Goal: Task Accomplishment & Management: Manage account settings

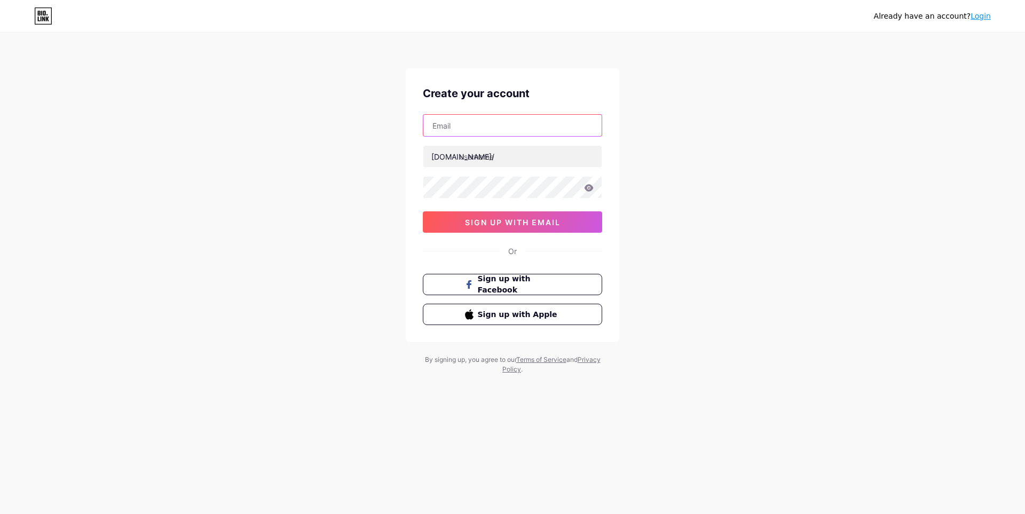
click at [521, 130] on input "text" at bounding box center [512, 125] width 178 height 21
type input "[EMAIL_ADDRESS][DOMAIN_NAME]"
click at [526, 158] on input "text" at bounding box center [512, 156] width 178 height 21
type input "tieuken197"
click at [319, 187] on div "Already have an account? Login Create your account [EMAIL_ADDRESS][DOMAIN_NAME]…" at bounding box center [512, 204] width 1025 height 409
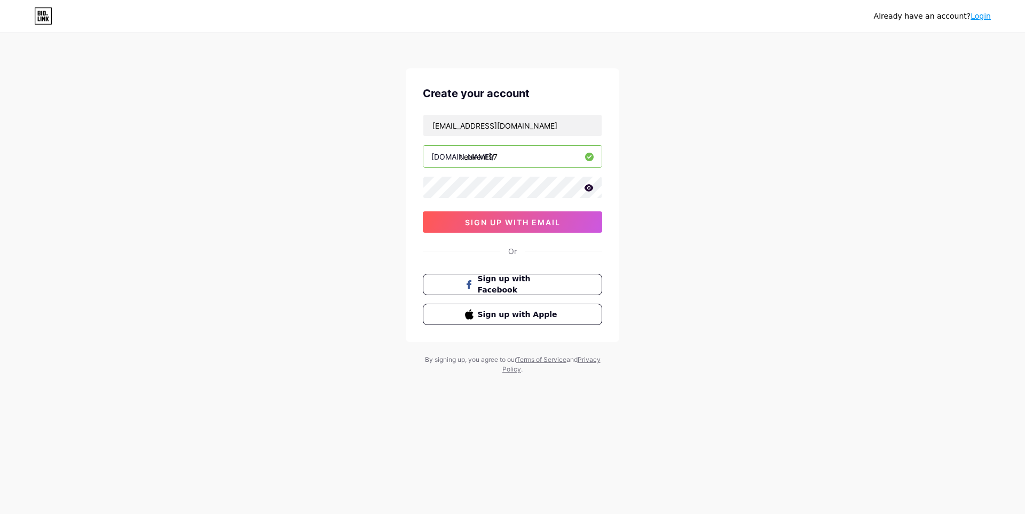
click at [591, 187] on icon at bounding box center [589, 187] width 10 height 7
click at [539, 226] on span "sign up with email" at bounding box center [513, 222] width 96 height 9
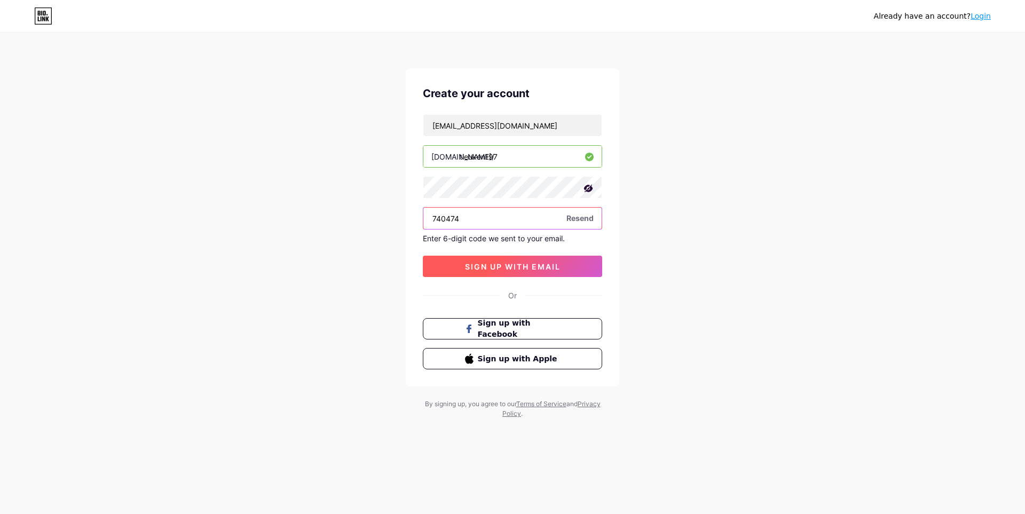
type input "740474"
click at [521, 266] on span "sign up with email" at bounding box center [513, 266] width 96 height 9
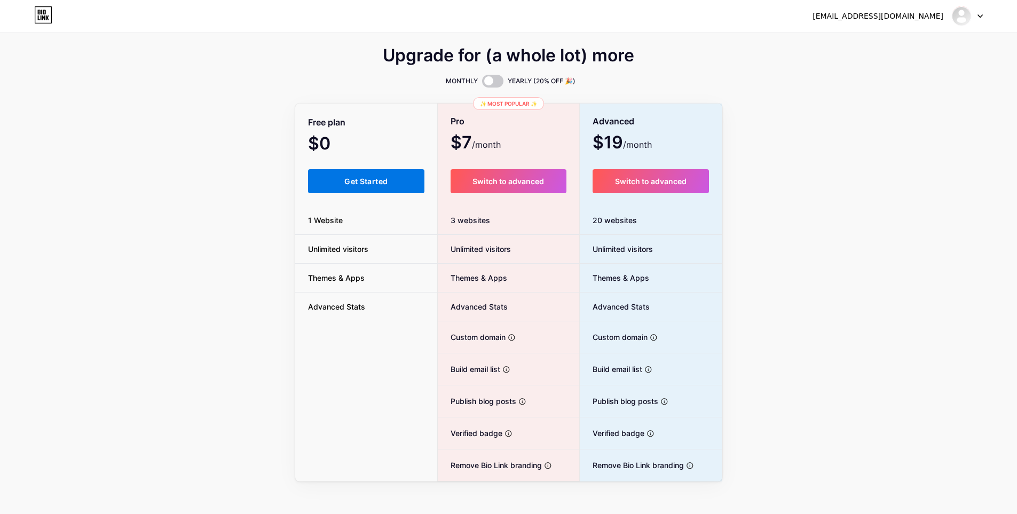
scroll to position [10, 0]
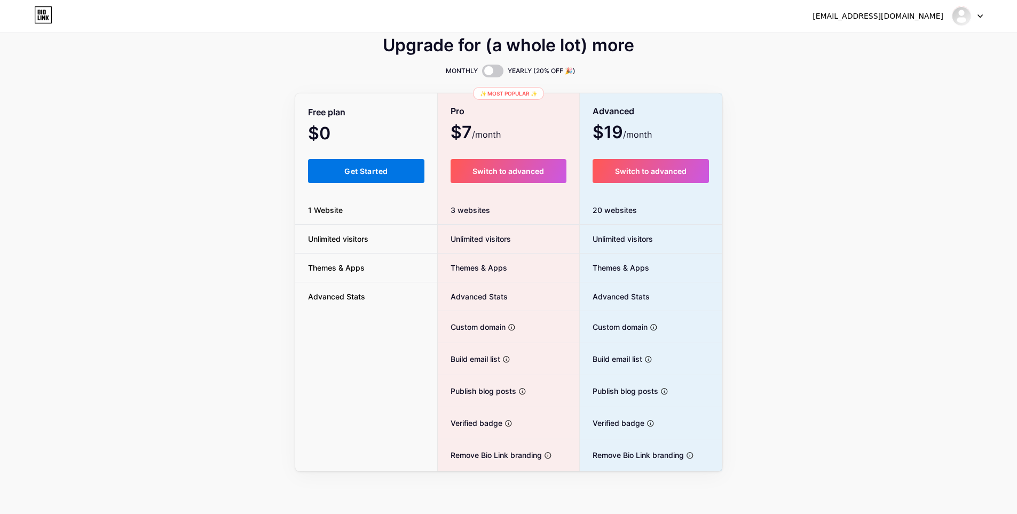
click at [377, 174] on span "Get Started" at bounding box center [365, 171] width 43 height 9
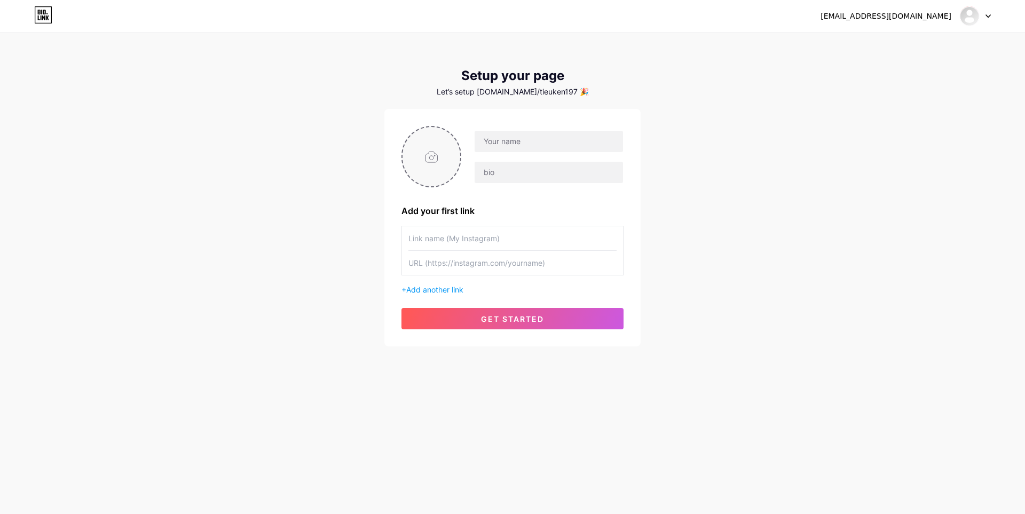
click at [430, 164] on input "file" at bounding box center [432, 156] width 58 height 59
click at [427, 155] on input "file" at bounding box center [432, 156] width 58 height 59
type input "C:\fakepath\z6918182524125_afe7e5b9fc2e4c4dbde9a2fc3cd02080.jpg"
click at [450, 292] on span "Add another link" at bounding box center [434, 289] width 57 height 9
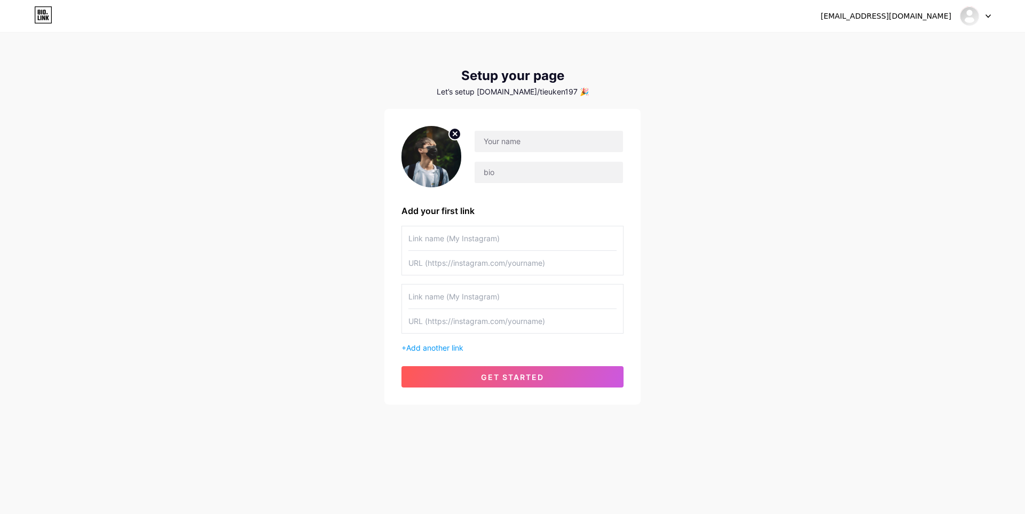
click at [531, 243] on input "text" at bounding box center [513, 238] width 208 height 24
click at [520, 153] on div at bounding box center [542, 156] width 162 height 53
click at [521, 140] on input "text" at bounding box center [549, 141] width 148 height 21
drag, startPoint x: 528, startPoint y: 140, endPoint x: 363, endPoint y: 147, distance: 165.2
click at [363, 147] on div "hoainam961997@gmail.com Dashboard Logout Setup your page Let’s setup bio.link/t…" at bounding box center [512, 219] width 1025 height 439
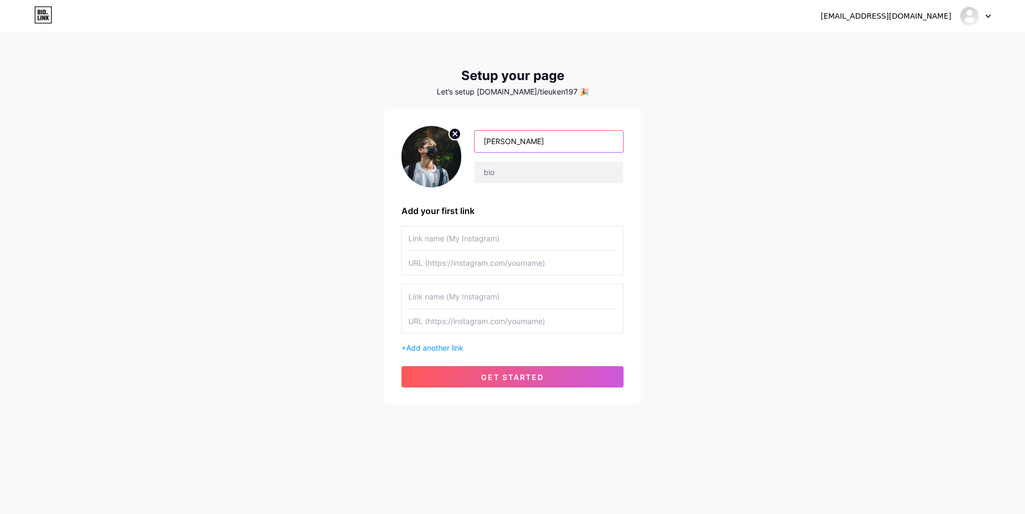
type input "[PERSON_NAME]"
click at [520, 201] on div "Nam Anh Add your first link + Add another link get started" at bounding box center [513, 257] width 222 height 262
click at [495, 242] on input "text" at bounding box center [513, 238] width 208 height 24
click at [484, 234] on input "text" at bounding box center [513, 238] width 208 height 24
click at [485, 262] on input "text" at bounding box center [513, 263] width 208 height 24
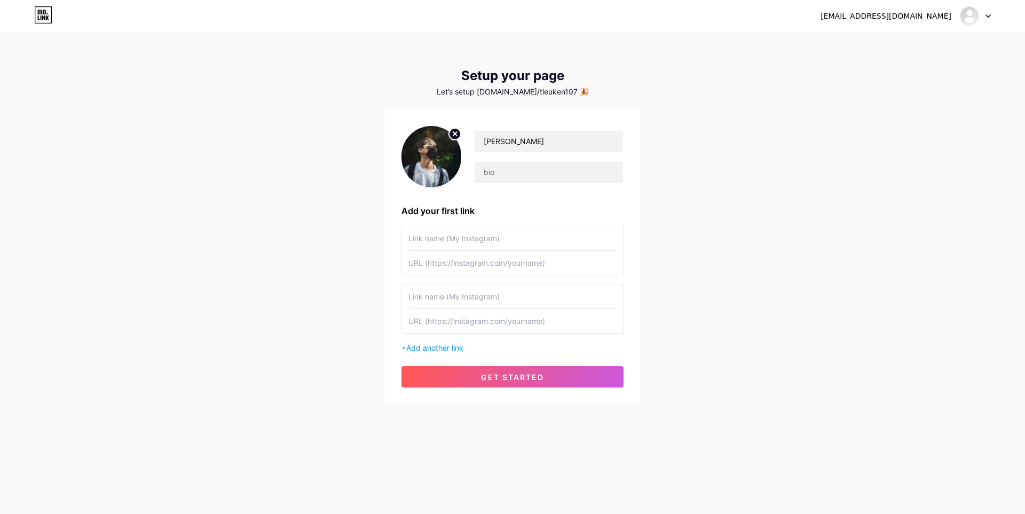
paste input "[URL][DOMAIN_NAME]"
type input "[URL][DOMAIN_NAME]"
click at [471, 237] on input "text" at bounding box center [513, 238] width 208 height 24
click at [522, 239] on input "Facebook #1" at bounding box center [513, 238] width 208 height 24
click at [444, 239] on input "Facebook [PERSON_NAME]" at bounding box center [513, 238] width 208 height 24
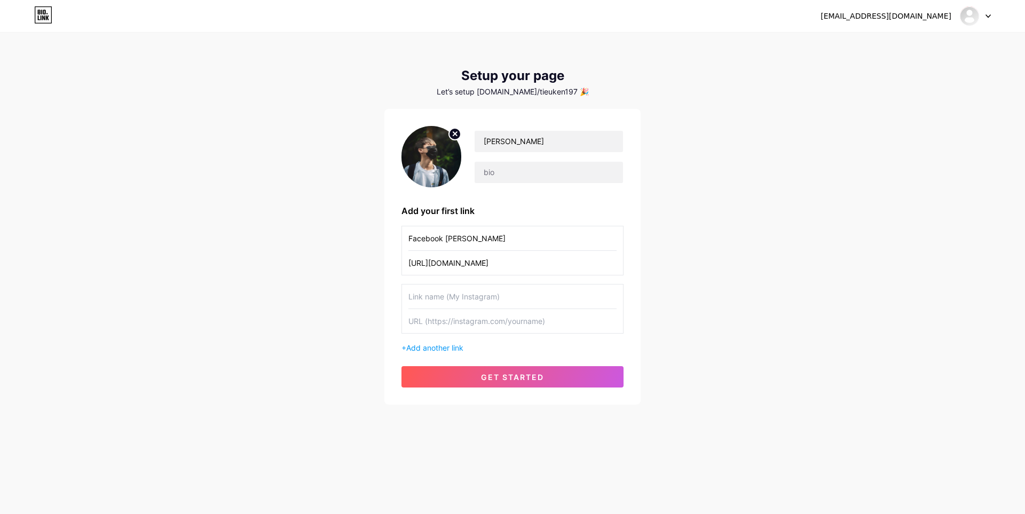
drag, startPoint x: 448, startPoint y: 239, endPoint x: 479, endPoint y: 232, distance: 32.2
click at [450, 239] on input "Facebook [PERSON_NAME]" at bounding box center [513, 238] width 208 height 24
click at [495, 235] on input "Facebook [PERSON_NAME]" at bounding box center [513, 238] width 208 height 24
type input "Facebook (chính)"
click at [501, 322] on input "text" at bounding box center [513, 321] width 208 height 24
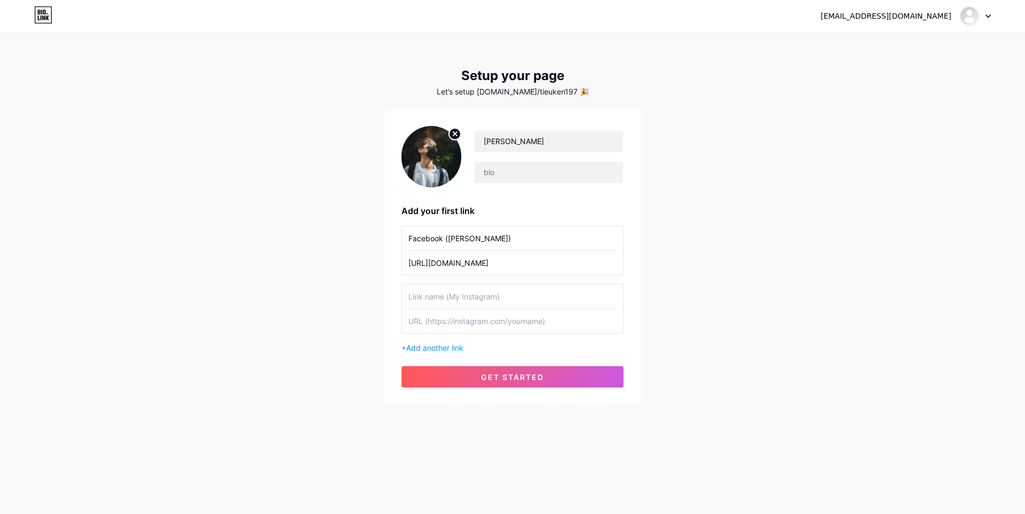
paste input "https://www.facebook.com/tieuken.196"
type input "https://www.facebook.com/tieuken.196"
click at [547, 302] on input "text" at bounding box center [513, 297] width 208 height 24
type input "Facebook (phụ)"
drag, startPoint x: 474, startPoint y: 240, endPoint x: 459, endPoint y: 240, distance: 14.4
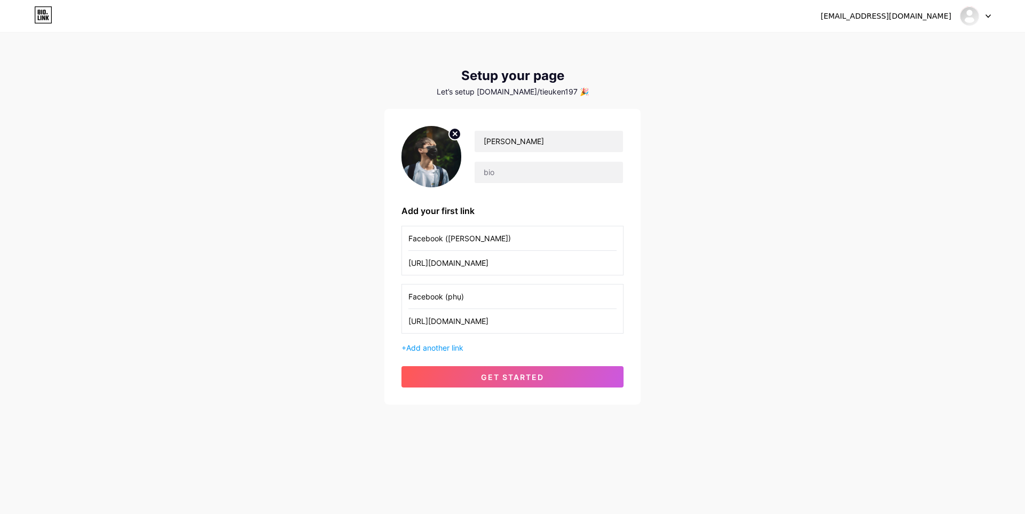
click at [457, 240] on input "Facebook (chính)" at bounding box center [513, 238] width 208 height 24
click at [483, 239] on input "Facebook (chính)" at bounding box center [513, 238] width 208 height 24
drag, startPoint x: 483, startPoint y: 239, endPoint x: 446, endPoint y: 242, distance: 37.0
click at [446, 242] on input "Facebook (chính)" at bounding box center [513, 238] width 208 height 24
type input "Facebook #1"
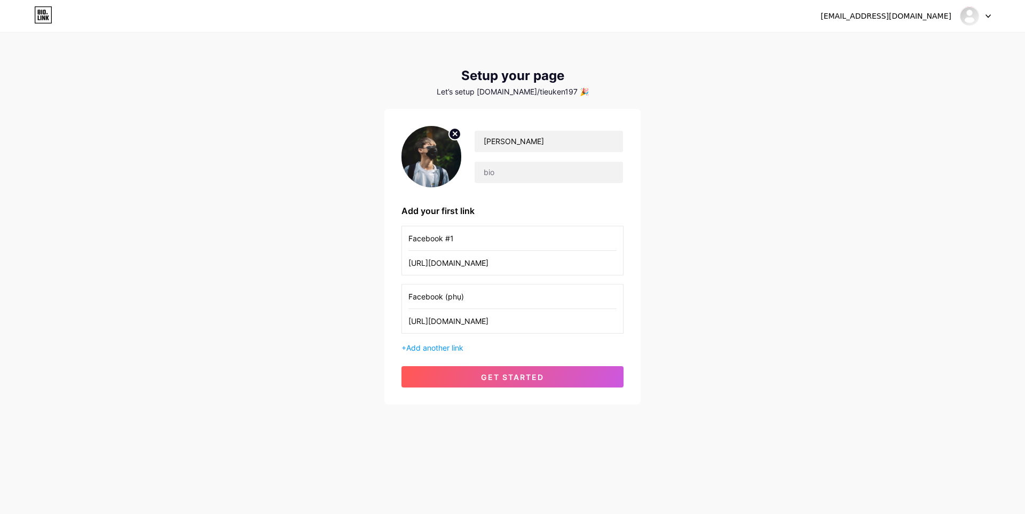
drag, startPoint x: 446, startPoint y: 296, endPoint x: 466, endPoint y: 296, distance: 19.8
click at [466, 296] on input "Facebook (phụ)" at bounding box center [513, 297] width 208 height 24
type input "Facebook (#2)"
click at [464, 240] on input "Facebook #1" at bounding box center [513, 238] width 208 height 24
type input "Facebook (#1)"
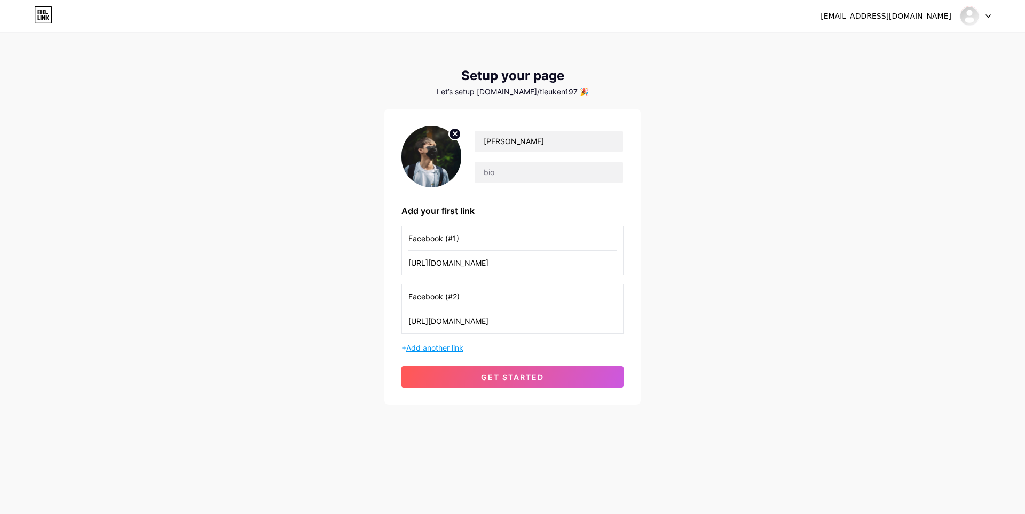
click at [446, 348] on span "Add another link" at bounding box center [434, 347] width 57 height 9
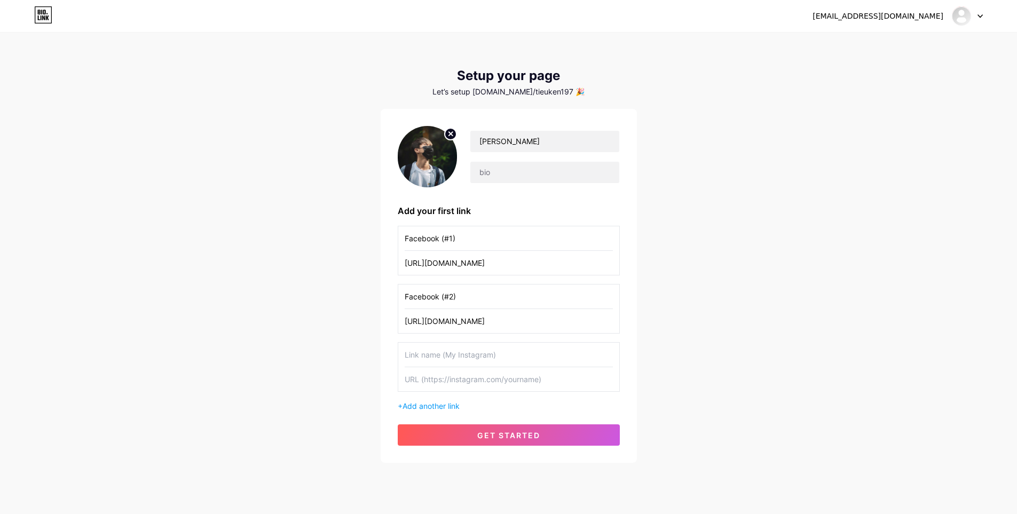
click at [472, 358] on input "text" at bounding box center [509, 355] width 208 height 24
type input "Zalo"
drag, startPoint x: 440, startPoint y: 354, endPoint x: 339, endPoint y: 355, distance: 100.9
click at [339, 355] on div "hoainam961997@gmail.com Dashboard Logout Setup your page Let’s setup bio.link/t…" at bounding box center [508, 248] width 1017 height 497
click at [515, 438] on span "get started" at bounding box center [508, 435] width 63 height 9
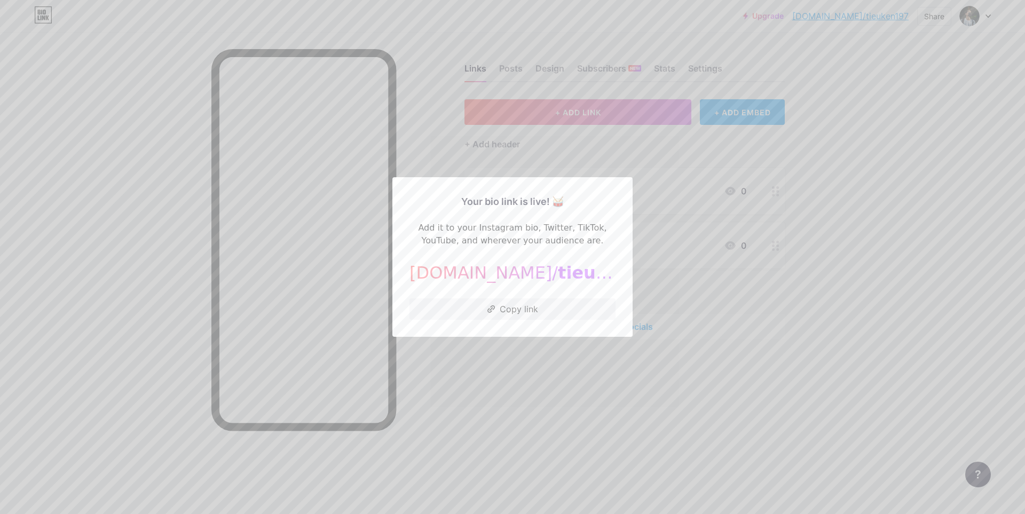
click at [736, 356] on div at bounding box center [512, 257] width 1025 height 514
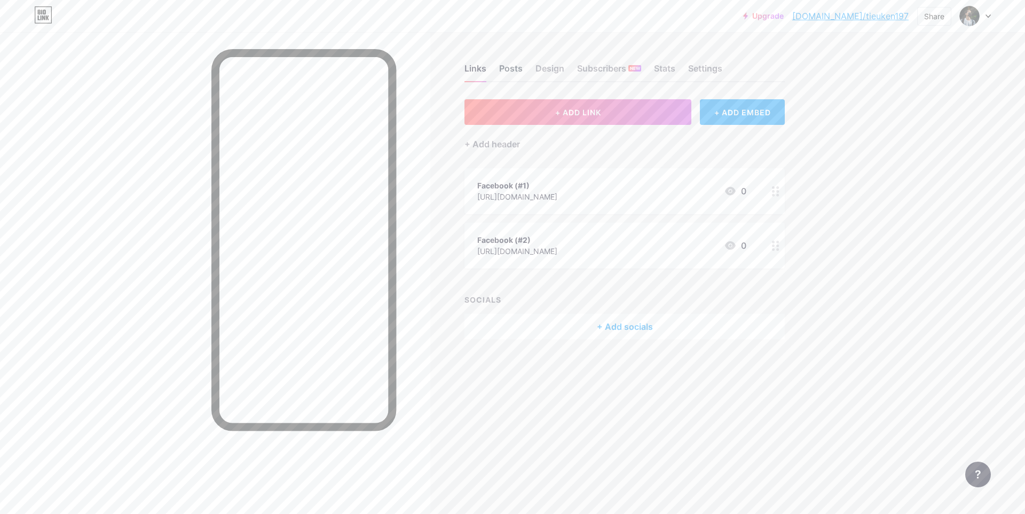
click at [511, 66] on div "Posts" at bounding box center [510, 71] width 23 height 19
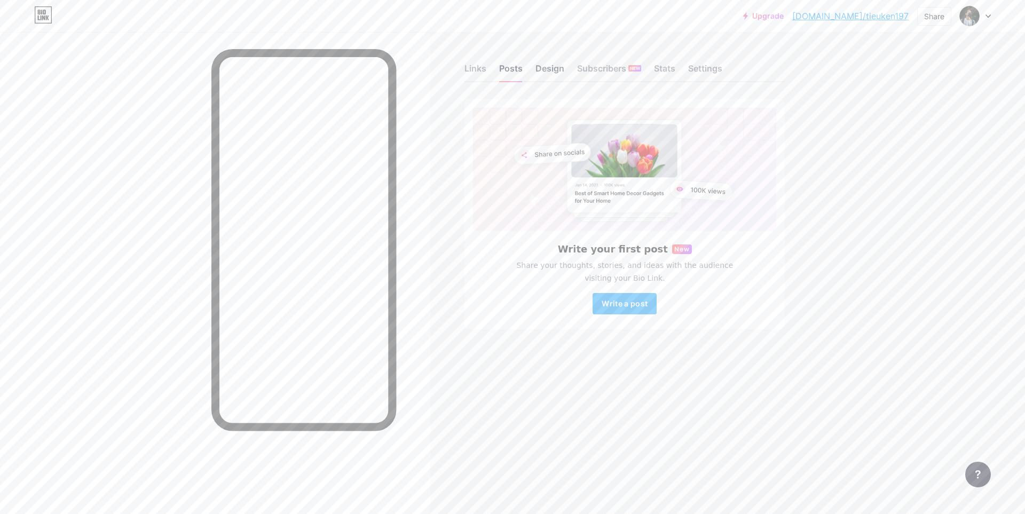
click at [554, 66] on div "Design" at bounding box center [550, 71] width 29 height 19
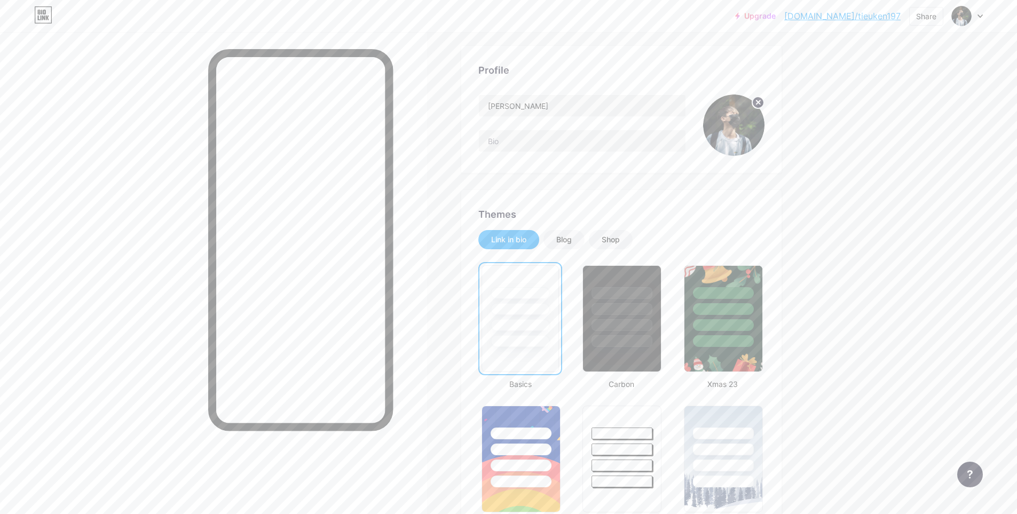
scroll to position [320, 0]
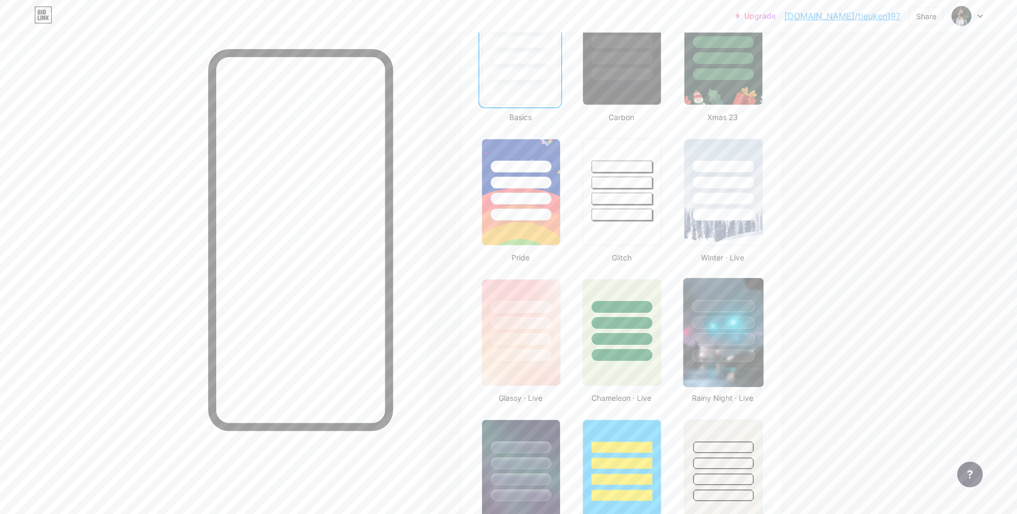
click at [714, 374] on img at bounding box center [724, 332] width 80 height 109
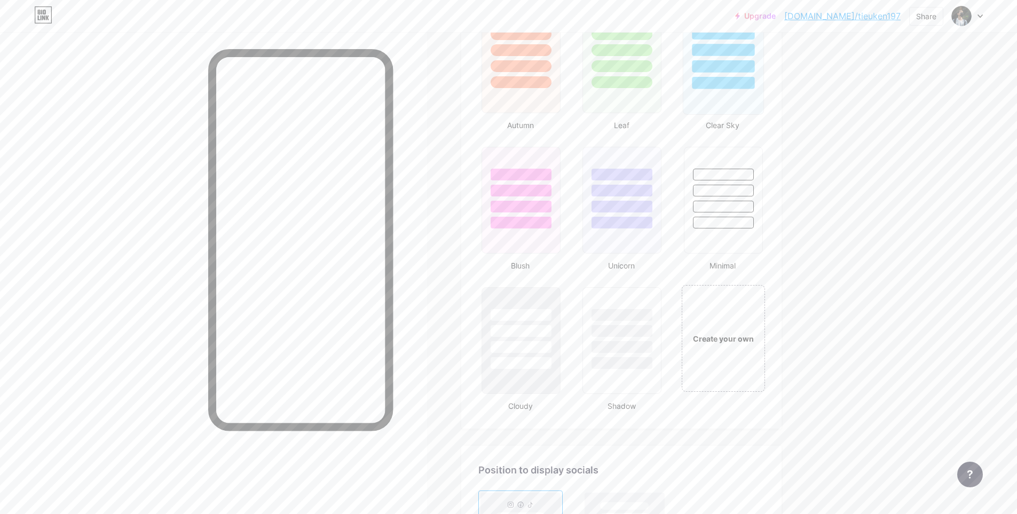
scroll to position [1282, 0]
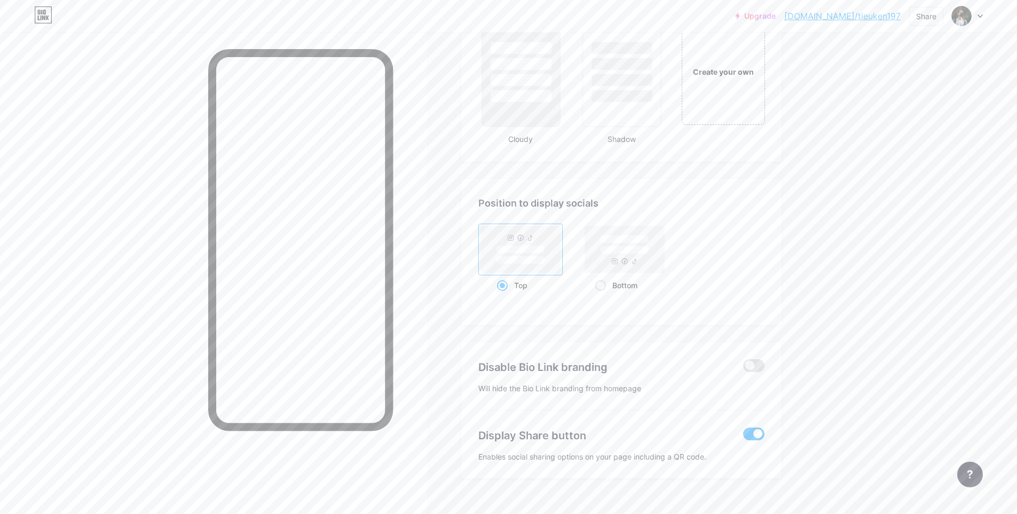
click at [758, 366] on span at bounding box center [753, 365] width 21 height 13
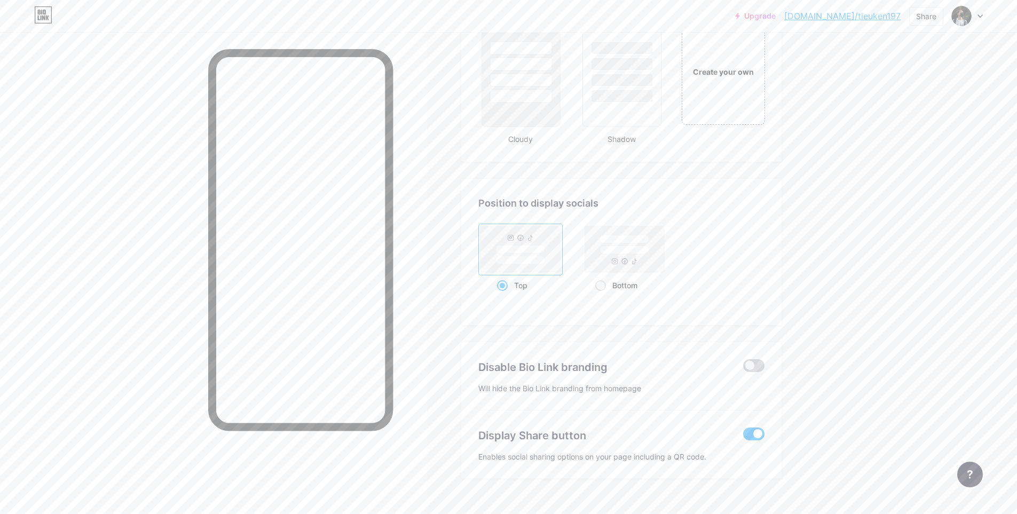
click at [743, 368] on input "checkbox" at bounding box center [743, 368] width 0 height 0
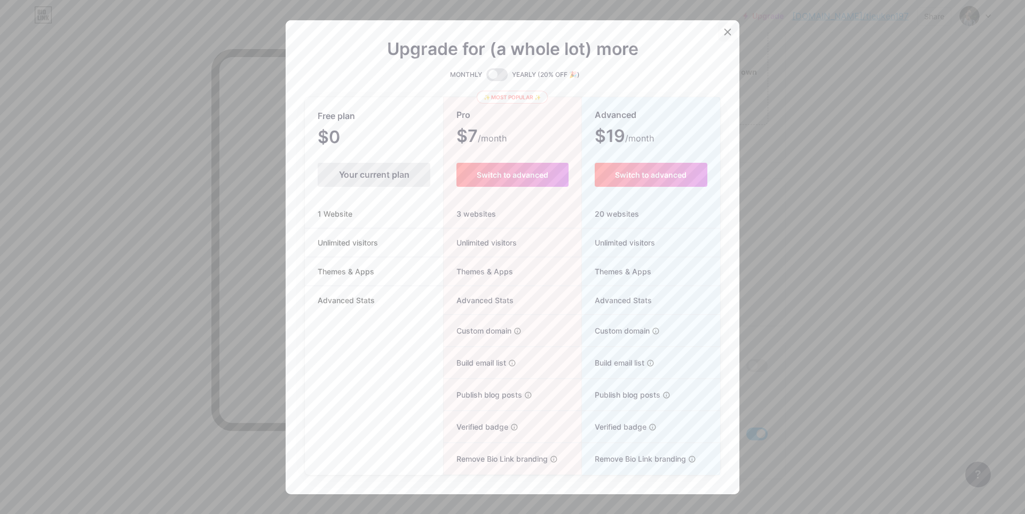
click at [726, 29] on icon at bounding box center [728, 32] width 9 height 9
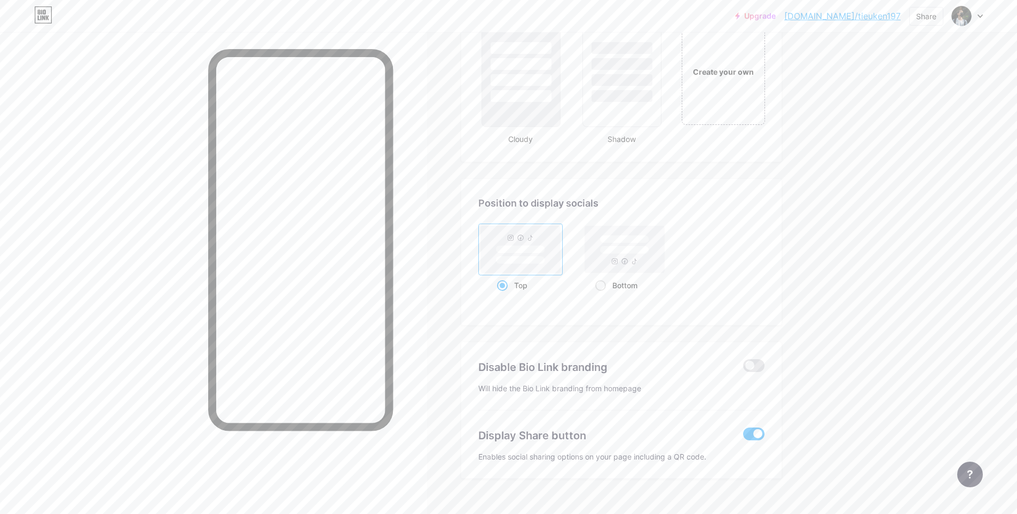
scroll to position [1175, 0]
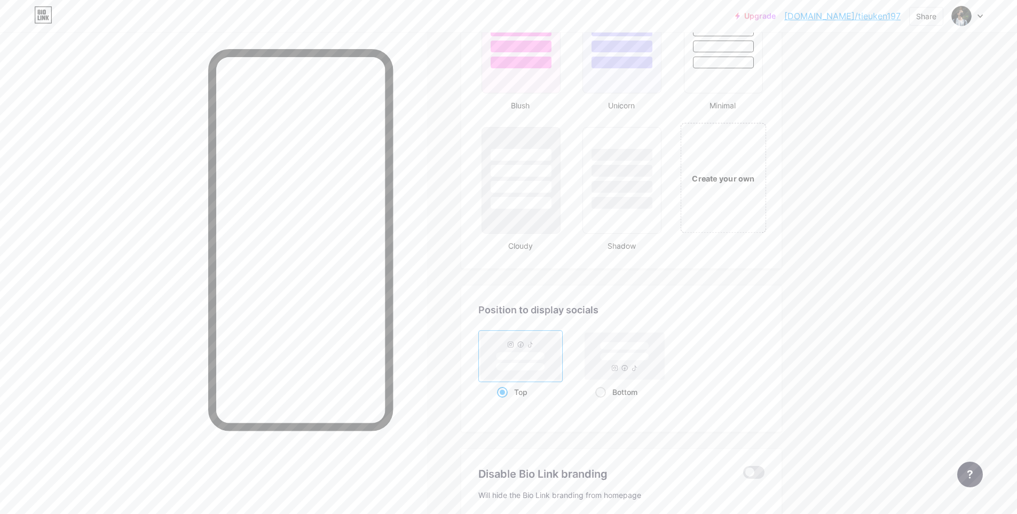
click at [735, 189] on div "Create your own" at bounding box center [723, 178] width 86 height 110
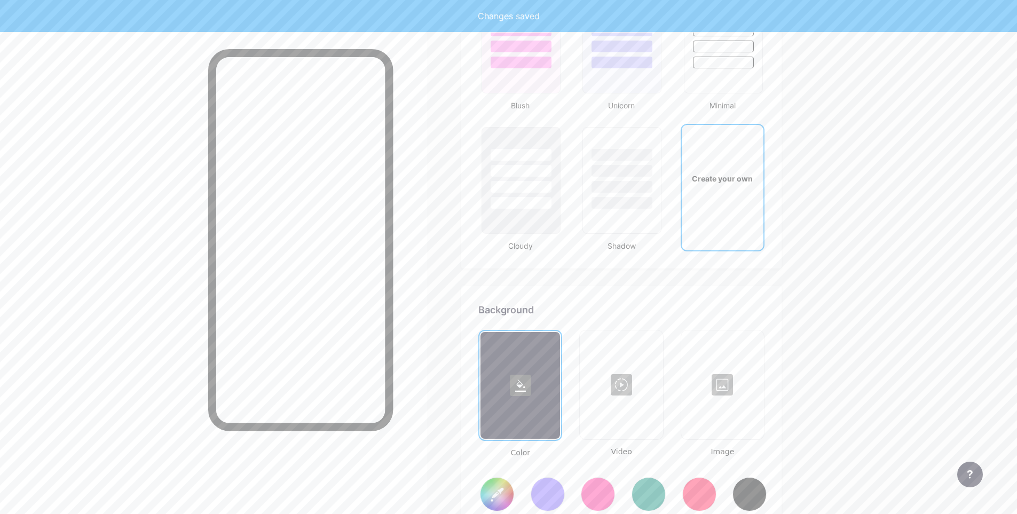
scroll to position [1418, 0]
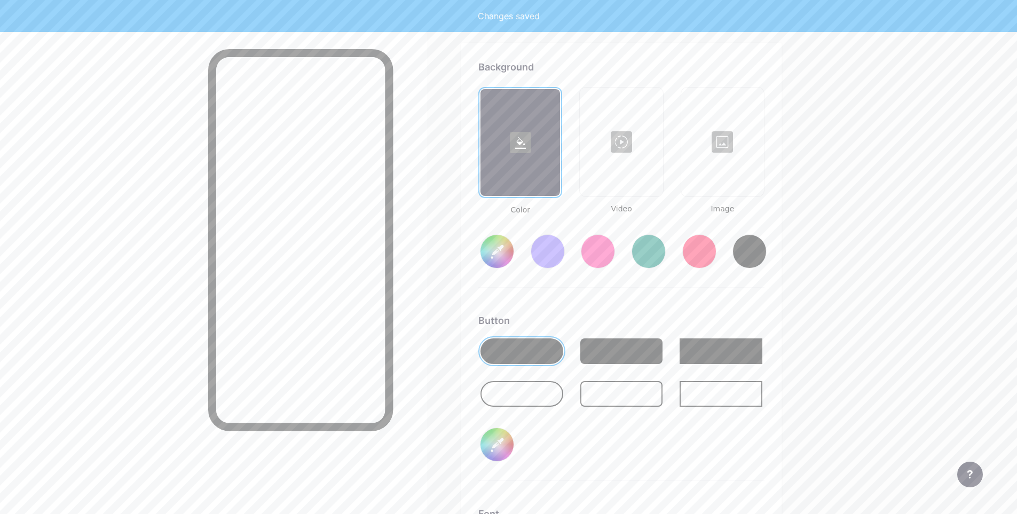
type input "#ffffff"
type input "#000000"
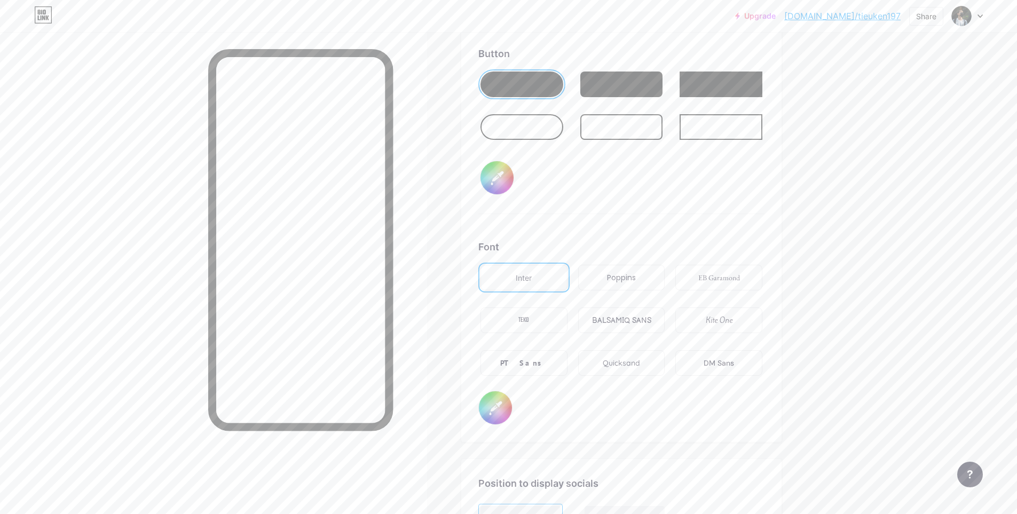
scroll to position [1899, 0]
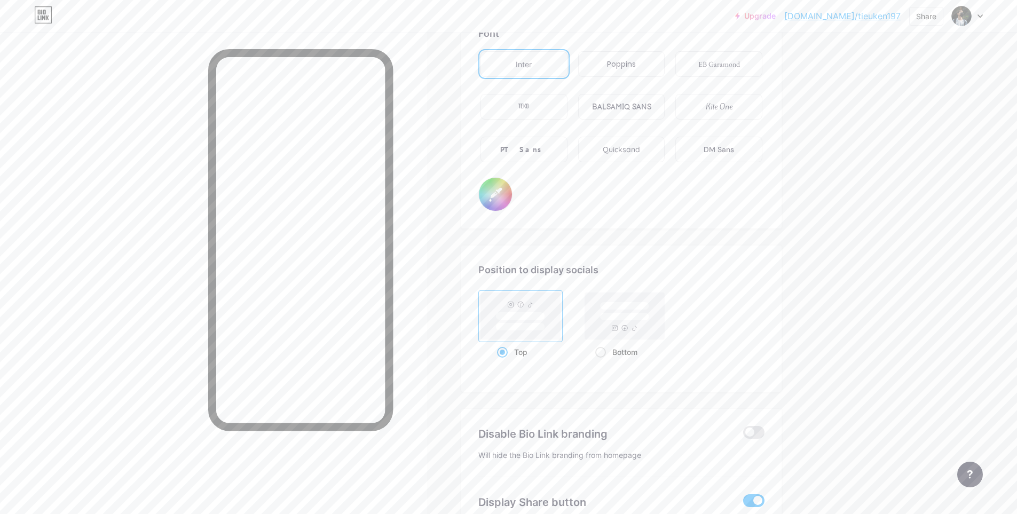
click at [638, 147] on div "Quicksand" at bounding box center [621, 149] width 37 height 11
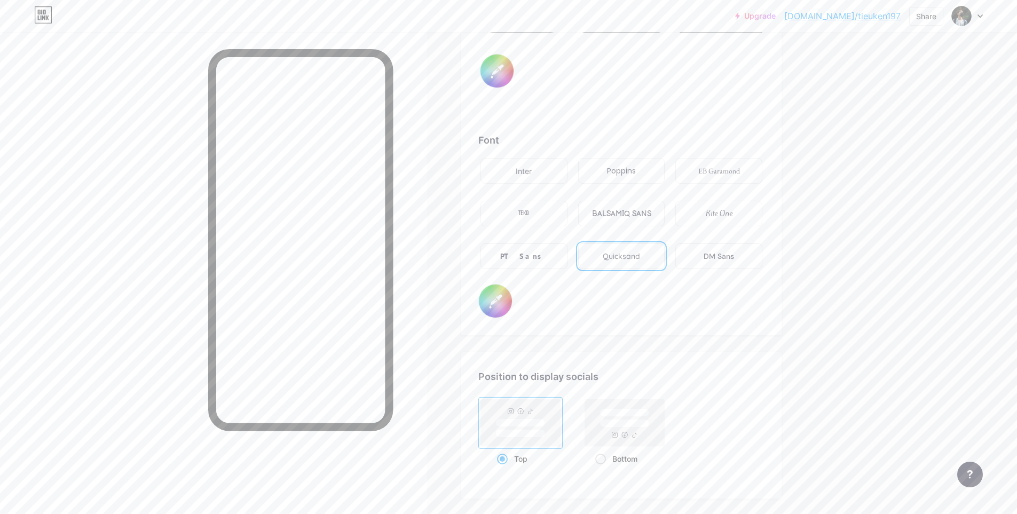
click at [625, 174] on div "Poppins" at bounding box center [621, 171] width 29 height 11
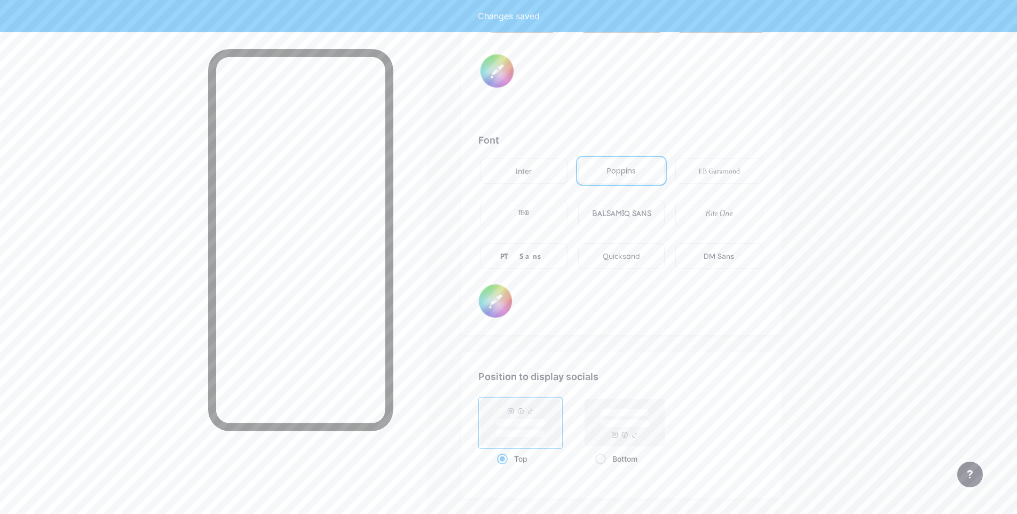
click at [633, 215] on div "BALSAMIQ SANS" at bounding box center [621, 213] width 59 height 11
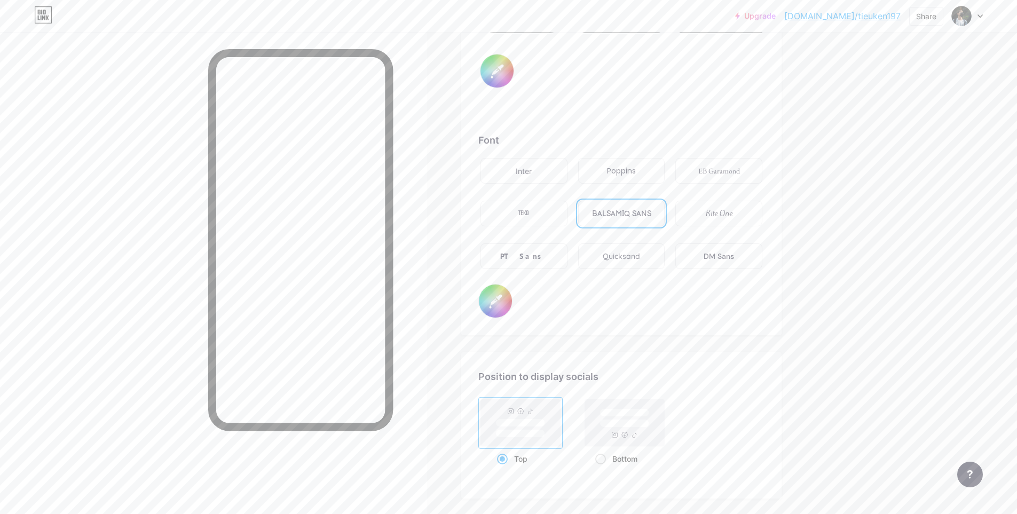
click at [730, 216] on div "Kite One" at bounding box center [719, 213] width 27 height 11
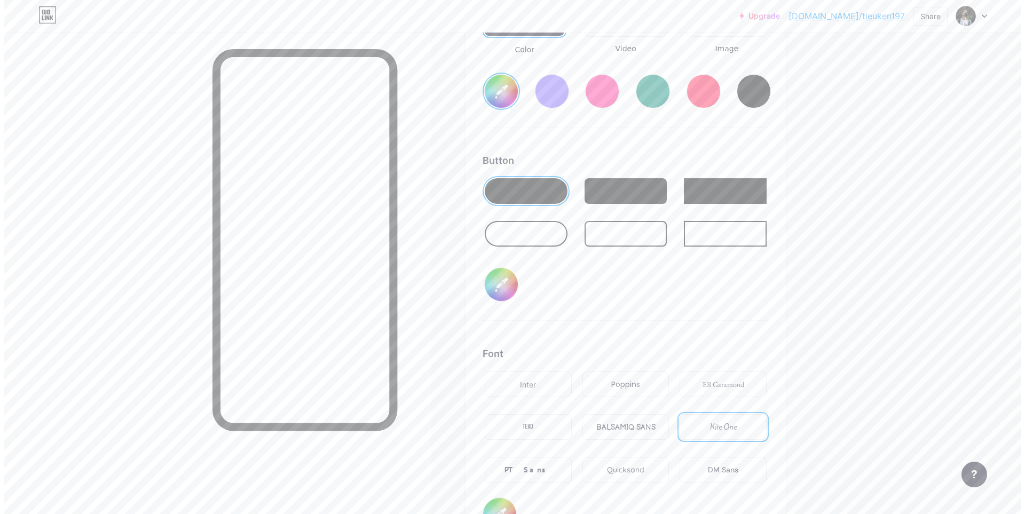
scroll to position [1418, 0]
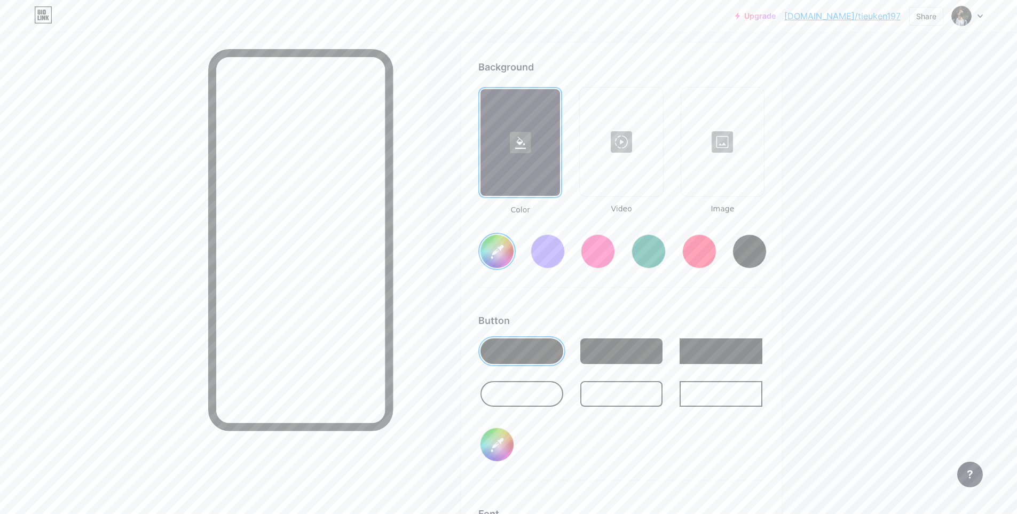
click at [542, 257] on div at bounding box center [548, 251] width 34 height 34
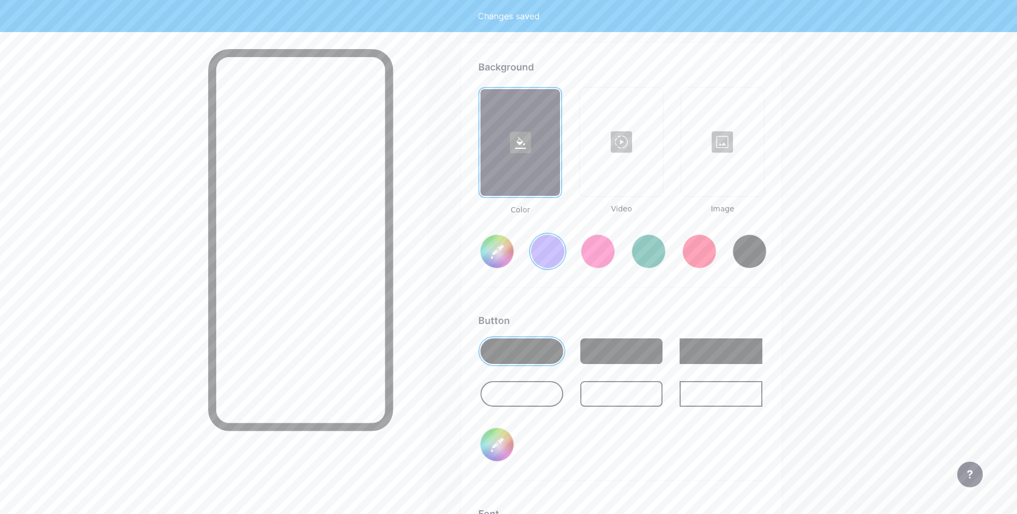
type input "#856bff"
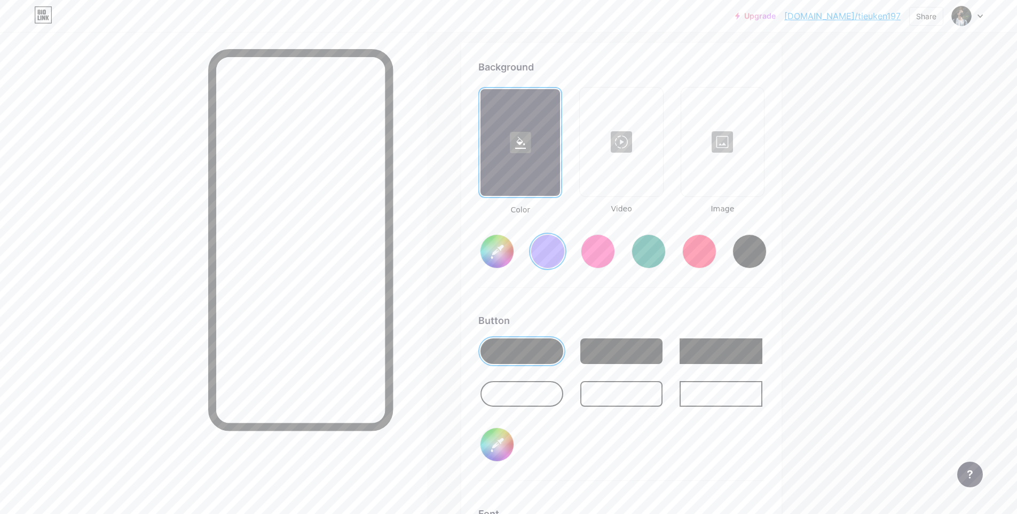
click at [735, 161] on div at bounding box center [723, 142] width 81 height 107
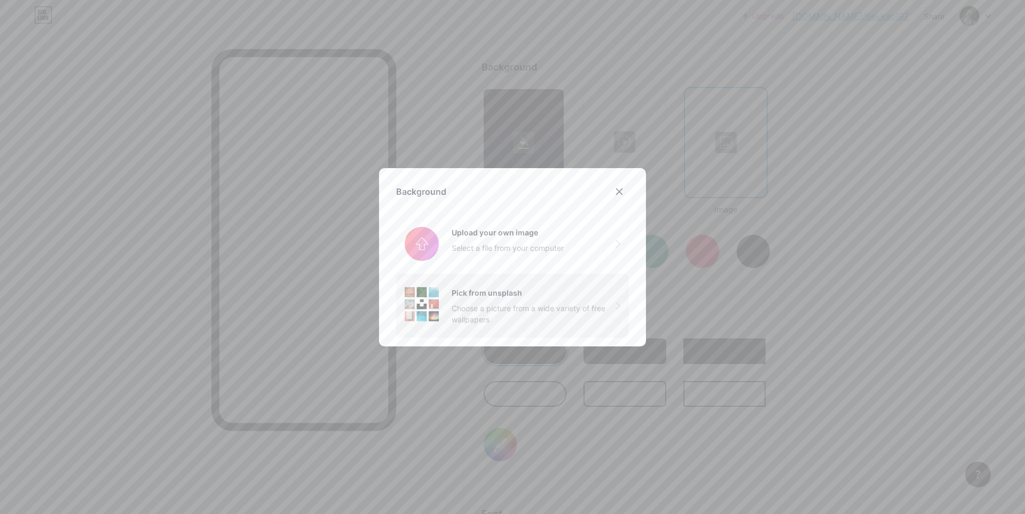
click at [597, 300] on div "Pick from unsplash Choose a picture from a wide variety of free wallpapers" at bounding box center [534, 306] width 164 height 38
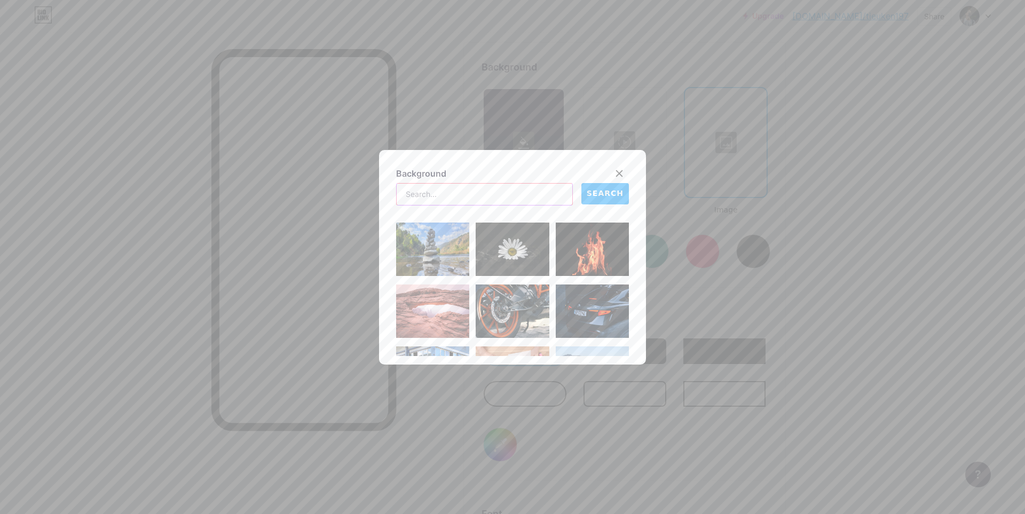
click at [522, 199] on input "text" at bounding box center [485, 194] width 176 height 21
type input "marvel"
click at [592, 196] on span "SEARCH" at bounding box center [605, 193] width 37 height 11
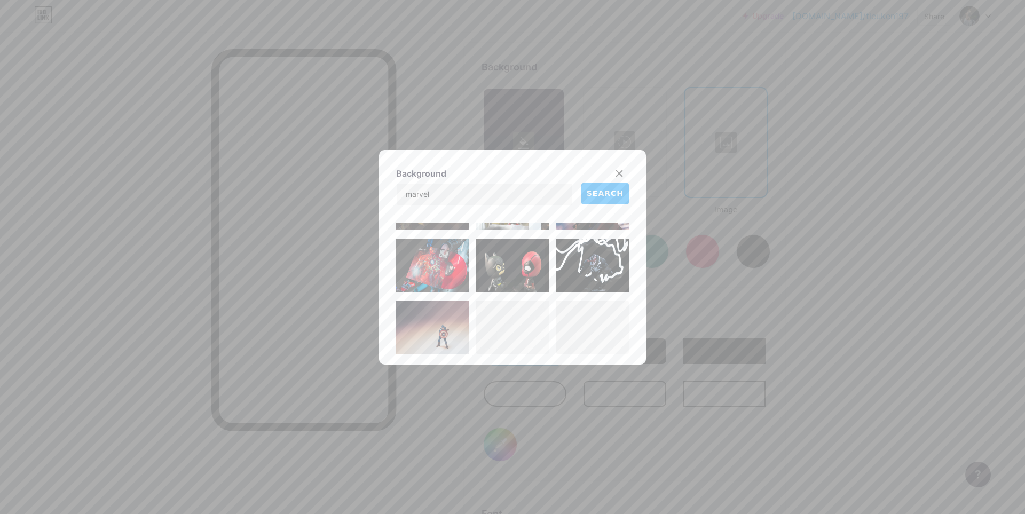
scroll to position [781, 0]
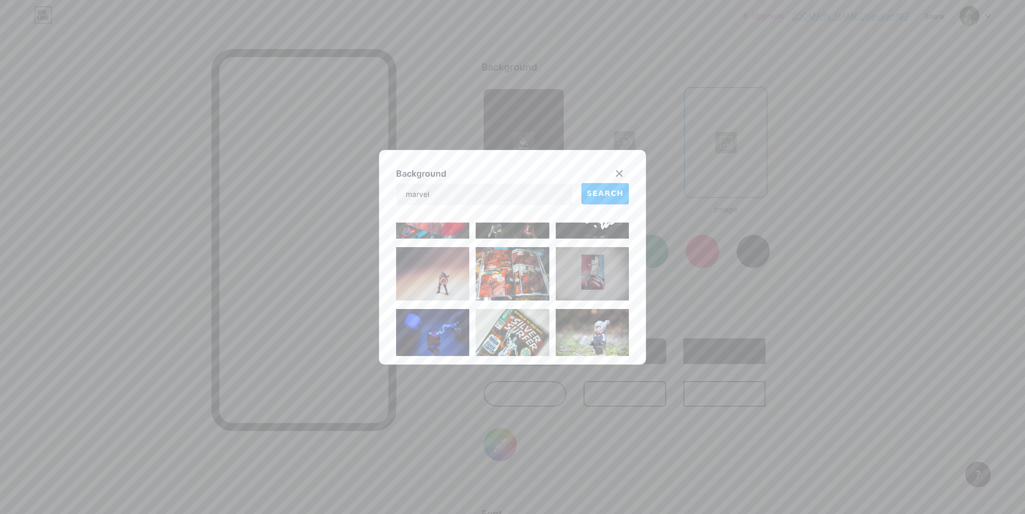
click at [543, 183] on div "marvel" at bounding box center [484, 194] width 177 height 22
click at [551, 193] on input "marvel" at bounding box center [485, 194] width 176 height 21
drag, startPoint x: 559, startPoint y: 193, endPoint x: 284, endPoint y: 184, distance: 275.2
click at [248, 187] on div "Background marvel SEARCH" at bounding box center [512, 257] width 1025 height 514
click at [467, 187] on input "text" at bounding box center [485, 194] width 176 height 21
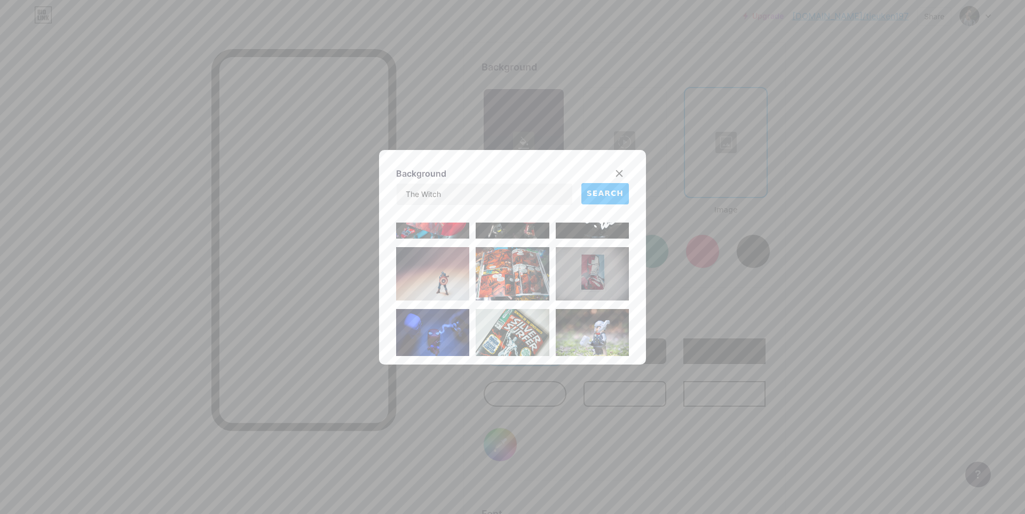
click at [596, 185] on button "SEARCH" at bounding box center [606, 193] width 48 height 21
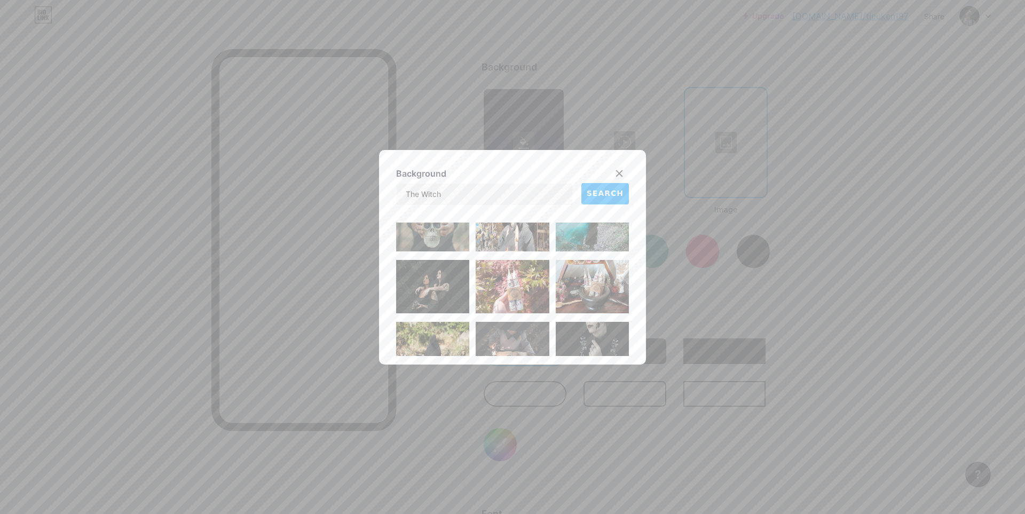
scroll to position [0, 0]
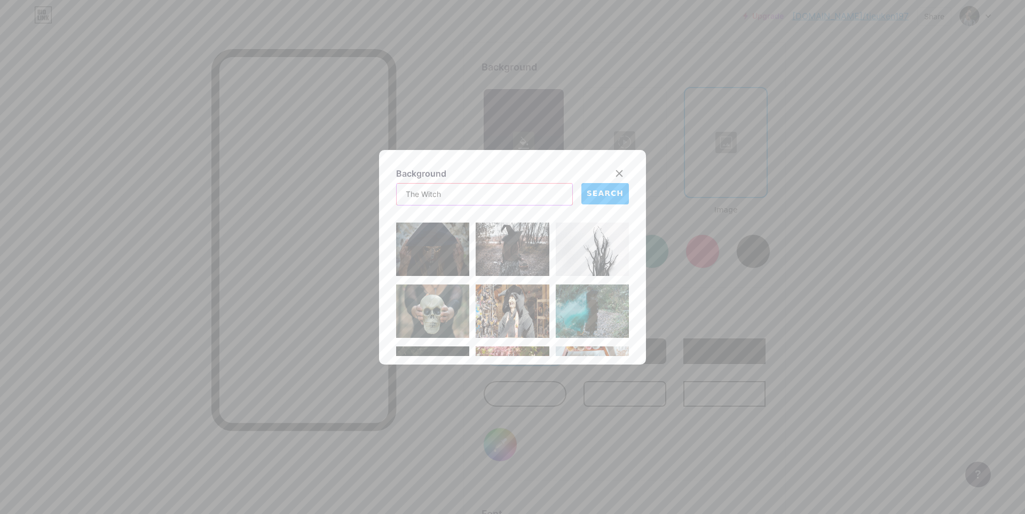
drag, startPoint x: 451, startPoint y: 190, endPoint x: 335, endPoint y: 190, distance: 116.4
click at [335, 190] on div "Background The Witch SEARCH" at bounding box center [512, 257] width 1025 height 514
type input "photographer"
click at [598, 199] on button "SEARCH" at bounding box center [606, 193] width 48 height 21
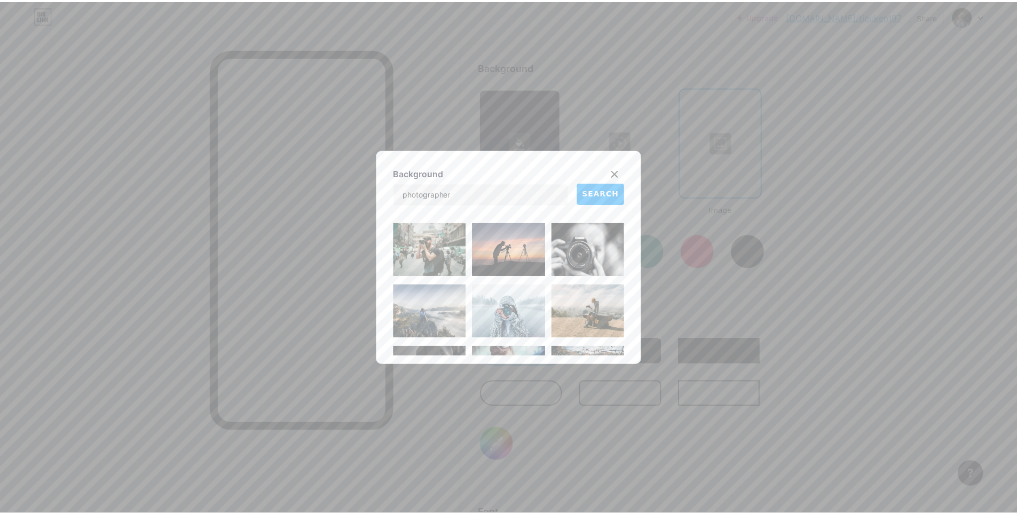
scroll to position [107, 0]
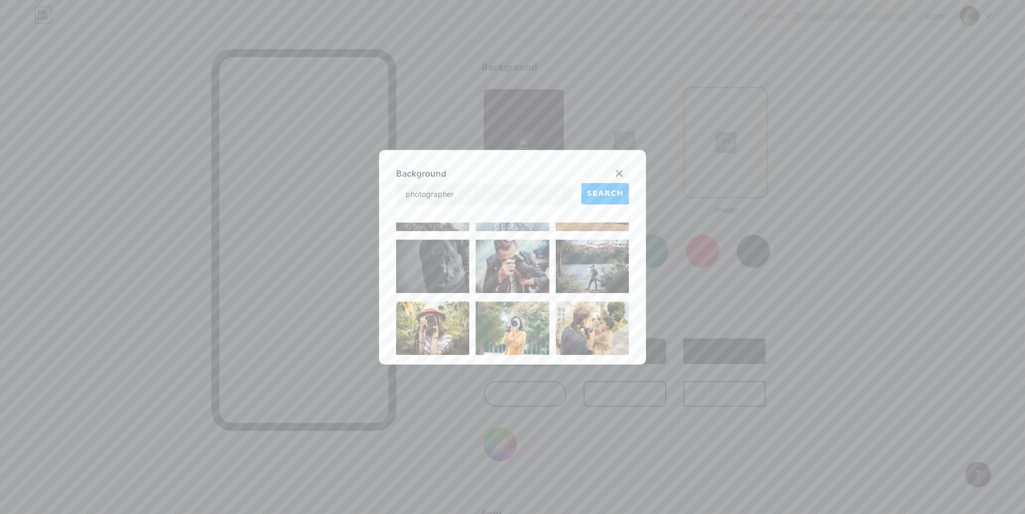
click at [615, 169] on icon at bounding box center [619, 173] width 9 height 9
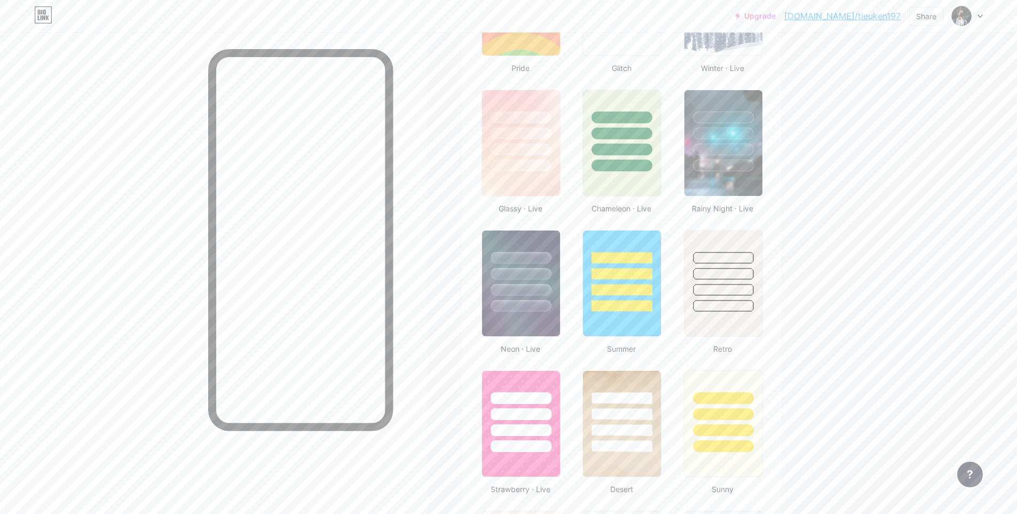
scroll to position [457, 0]
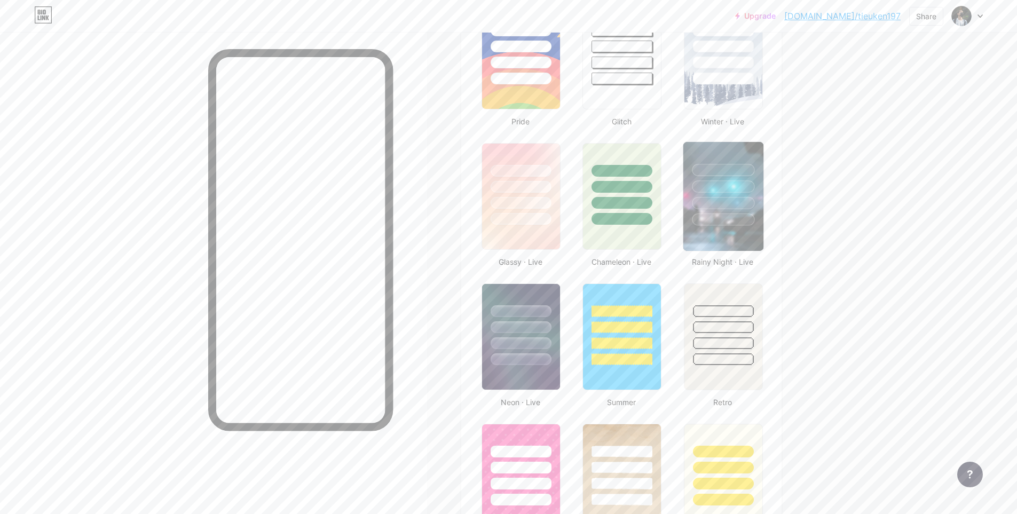
click at [736, 240] on img at bounding box center [724, 196] width 80 height 109
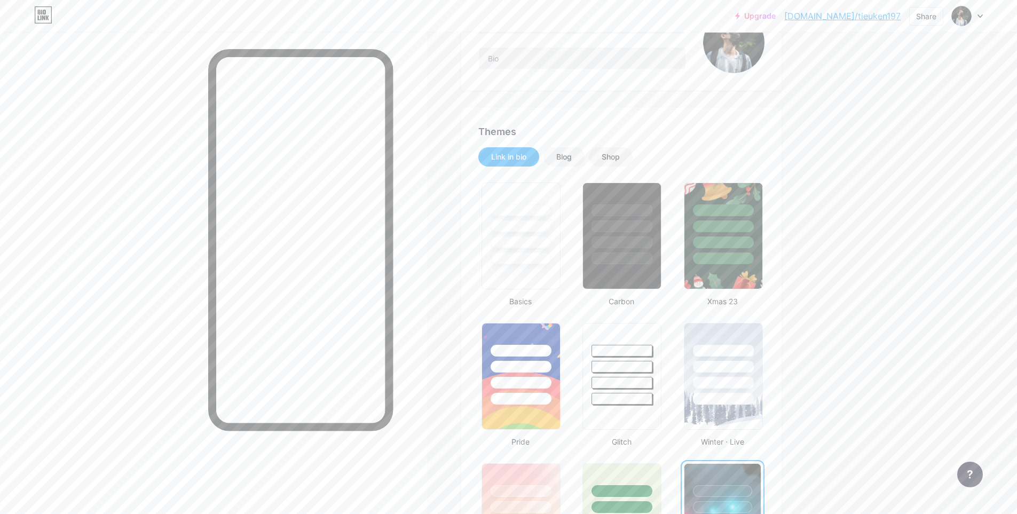
scroll to position [0, 0]
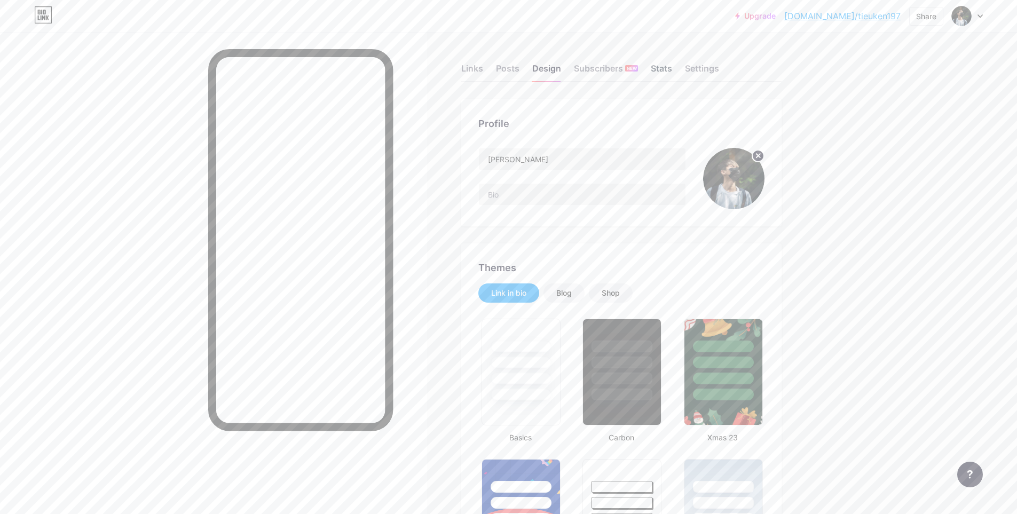
click at [664, 65] on div "Stats" at bounding box center [661, 71] width 21 height 19
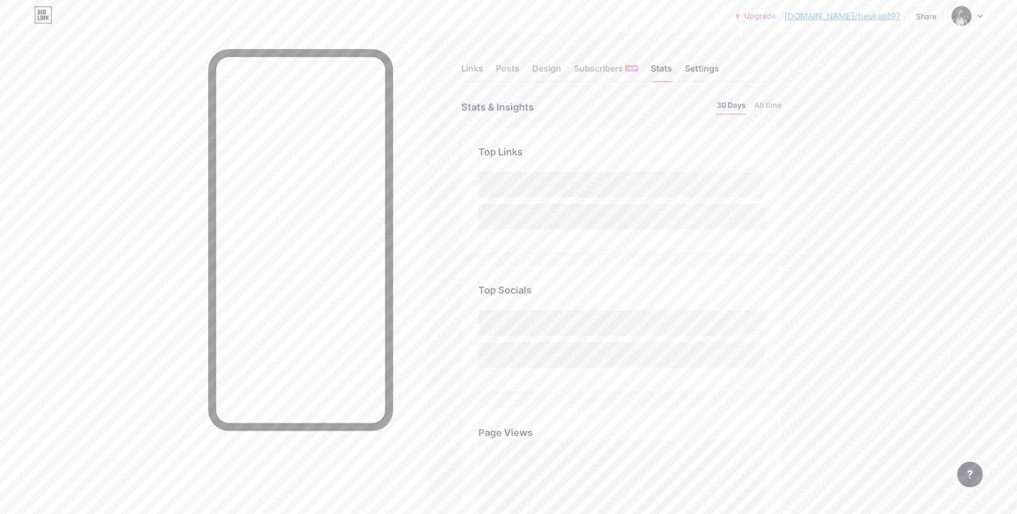
scroll to position [514, 1017]
click at [704, 70] on div "Settings" at bounding box center [702, 71] width 34 height 19
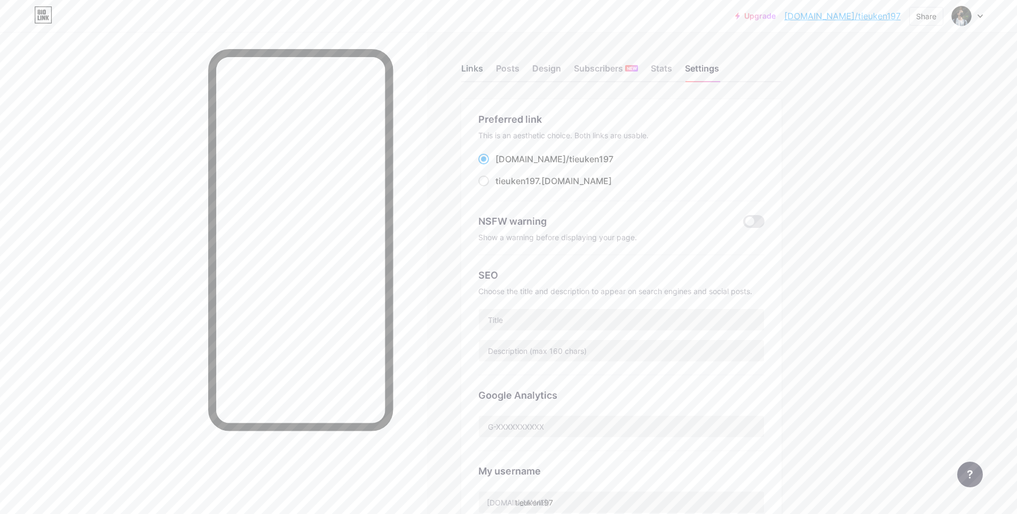
click at [472, 72] on div "Links" at bounding box center [472, 71] width 22 height 19
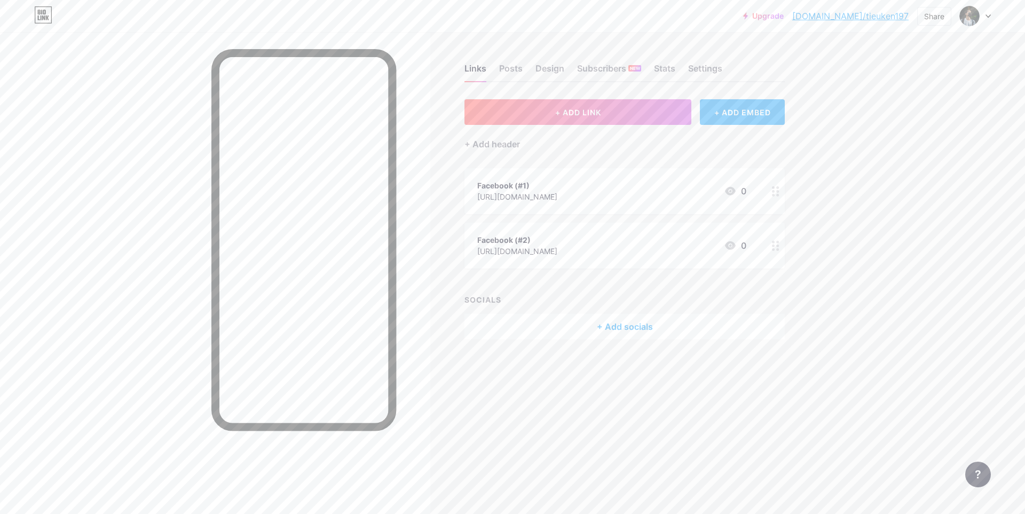
click at [738, 115] on div "+ ADD EMBED" at bounding box center [742, 112] width 85 height 26
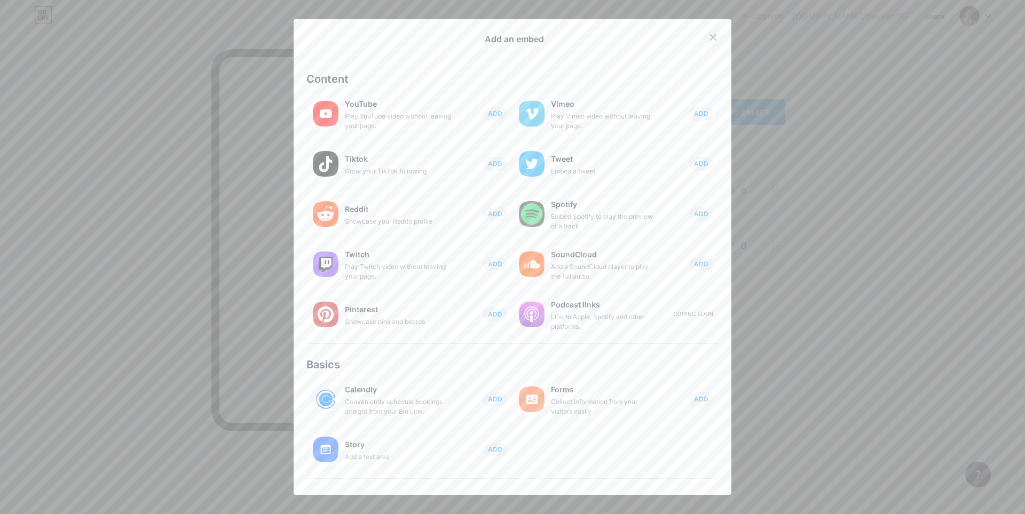
click at [708, 33] on div at bounding box center [713, 37] width 19 height 19
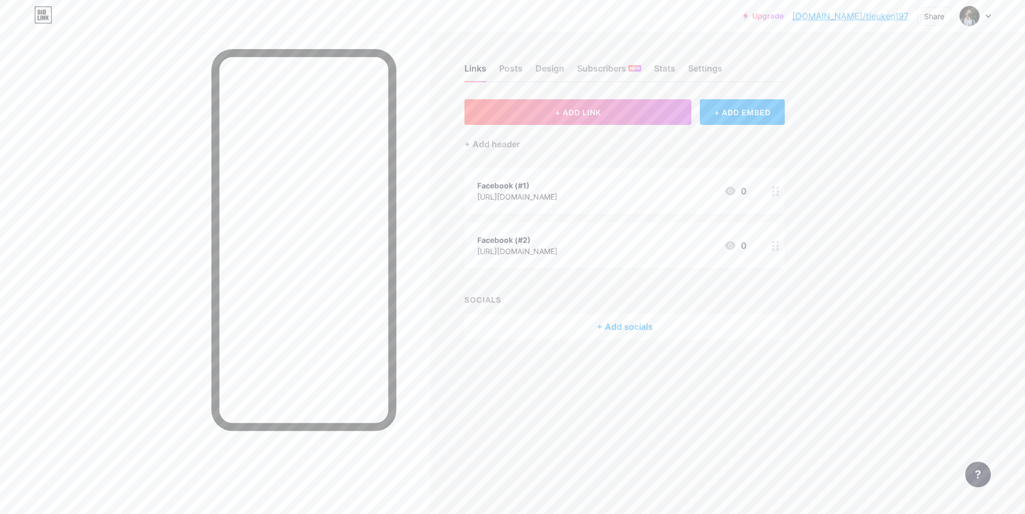
click at [662, 197] on div "Facebook (#1) https://www.facebook.com/tieuken.197 0" at bounding box center [611, 191] width 269 height 25
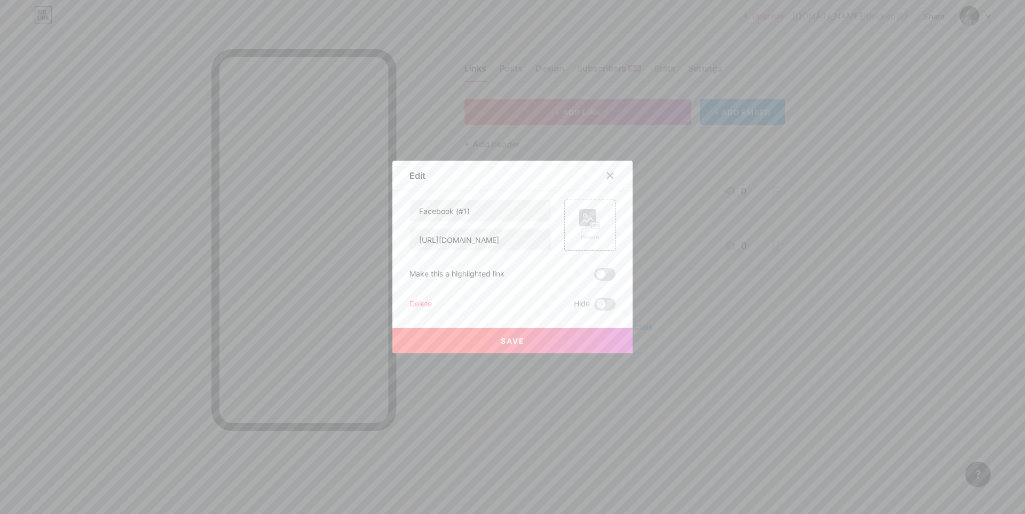
click at [663, 168] on div at bounding box center [512, 257] width 1025 height 514
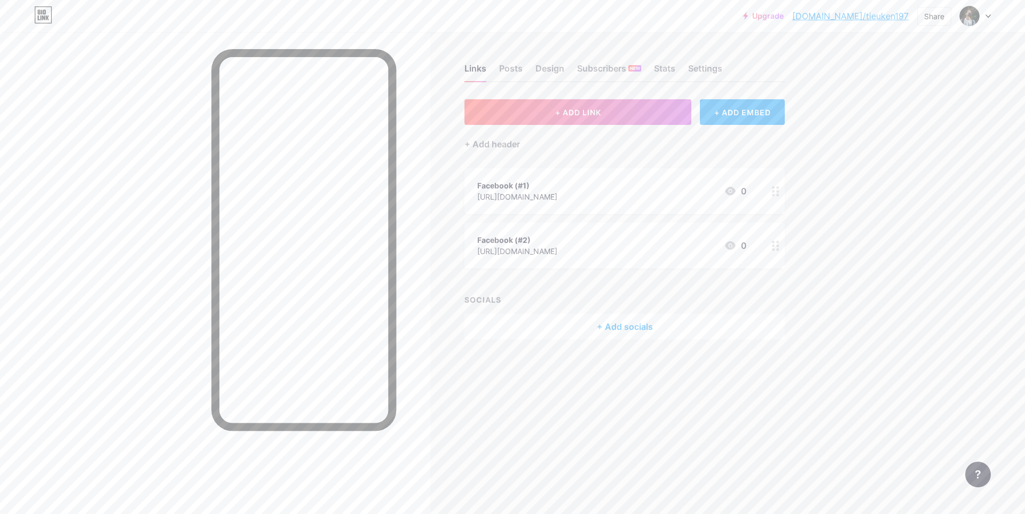
click at [880, 15] on link "[DOMAIN_NAME]/tieuken197" at bounding box center [851, 16] width 116 height 13
click at [874, 13] on link "[DOMAIN_NAME]/tieuken197" at bounding box center [851, 16] width 116 height 13
click at [883, 15] on link "[DOMAIN_NAME]/tieuken197" at bounding box center [851, 16] width 116 height 13
click at [672, 192] on div "Facebook (#1) https://www.facebook.com/tieuken.197 0" at bounding box center [611, 191] width 269 height 25
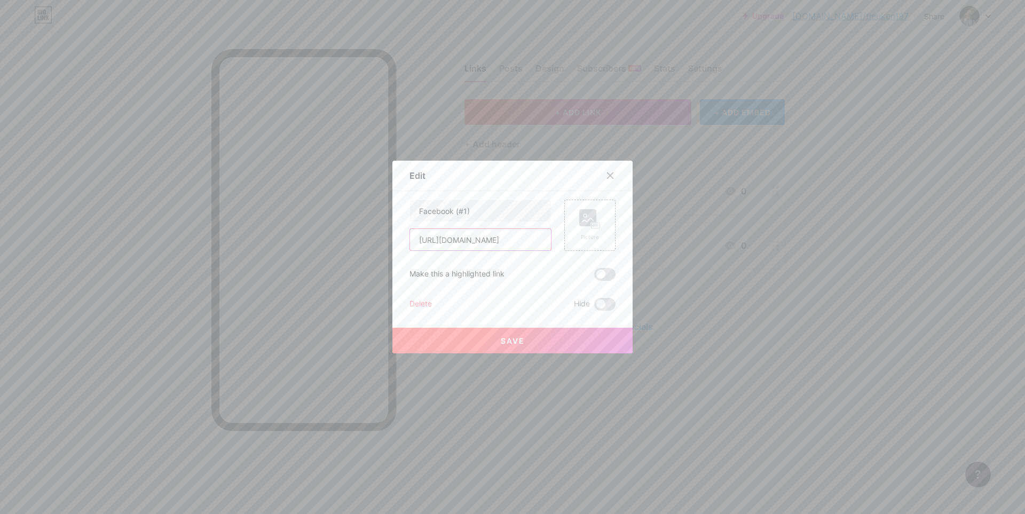
drag, startPoint x: 460, startPoint y: 244, endPoint x: 400, endPoint y: 242, distance: 59.8
click at [400, 242] on div "Edit Content YouTube Play YouTube video without leaving your page. ADD Vimeo Pl…" at bounding box center [513, 257] width 240 height 193
type input "[DOMAIN_NAME][URL]"
click at [512, 339] on span "Save" at bounding box center [513, 340] width 24 height 9
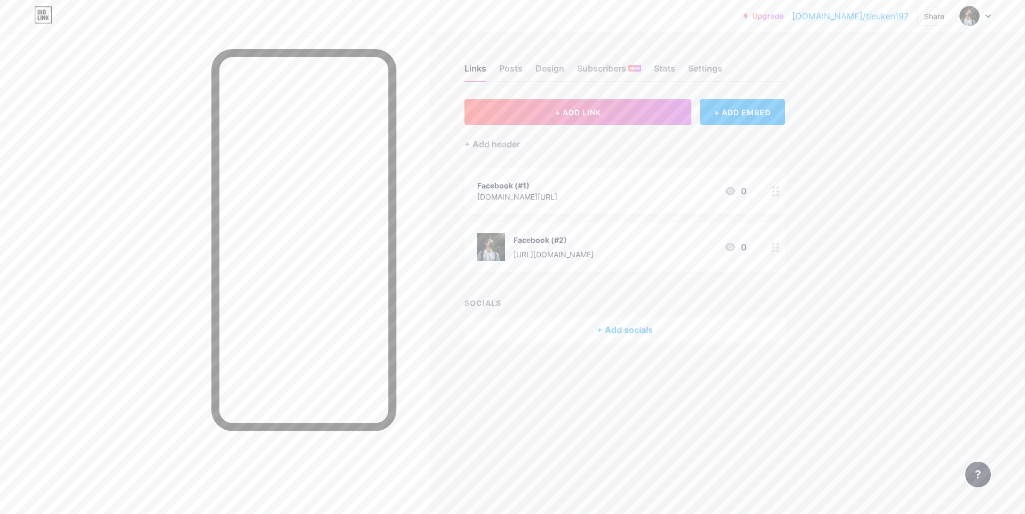
click at [594, 254] on div "https://www.facebook.com/tieuken.196" at bounding box center [554, 254] width 80 height 11
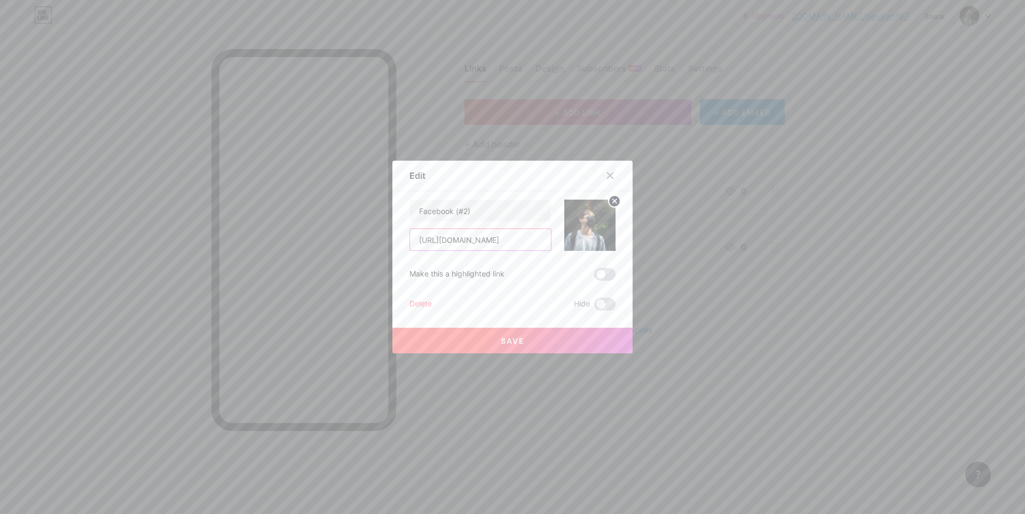
drag, startPoint x: 460, startPoint y: 241, endPoint x: 386, endPoint y: 254, distance: 75.4
click at [346, 241] on div "Edit Content YouTube Play YouTube video without leaving your page. ADD Vimeo Pl…" at bounding box center [512, 257] width 1025 height 514
type input "[DOMAIN_NAME][URL]"
click at [516, 338] on span "Save" at bounding box center [513, 340] width 24 height 9
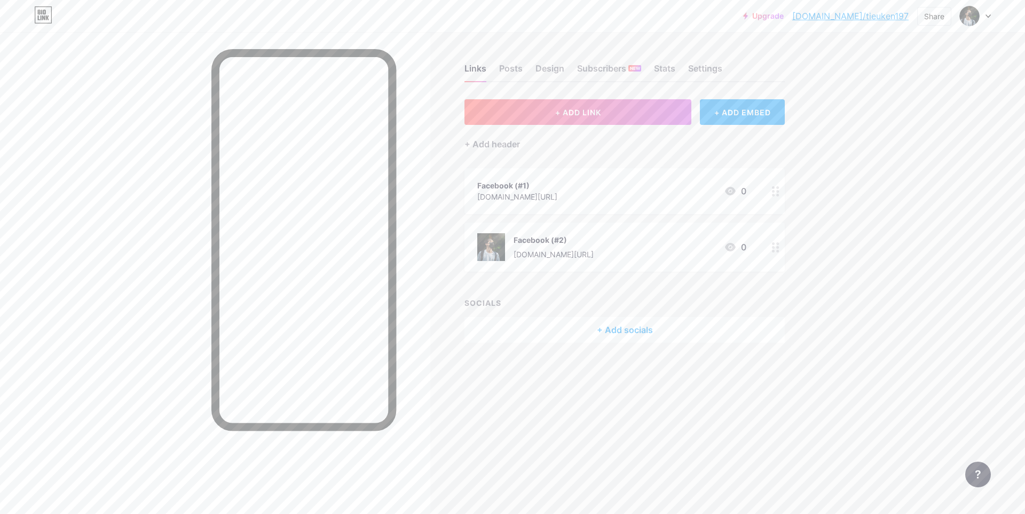
click at [573, 190] on div "Facebook (#1) [DOMAIN_NAME][URL] 0" at bounding box center [611, 191] width 269 height 25
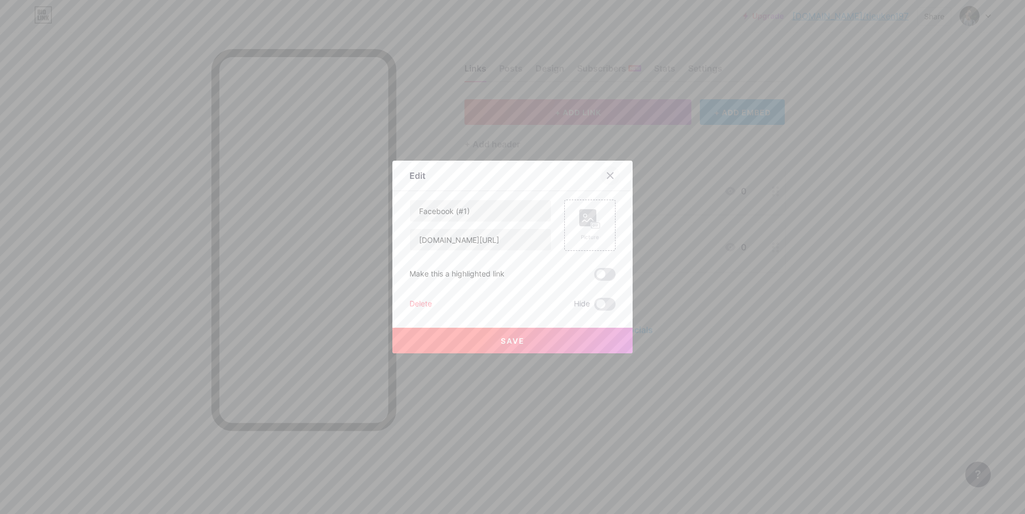
click at [609, 174] on icon at bounding box center [610, 175] width 9 height 9
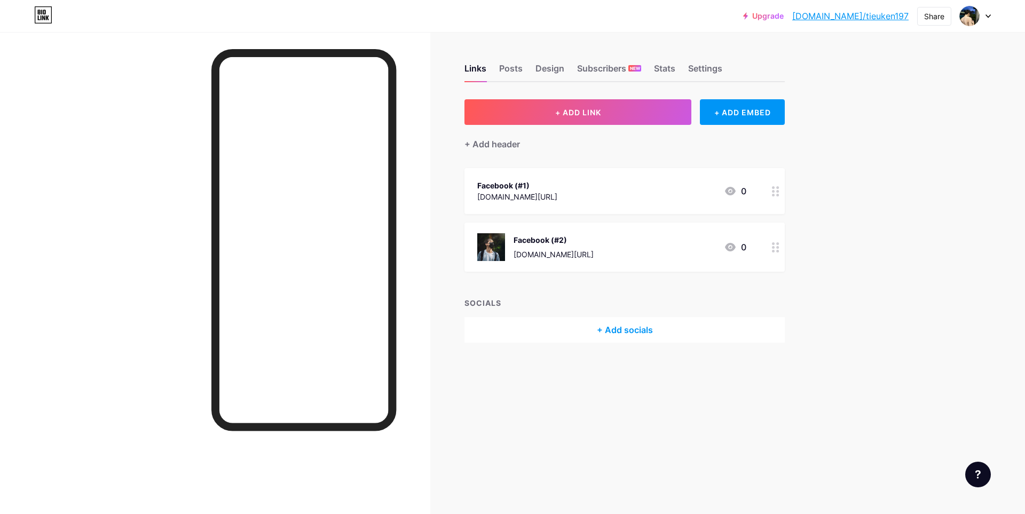
click at [887, 11] on link "[DOMAIN_NAME]/tieuken197" at bounding box center [851, 16] width 116 height 13
click at [575, 193] on div "Facebook (#1) [DOMAIN_NAME][URL] 0" at bounding box center [611, 191] width 269 height 25
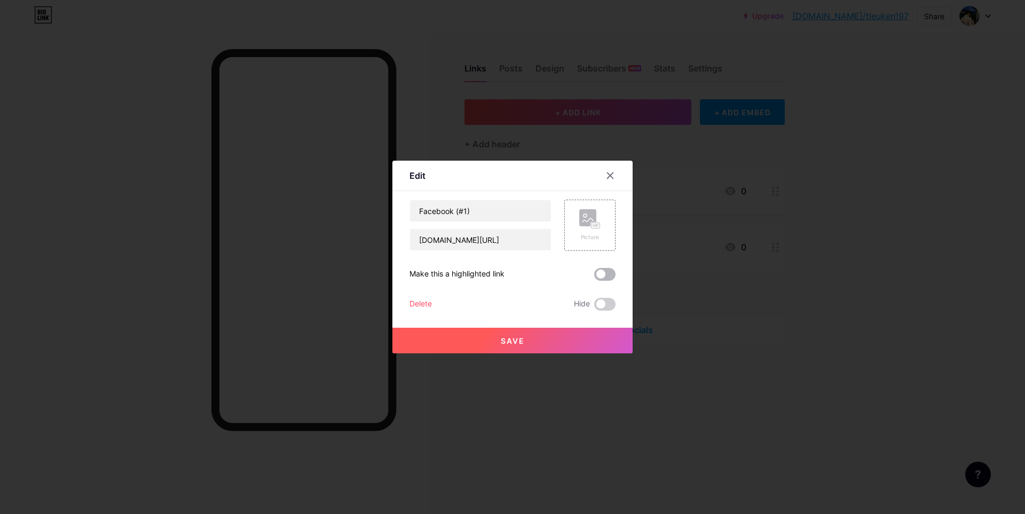
click at [603, 273] on span at bounding box center [604, 274] width 21 height 13
click at [594, 277] on input "checkbox" at bounding box center [594, 277] width 0 height 0
click at [529, 339] on button "Save" at bounding box center [513, 341] width 240 height 26
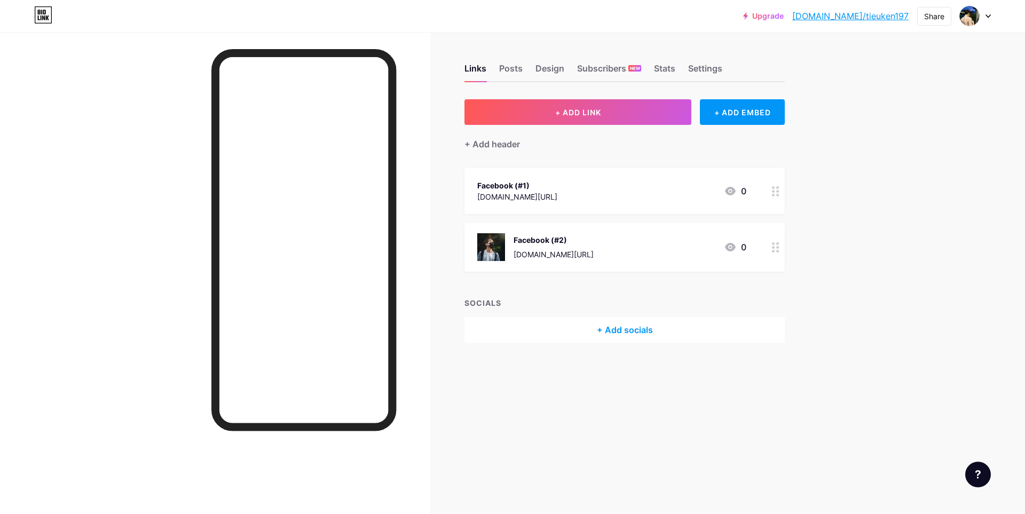
click at [630, 246] on div "Facebook (#2) facebook.com/tieuken.196 0" at bounding box center [611, 247] width 269 height 28
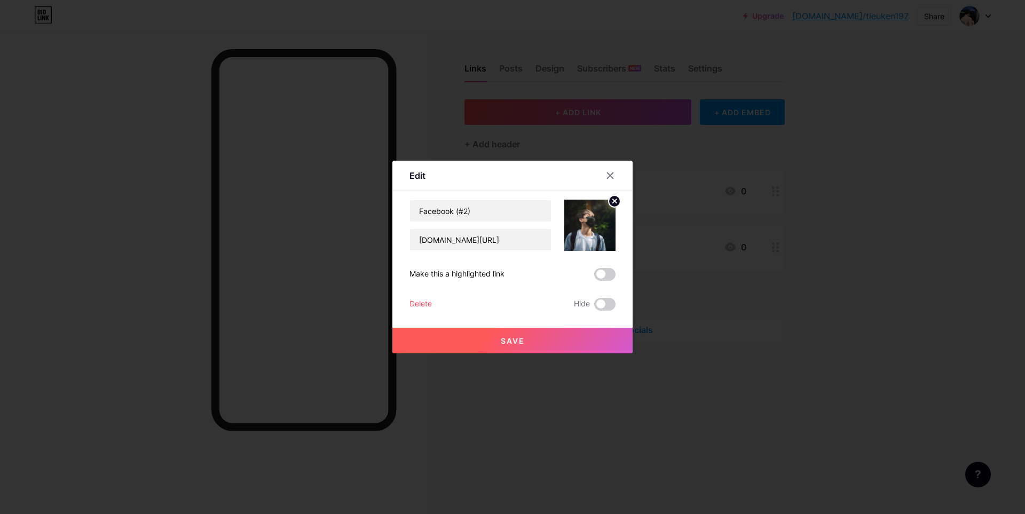
click at [610, 204] on circle at bounding box center [615, 201] width 12 height 12
click at [535, 338] on button "Save" at bounding box center [513, 341] width 240 height 26
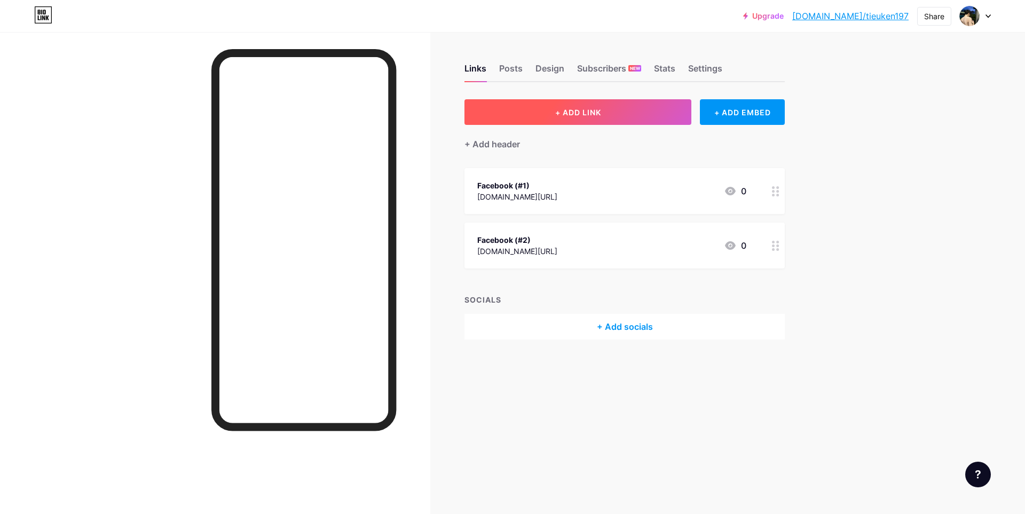
click at [581, 118] on button "+ ADD LINK" at bounding box center [578, 112] width 227 height 26
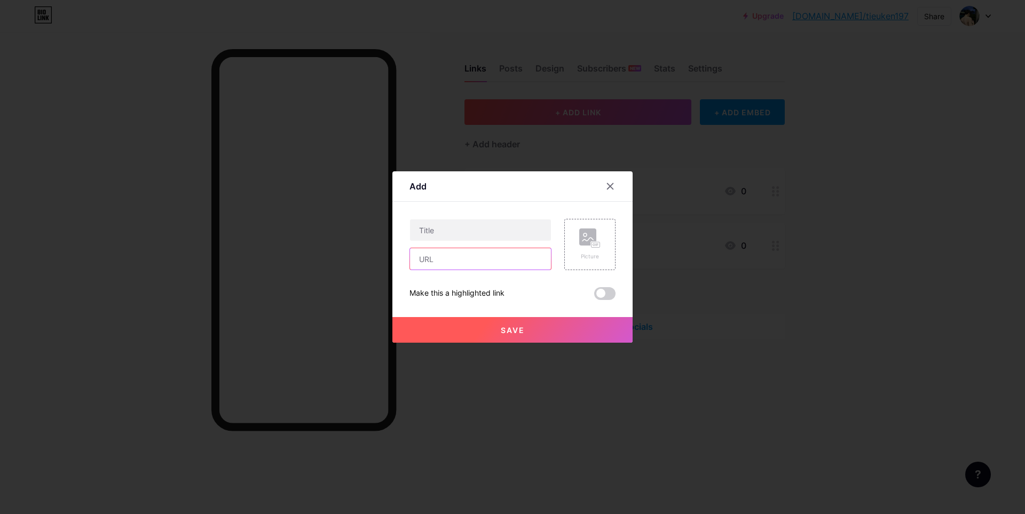
drag, startPoint x: 479, startPoint y: 256, endPoint x: 488, endPoint y: 263, distance: 11.9
click at [479, 256] on input "text" at bounding box center [480, 258] width 141 height 21
paste input "https://www.instagram.com/tieuken_/"
type input "https://www.instagram.com/tieuken_/"
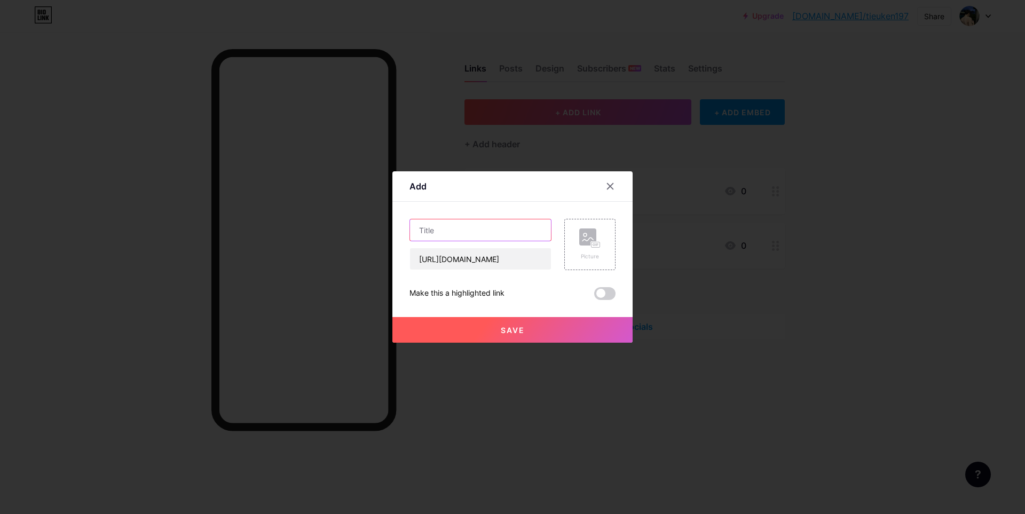
click at [504, 235] on input "text" at bounding box center [480, 229] width 141 height 21
type input "Insta"
click at [545, 330] on button "Save" at bounding box center [513, 330] width 240 height 26
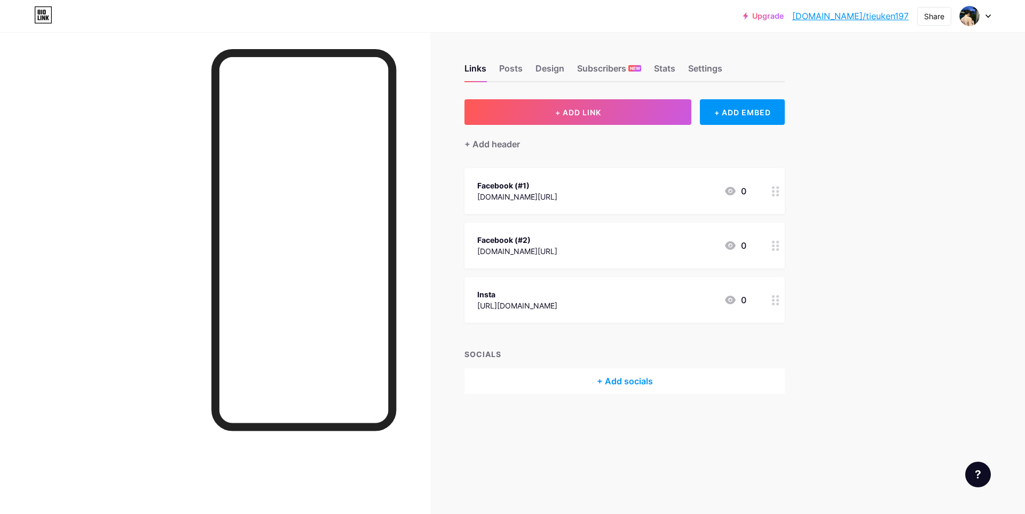
click at [558, 302] on div "https://www.instagram.com/tieuken_/" at bounding box center [517, 305] width 80 height 11
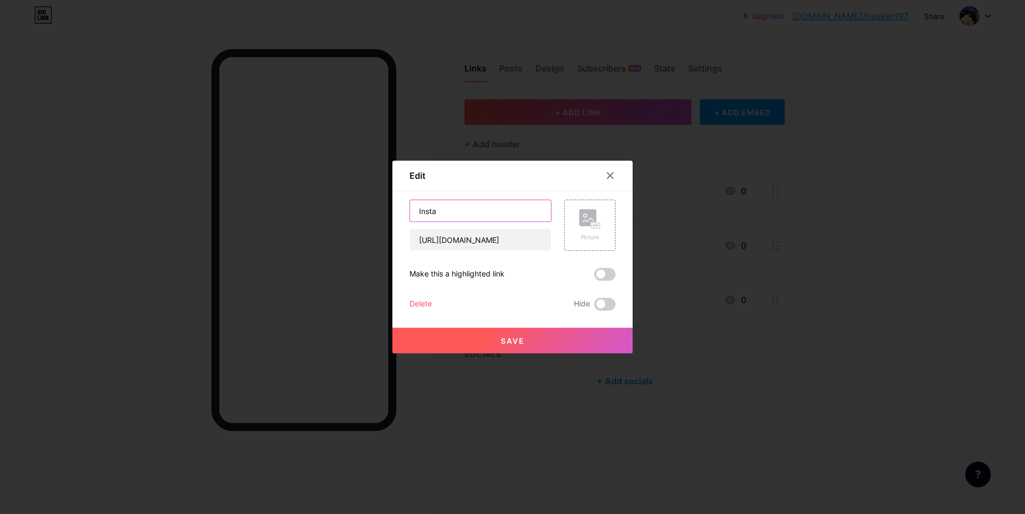
click at [467, 221] on input "Insta" at bounding box center [480, 210] width 141 height 21
type input "Instagram"
click at [542, 345] on button "Save" at bounding box center [513, 341] width 240 height 26
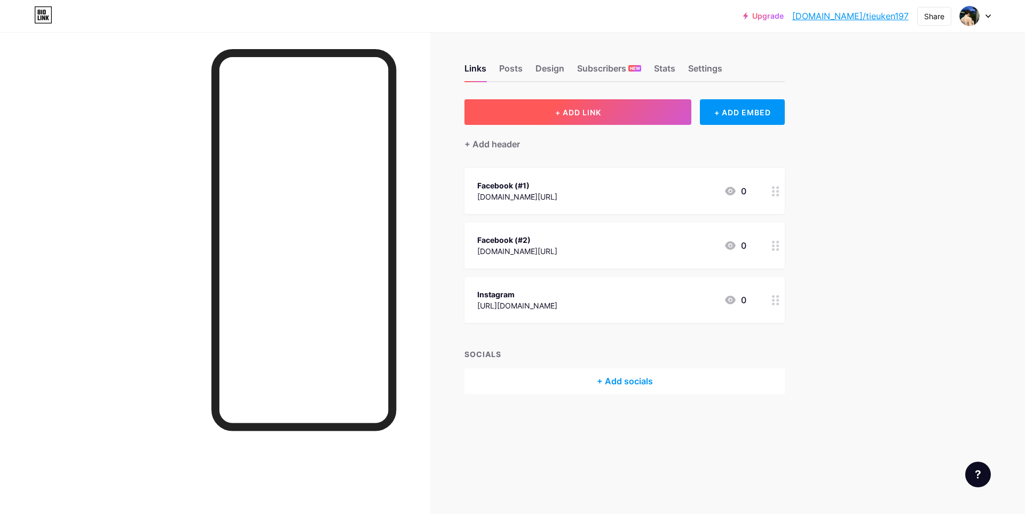
click at [631, 114] on button "+ ADD LINK" at bounding box center [578, 112] width 227 height 26
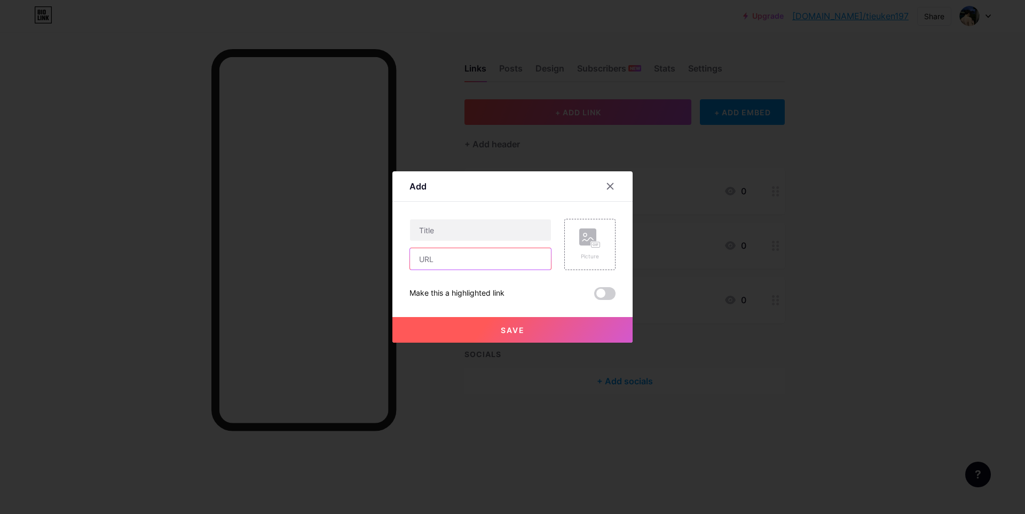
click at [482, 256] on input "text" at bounding box center [480, 258] width 141 height 21
paste input "https://zalo.me/s/qrwallet"
type input "https://zalo.me/s/qrwallet"
click at [475, 229] on input "text" at bounding box center [480, 229] width 141 height 21
type input "Zalo"
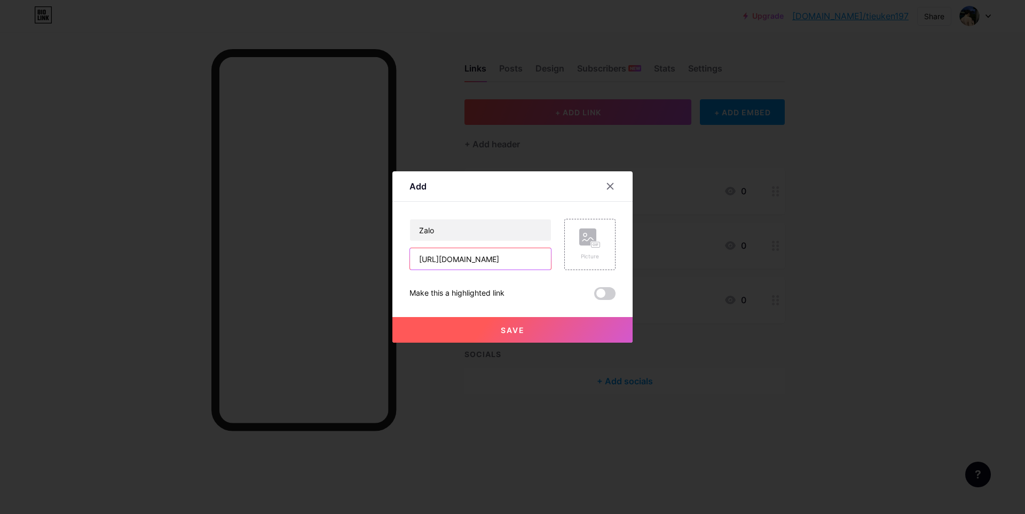
drag, startPoint x: 441, startPoint y: 263, endPoint x: 390, endPoint y: 264, distance: 50.7
click at [393, 264] on div "Add Content YouTube Play YouTube video without leaving your page. ADD Vimeo Pla…" at bounding box center [513, 256] width 240 height 171
type input "zalo.me/s/qrwallet"
click at [514, 331] on span "Save" at bounding box center [513, 330] width 24 height 9
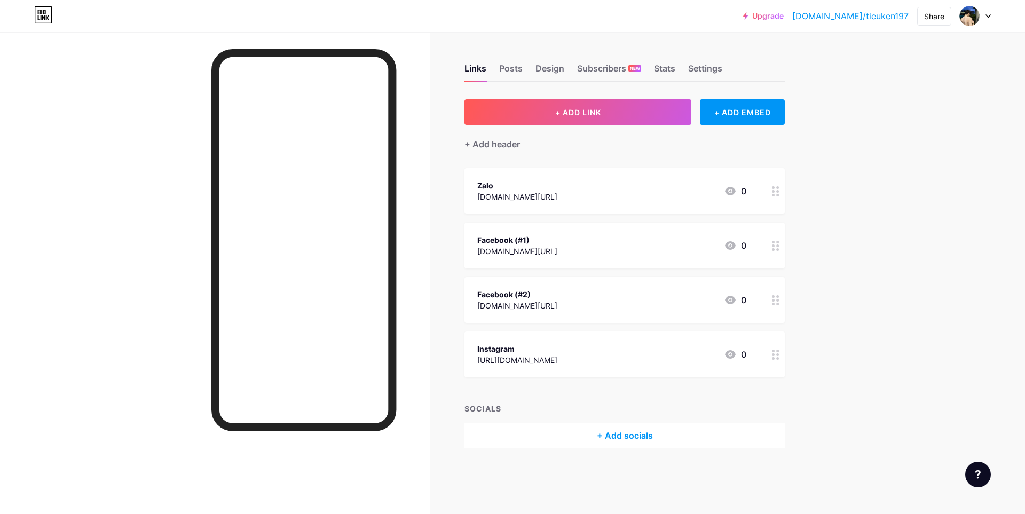
click at [863, 15] on link "[DOMAIN_NAME]/tieuken197" at bounding box center [851, 16] width 116 height 13
click at [671, 194] on div "Zalo zalo.me/s/qrwallet 0" at bounding box center [611, 191] width 269 height 25
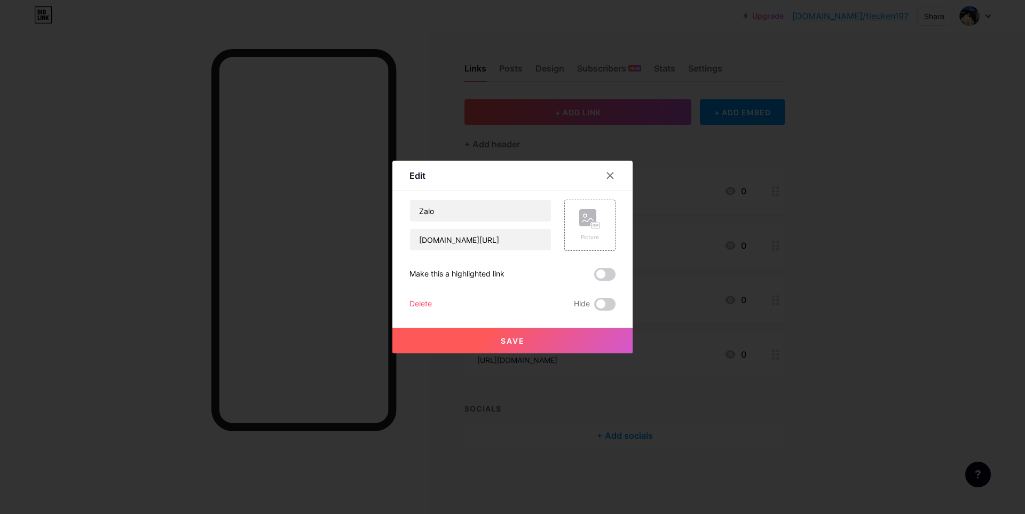
click at [413, 298] on div "Delete" at bounding box center [421, 304] width 22 height 13
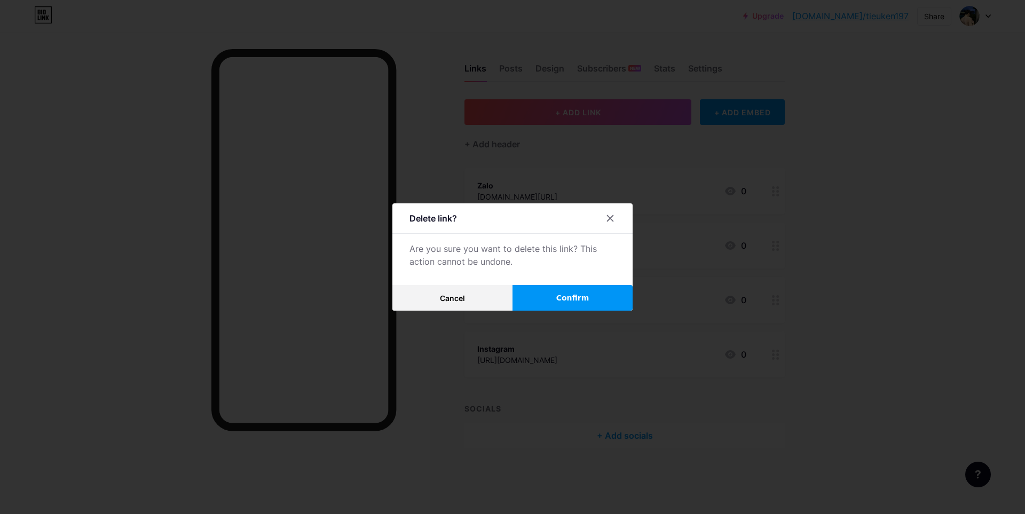
click at [552, 294] on button "Confirm" at bounding box center [573, 298] width 120 height 26
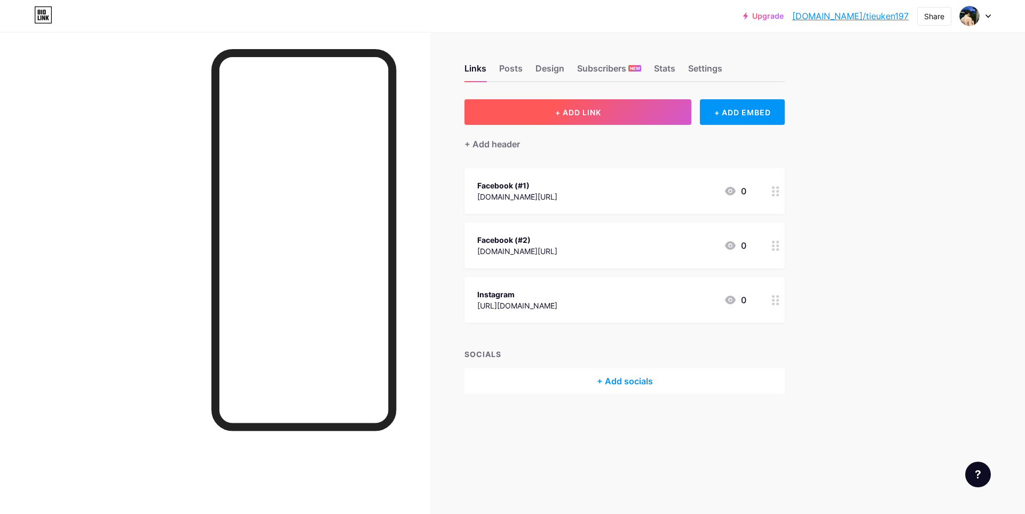
click at [552, 121] on button "+ ADD LINK" at bounding box center [578, 112] width 227 height 26
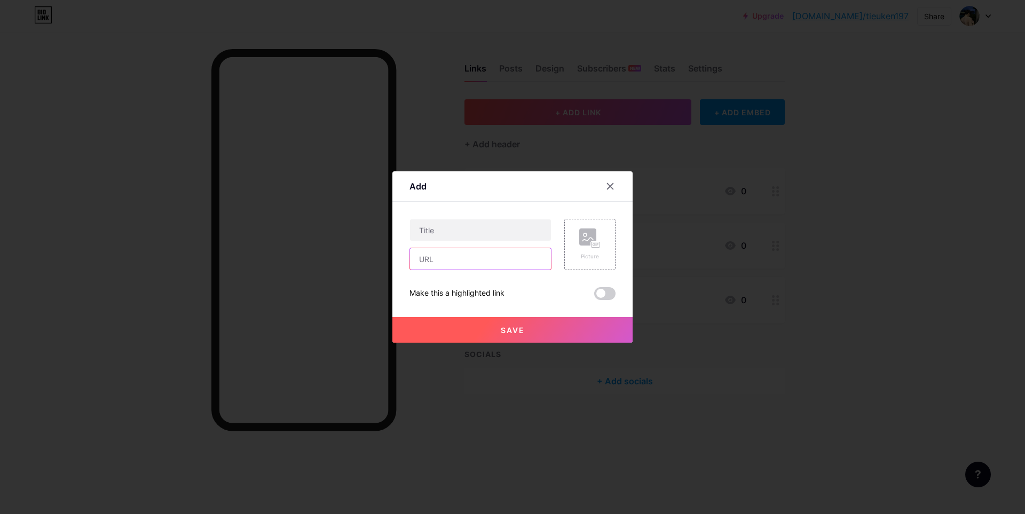
click at [474, 266] on input "text" at bounding box center [480, 258] width 141 height 21
click at [489, 266] on input "text" at bounding box center [480, 258] width 141 height 21
click at [488, 266] on input "text" at bounding box center [480, 258] width 141 height 21
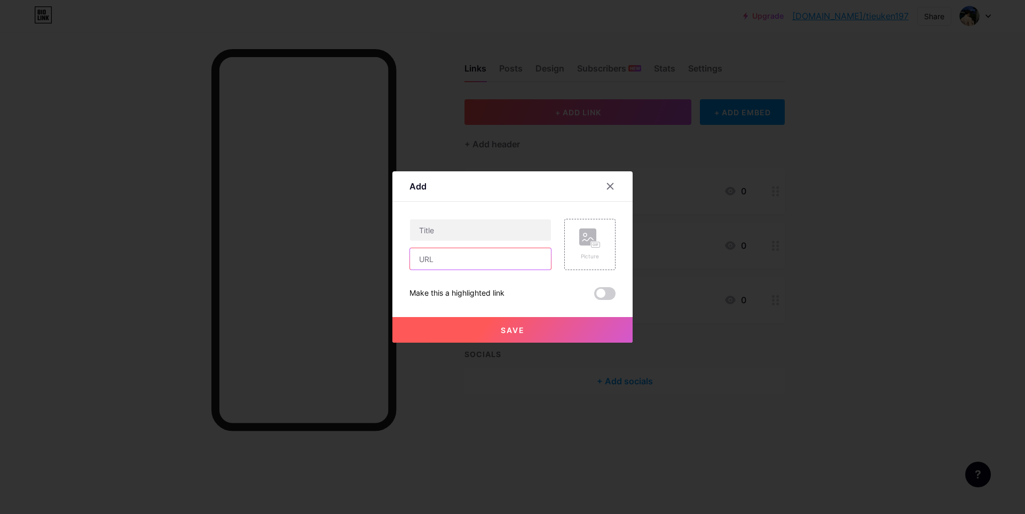
click at [488, 266] on input "text" at bounding box center [480, 258] width 141 height 21
click at [586, 259] on div "Picture" at bounding box center [589, 257] width 21 height 8
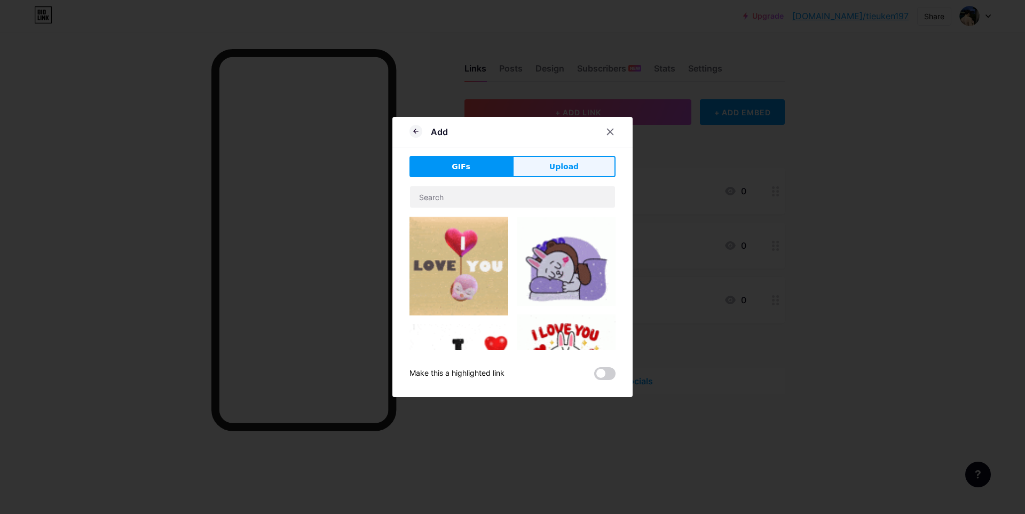
click at [544, 166] on button "Upload" at bounding box center [564, 166] width 103 height 21
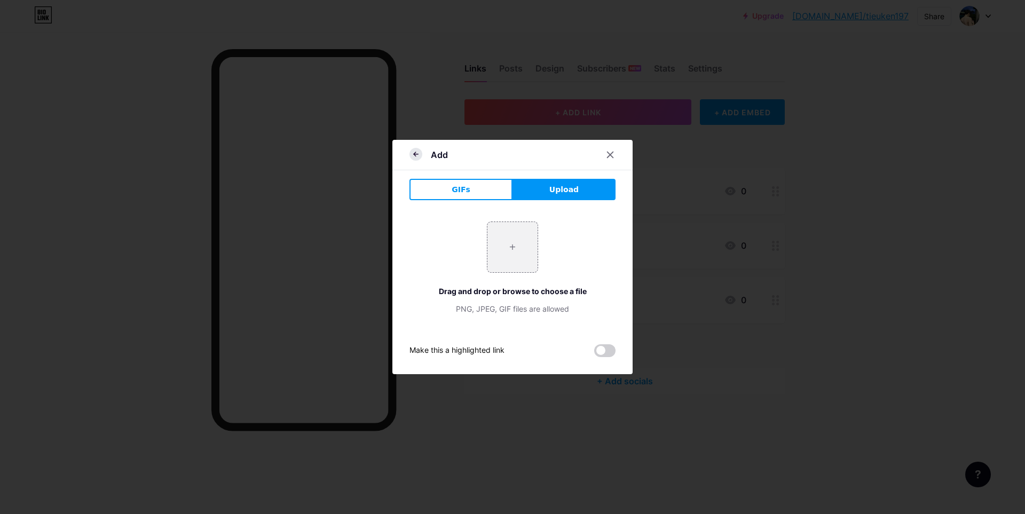
click at [410, 151] on icon at bounding box center [416, 154] width 13 height 13
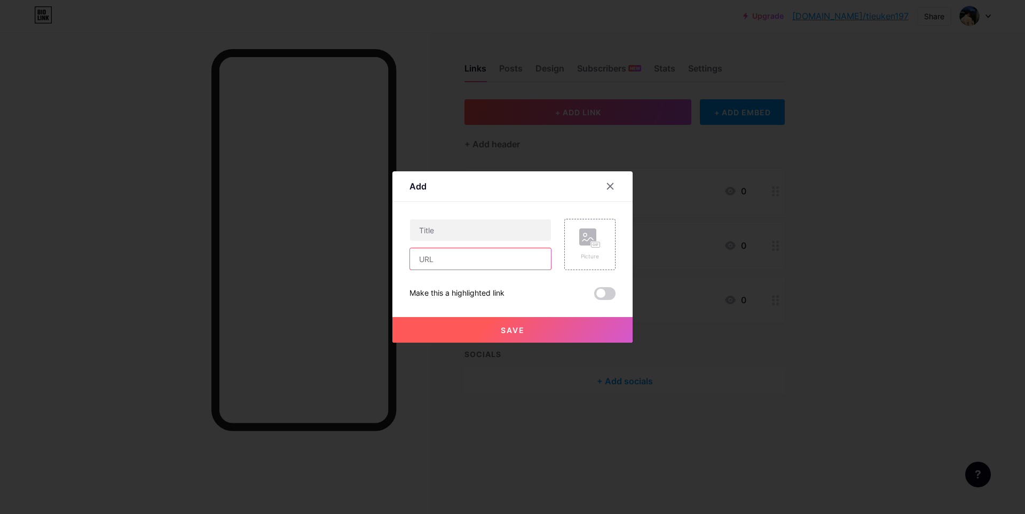
click at [466, 258] on input "text" at bounding box center [480, 258] width 141 height 21
click at [607, 186] on icon at bounding box center [610, 186] width 9 height 9
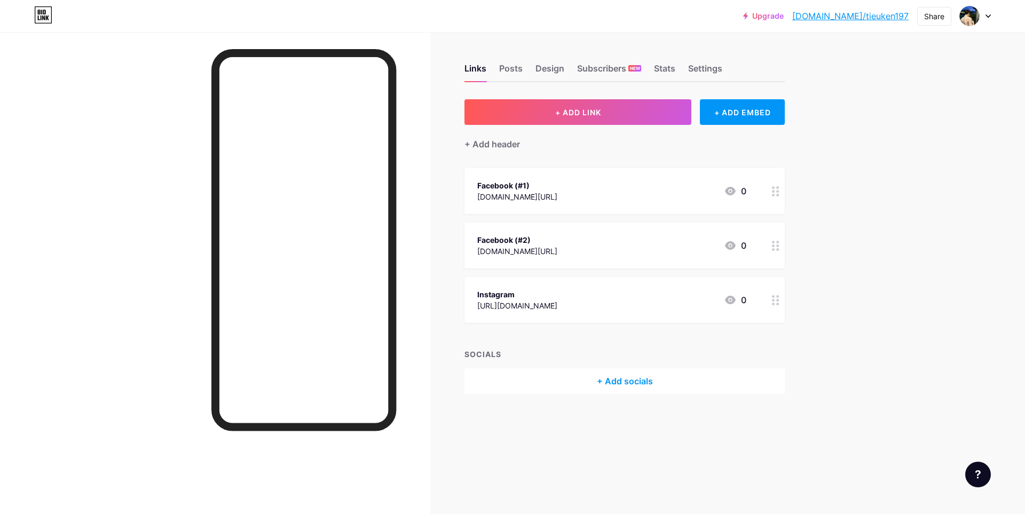
click at [784, 14] on link "Upgrade" at bounding box center [763, 16] width 41 height 9
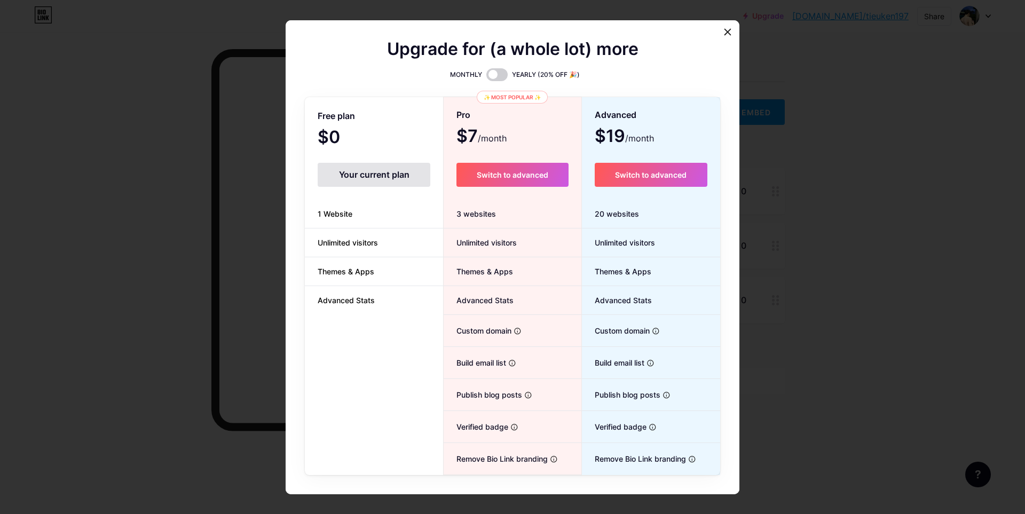
click at [856, 219] on div at bounding box center [512, 257] width 1025 height 514
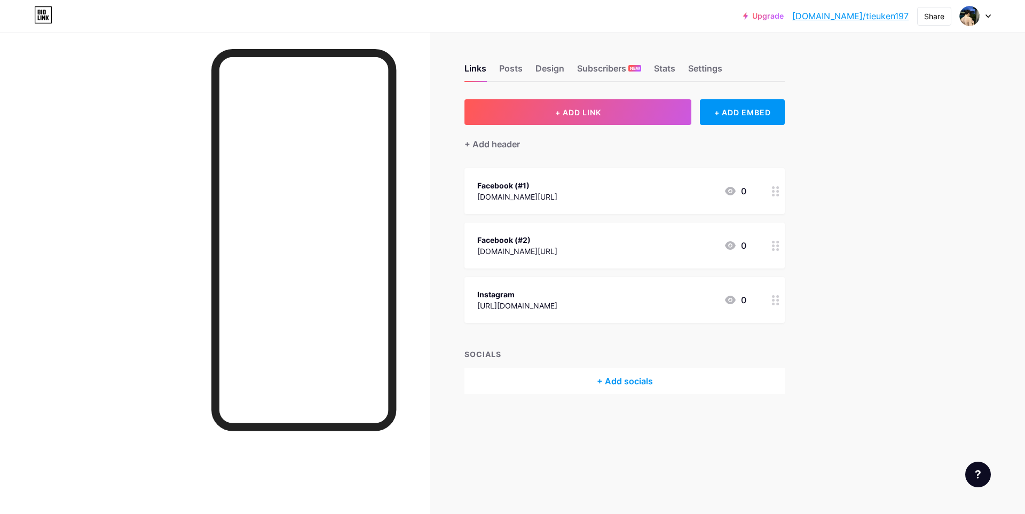
click at [779, 194] on circle at bounding box center [778, 195] width 3 height 3
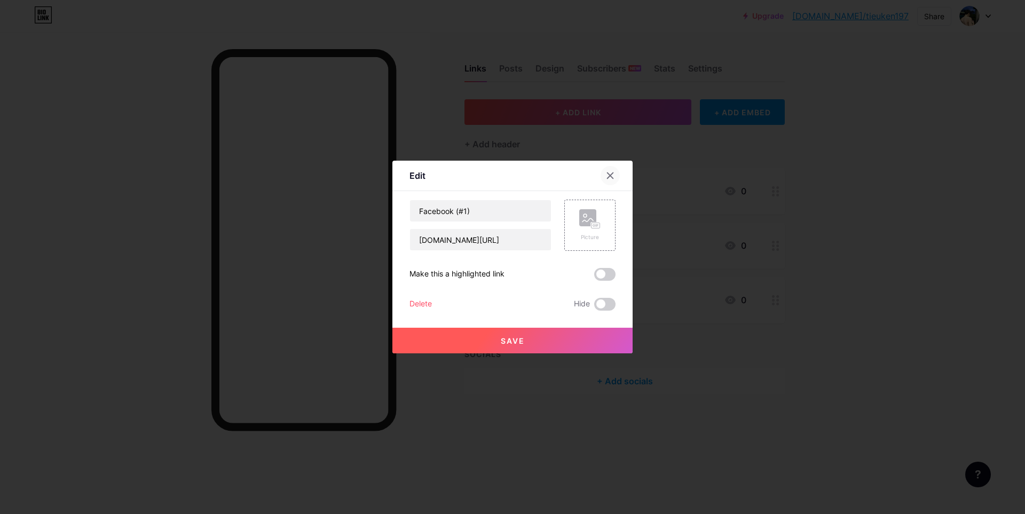
click at [608, 176] on icon at bounding box center [611, 176] width 6 height 6
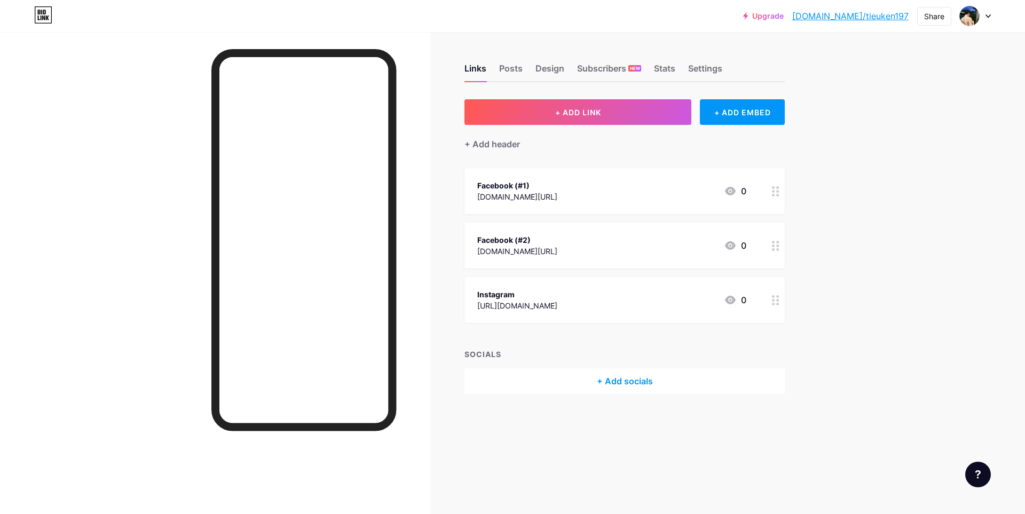
click at [775, 193] on icon at bounding box center [775, 191] width 7 height 10
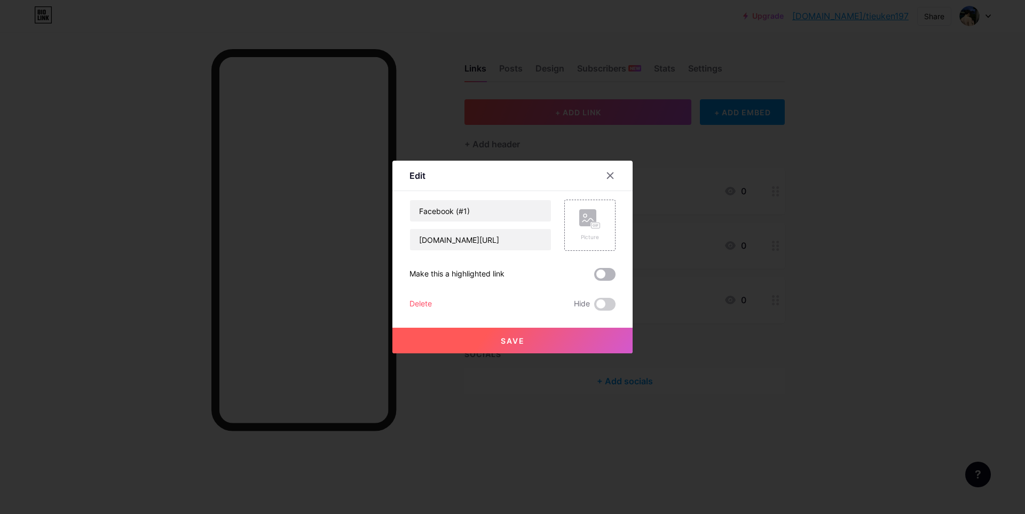
click at [600, 274] on span at bounding box center [604, 274] width 21 height 13
click at [594, 277] on input "checkbox" at bounding box center [594, 277] width 0 height 0
click at [545, 334] on button "Save" at bounding box center [513, 341] width 240 height 26
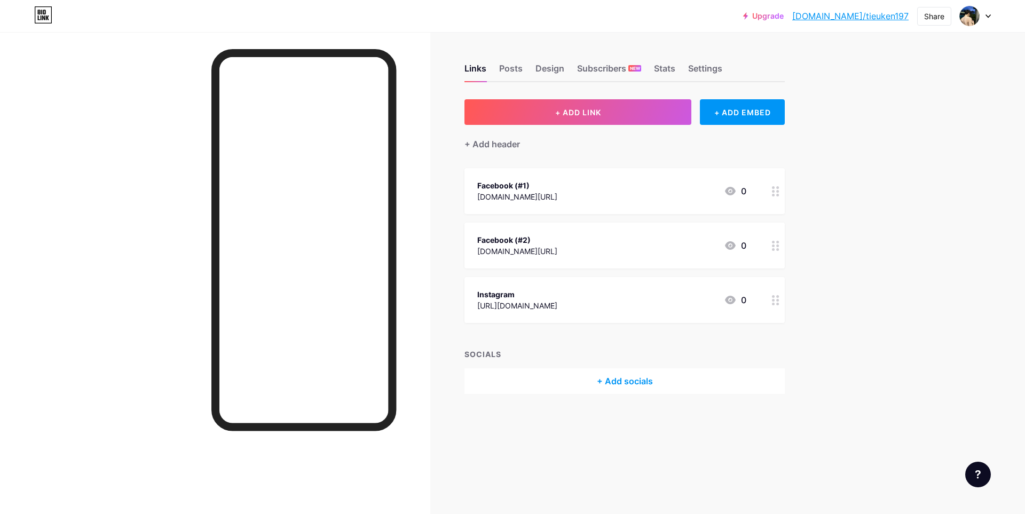
click at [861, 19] on link "[DOMAIN_NAME]/tieuken197" at bounding box center [851, 16] width 116 height 13
click at [704, 71] on div "Settings" at bounding box center [705, 71] width 34 height 19
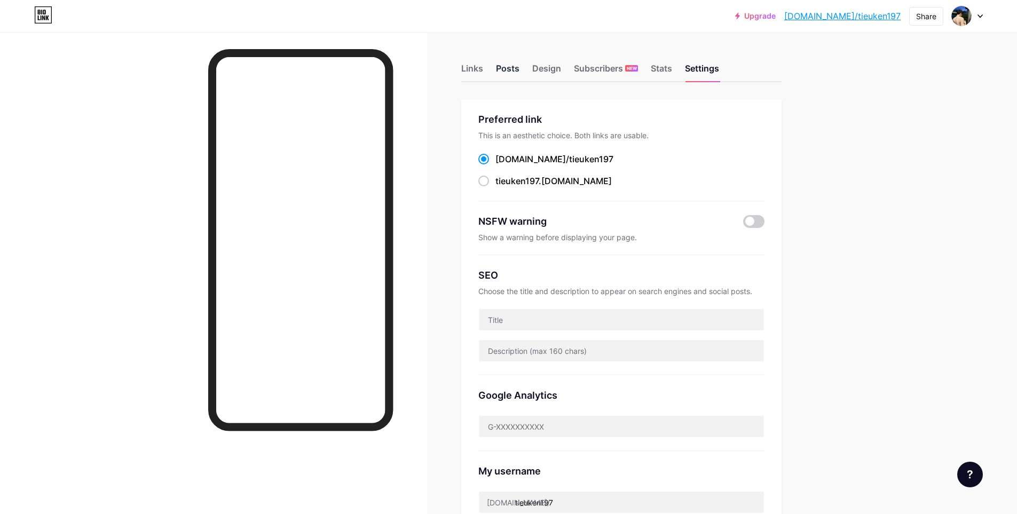
click at [514, 70] on div "Posts" at bounding box center [507, 71] width 23 height 19
click at [548, 66] on div "Design" at bounding box center [546, 71] width 29 height 19
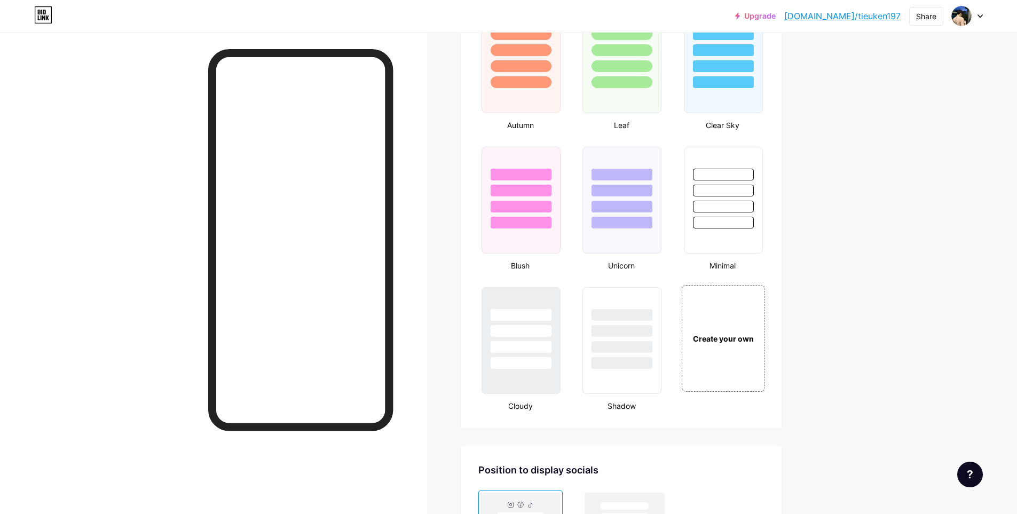
scroll to position [1175, 0]
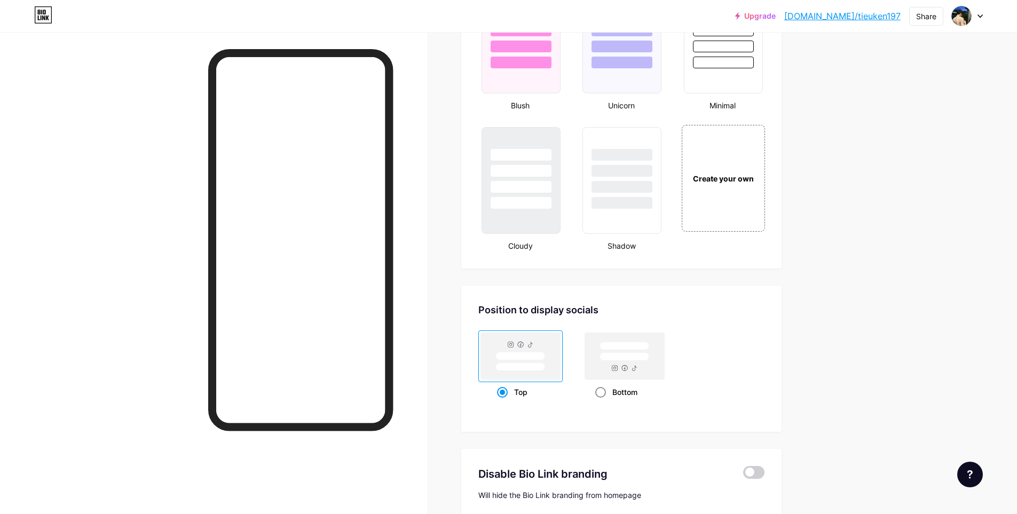
click at [634, 352] on rect at bounding box center [625, 356] width 80 height 47
click at [602, 402] on input "Bottom" at bounding box center [598, 405] width 7 height 7
radio input "true"
click at [528, 354] on rect at bounding box center [520, 356] width 49 height 8
click at [504, 402] on input "Top" at bounding box center [500, 405] width 7 height 7
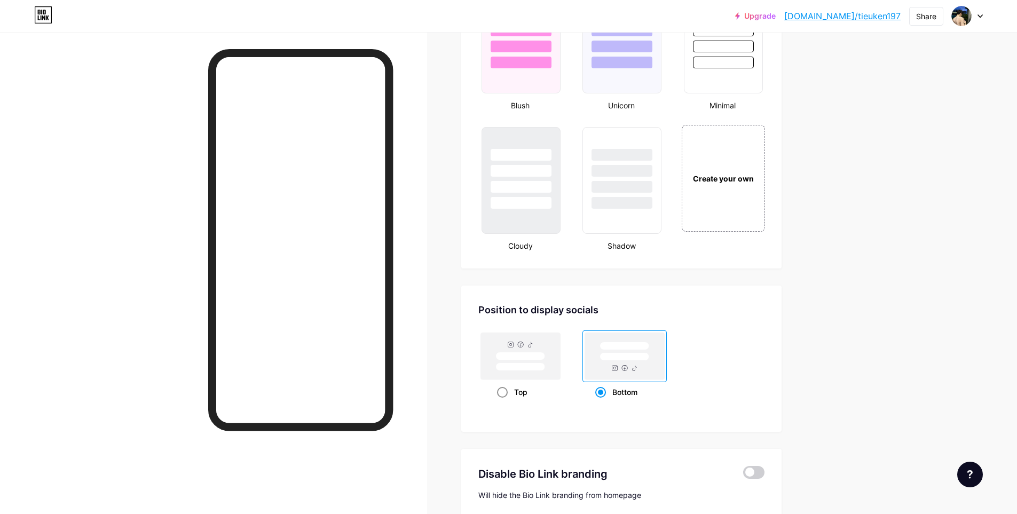
radio input "true"
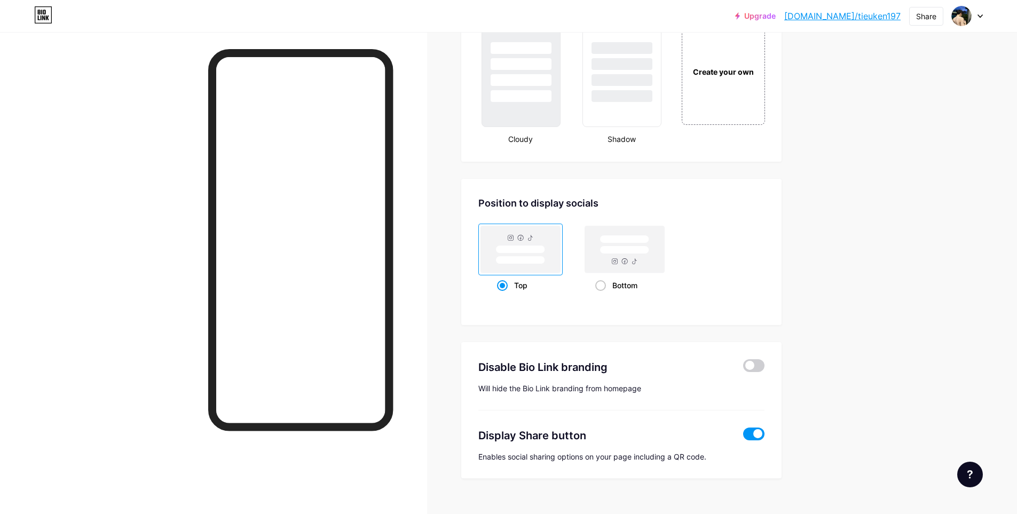
click at [751, 436] on span at bounding box center [753, 434] width 21 height 13
click at [743, 437] on input "checkbox" at bounding box center [743, 437] width 0 height 0
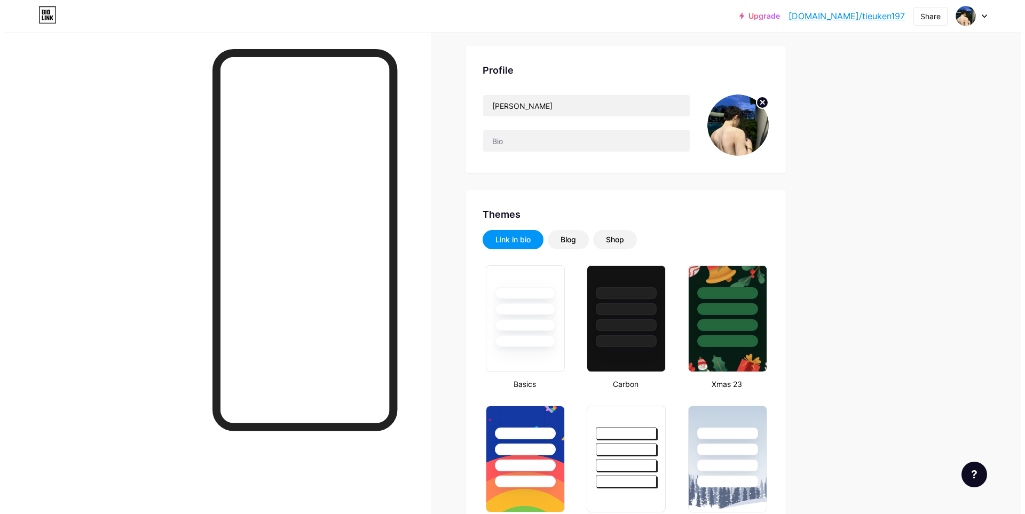
scroll to position [0, 0]
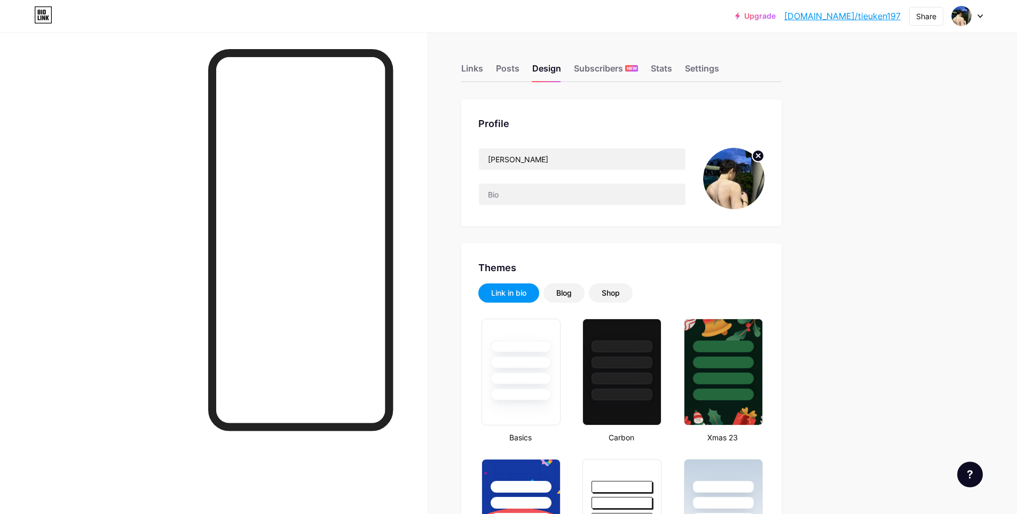
click at [869, 15] on link "[DOMAIN_NAME]/tieuken197" at bounding box center [843, 16] width 116 height 13
click at [480, 71] on div "Links" at bounding box center [472, 71] width 22 height 19
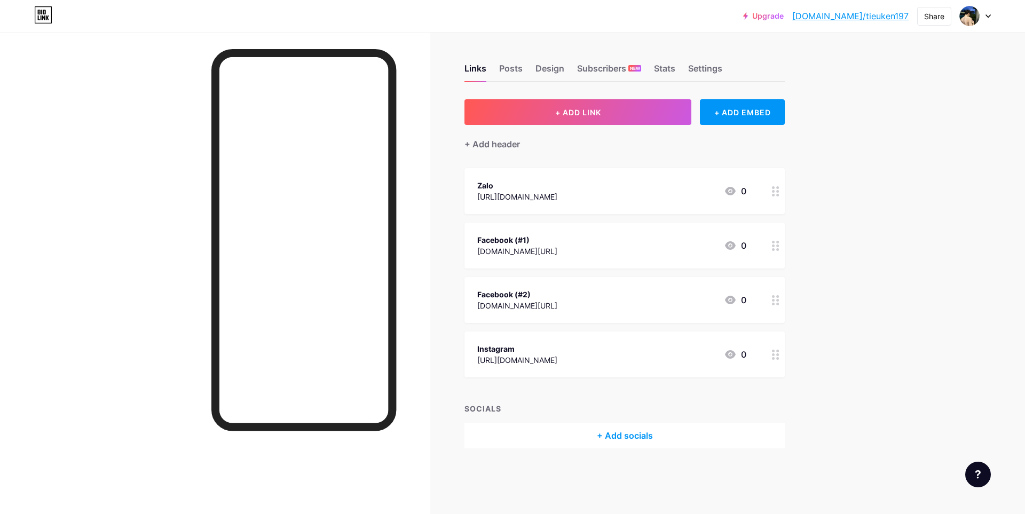
click at [773, 185] on div at bounding box center [776, 191] width 18 height 46
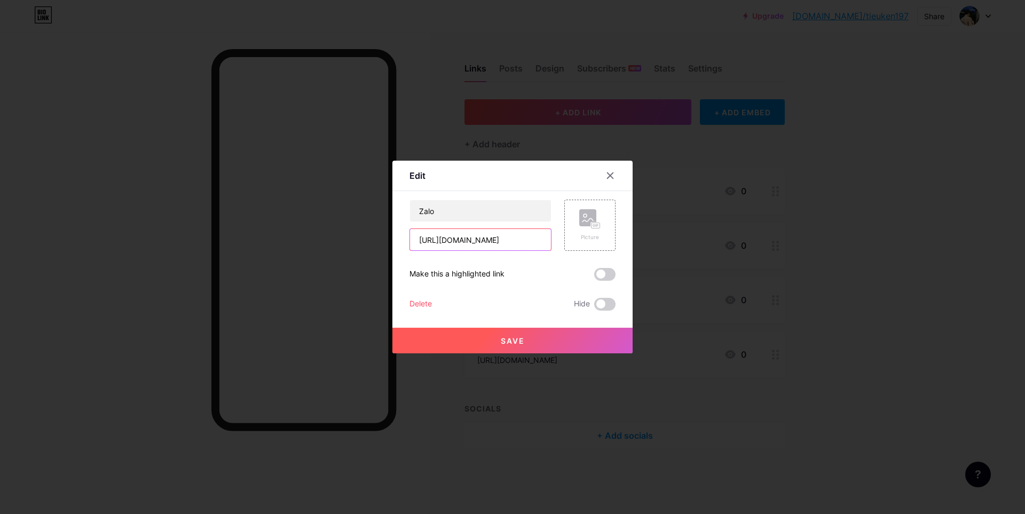
drag, startPoint x: 471, startPoint y: 242, endPoint x: 534, endPoint y: 239, distance: 63.1
click at [534, 240] on input "https://zalo.me/tieuken" at bounding box center [480, 239] width 141 height 21
type input "https://zalo.me/0964602451"
click at [517, 340] on span "Save" at bounding box center [513, 340] width 24 height 9
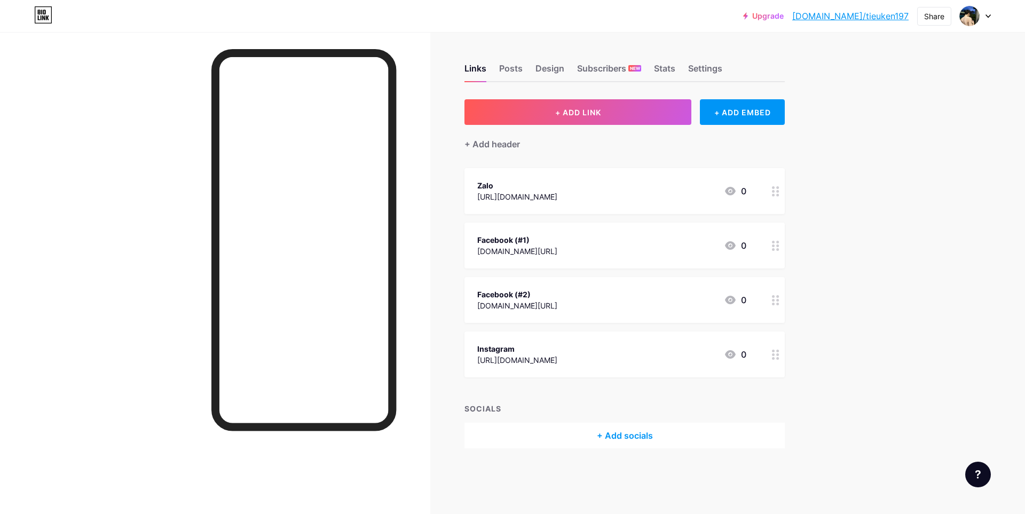
click at [860, 13] on link "[DOMAIN_NAME]/tieuken197" at bounding box center [851, 16] width 116 height 13
click at [591, 198] on div "Zalo https://zalo.me/0964602451 0" at bounding box center [611, 191] width 269 height 25
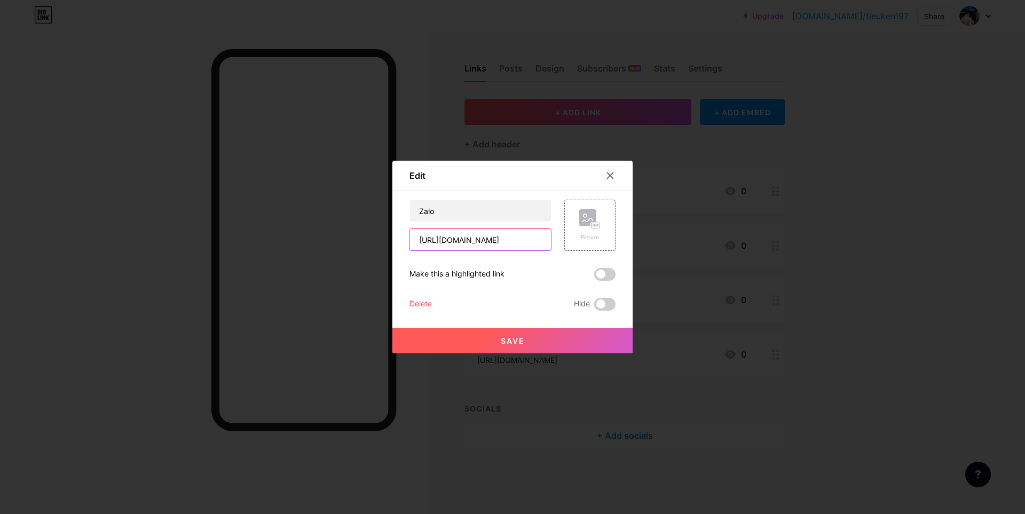
drag, startPoint x: 529, startPoint y: 240, endPoint x: 471, endPoint y: 248, distance: 58.2
click at [471, 248] on input "https://zalo.me/0964602451" at bounding box center [480, 239] width 141 height 21
type input "https://zalo.me/"
click at [515, 342] on span "Save" at bounding box center [513, 340] width 24 height 9
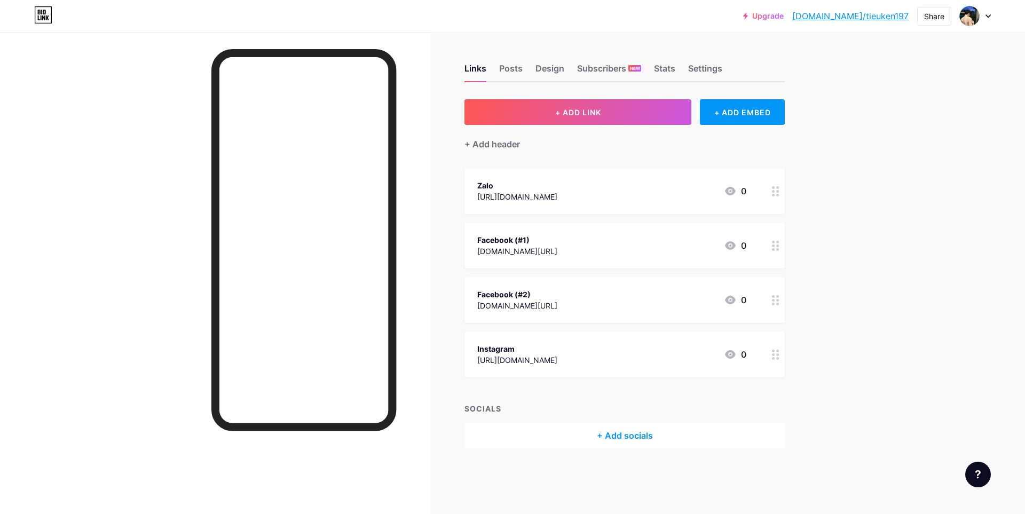
click at [848, 14] on link "[DOMAIN_NAME]/tieuken197" at bounding box center [851, 16] width 116 height 13
click at [563, 180] on div "Zalo https://zalo.me/ 0" at bounding box center [611, 191] width 269 height 25
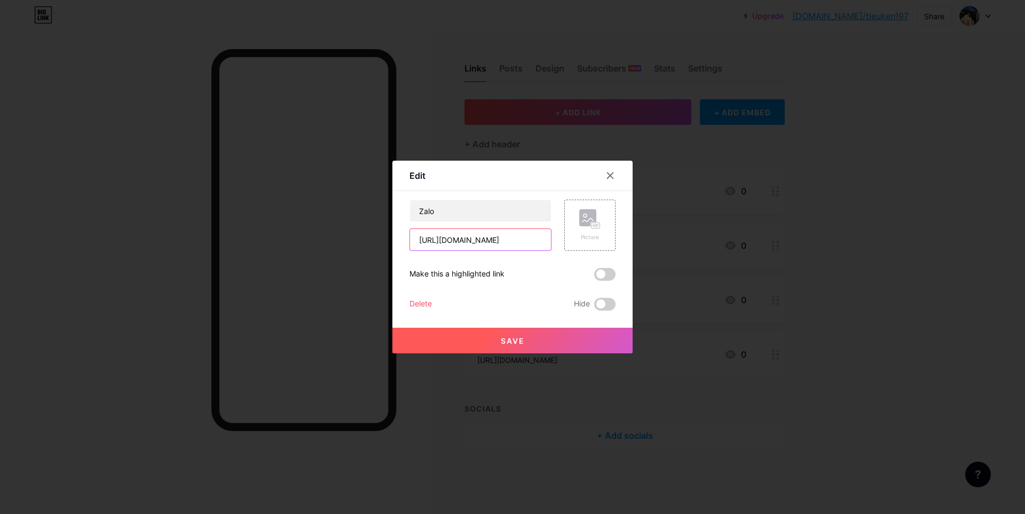
drag, startPoint x: 487, startPoint y: 249, endPoint x: 253, endPoint y: 247, distance: 233.9
click at [237, 247] on div "Edit Content YouTube Play YouTube video without leaving your page. ADD Vimeo Pl…" at bounding box center [512, 257] width 1025 height 514
paste input "0964602451"
type input "https://zalo.me/0964602451"
drag, startPoint x: 440, startPoint y: 246, endPoint x: 351, endPoint y: 246, distance: 88.1
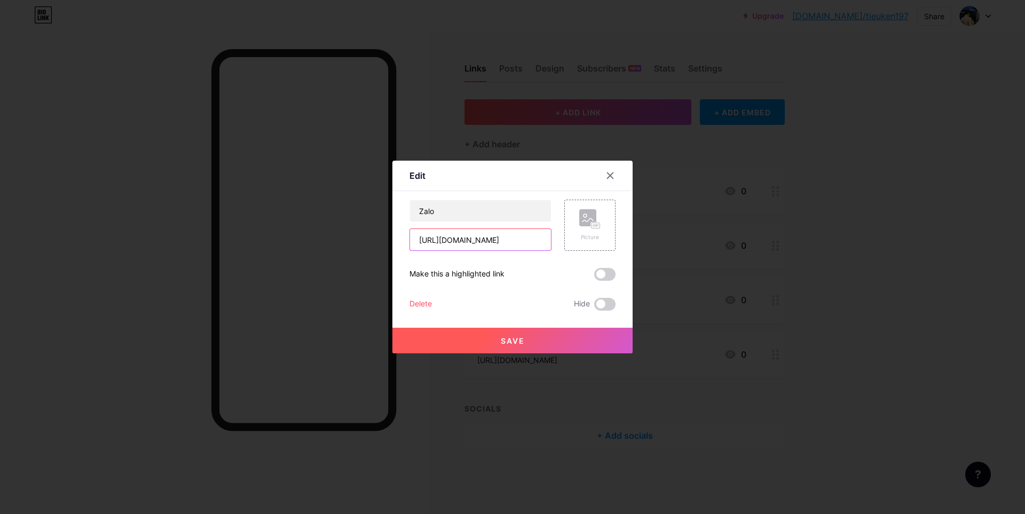
click at [352, 246] on div "Edit Content YouTube Play YouTube video without leaving your page. ADD Vimeo Pl…" at bounding box center [512, 257] width 1025 height 514
click at [351, 246] on div at bounding box center [512, 257] width 1025 height 514
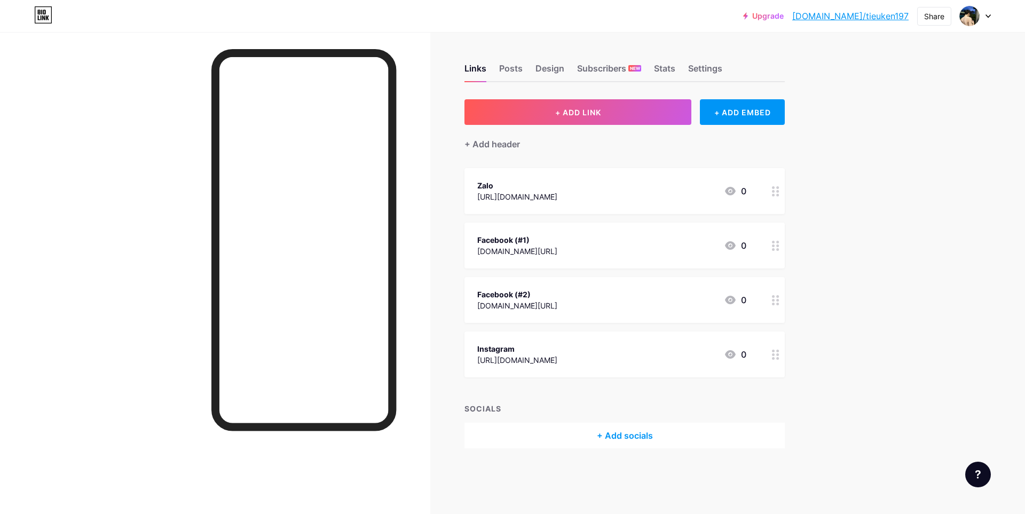
click at [536, 201] on div "Zalo https://zalo.me/ 0" at bounding box center [611, 191] width 269 height 25
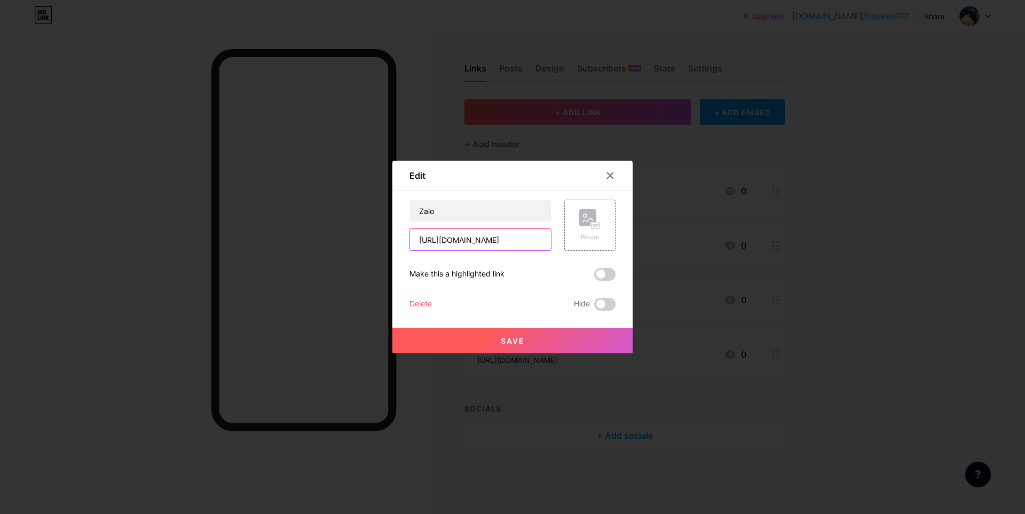
drag, startPoint x: 495, startPoint y: 241, endPoint x: 489, endPoint y: 240, distance: 5.9
click at [490, 240] on input "https://zalo.me/" at bounding box center [480, 239] width 141 height 21
drag, startPoint x: 485, startPoint y: 240, endPoint x: 341, endPoint y: 233, distance: 144.4
click at [341, 233] on div "Edit Content YouTube Play YouTube video without leaving your page. ADD Vimeo Pl…" at bounding box center [512, 257] width 1025 height 514
paste input "0964602451"
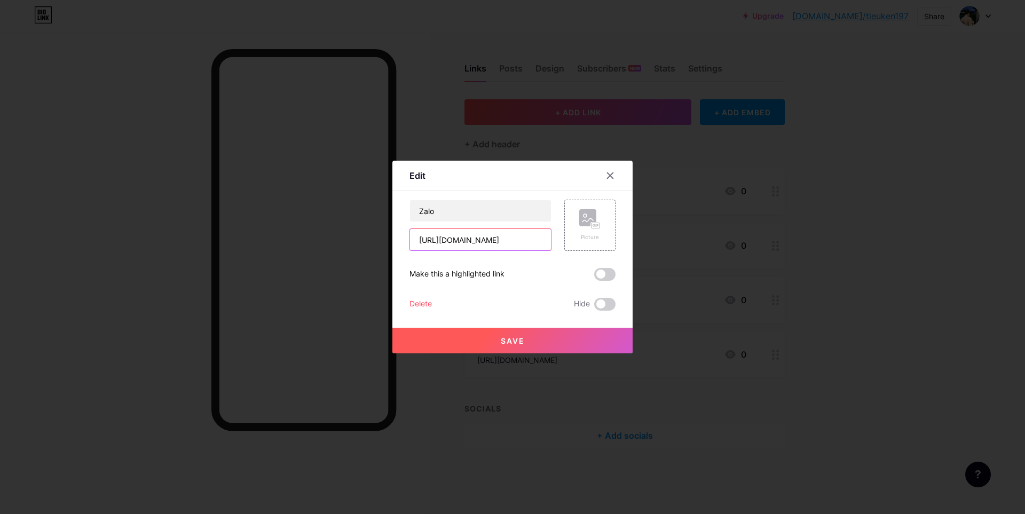
click at [441, 240] on input "https://zalo.me/0964602451" at bounding box center [480, 239] width 141 height 21
type input "zalo.me/0964602451"
click at [504, 340] on span "Save" at bounding box center [513, 340] width 24 height 9
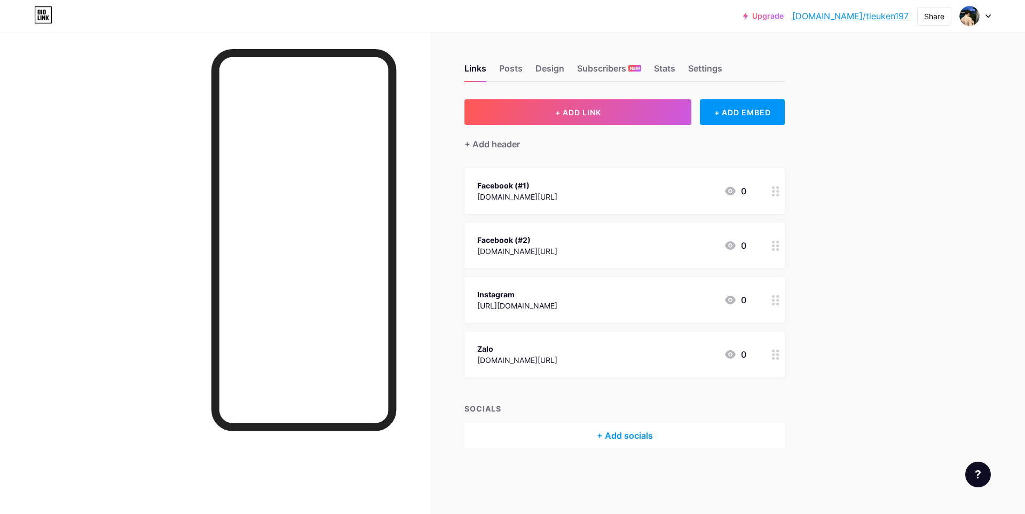
click at [858, 14] on link "[DOMAIN_NAME]/tieuken197" at bounding box center [851, 16] width 116 height 13
click at [867, 19] on link "[DOMAIN_NAME]/tieuken197" at bounding box center [851, 16] width 116 height 13
click at [560, 68] on div "Design" at bounding box center [550, 71] width 29 height 19
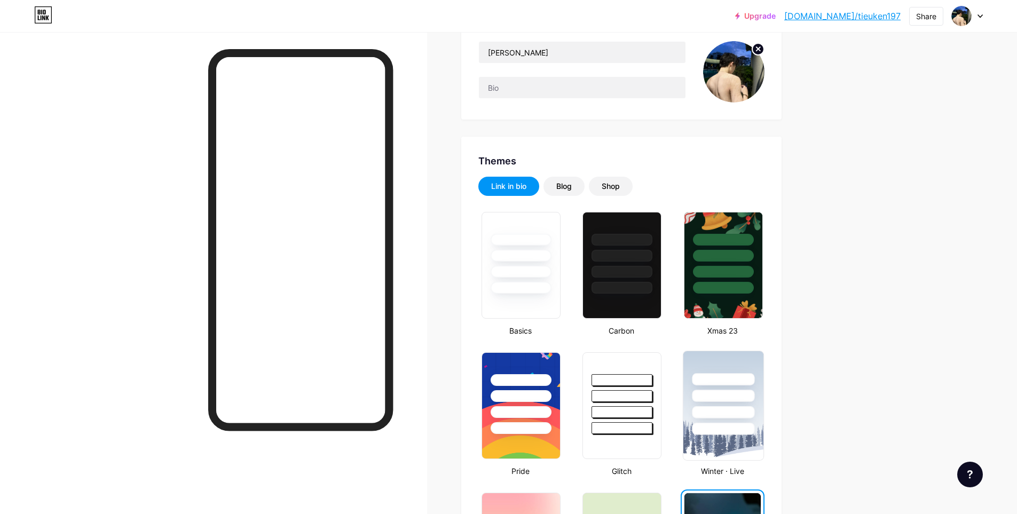
scroll to position [160, 0]
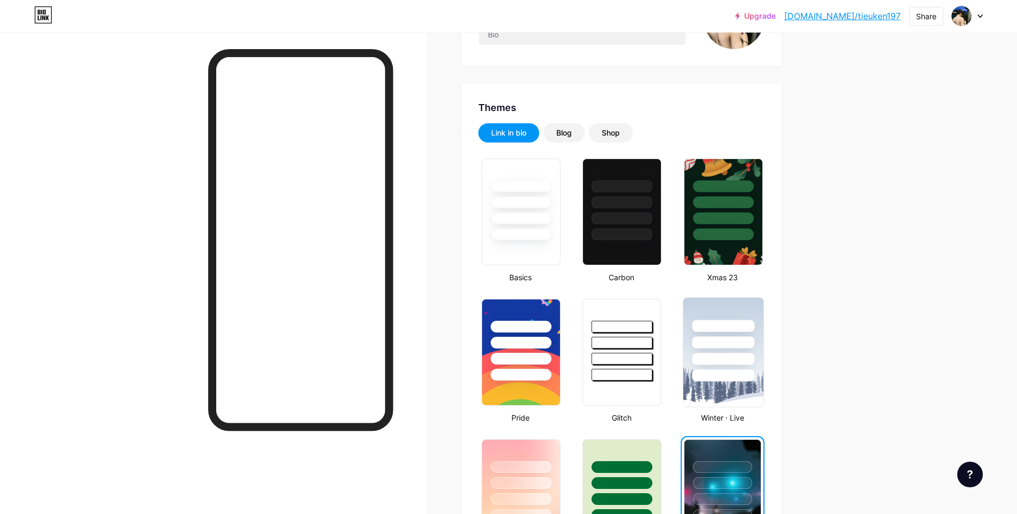
click at [732, 346] on div at bounding box center [723, 342] width 62 height 12
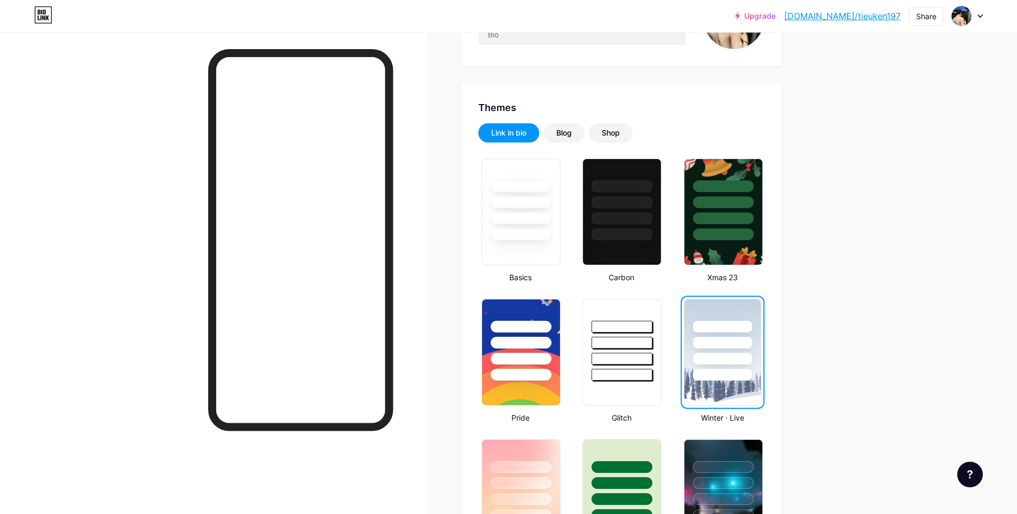
scroll to position [0, 0]
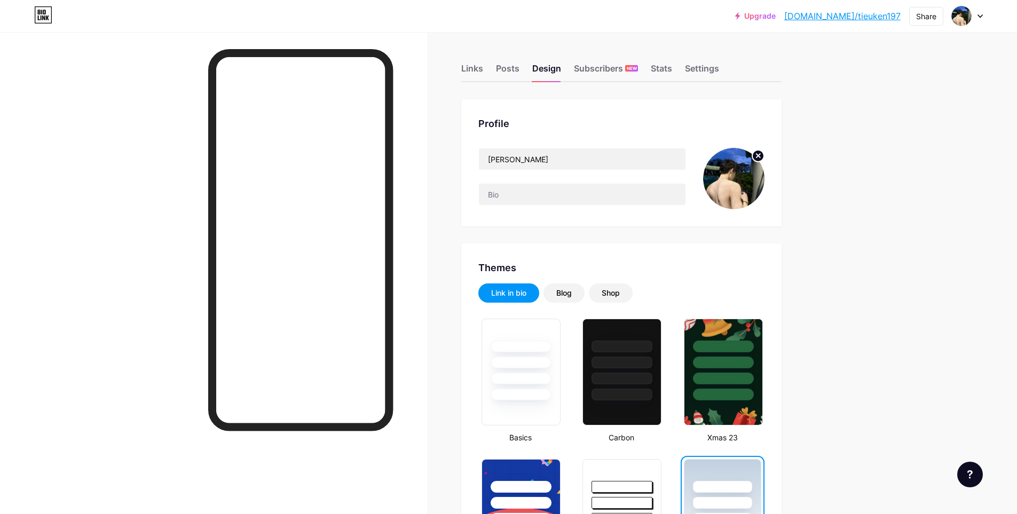
click at [849, 14] on link "[DOMAIN_NAME]/tieuken197" at bounding box center [843, 16] width 116 height 13
click at [572, 293] on div "Blog" at bounding box center [563, 293] width 15 height 11
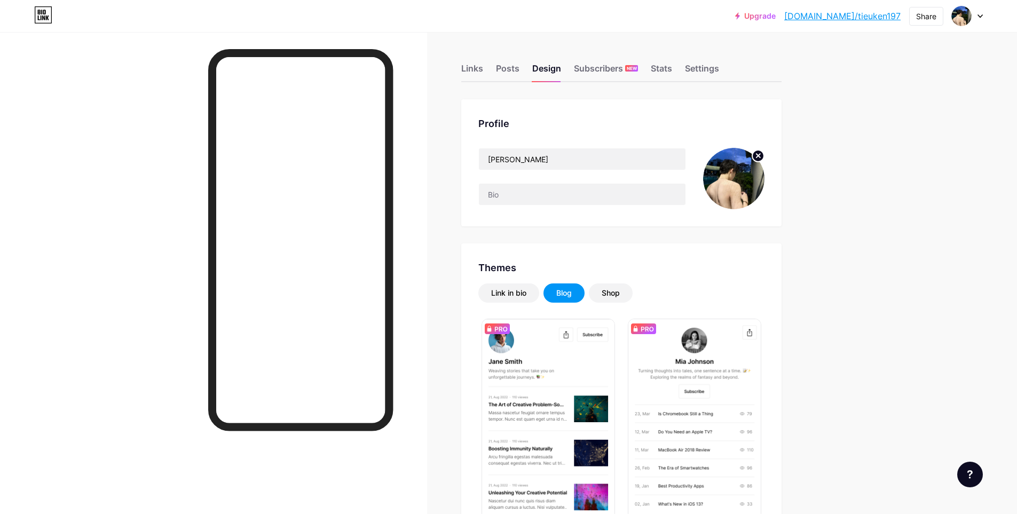
scroll to position [214, 0]
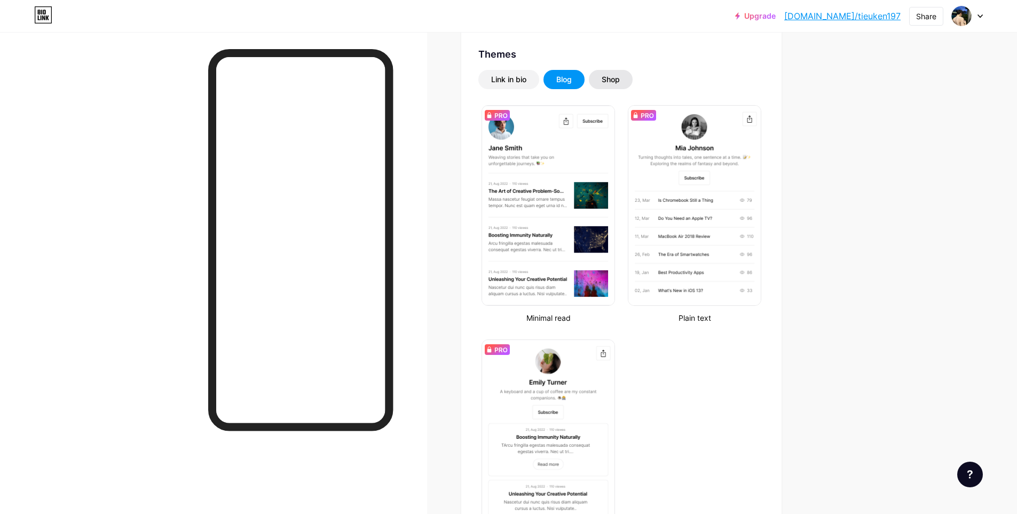
click at [620, 79] on div "Shop" at bounding box center [611, 79] width 18 height 11
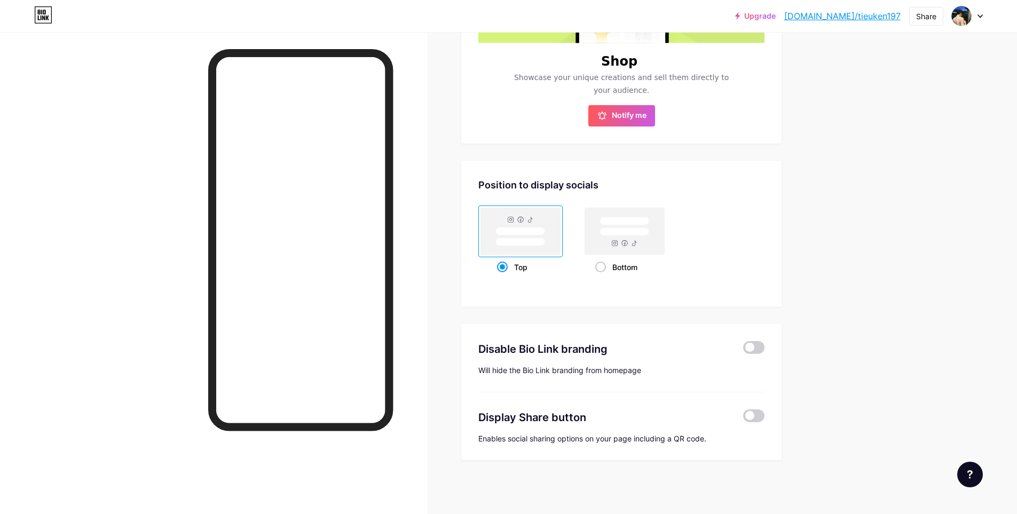
scroll to position [209, 0]
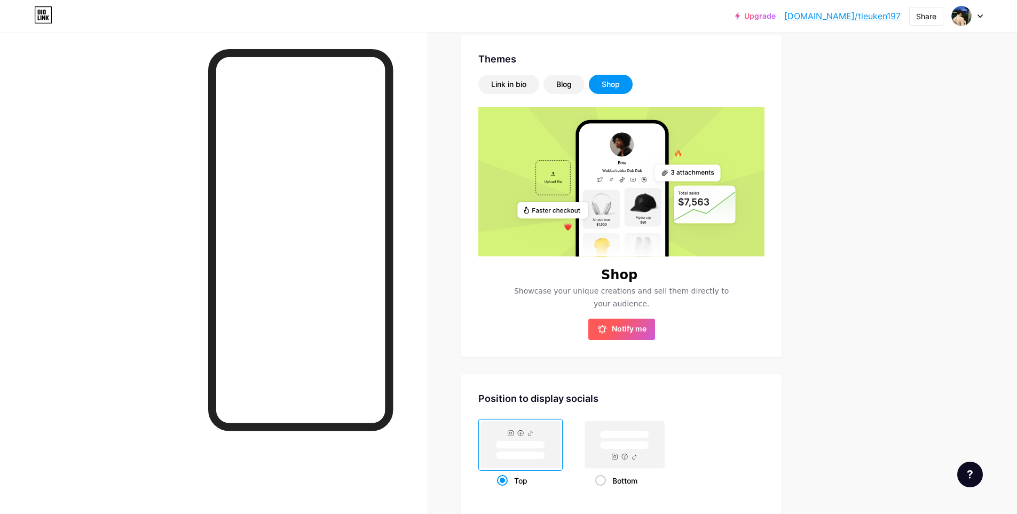
click at [643, 332] on span "Notify me" at bounding box center [629, 329] width 35 height 11
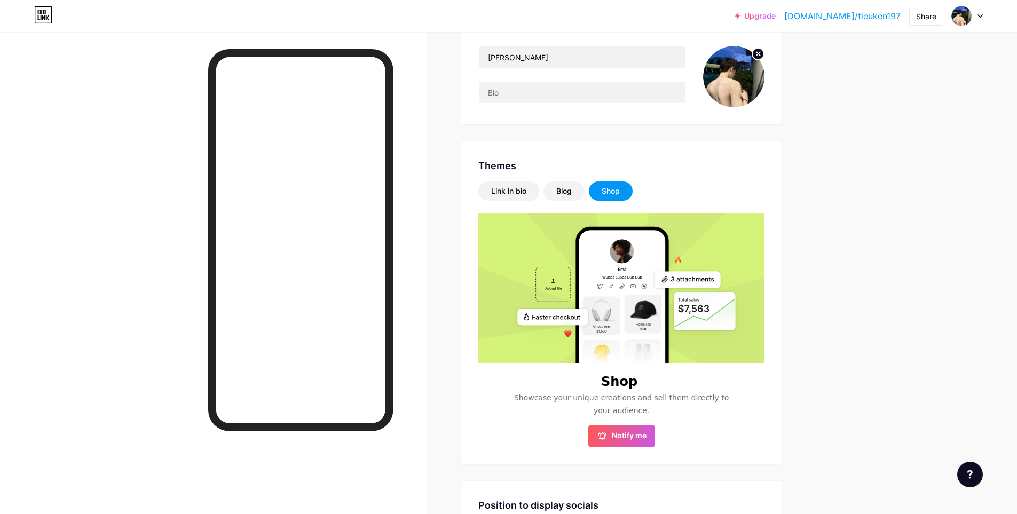
scroll to position [0, 0]
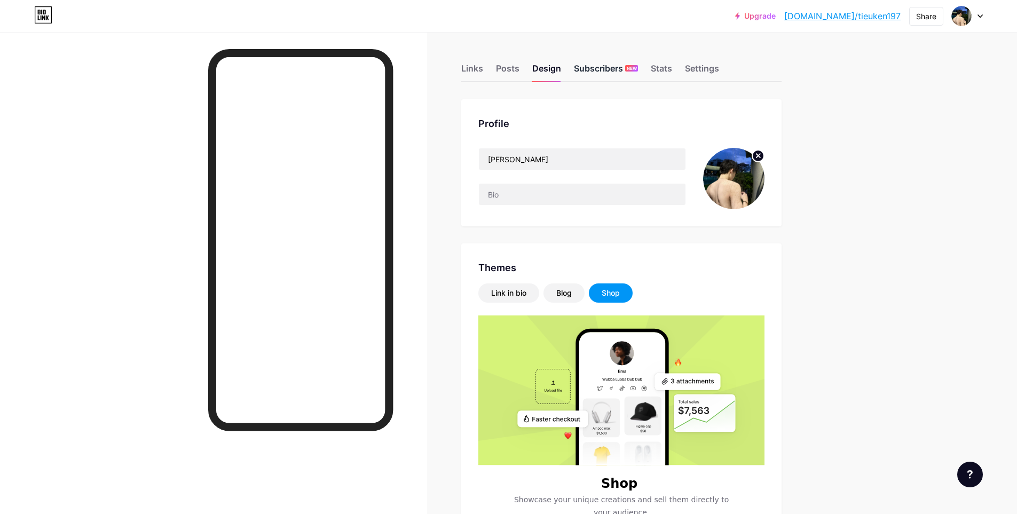
click at [595, 69] on div "Subscribers NEW" at bounding box center [606, 71] width 64 height 19
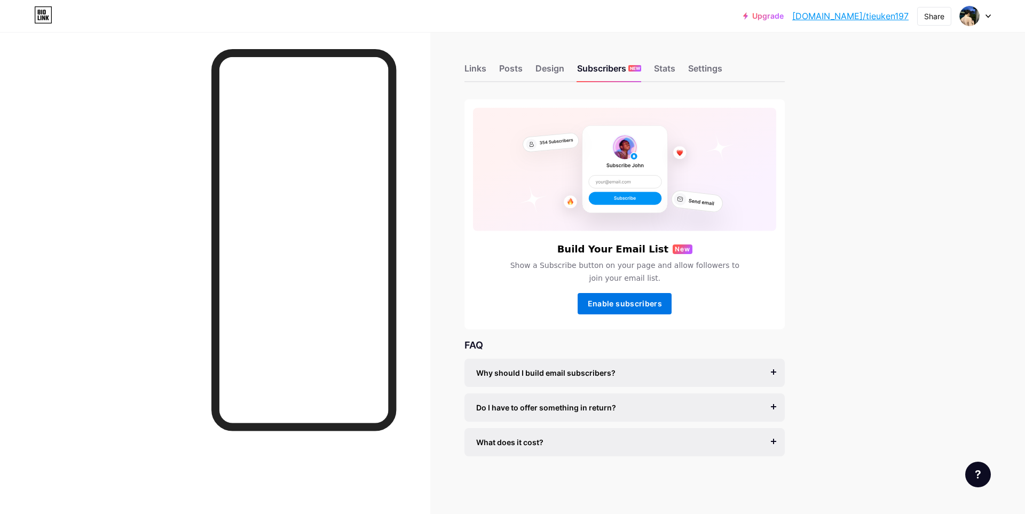
click at [639, 307] on span "Enable subscribers" at bounding box center [625, 303] width 74 height 9
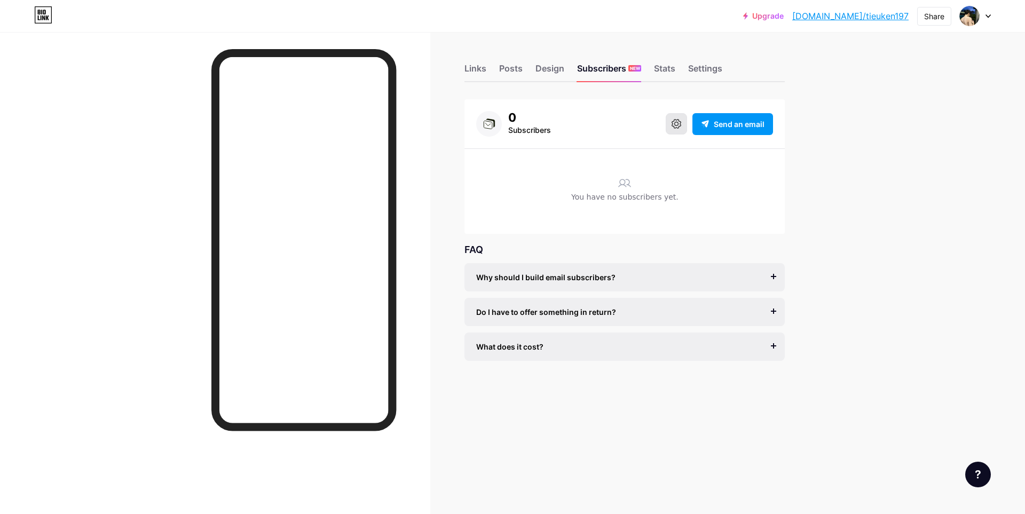
click at [677, 122] on icon at bounding box center [677, 124] width 10 height 10
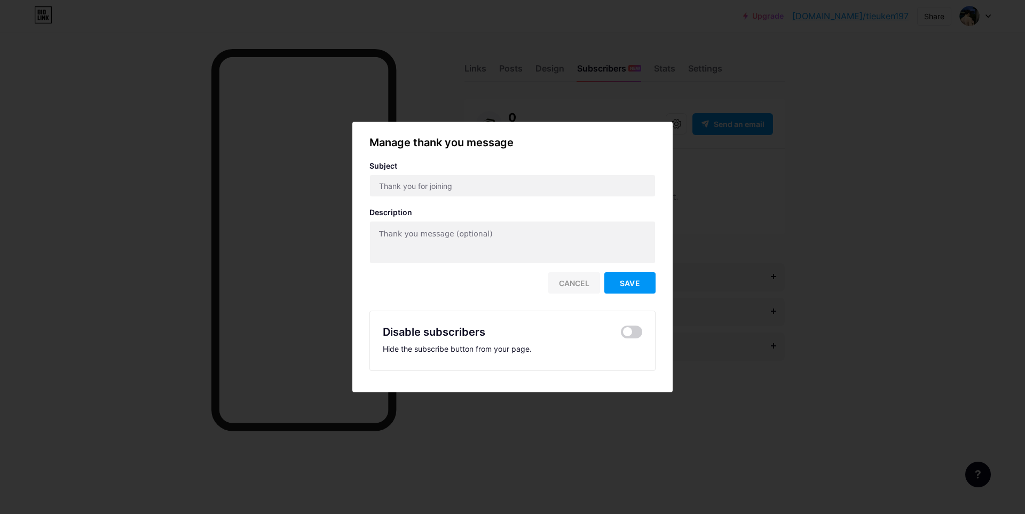
click at [577, 283] on div "Cancel" at bounding box center [574, 282] width 52 height 21
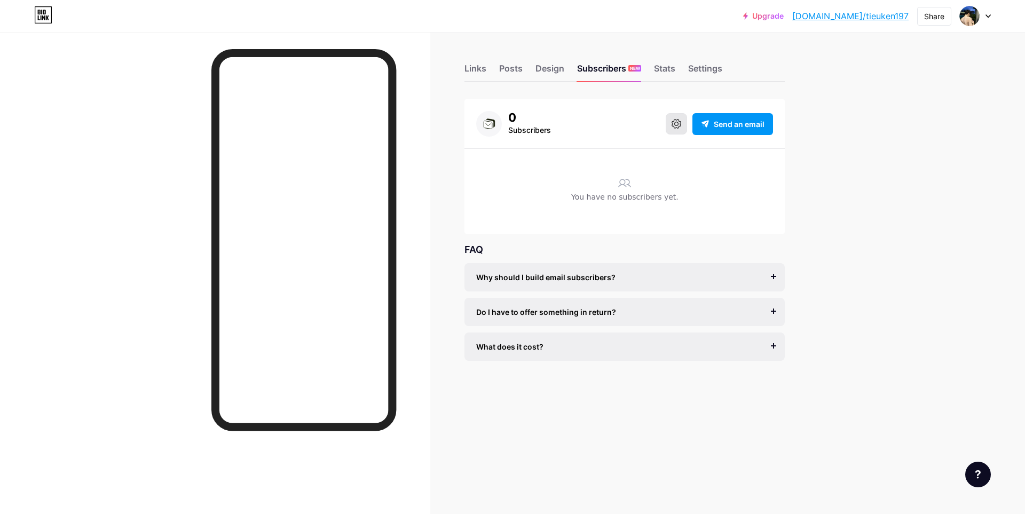
click at [676, 122] on icon at bounding box center [677, 124] width 10 height 10
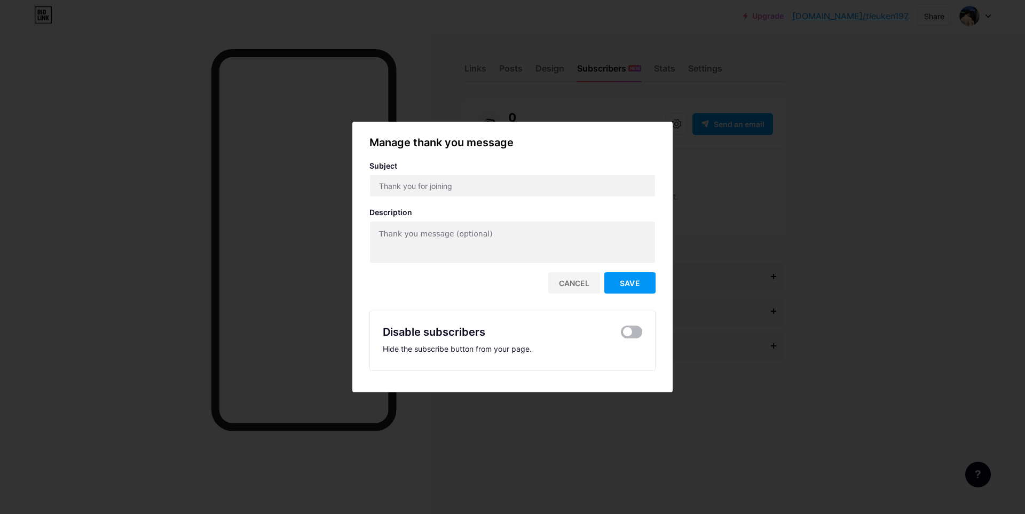
click at [630, 336] on span at bounding box center [631, 332] width 21 height 13
click at [621, 335] on input "checkbox" at bounding box center [621, 335] width 0 height 0
click at [633, 287] on span "Save" at bounding box center [630, 283] width 20 height 9
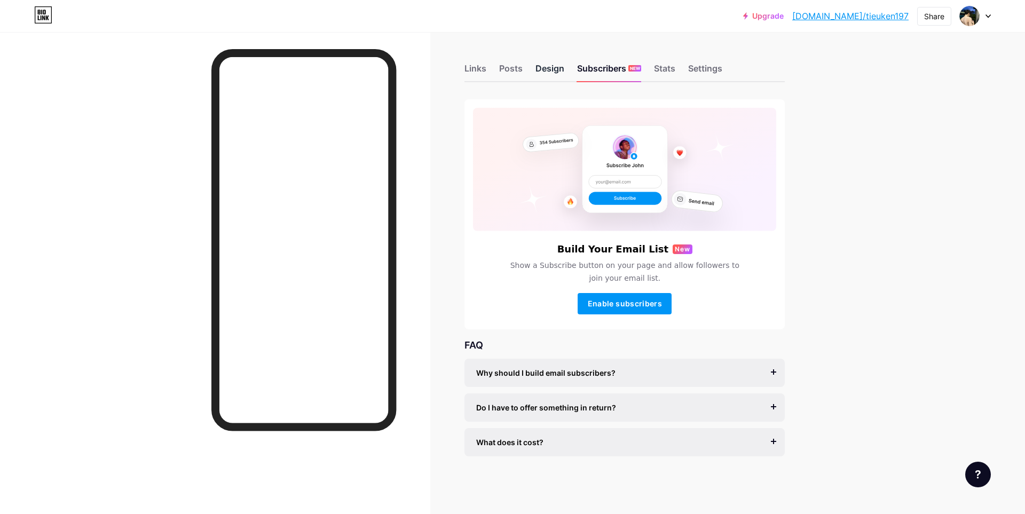
click at [545, 70] on div "Design" at bounding box center [550, 71] width 29 height 19
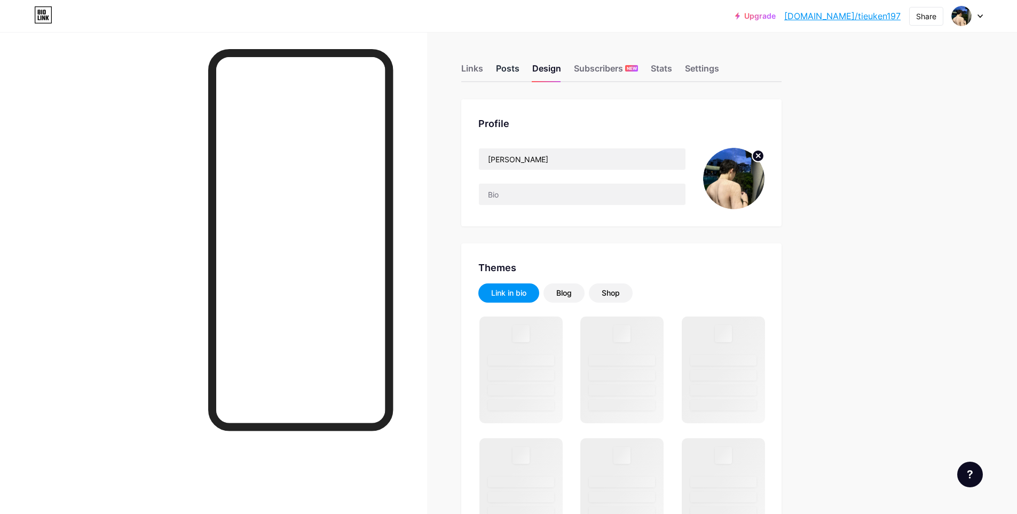
click at [509, 67] on div "Posts" at bounding box center [507, 71] width 23 height 19
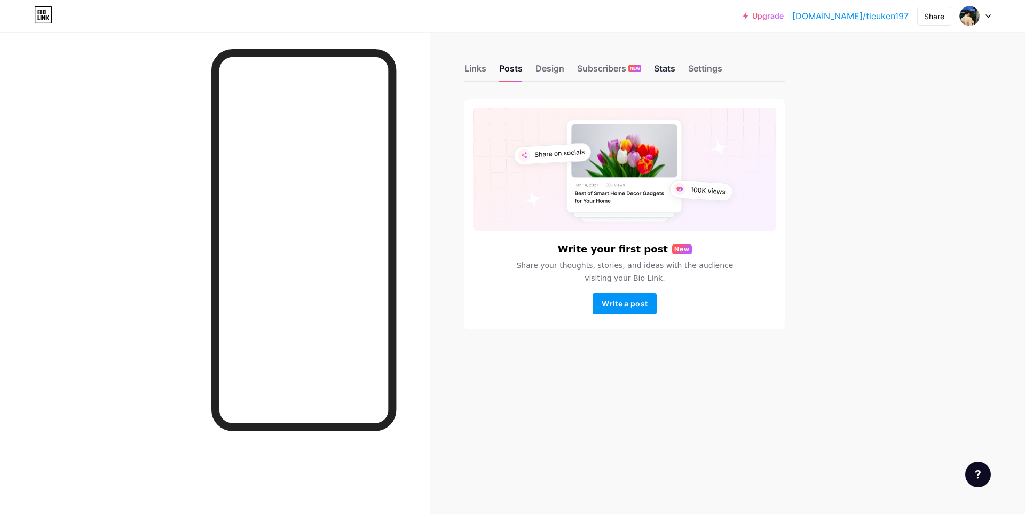
click at [661, 68] on div "Stats" at bounding box center [664, 71] width 21 height 19
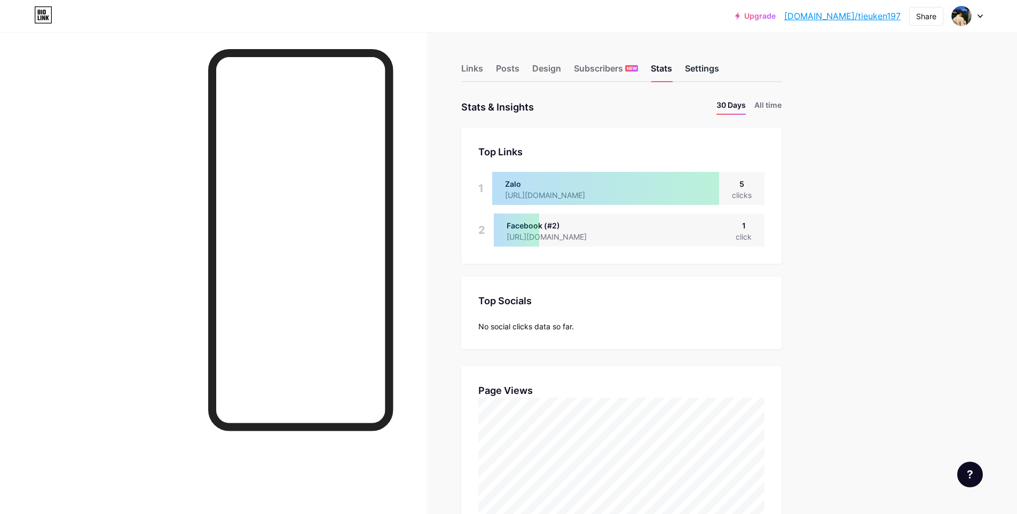
scroll to position [514, 1017]
click at [700, 70] on div "Settings" at bounding box center [702, 71] width 34 height 19
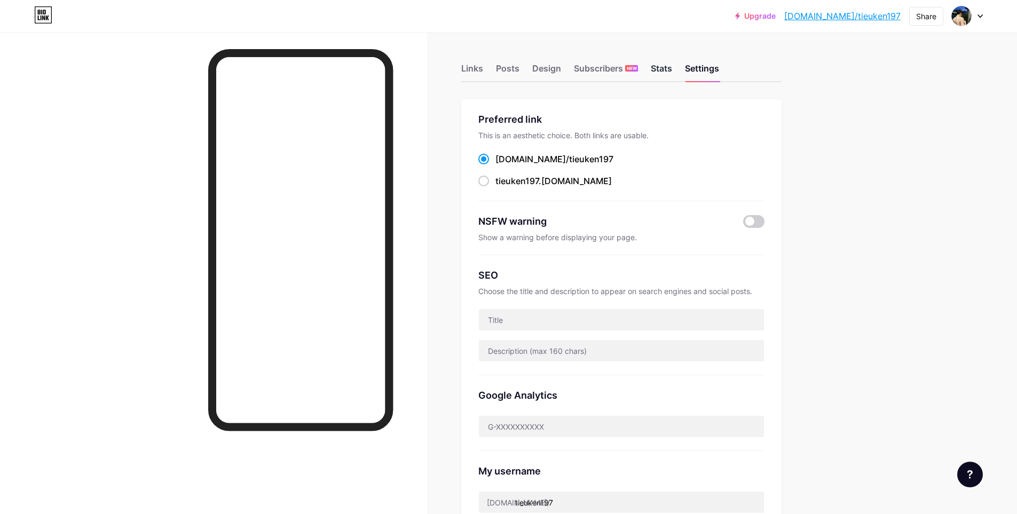
click at [664, 74] on div "Stats" at bounding box center [661, 71] width 21 height 19
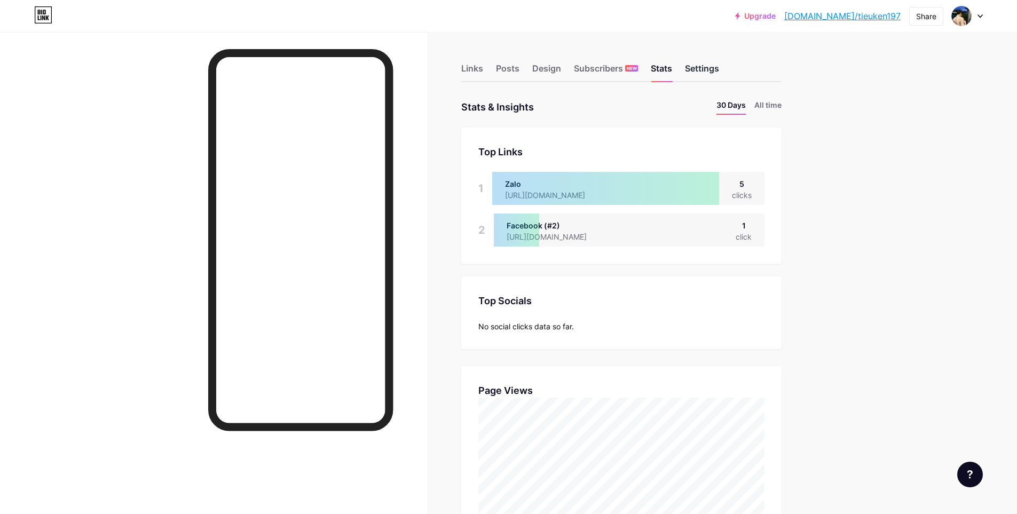
click at [709, 72] on div "Settings" at bounding box center [702, 71] width 34 height 19
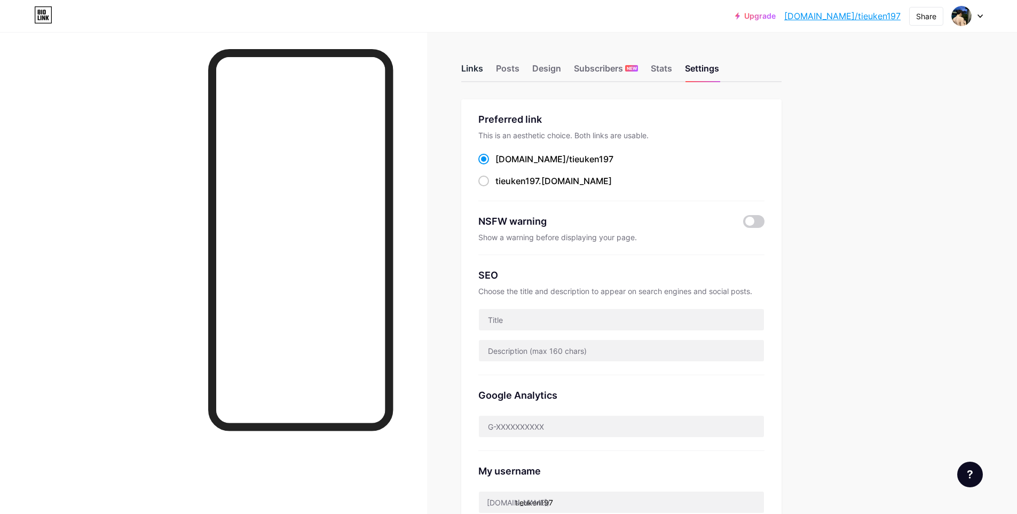
click at [478, 70] on div "Links" at bounding box center [472, 71] width 22 height 19
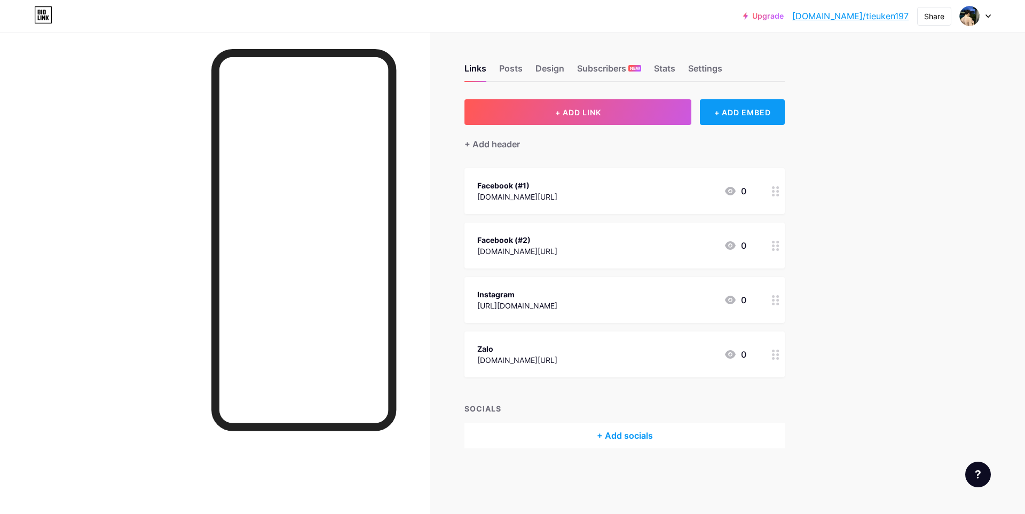
click at [749, 117] on div "+ ADD EMBED" at bounding box center [742, 112] width 85 height 26
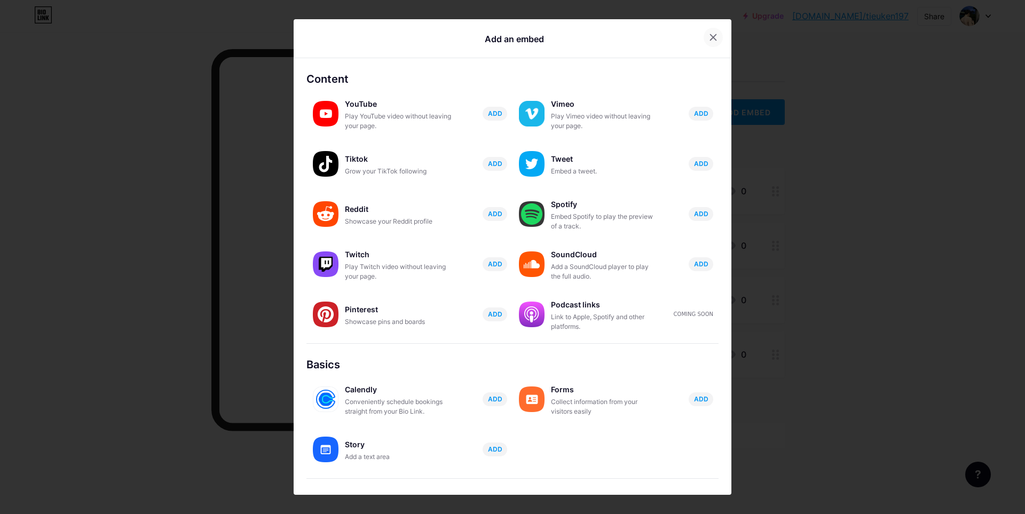
click at [709, 37] on icon at bounding box center [713, 37] width 9 height 9
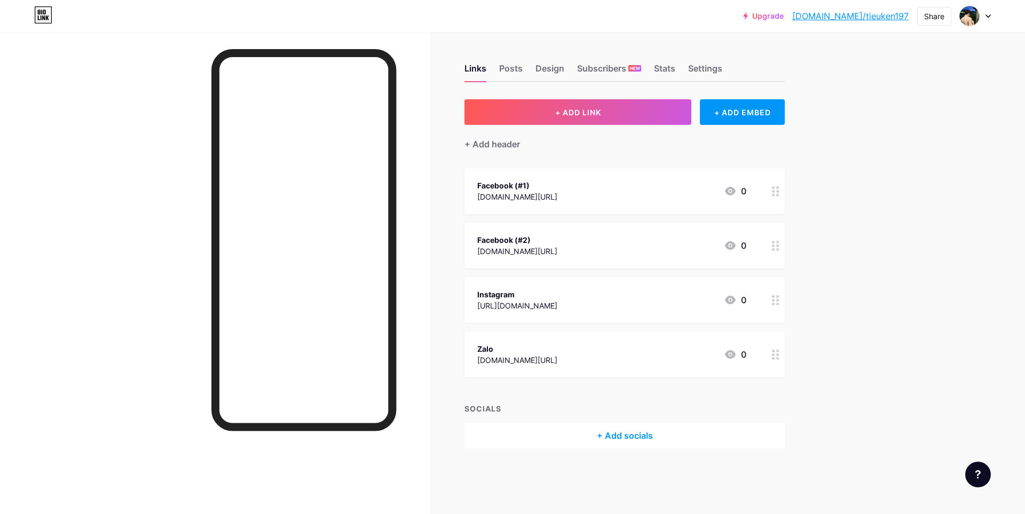
click at [980, 470] on div at bounding box center [979, 475] width 26 height 26
click at [936, 211] on div "Upgrade bio.link/tieuke... bio.link/tieuken197 Share Switch accounts Nam Anh bi…" at bounding box center [512, 257] width 1025 height 514
click at [556, 67] on div "Design" at bounding box center [550, 71] width 29 height 19
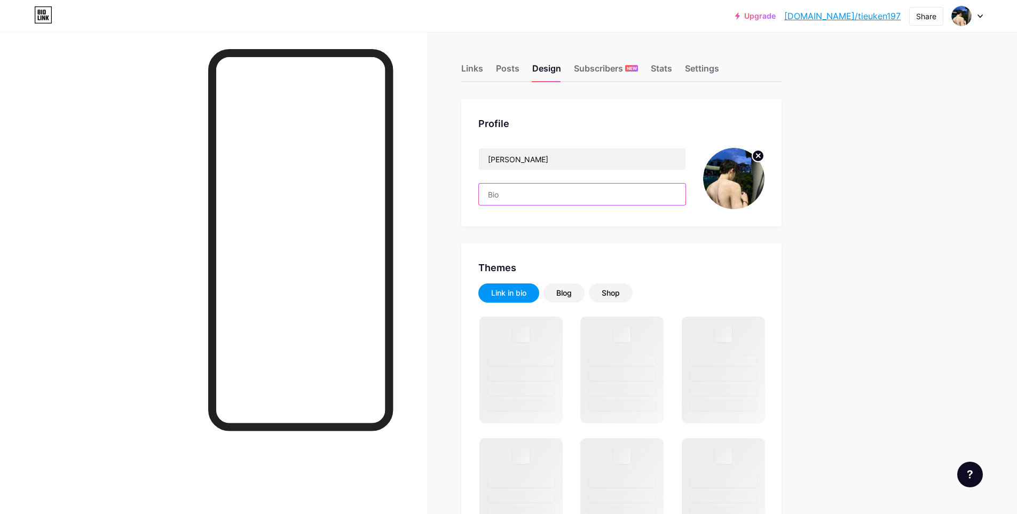
click at [539, 194] on input "text" at bounding box center [582, 194] width 207 height 21
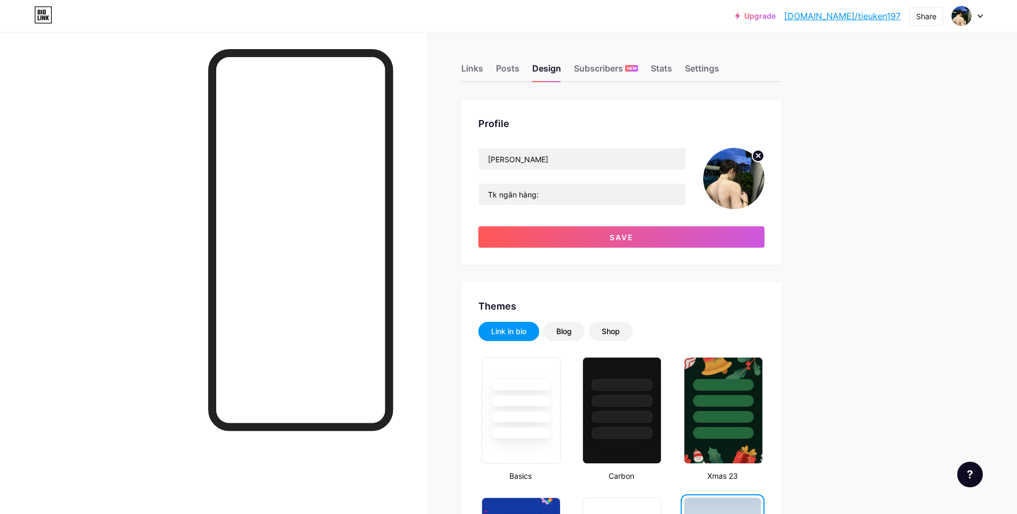
click at [561, 19] on div "Upgrade bio.link/tieuke... bio.link/tieuken197 Share Switch accounts Nam Anh bi…" at bounding box center [508, 15] width 1017 height 19
click at [567, 198] on input "Tk ngân hàng:" at bounding box center [582, 194] width 207 height 21
paste input "VietinBank Số tài khoản: 106870720895 Tên tài khoản: Tiểu Ken"
click at [651, 197] on input "Tk ngân hàng: VietinBank Số tài khoản: 106870720895 Tên tài khoản: Tiểu Ken" at bounding box center [582, 194] width 207 height 21
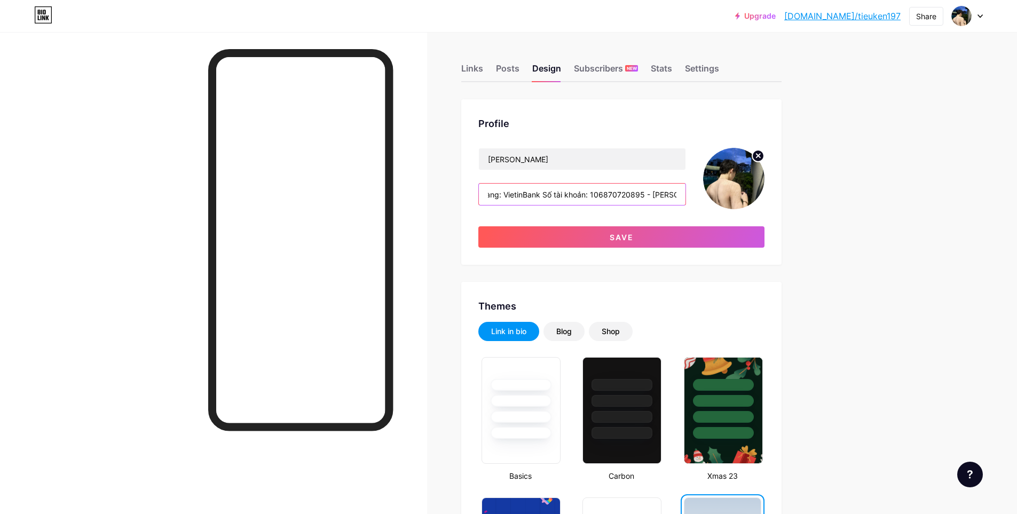
scroll to position [0, 43]
drag, startPoint x: 655, startPoint y: 195, endPoint x: 705, endPoint y: 196, distance: 49.7
click at [705, 196] on div "Nam Anh Tk ngân hàng: VietinBank Số tài khoản: 106870720895 - Tiểu Ken" at bounding box center [622, 178] width 286 height 61
drag, startPoint x: 586, startPoint y: 194, endPoint x: 539, endPoint y: 194, distance: 46.5
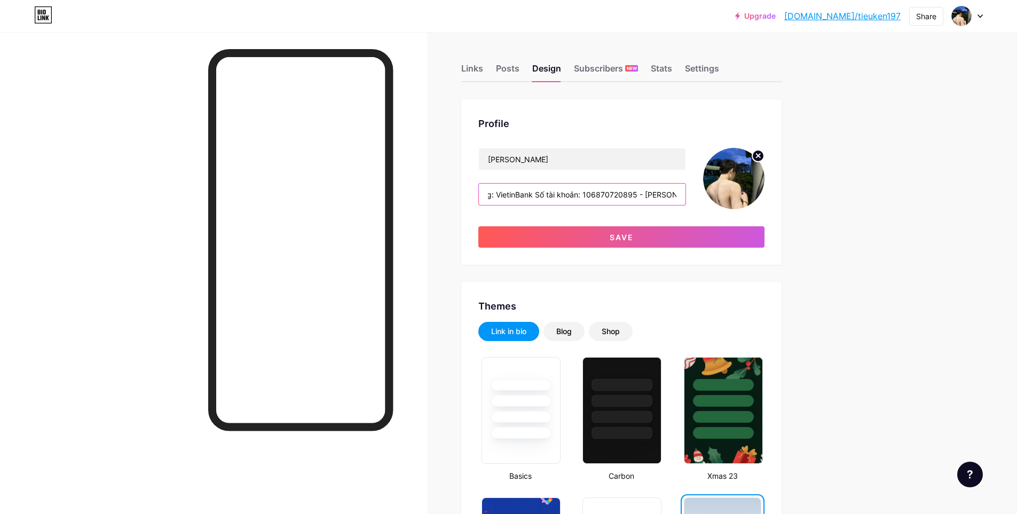
click at [539, 194] on input "Tk ngân hàng: VietinBank Số tài khoản: 106870720895 - Nam Anh" at bounding box center [582, 194] width 207 height 21
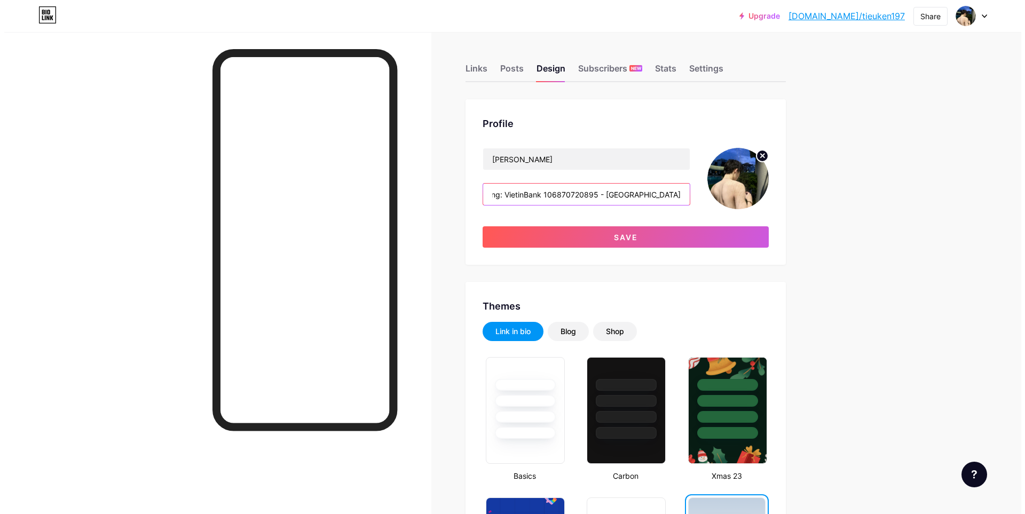
scroll to position [0, 0]
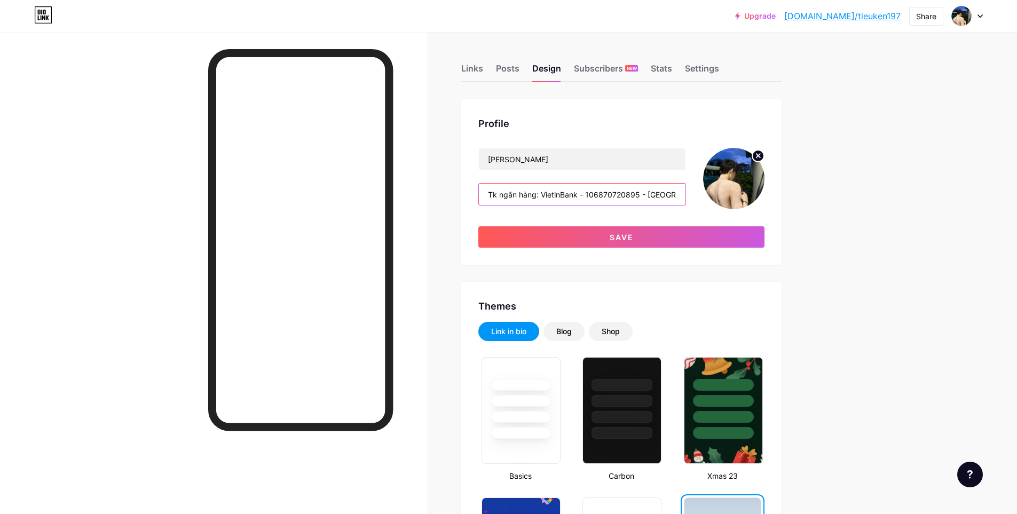
click at [546, 199] on input "Tk ngân hàng: VietinBank - 106870720895 - Nam Anh" at bounding box center [582, 194] width 207 height 21
drag, startPoint x: 539, startPoint y: 198, endPoint x: 508, endPoint y: 200, distance: 31.1
click at [508, 200] on input "Tk ngân hàng: VietinBank - 106870720895 - Nam Anh" at bounding box center [582, 194] width 207 height 21
click at [500, 198] on input "Tk ngân hàng: VietinBank - 106870720895 - Nam Anh" at bounding box center [582, 194] width 207 height 21
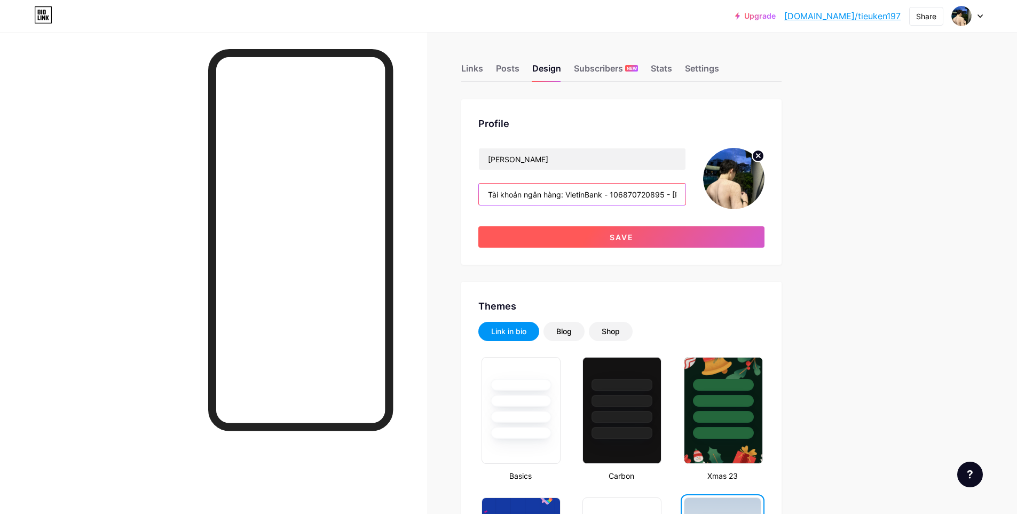
type input "Tài [PERSON_NAME] hàng: VietinBank - 106870720895 - [PERSON_NAME]"
click at [595, 232] on button "Save" at bounding box center [622, 236] width 286 height 21
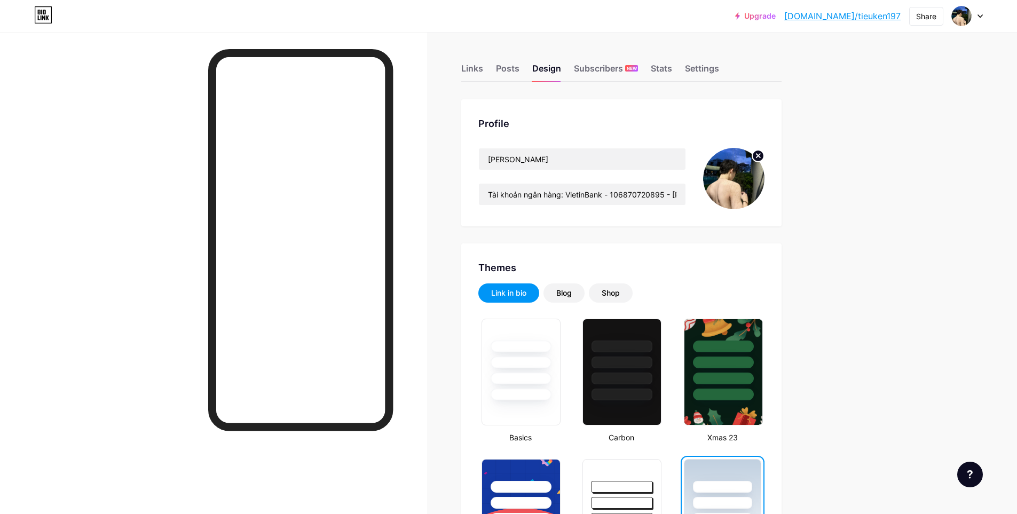
click at [858, 19] on link "[DOMAIN_NAME]/tieuken197" at bounding box center [843, 16] width 116 height 13
click at [477, 66] on div "Links" at bounding box center [472, 71] width 22 height 19
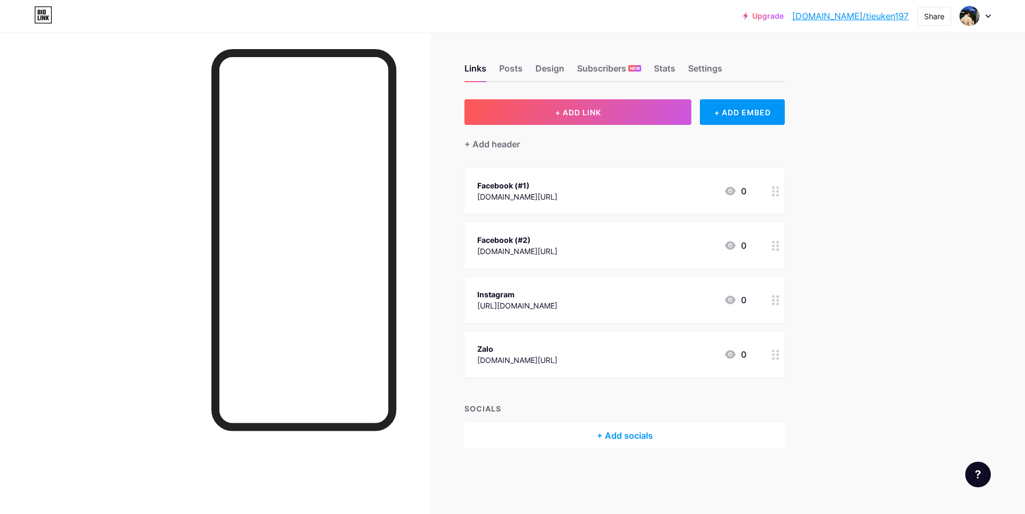
click at [779, 188] on icon at bounding box center [775, 191] width 7 height 10
click at [642, 138] on div at bounding box center [512, 257] width 1025 height 514
click at [616, 189] on div "Facebook (#1) [DOMAIN_NAME][URL] 0" at bounding box center [611, 191] width 269 height 25
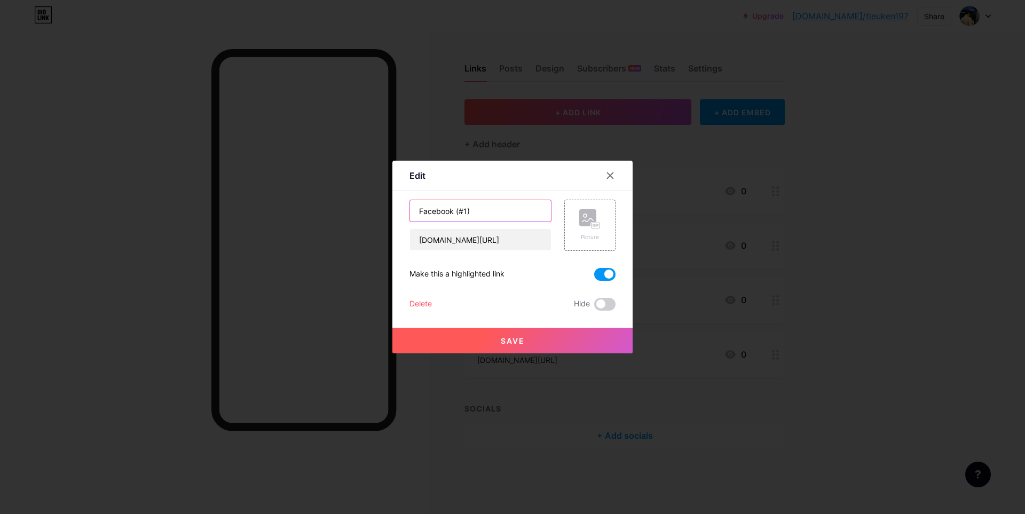
click at [468, 214] on input "Facebook (#1)" at bounding box center [480, 210] width 141 height 21
type input "Facebook [PERSON_NAME]"
click at [521, 340] on button "Save" at bounding box center [513, 341] width 240 height 26
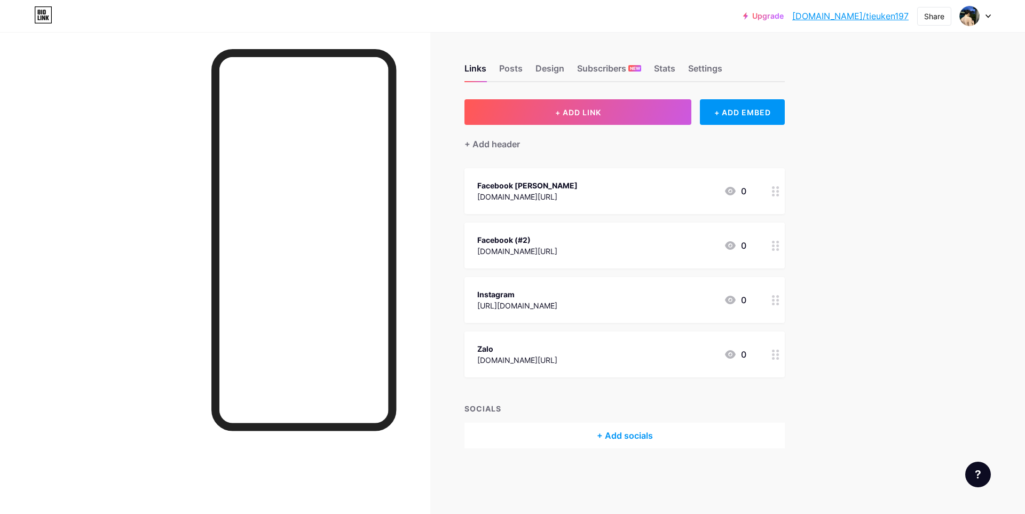
click at [611, 240] on div "Facebook (#2) [DOMAIN_NAME][URL] 0" at bounding box center [611, 245] width 269 height 25
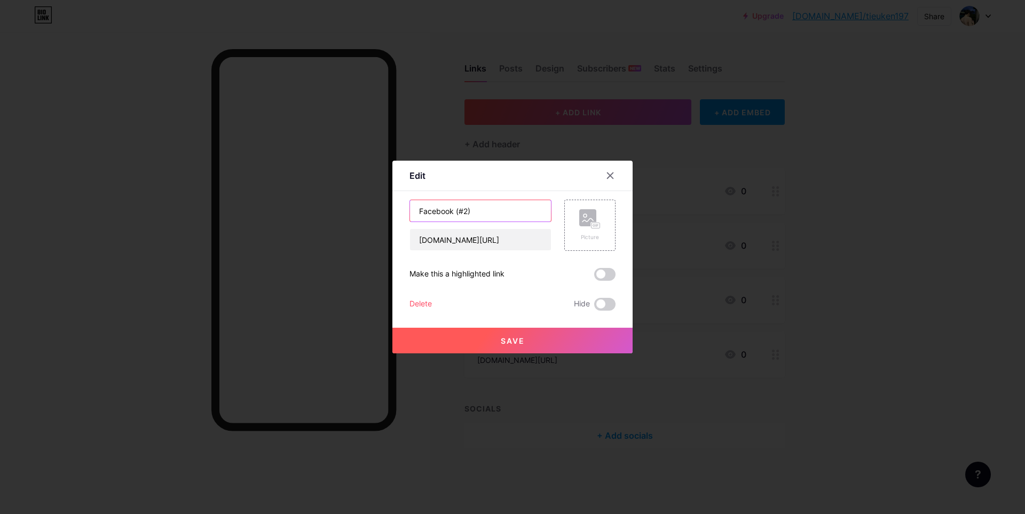
click at [491, 207] on input "Facebook (#2)" at bounding box center [480, 210] width 141 height 21
type input "Facebook"
click at [529, 346] on button "Save" at bounding box center [513, 341] width 240 height 26
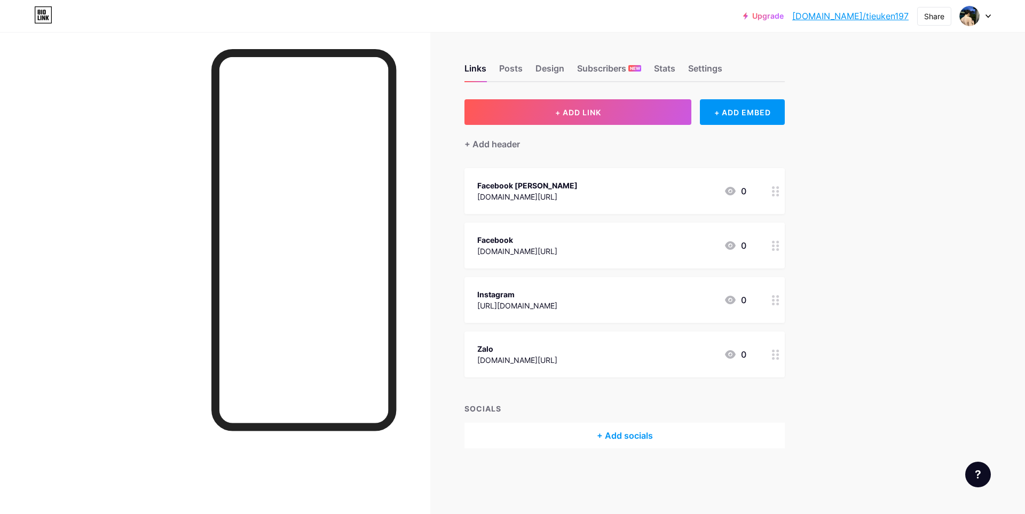
click at [643, 188] on div "Facebook [PERSON_NAME] [DOMAIN_NAME][URL] 0" at bounding box center [611, 191] width 269 height 25
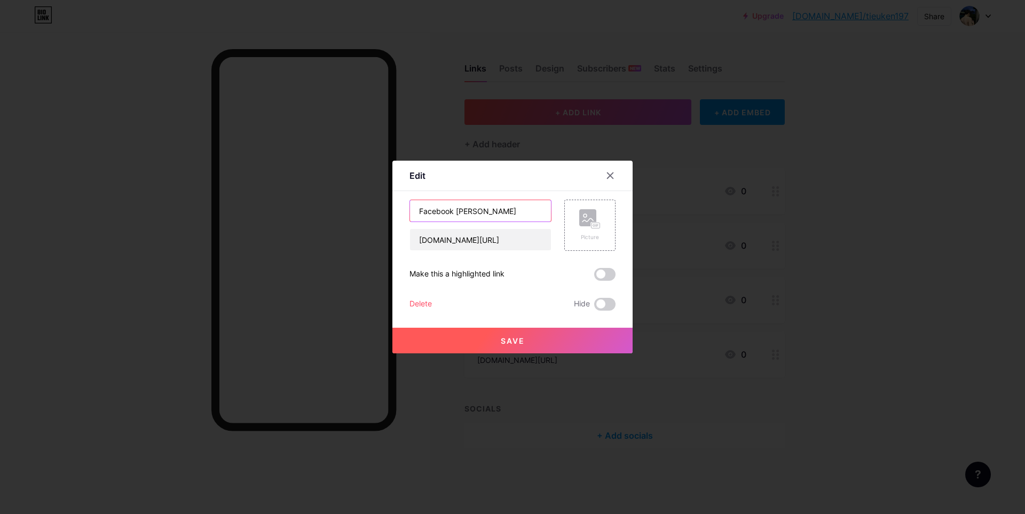
click at [495, 213] on input "Facebook [PERSON_NAME]" at bounding box center [480, 210] width 141 height 21
type input "Facebook"
click at [530, 343] on button "Save" at bounding box center [513, 341] width 240 height 26
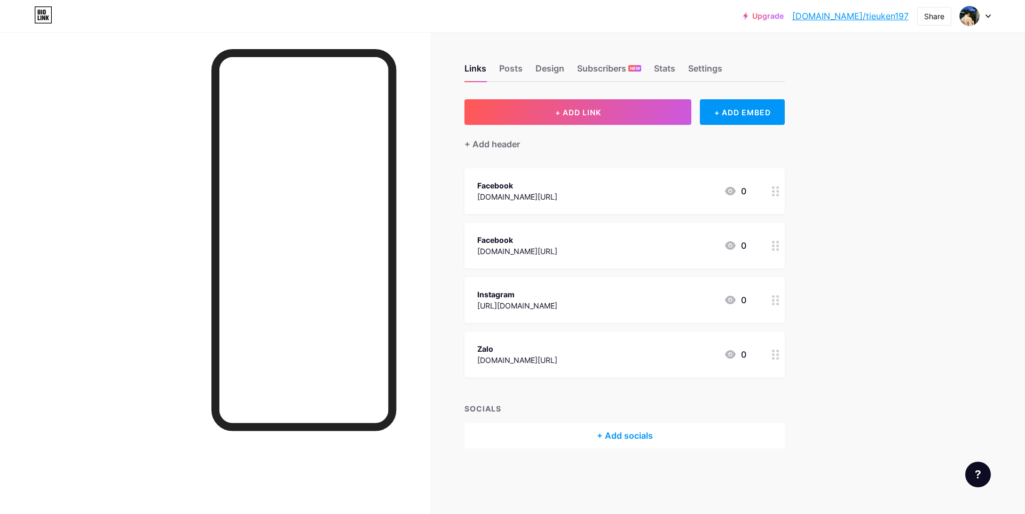
click at [862, 14] on link "[DOMAIN_NAME]/tieuken197" at bounding box center [851, 16] width 116 height 13
click at [771, 189] on div at bounding box center [776, 191] width 18 height 46
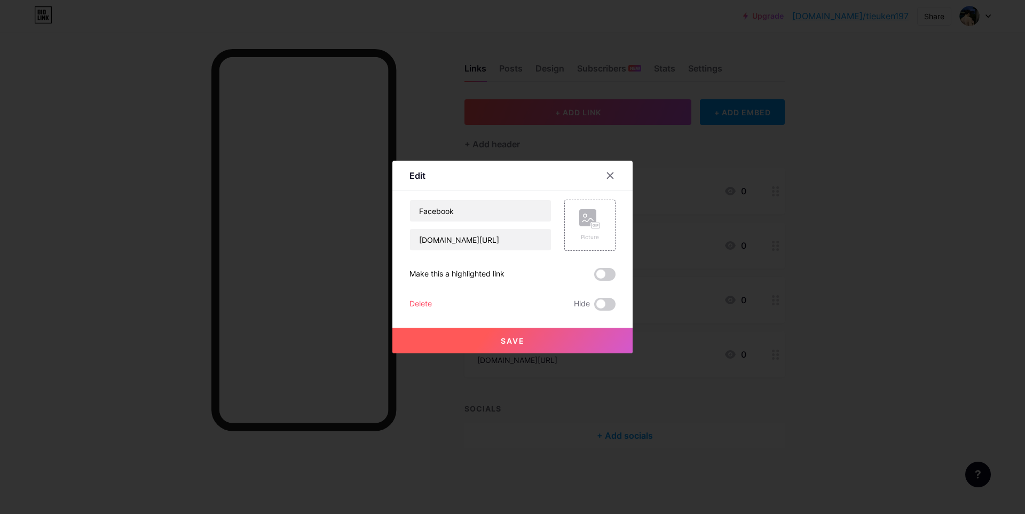
drag, startPoint x: 612, startPoint y: 268, endPoint x: 607, endPoint y: 281, distance: 13.7
click at [612, 269] on div "Edit Content YouTube Play YouTube video without leaving your page. ADD Vimeo Pl…" at bounding box center [513, 257] width 240 height 193
click at [610, 273] on span at bounding box center [604, 274] width 21 height 13
click at [594, 277] on input "checkbox" at bounding box center [594, 277] width 0 height 0
click at [561, 343] on button "Save" at bounding box center [513, 341] width 240 height 26
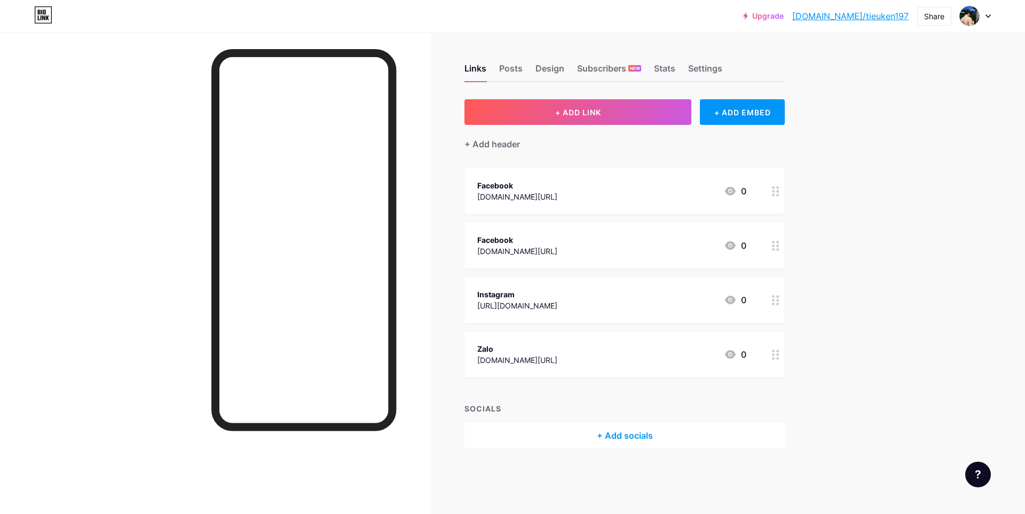
click at [853, 16] on link "[DOMAIN_NAME]/tieuken197" at bounding box center [851, 16] width 116 height 13
click at [624, 193] on div "Facebook [DOMAIN_NAME][URL] 0" at bounding box center [611, 191] width 269 height 25
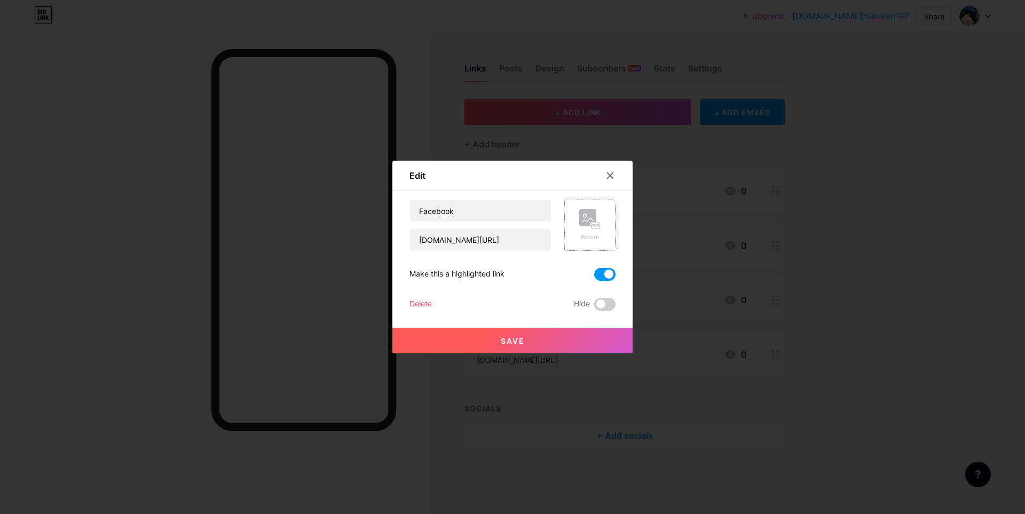
click at [593, 225] on icon at bounding box center [594, 225] width 3 height 3
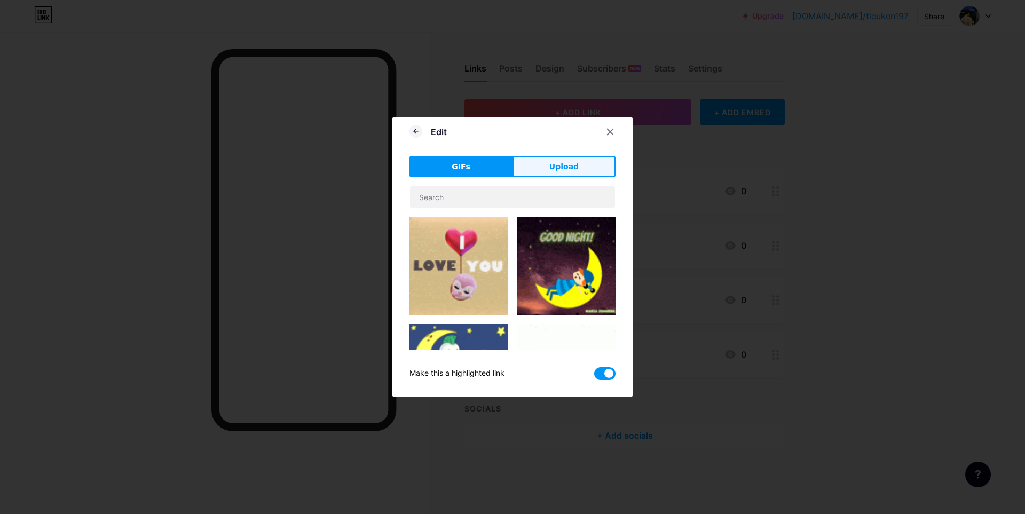
click at [574, 170] on button "Upload" at bounding box center [564, 166] width 103 height 21
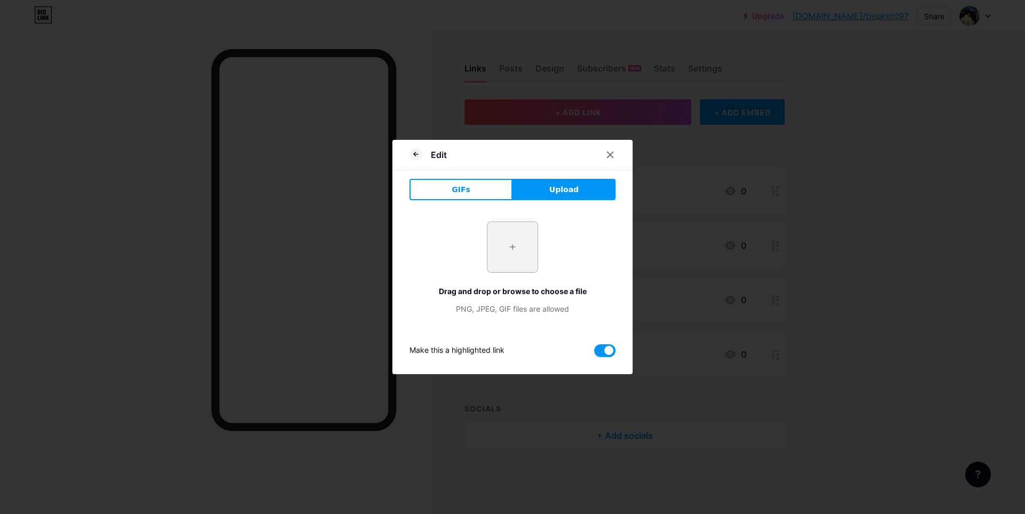
click at [503, 263] on input "file" at bounding box center [513, 247] width 50 height 50
type input "C:\fakepath\z6918534676748_529c2011923a34fa42a3ef6e9e5932a3.jpg"
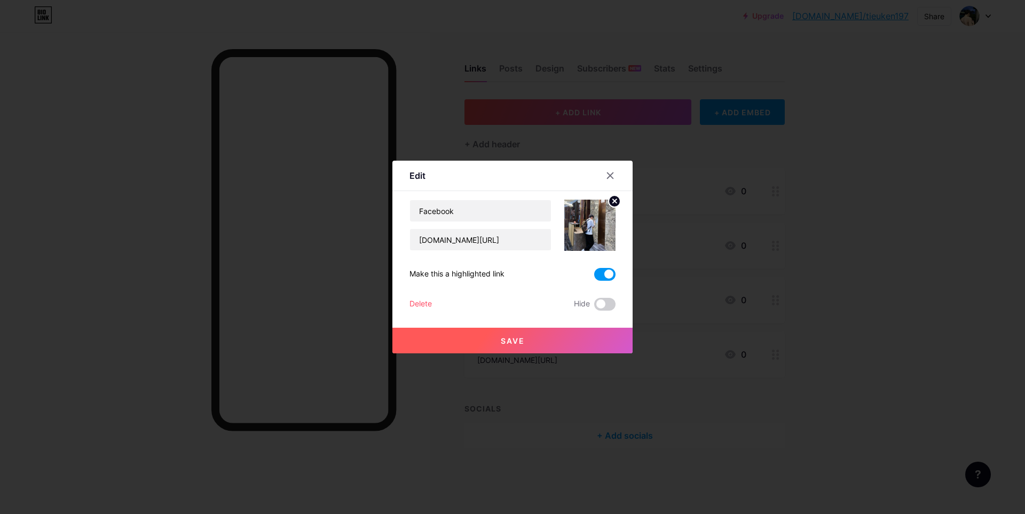
click at [537, 341] on button "Save" at bounding box center [513, 341] width 240 height 26
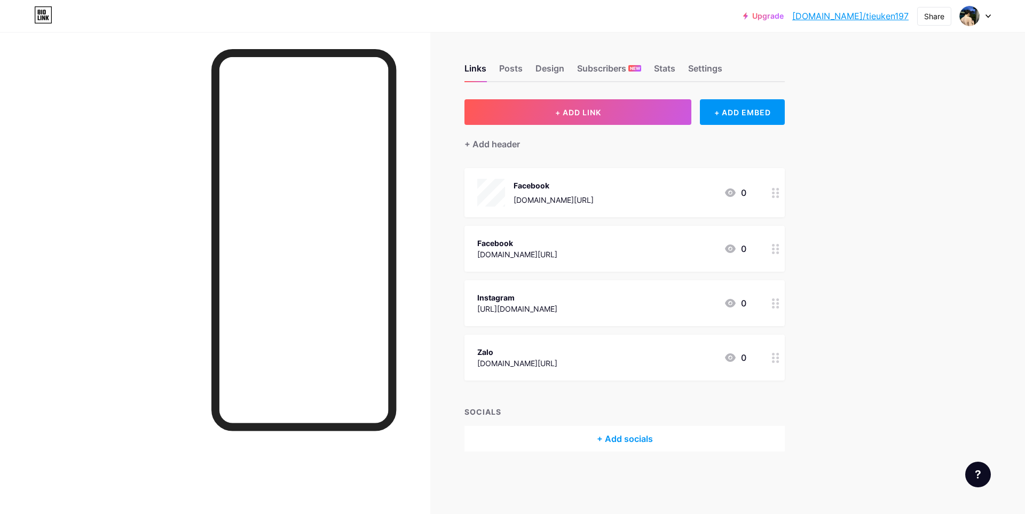
click at [618, 245] on div "Facebook [DOMAIN_NAME][URL] 0" at bounding box center [611, 249] width 269 height 25
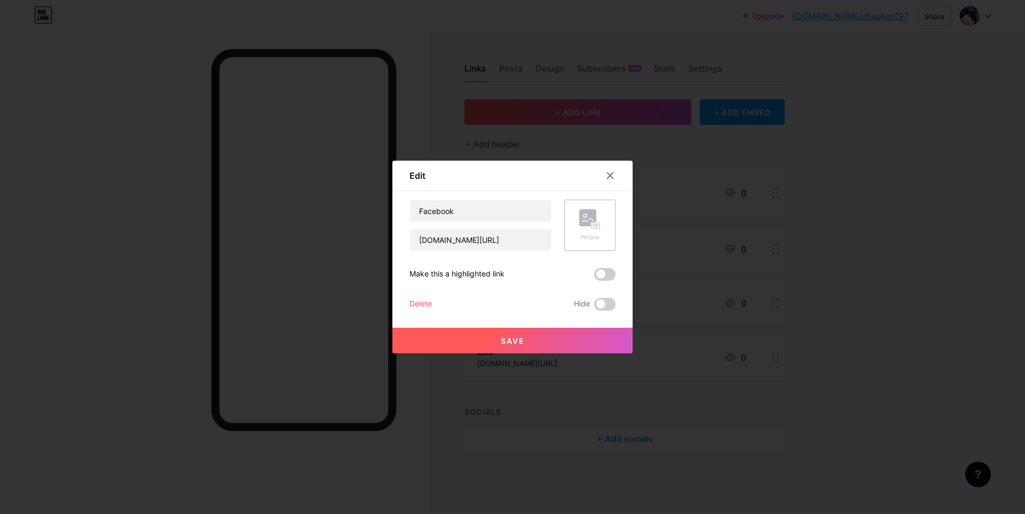
click at [593, 220] on icon at bounding box center [589, 219] width 21 height 20
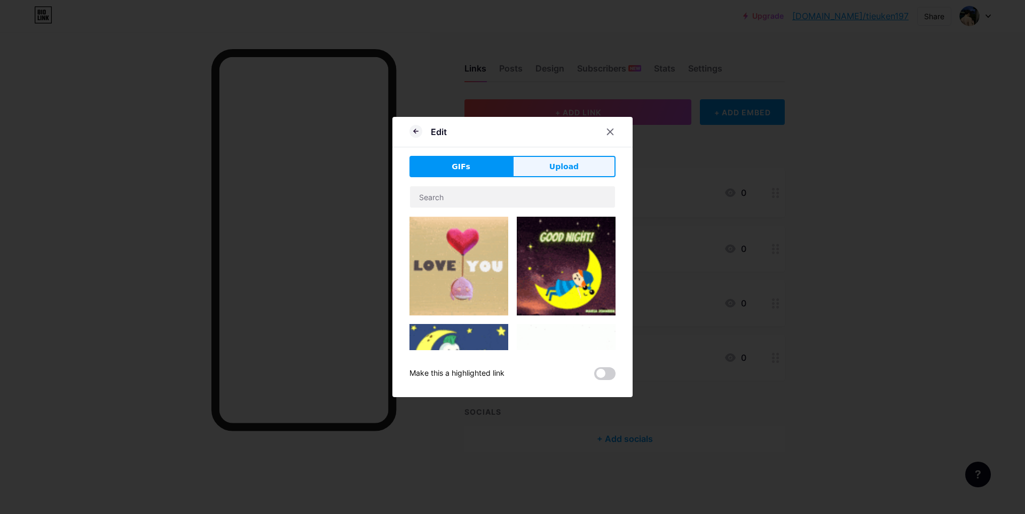
click at [560, 161] on span "Upload" at bounding box center [564, 166] width 29 height 11
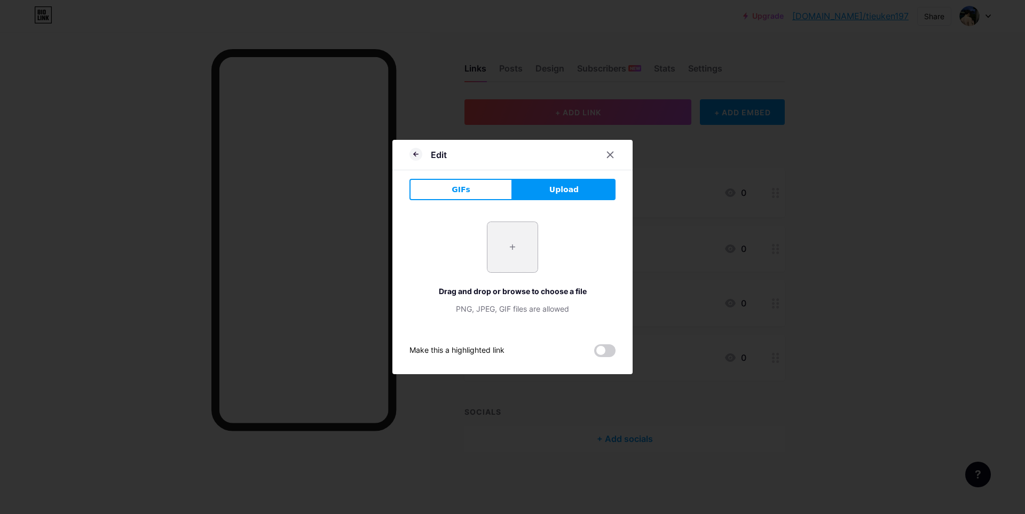
click at [507, 249] on input "file" at bounding box center [513, 247] width 50 height 50
type input "C:\fakepath\z6918182524125_afe7e5b9fc2e4c4dbde9a2fc3cd02080.jpg"
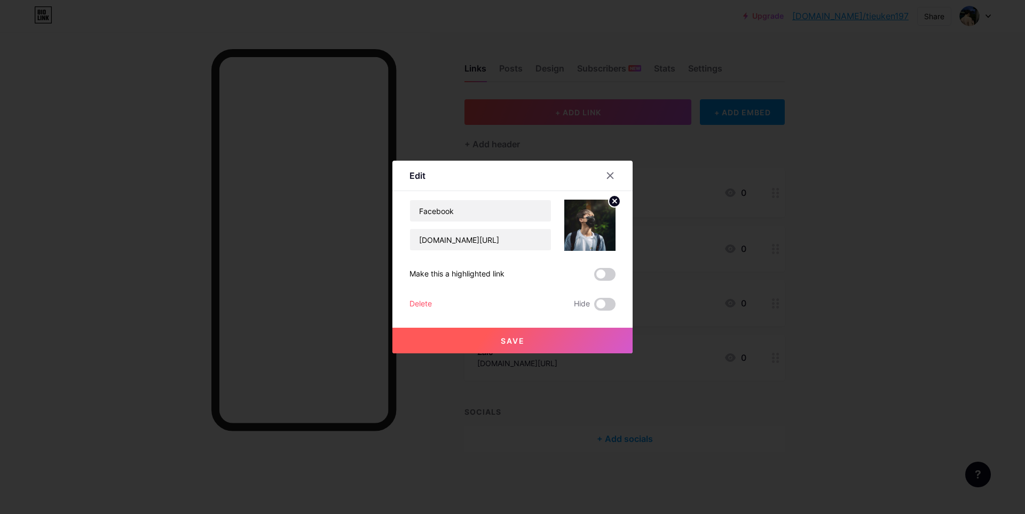
click at [543, 344] on button "Save" at bounding box center [513, 341] width 240 height 26
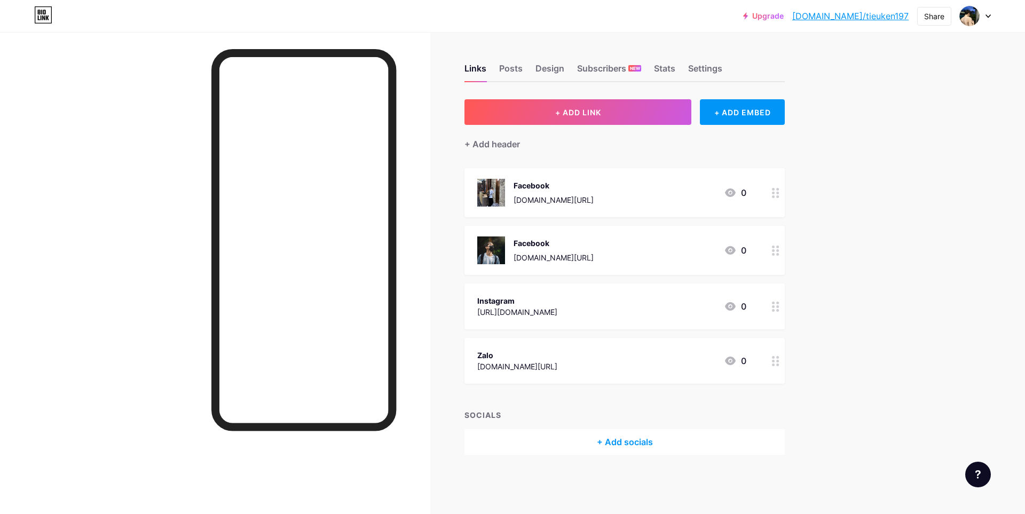
click at [628, 307] on div "Instagram [URL][DOMAIN_NAME] 0" at bounding box center [611, 306] width 269 height 25
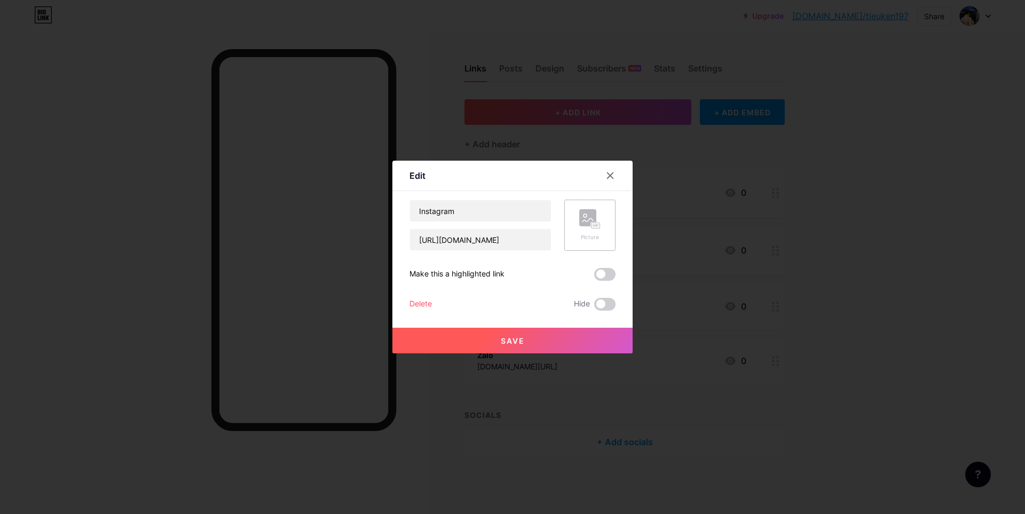
click at [584, 236] on div "Picture" at bounding box center [589, 237] width 21 height 8
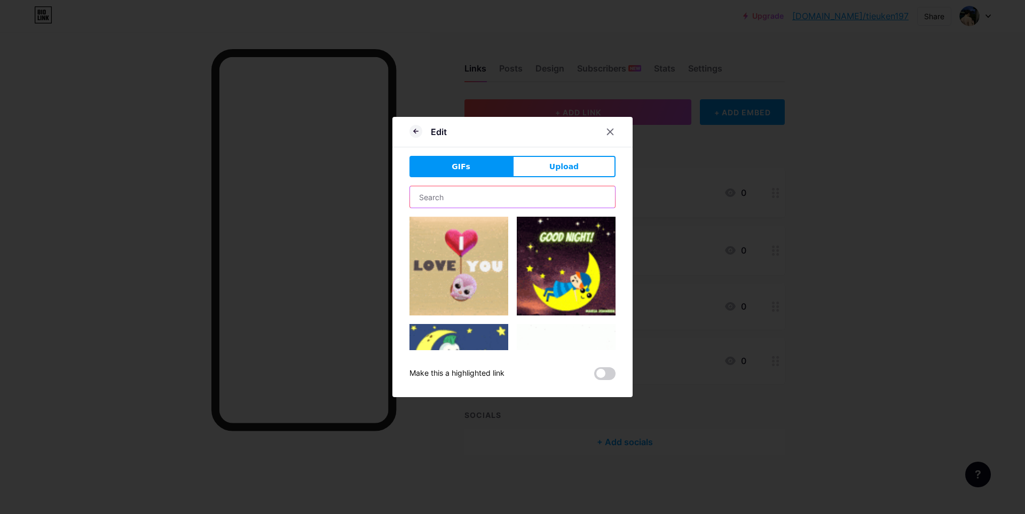
click at [530, 205] on input "text" at bounding box center [512, 196] width 205 height 21
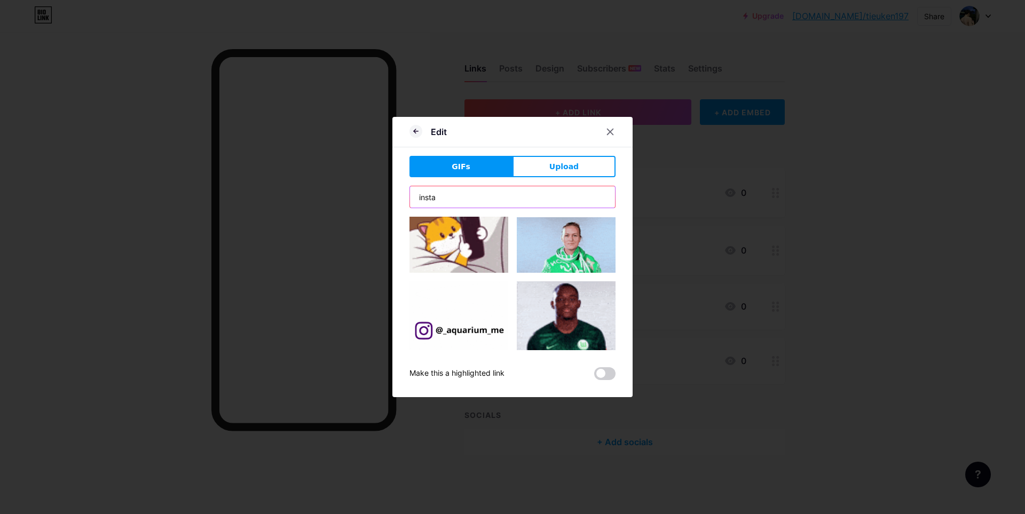
scroll to position [903, 0]
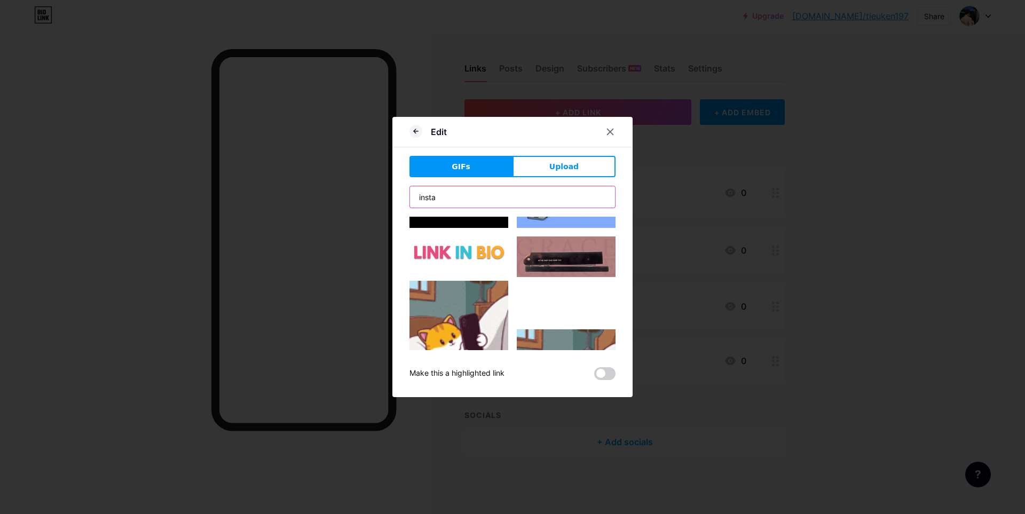
click at [485, 192] on input "insta" at bounding box center [512, 196] width 205 height 21
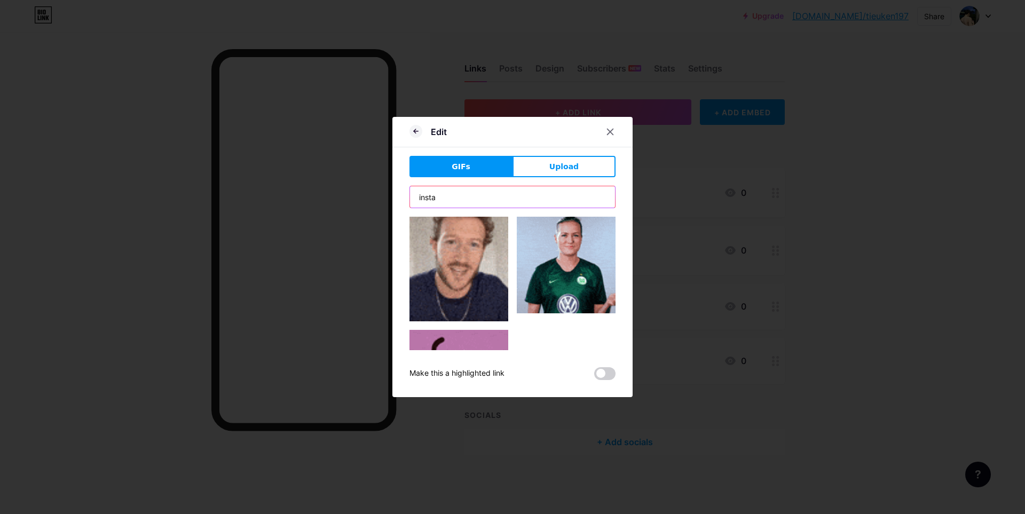
scroll to position [0, 0]
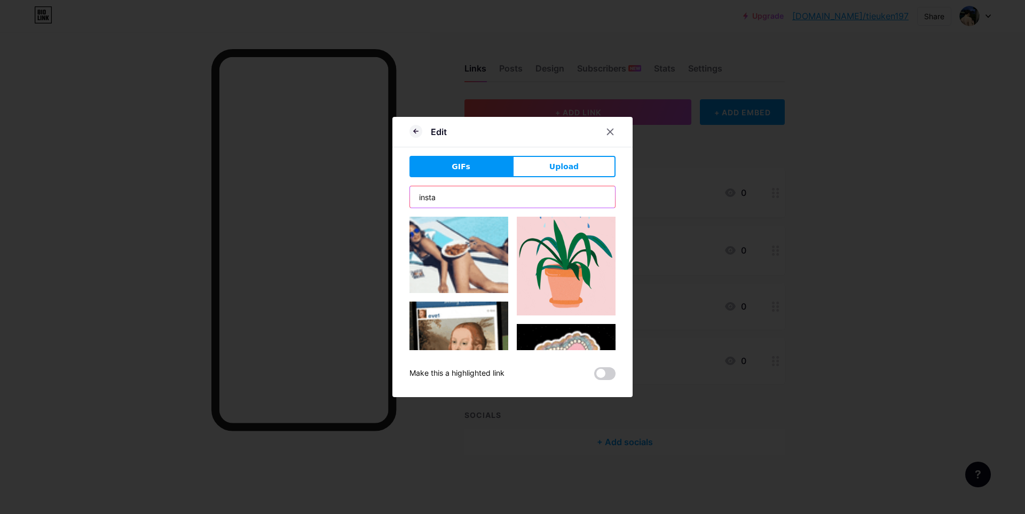
click at [490, 189] on input "insta" at bounding box center [512, 196] width 205 height 21
type input "insta"
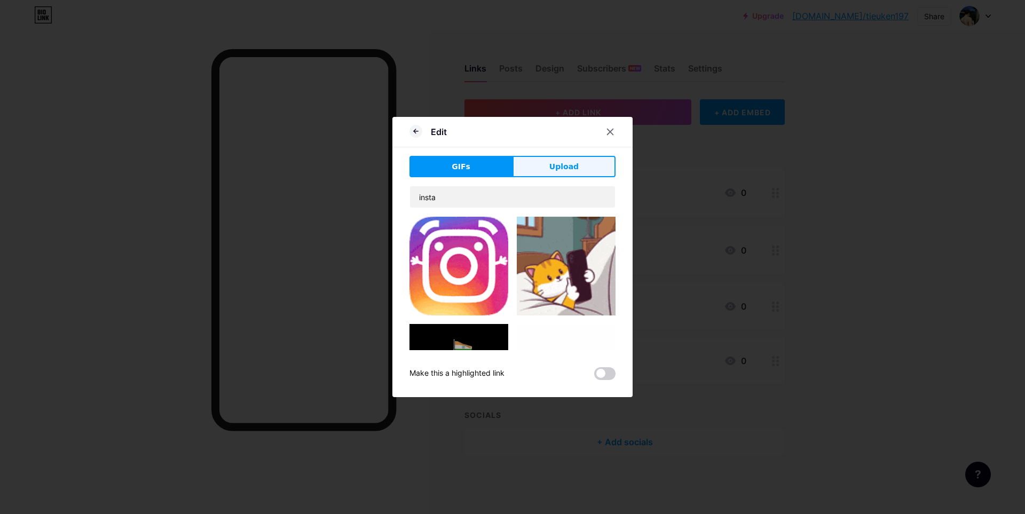
click at [561, 166] on span "Upload" at bounding box center [564, 166] width 29 height 11
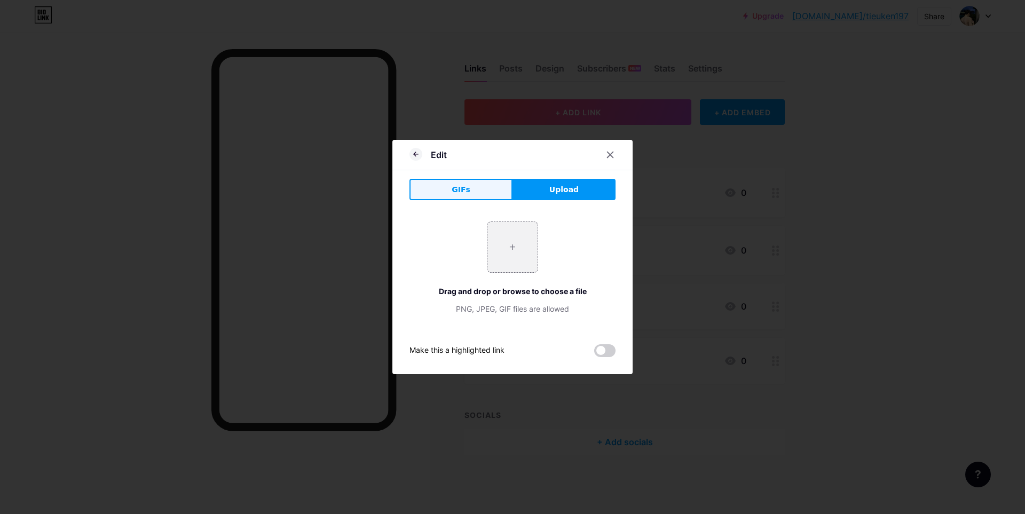
click at [485, 188] on button "GIFs" at bounding box center [461, 189] width 103 height 21
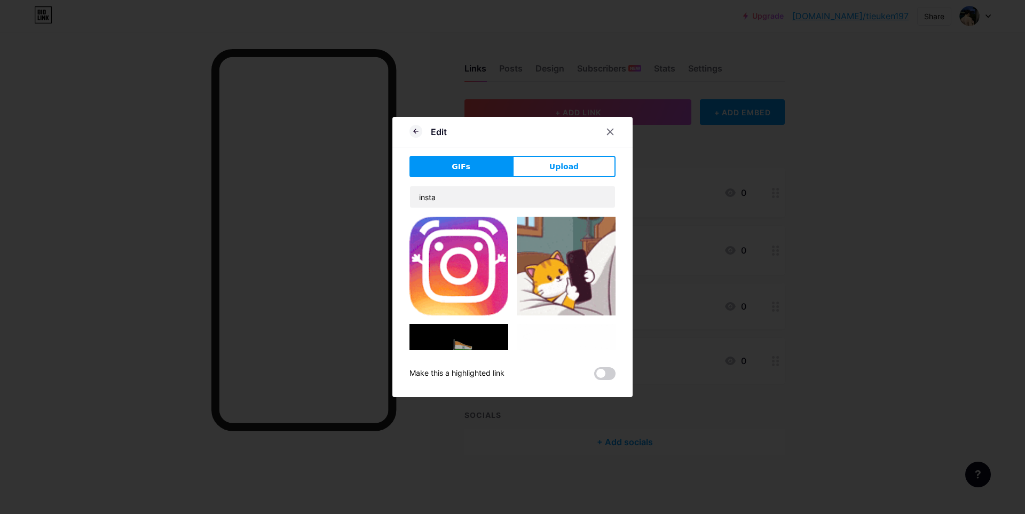
click at [466, 262] on img at bounding box center [459, 266] width 99 height 99
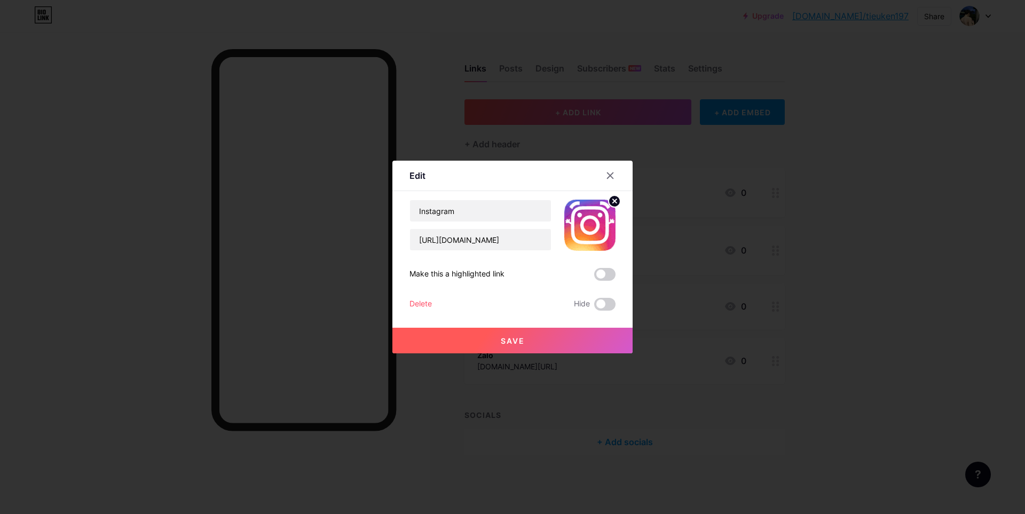
click at [612, 201] on circle at bounding box center [615, 201] width 12 height 12
click at [597, 225] on div "Picture" at bounding box center [589, 225] width 51 height 51
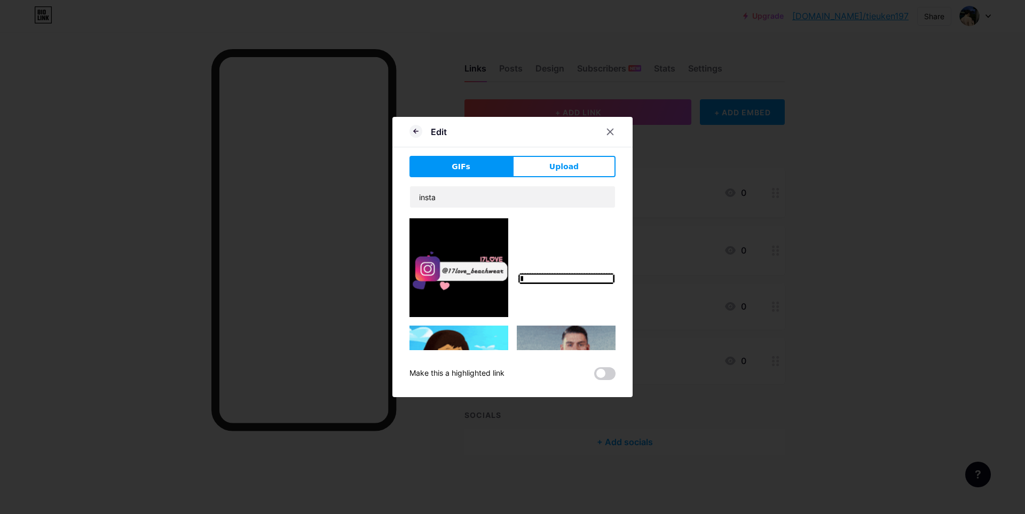
scroll to position [374, 0]
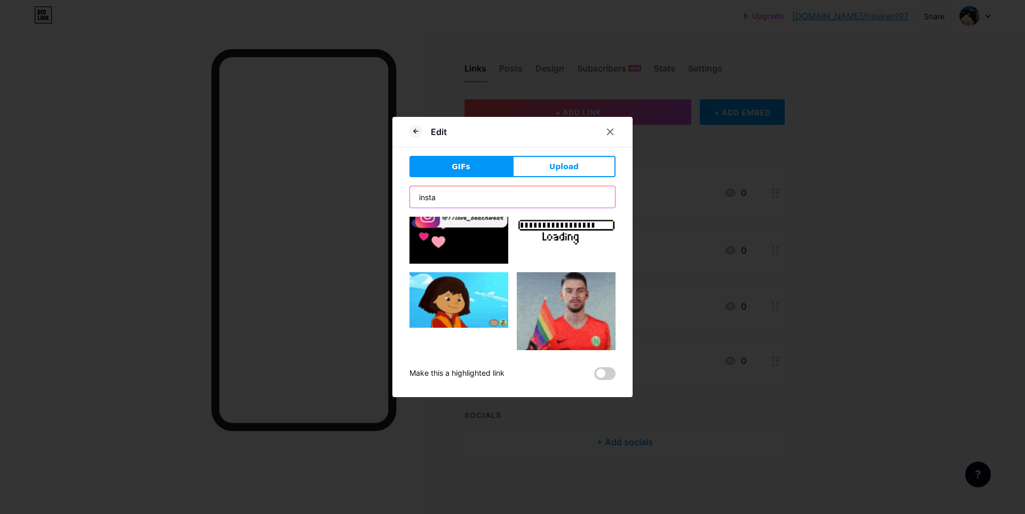
click at [476, 201] on input "insta" at bounding box center [512, 196] width 205 height 21
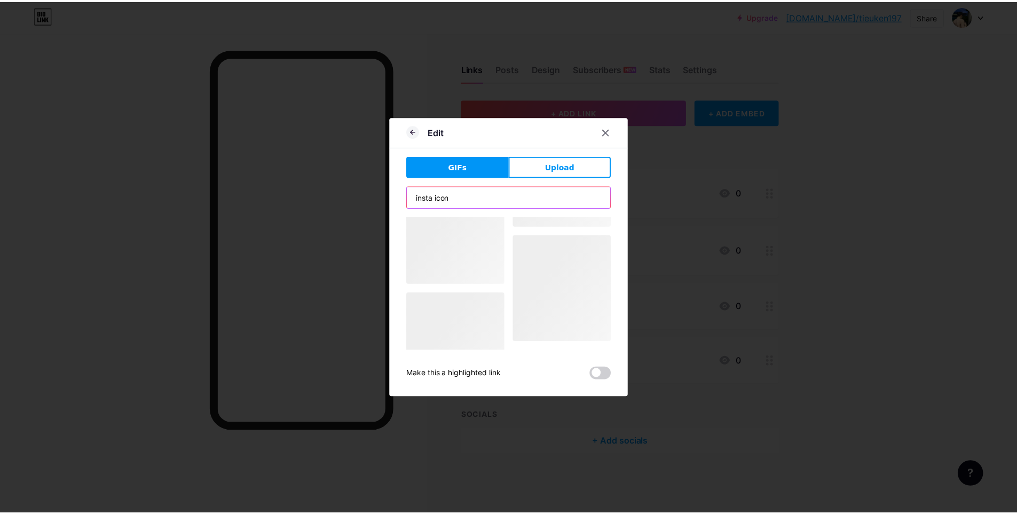
scroll to position [0, 0]
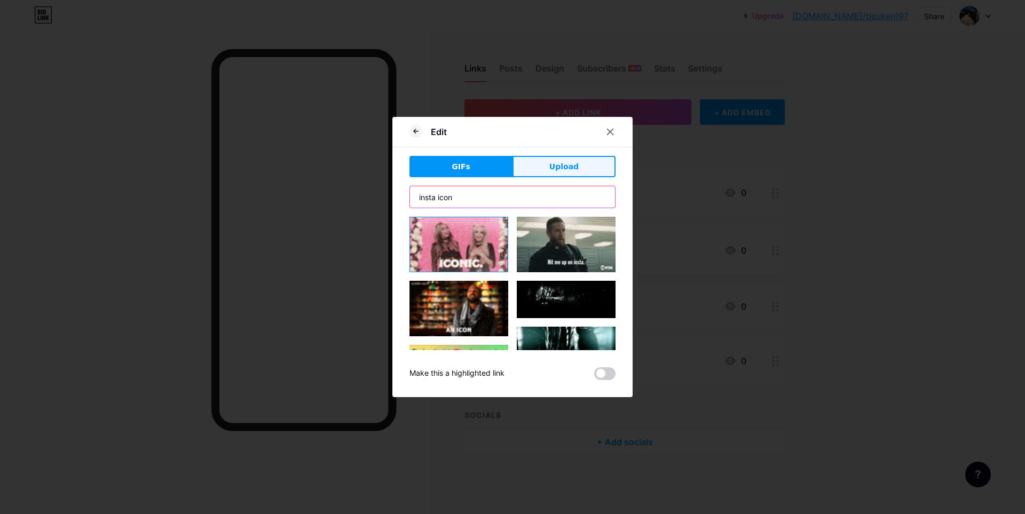
type input "insta icon"
click at [576, 165] on button "Upload" at bounding box center [564, 166] width 103 height 21
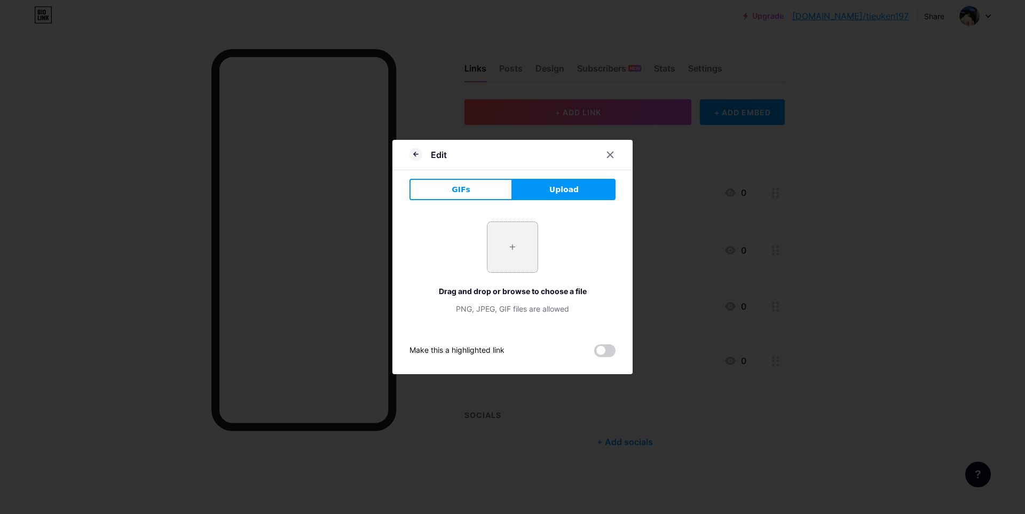
click at [516, 238] on input "file" at bounding box center [513, 247] width 50 height 50
type input "C:\fakepath\Instagram_icon.png"
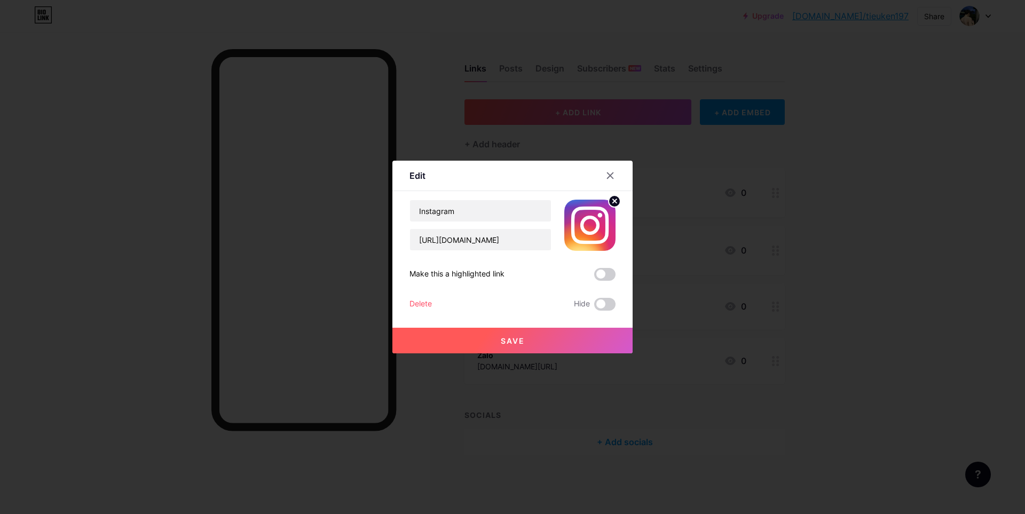
click at [516, 340] on span "Save" at bounding box center [513, 340] width 24 height 9
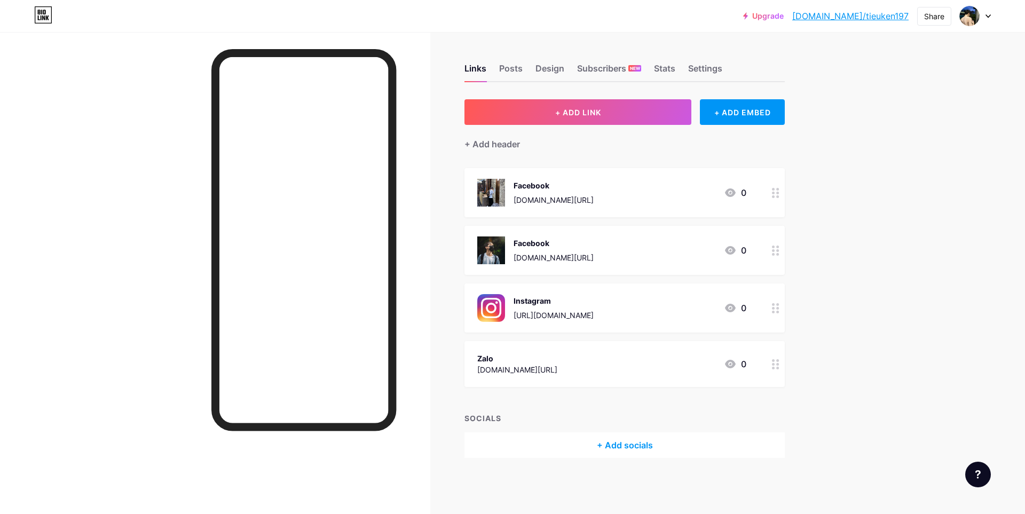
click at [491, 199] on img at bounding box center [491, 193] width 28 height 28
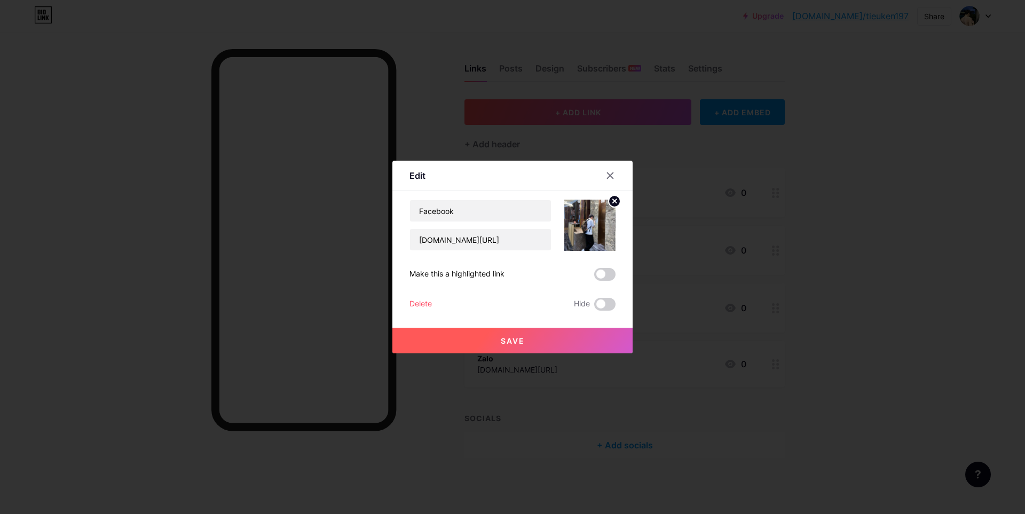
click at [609, 201] on circle at bounding box center [615, 201] width 12 height 12
click at [599, 219] on div "Picture" at bounding box center [589, 225] width 51 height 51
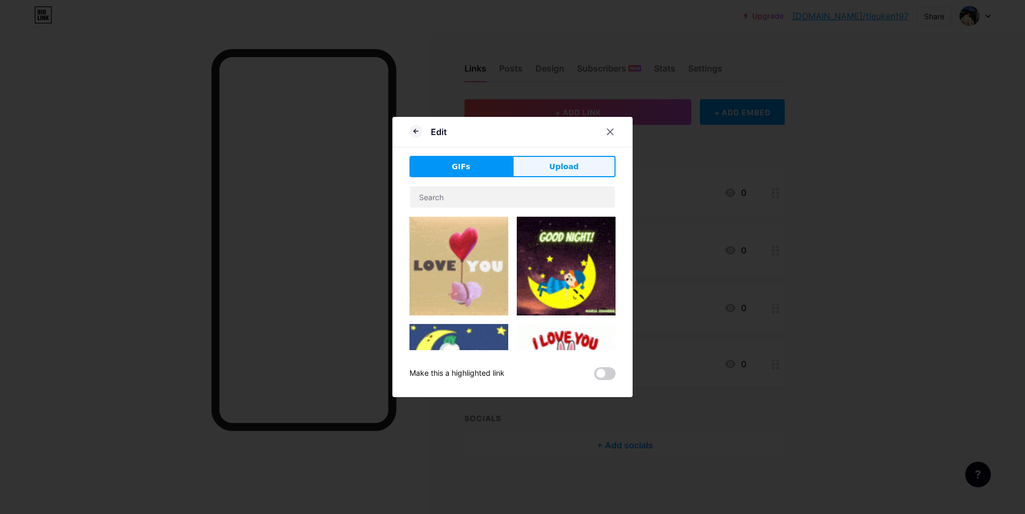
click at [597, 172] on button "Upload" at bounding box center [564, 166] width 103 height 21
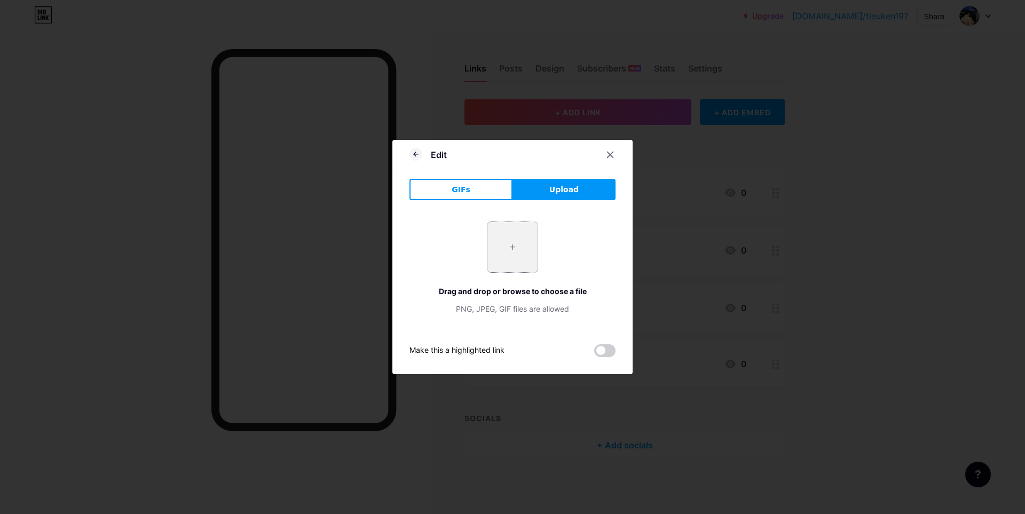
click at [503, 247] on input "file" at bounding box center [513, 247] width 50 height 50
type input "C:\fakepath\2023_Facebook_icon.svg.png"
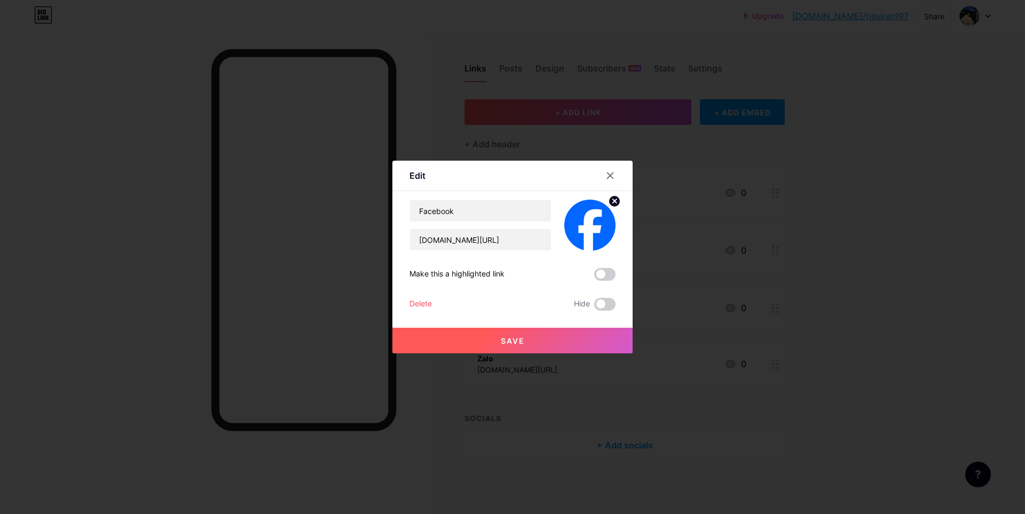
click at [519, 335] on button "Save" at bounding box center [513, 341] width 240 height 26
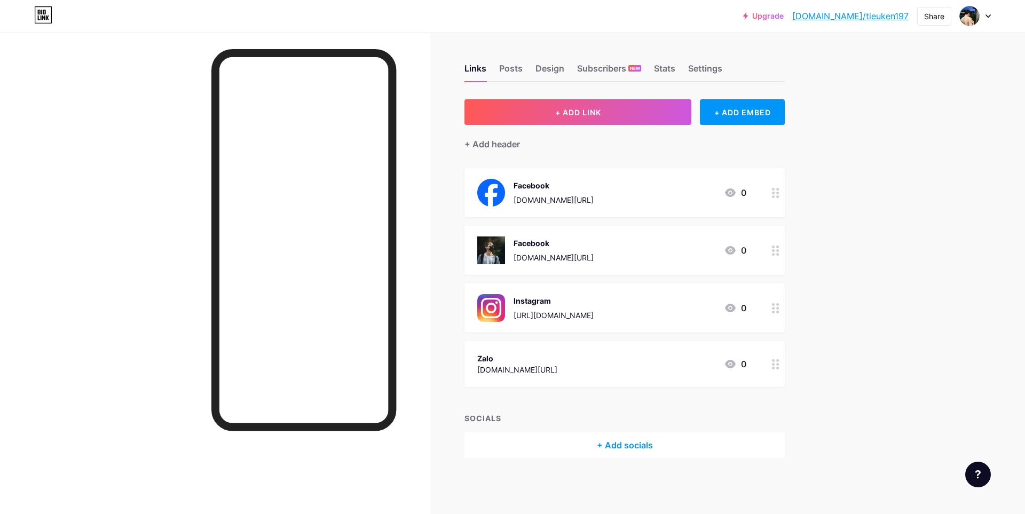
click at [633, 255] on div "Facebook [DOMAIN_NAME][URL] 0" at bounding box center [611, 251] width 269 height 28
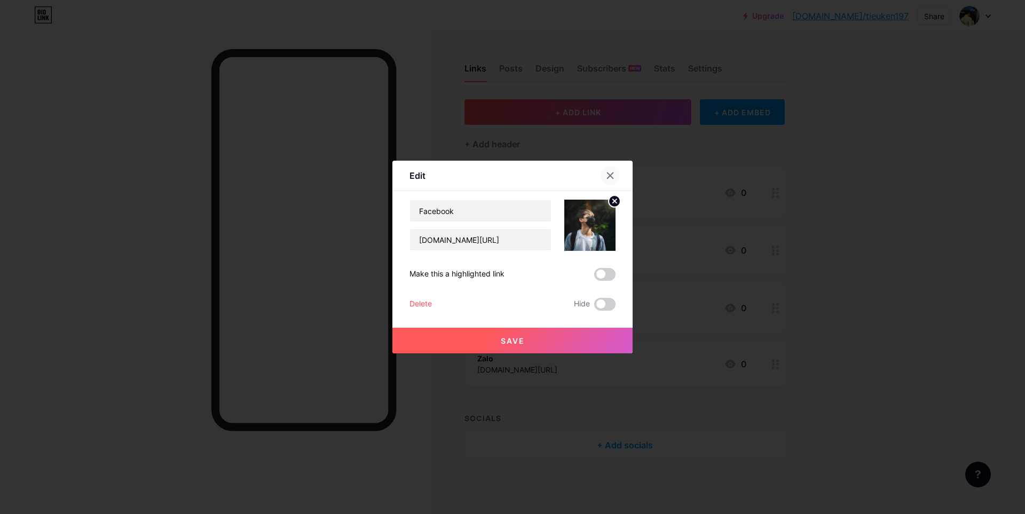
click at [608, 174] on icon at bounding box center [611, 176] width 6 height 6
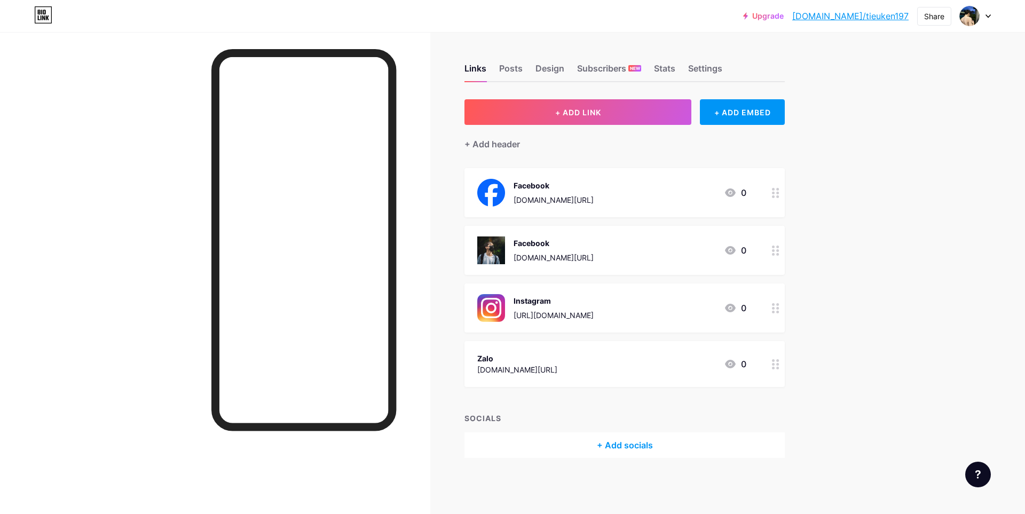
click at [882, 13] on link "[DOMAIN_NAME]/tieuken197" at bounding box center [851, 16] width 116 height 13
click at [716, 64] on div "Settings" at bounding box center [705, 71] width 34 height 19
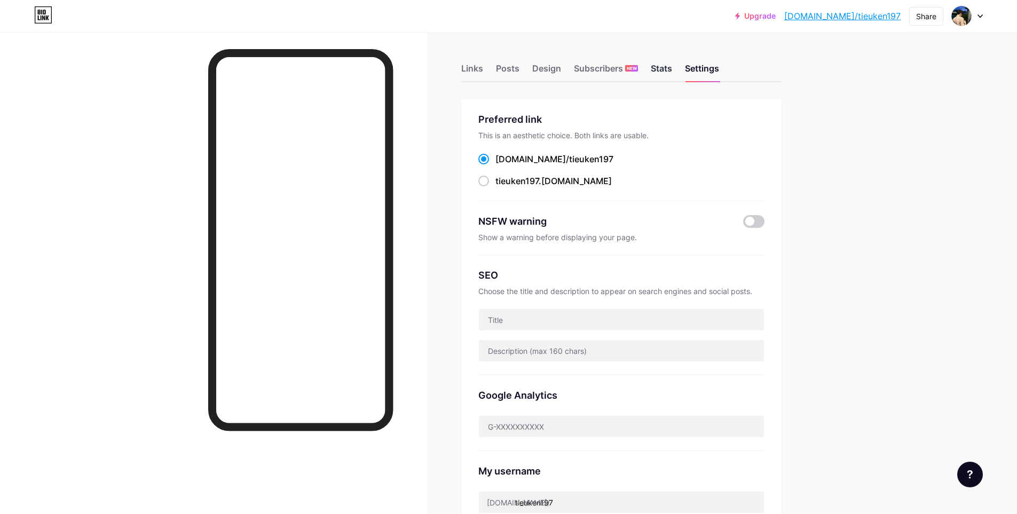
click at [668, 71] on div "Stats" at bounding box center [661, 71] width 21 height 19
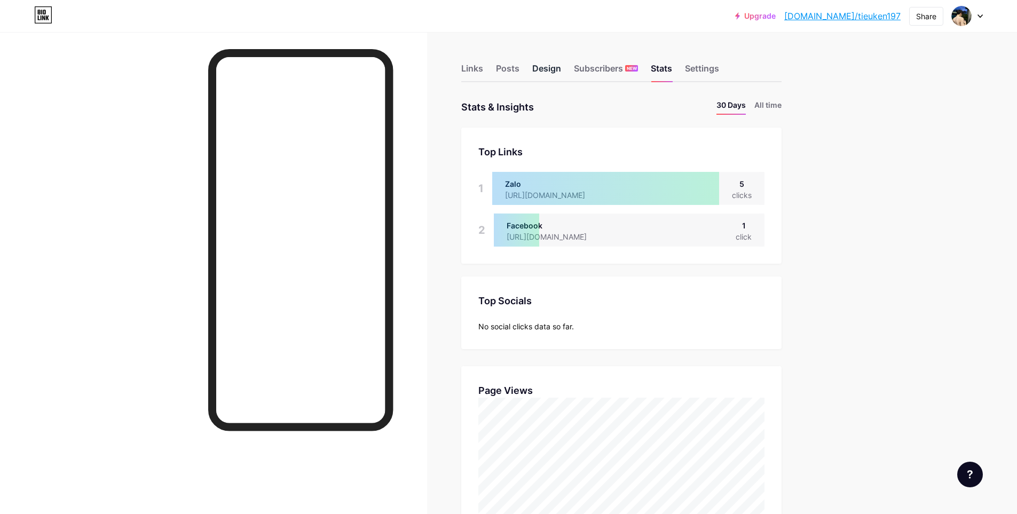
click at [556, 66] on div "Design" at bounding box center [546, 71] width 29 height 19
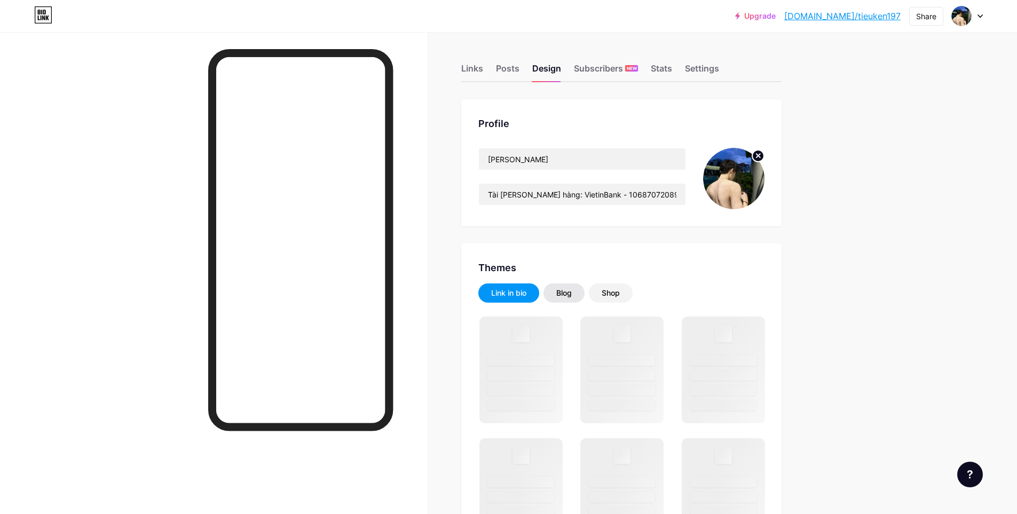
click at [561, 300] on div "Blog" at bounding box center [564, 293] width 41 height 19
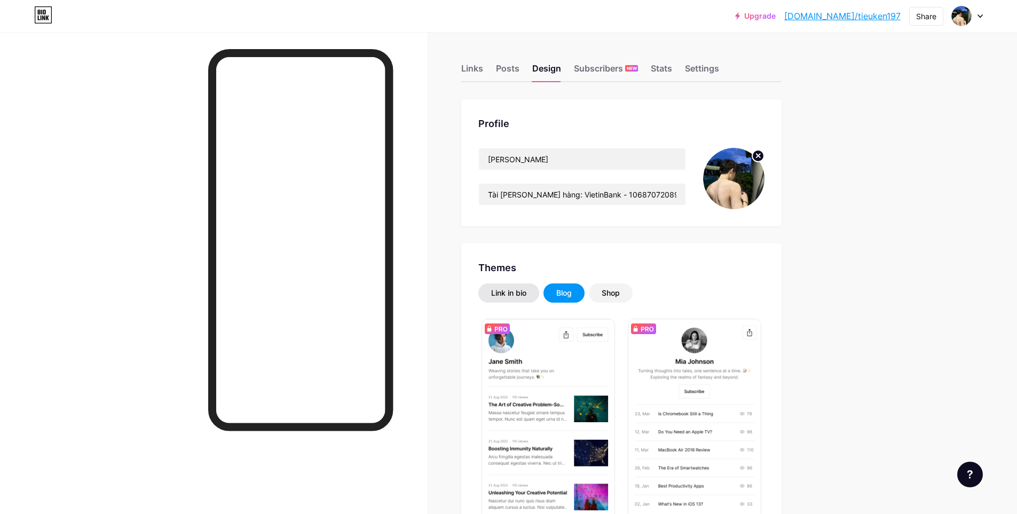
click at [522, 295] on div "Link in bio" at bounding box center [508, 293] width 35 height 11
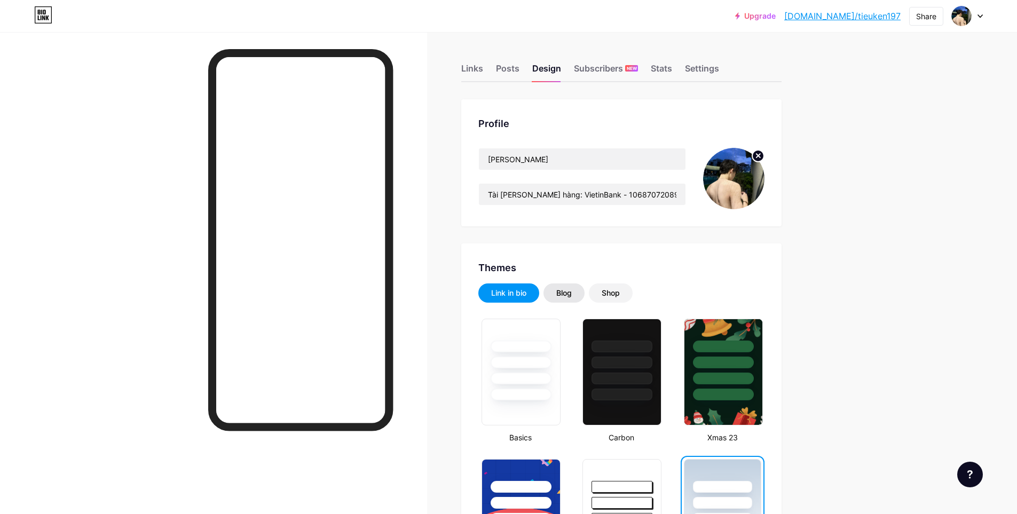
click at [568, 291] on div "Blog" at bounding box center [563, 293] width 15 height 11
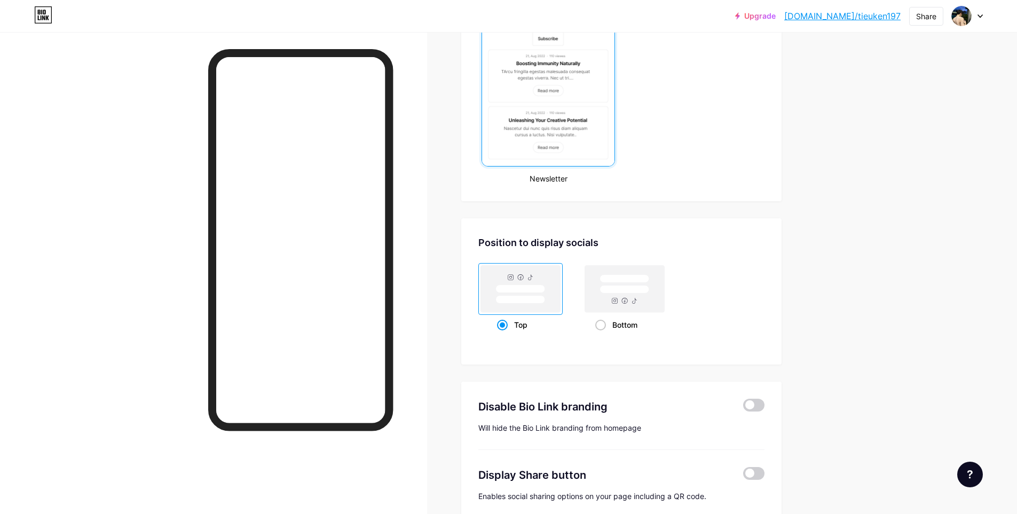
scroll to position [641, 0]
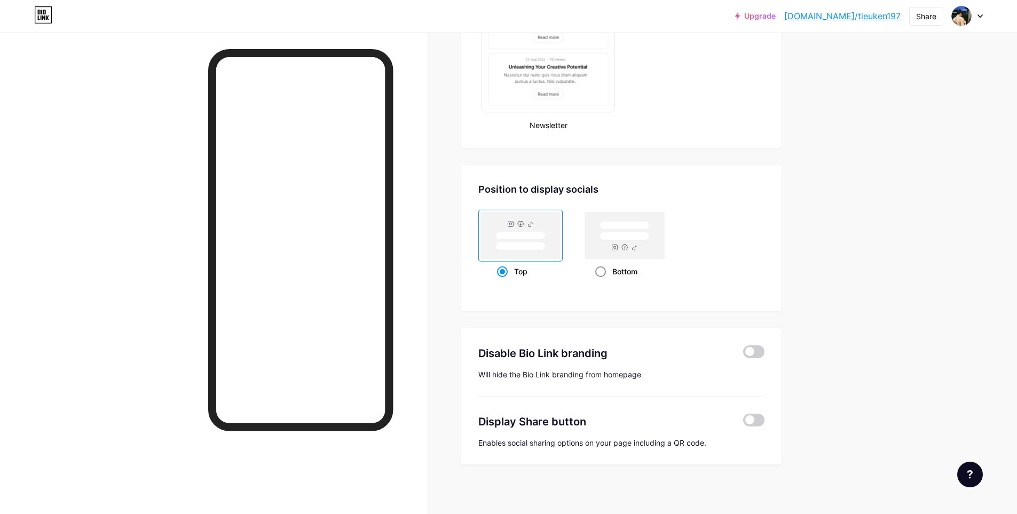
click at [640, 262] on div "Bottom" at bounding box center [624, 272] width 59 height 20
click at [602, 281] on input "Bottom" at bounding box center [598, 284] width 7 height 7
radio input "true"
click at [874, 18] on link "[DOMAIN_NAME]/tieuken197" at bounding box center [843, 16] width 116 height 13
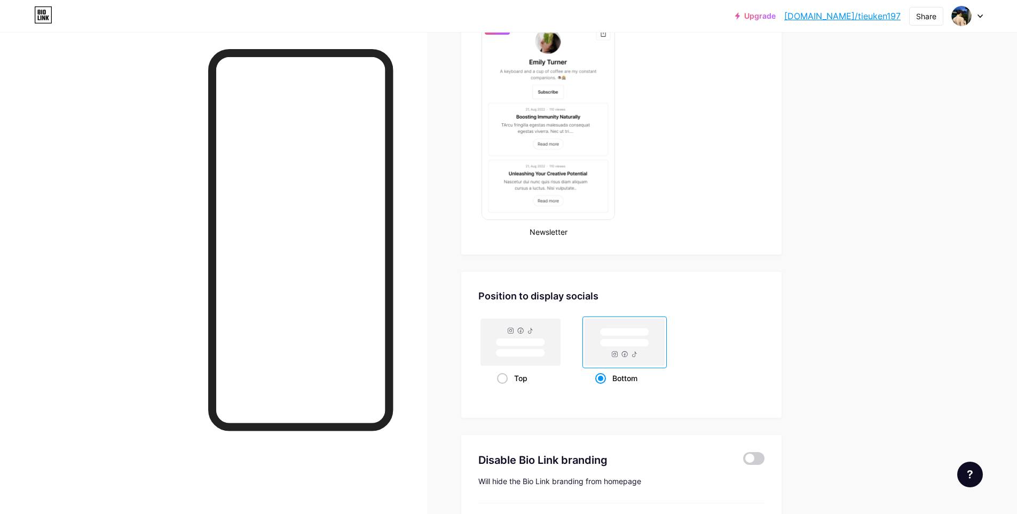
scroll to position [481, 0]
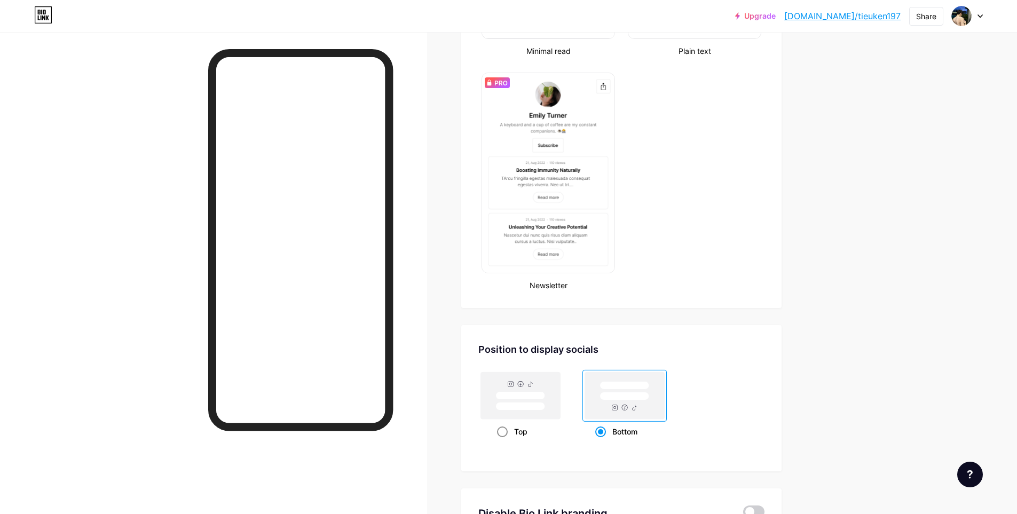
click at [536, 395] on rect at bounding box center [520, 396] width 49 height 8
click at [504, 442] on input "Top" at bounding box center [500, 445] width 7 height 7
radio input "true"
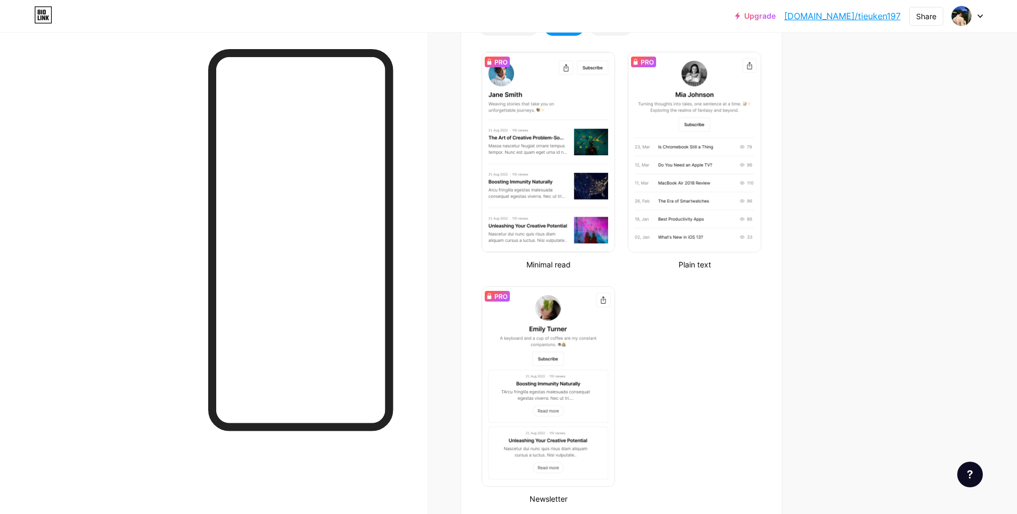
scroll to position [214, 0]
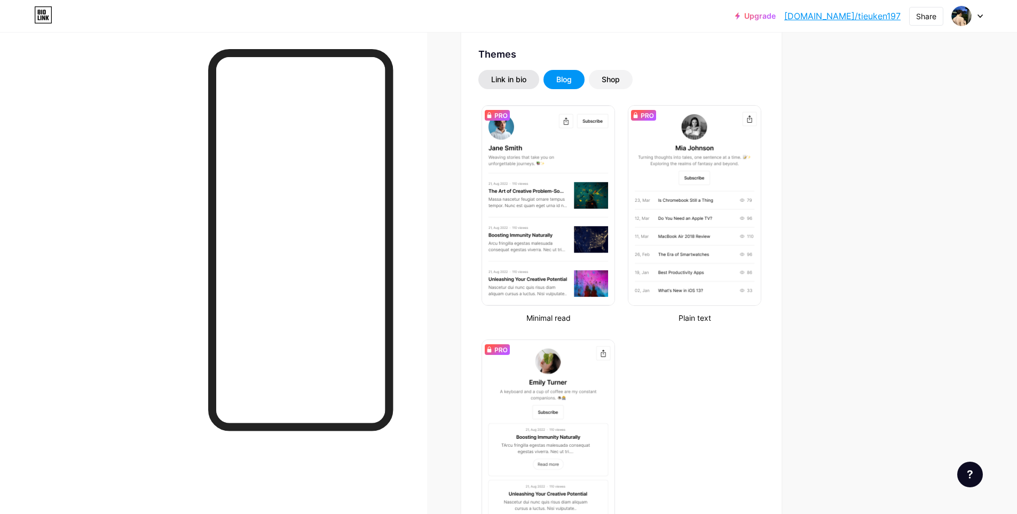
click at [517, 83] on div "Link in bio" at bounding box center [508, 79] width 35 height 11
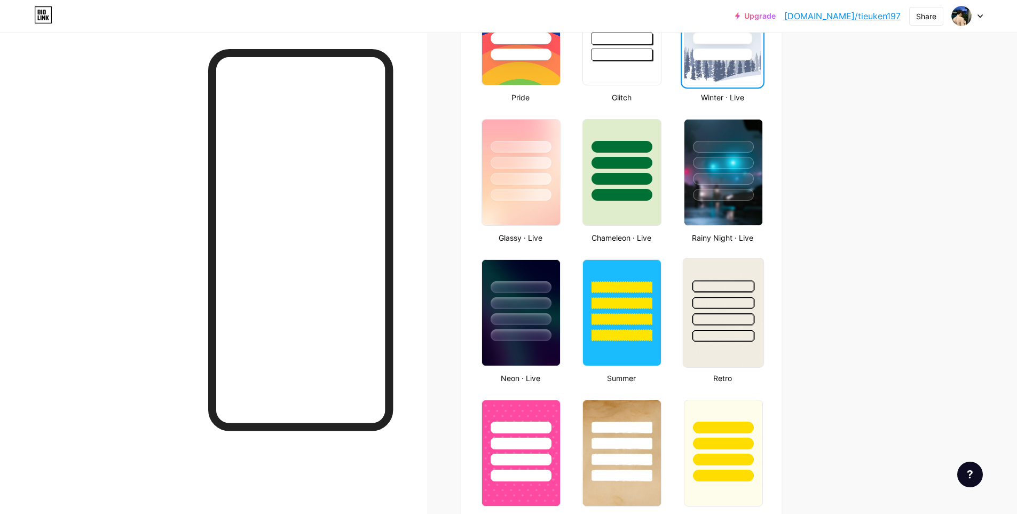
scroll to position [374, 0]
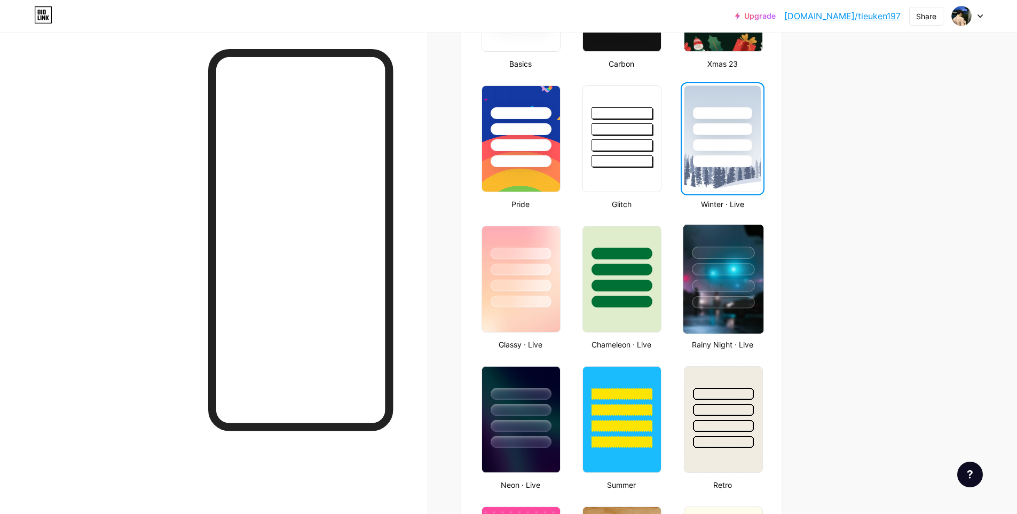
click at [732, 283] on div at bounding box center [723, 286] width 62 height 12
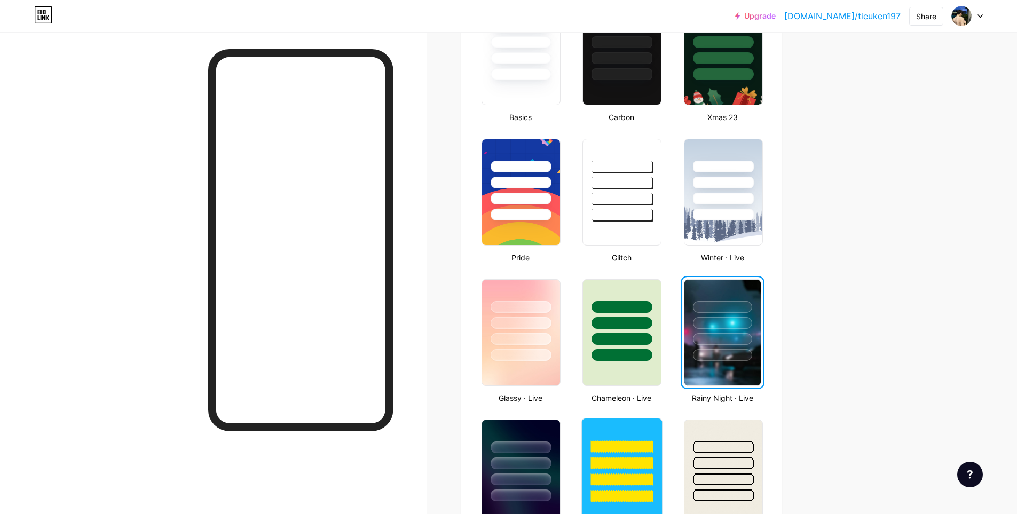
scroll to position [534, 0]
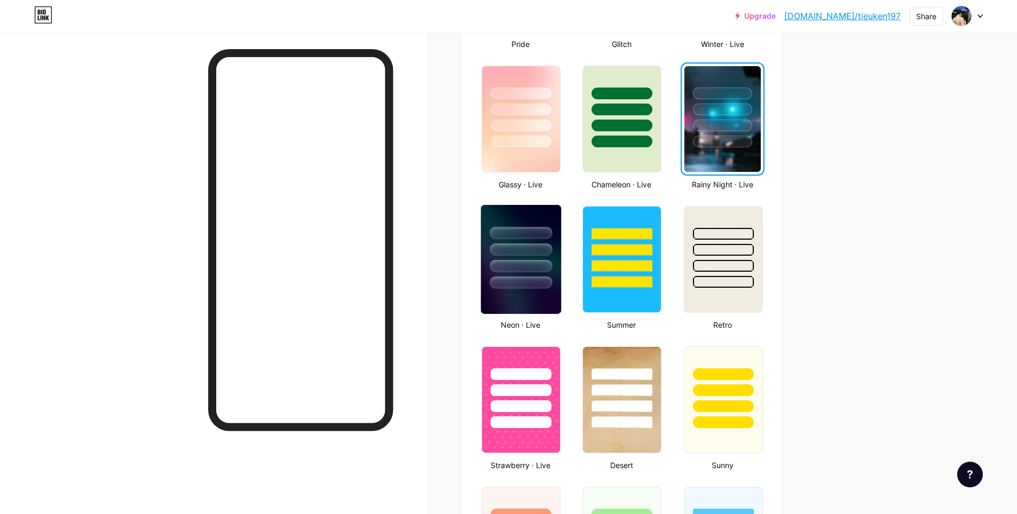
click at [537, 299] on img at bounding box center [521, 259] width 80 height 109
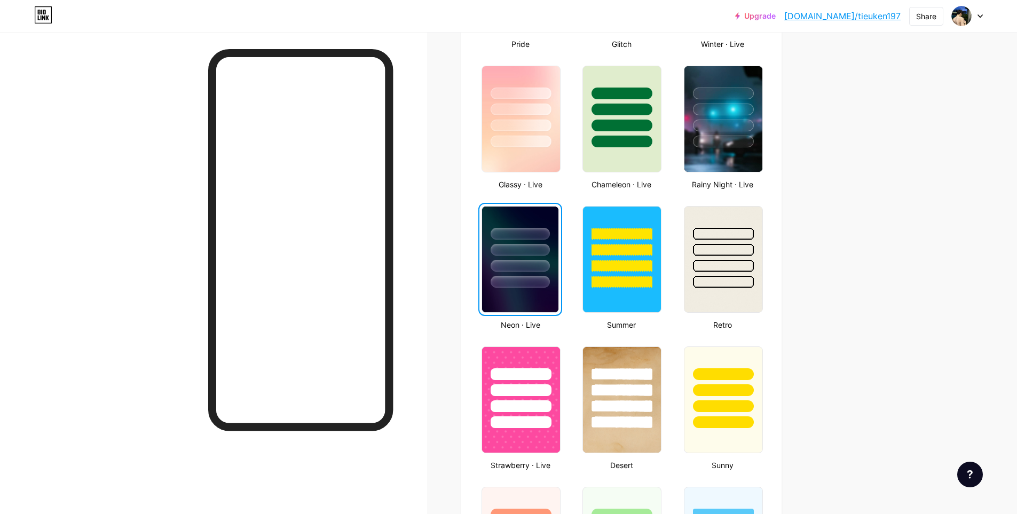
click at [884, 14] on link "[DOMAIN_NAME]/tieuken197" at bounding box center [843, 16] width 116 height 13
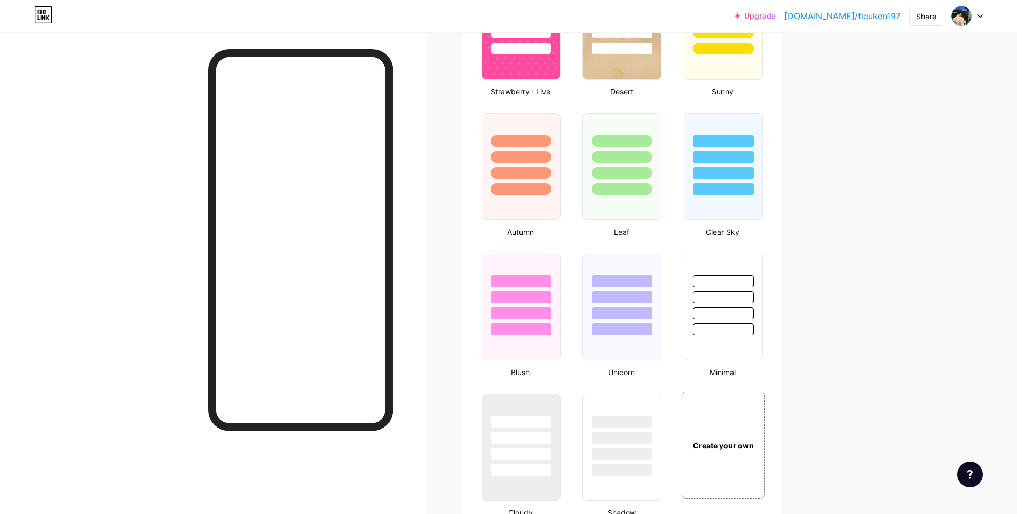
scroll to position [1015, 0]
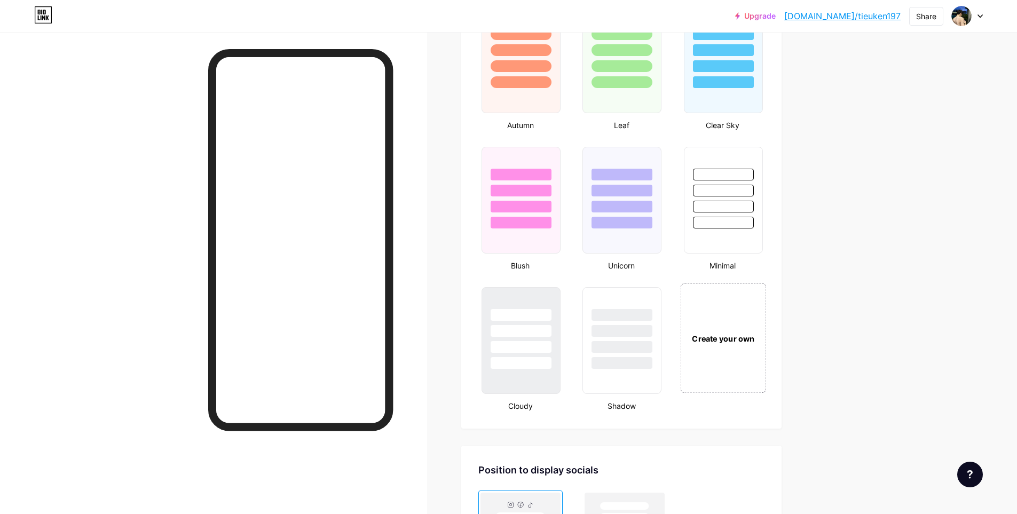
click at [709, 335] on div "Create your own" at bounding box center [724, 339] width 80 height 12
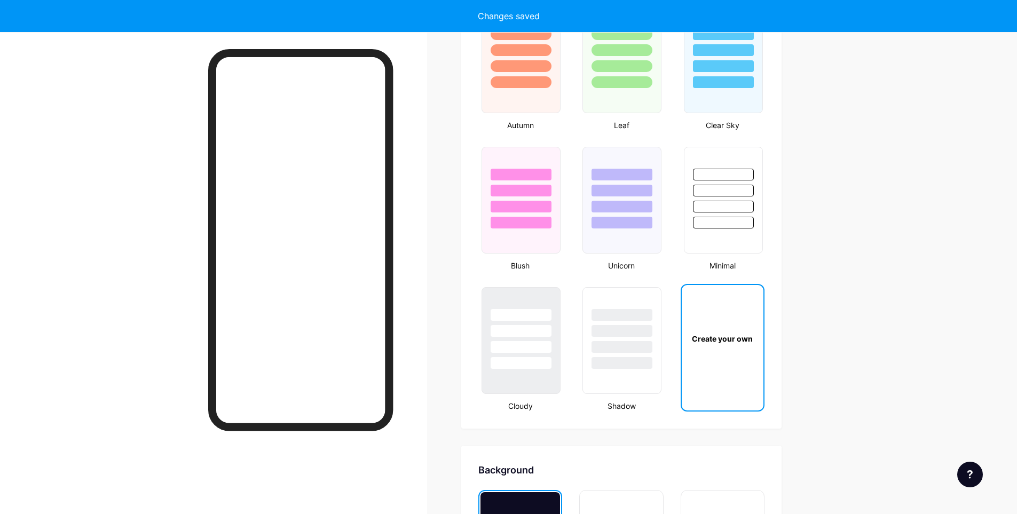
scroll to position [1418, 0]
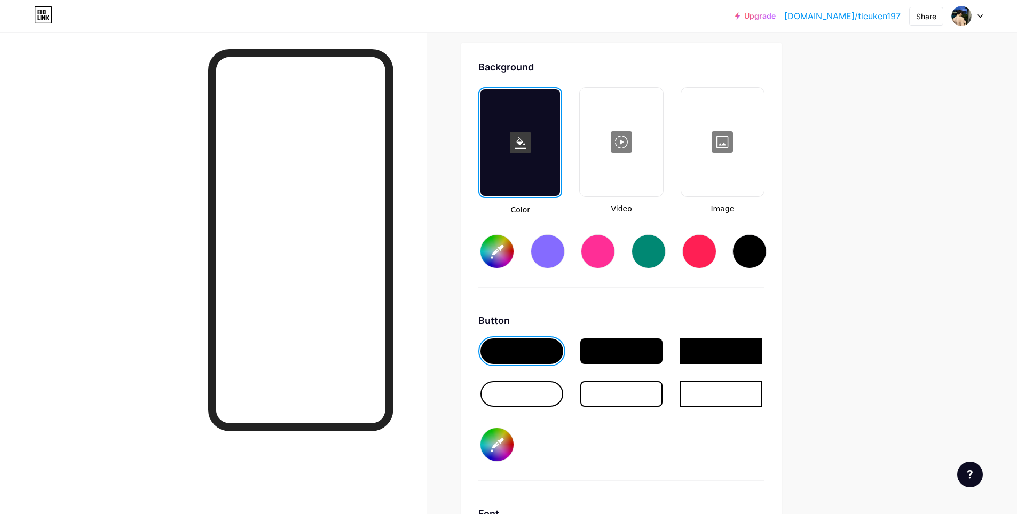
type input "#ffffff"
type input "#000000"
click at [539, 395] on div at bounding box center [522, 394] width 83 height 26
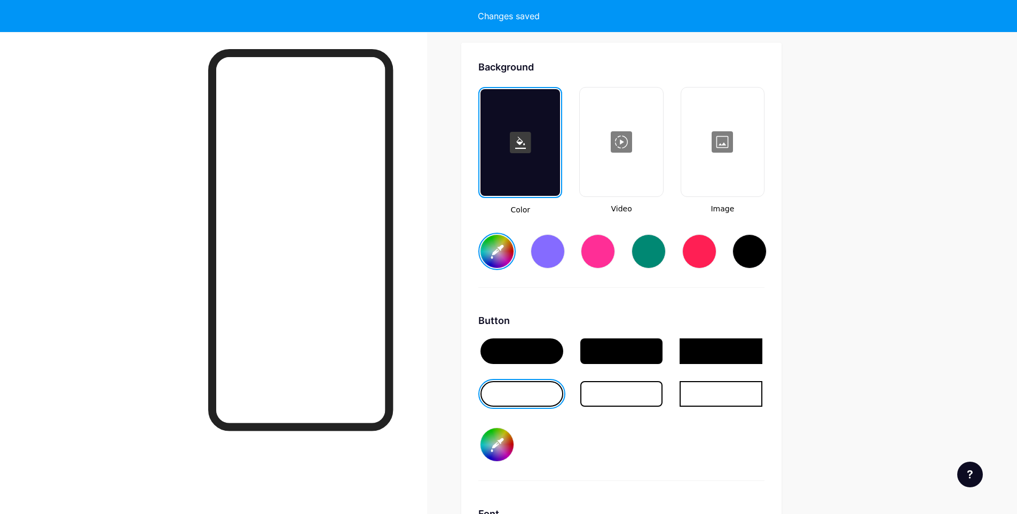
type input "#ffffff"
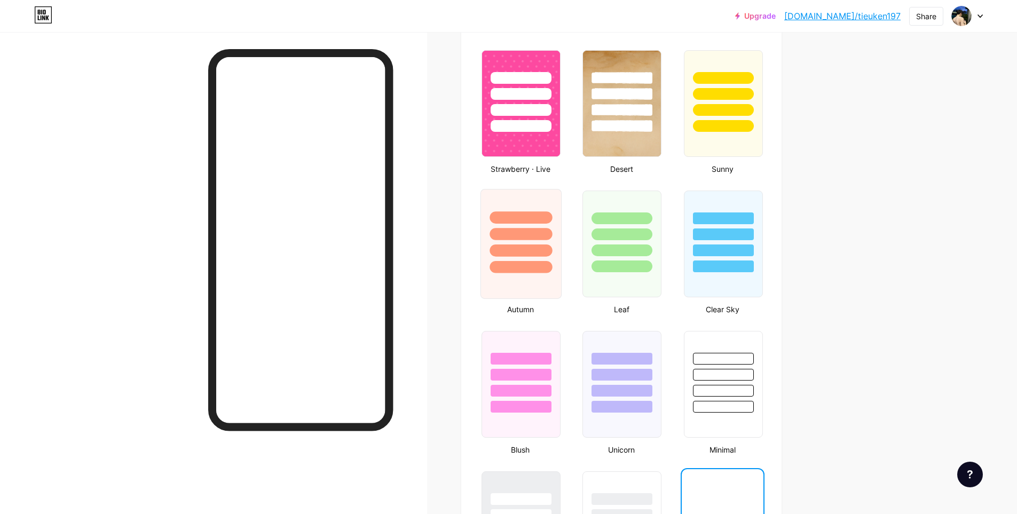
scroll to position [617, 0]
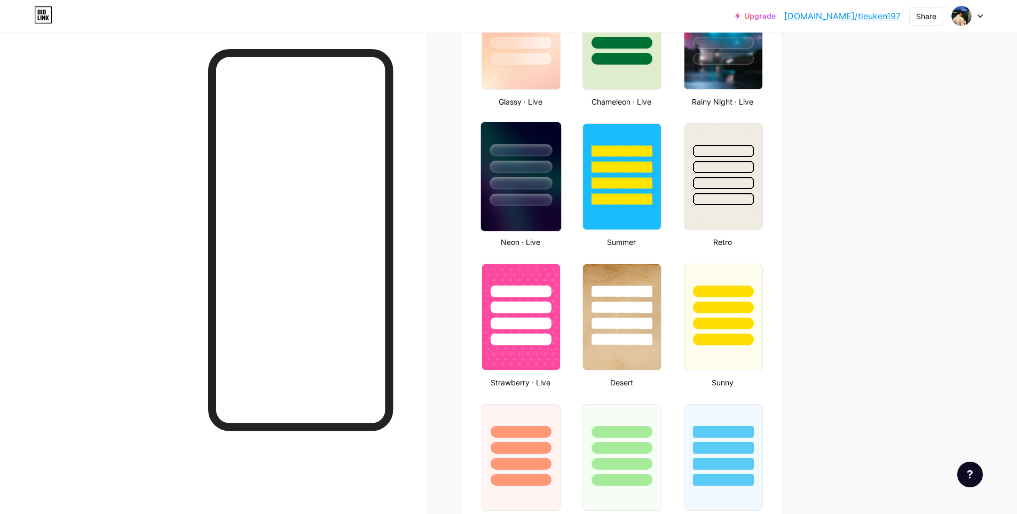
click at [519, 202] on div at bounding box center [521, 200] width 62 height 12
drag, startPoint x: 520, startPoint y: 182, endPoint x: 867, endPoint y: 179, distance: 347.1
click at [871, 179] on div "Upgrade [DOMAIN_NAME]/tieuke... [DOMAIN_NAME]/tieuken197 Share Switch accounts …" at bounding box center [508, 290] width 1017 height 1814
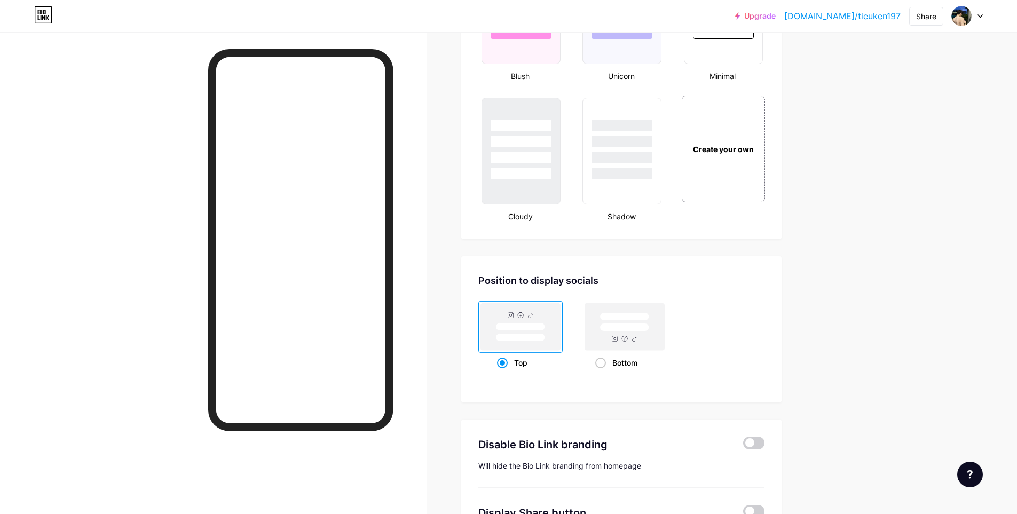
scroll to position [1300, 0]
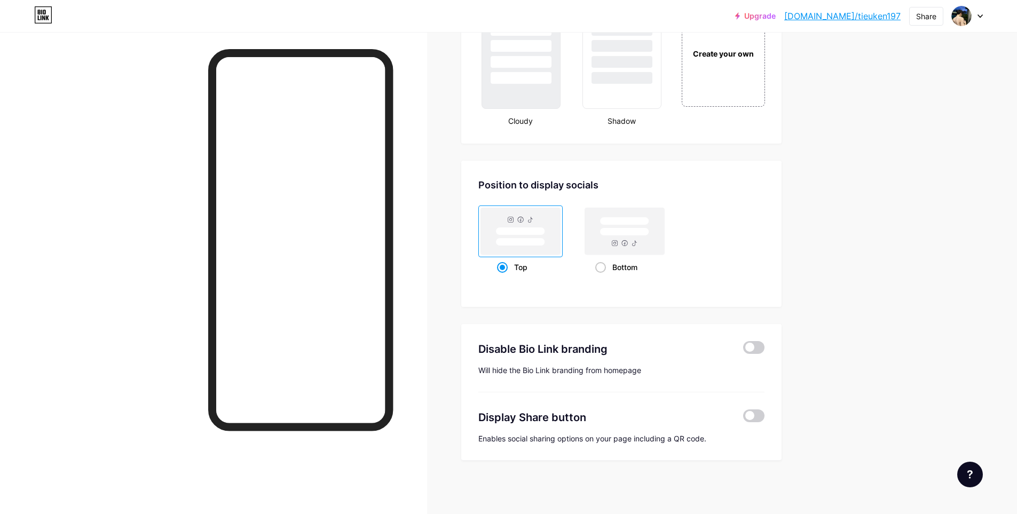
click at [763, 354] on div at bounding box center [753, 349] width 21 height 16
click at [757, 350] on span at bounding box center [753, 347] width 21 height 13
click at [743, 350] on input "checkbox" at bounding box center [743, 350] width 0 height 0
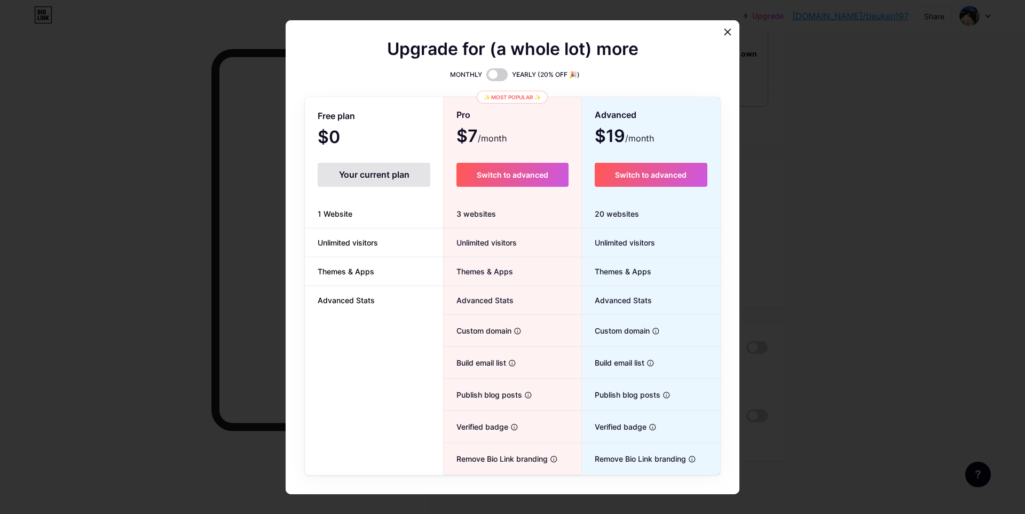
click at [766, 279] on div at bounding box center [512, 257] width 1025 height 514
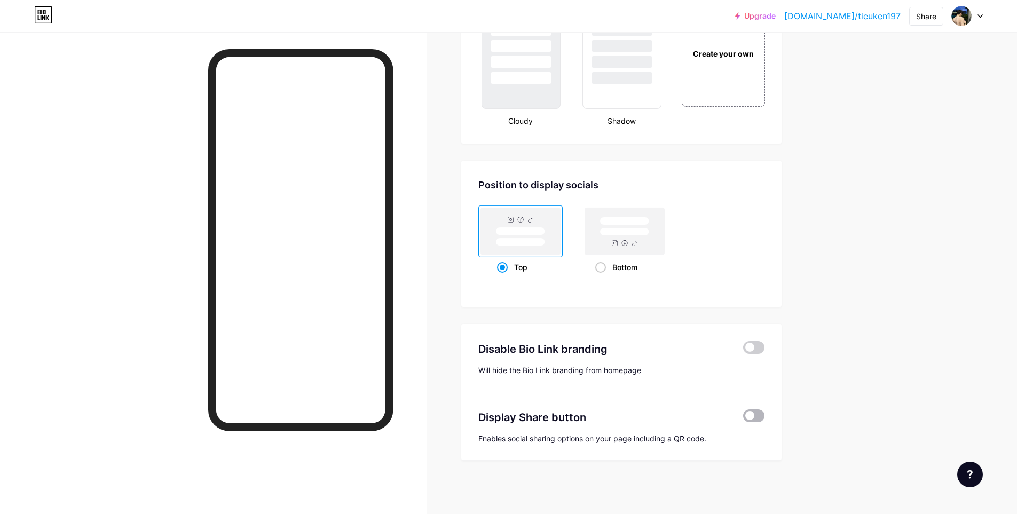
click at [762, 422] on span at bounding box center [753, 416] width 21 height 13
click at [743, 419] on input "checkbox" at bounding box center [743, 419] width 0 height 0
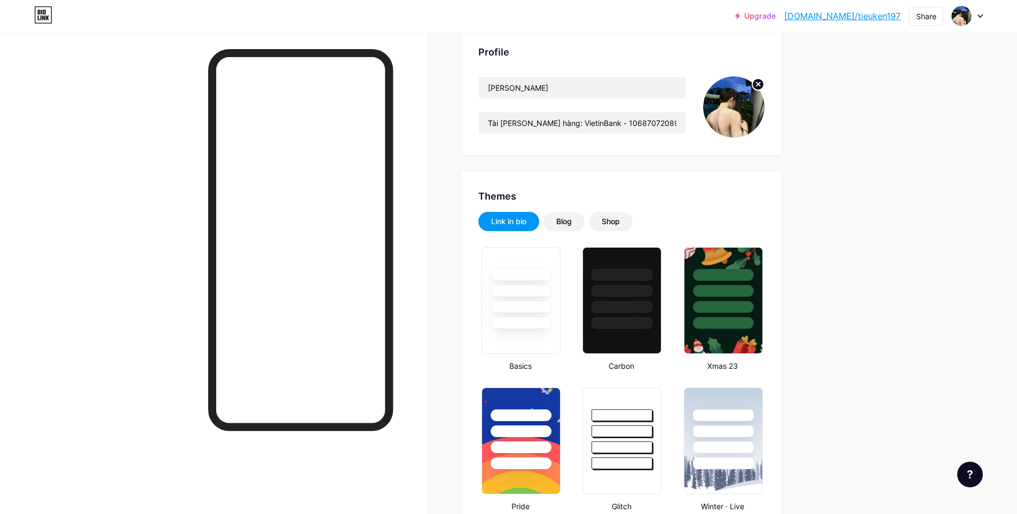
scroll to position [0, 0]
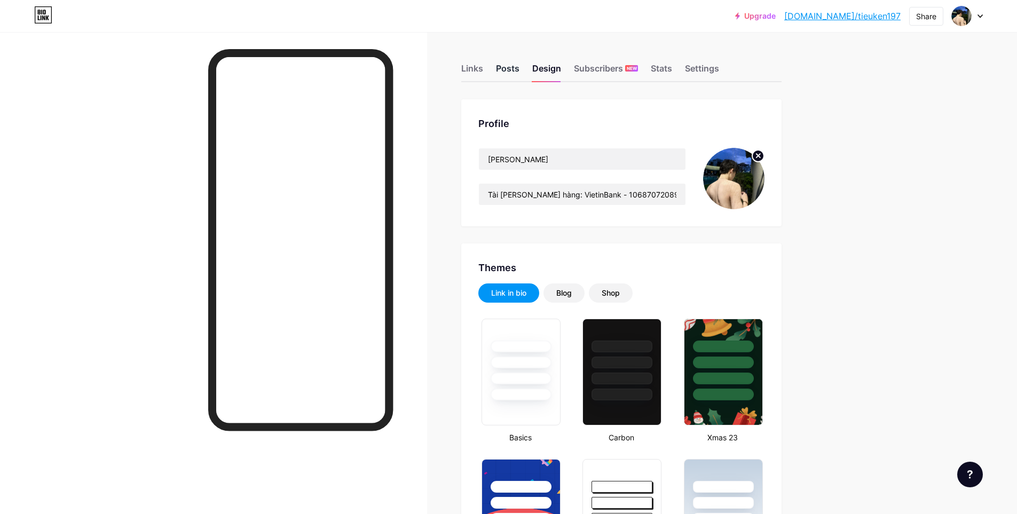
click at [505, 67] on div "Posts" at bounding box center [507, 71] width 23 height 19
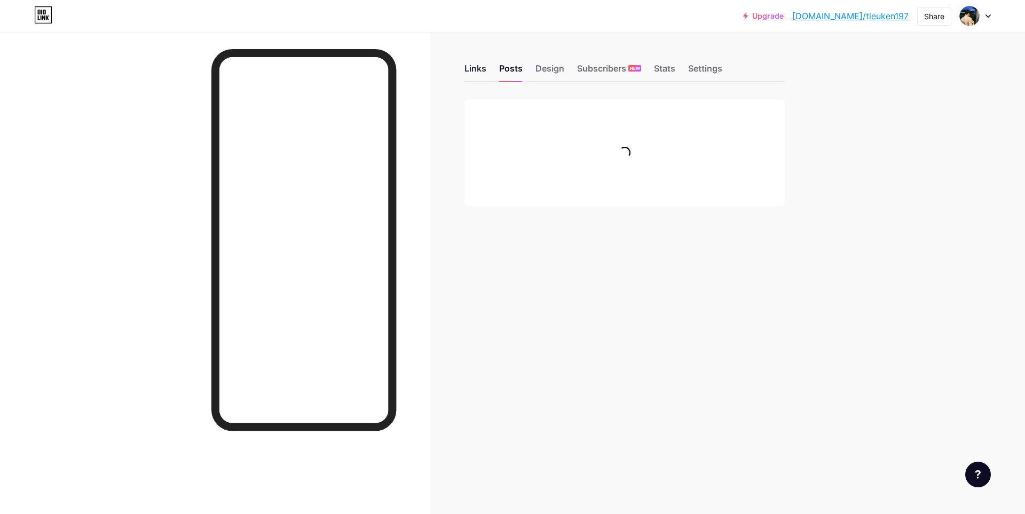
click at [475, 69] on div "Links" at bounding box center [476, 71] width 22 height 19
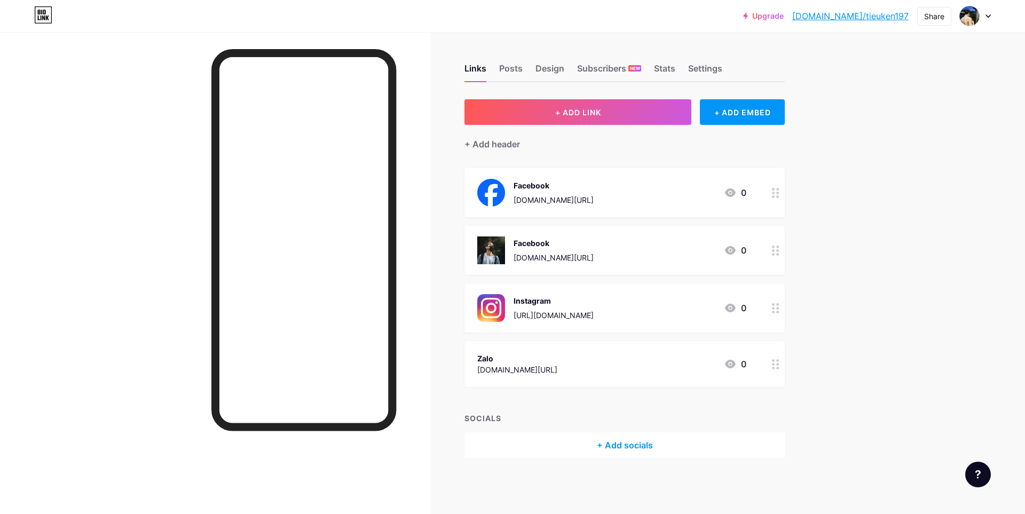
click at [526, 194] on div "[DOMAIN_NAME][URL]" at bounding box center [554, 199] width 80 height 11
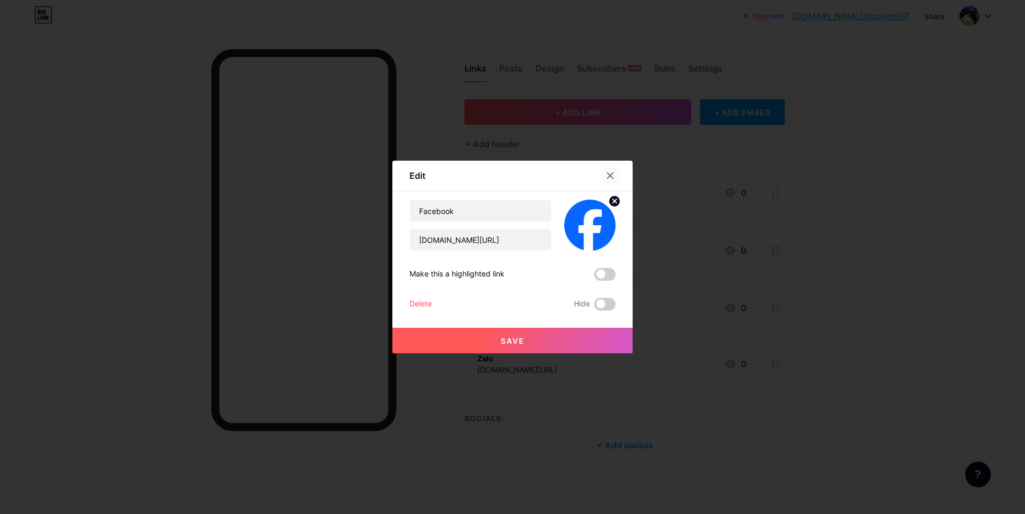
click at [606, 178] on icon at bounding box center [610, 175] width 9 height 9
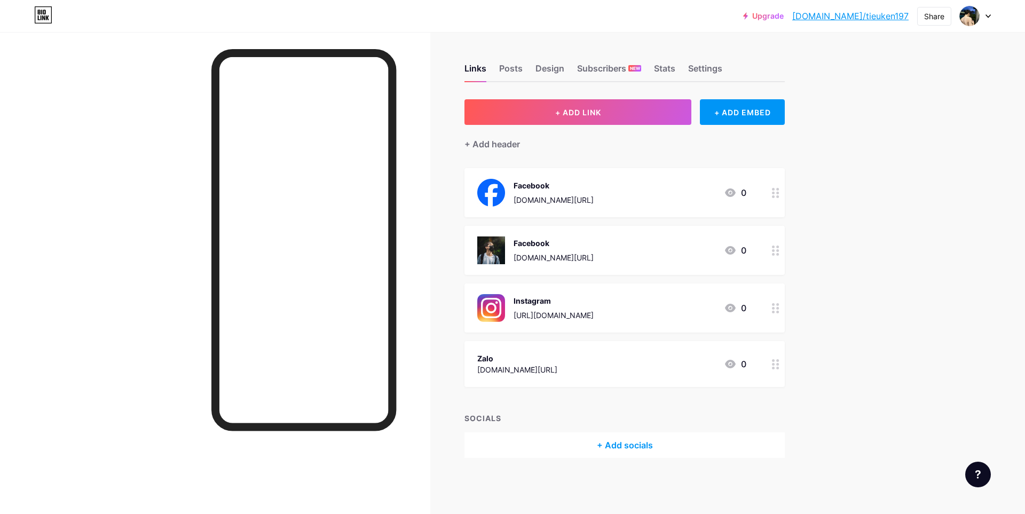
click at [574, 198] on div "[DOMAIN_NAME][URL]" at bounding box center [554, 199] width 80 height 11
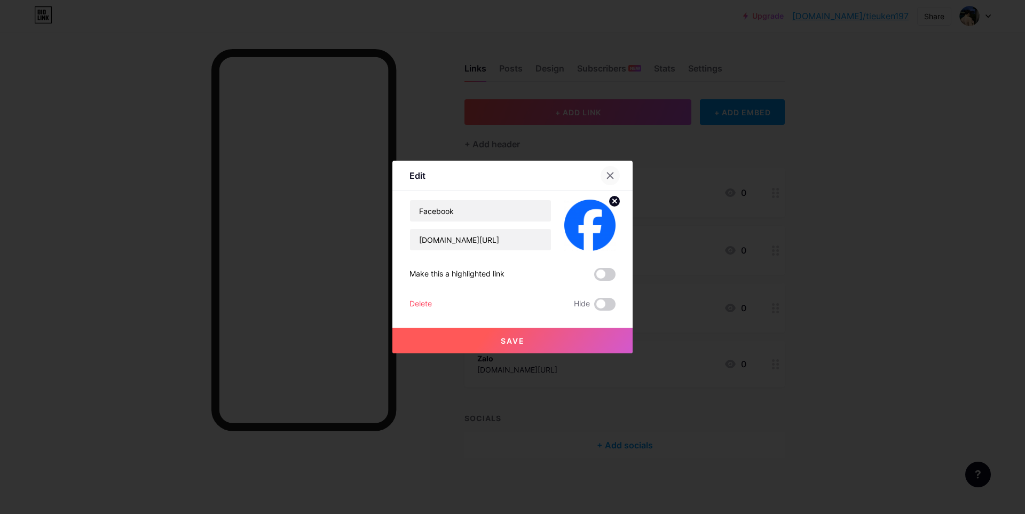
click at [611, 175] on div at bounding box center [610, 175] width 19 height 19
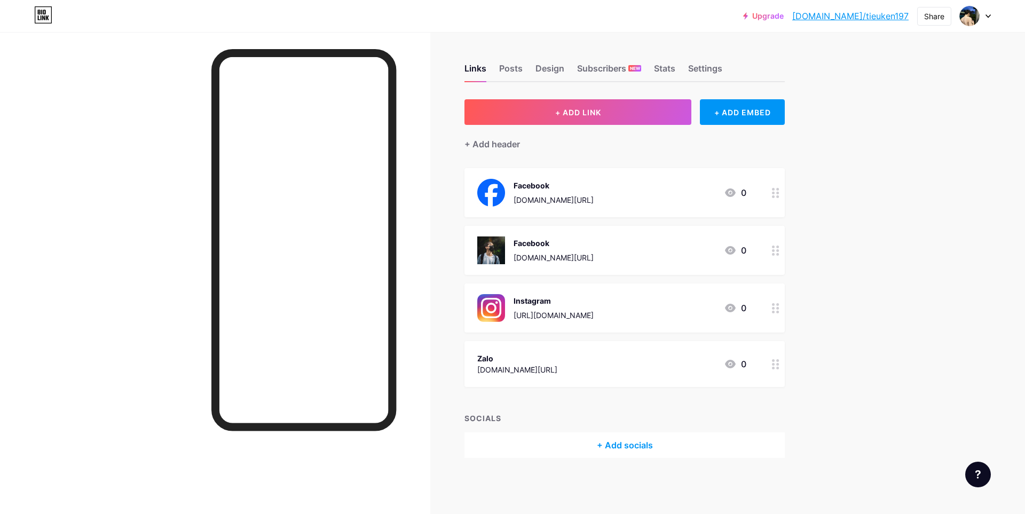
click at [625, 193] on div "Facebook [DOMAIN_NAME][URL] 0" at bounding box center [611, 193] width 269 height 28
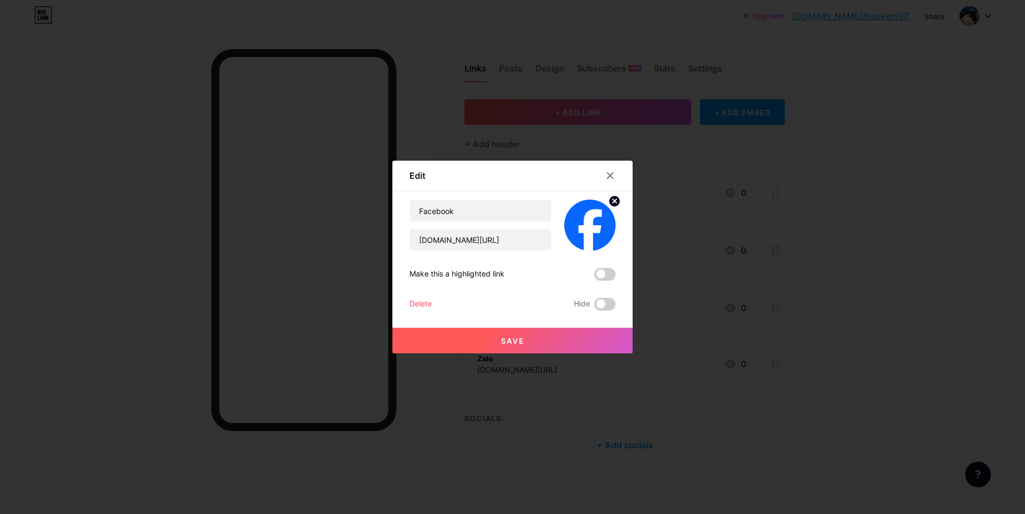
click at [609, 198] on circle at bounding box center [615, 201] width 12 height 12
click at [534, 344] on button "Save" at bounding box center [513, 341] width 240 height 26
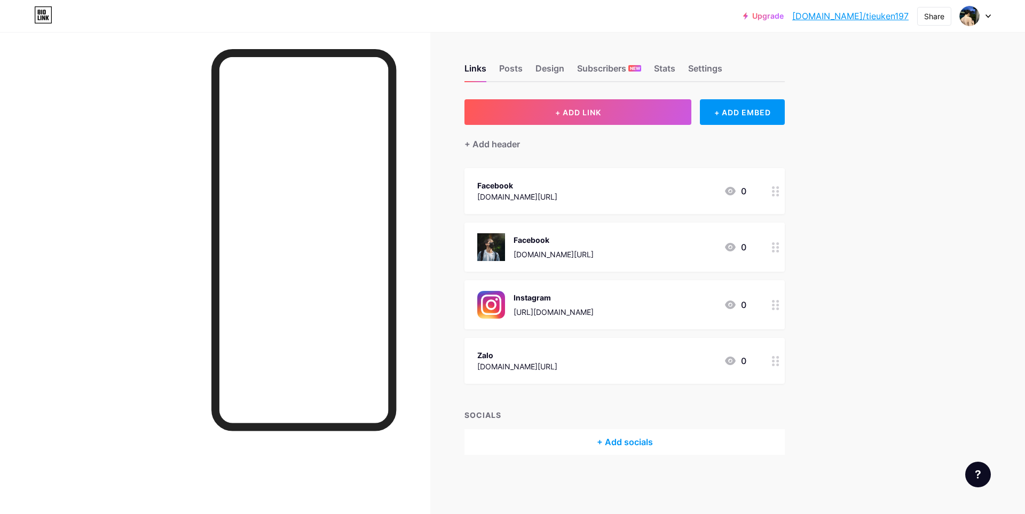
click at [594, 249] on div "[DOMAIN_NAME][URL]" at bounding box center [554, 254] width 80 height 11
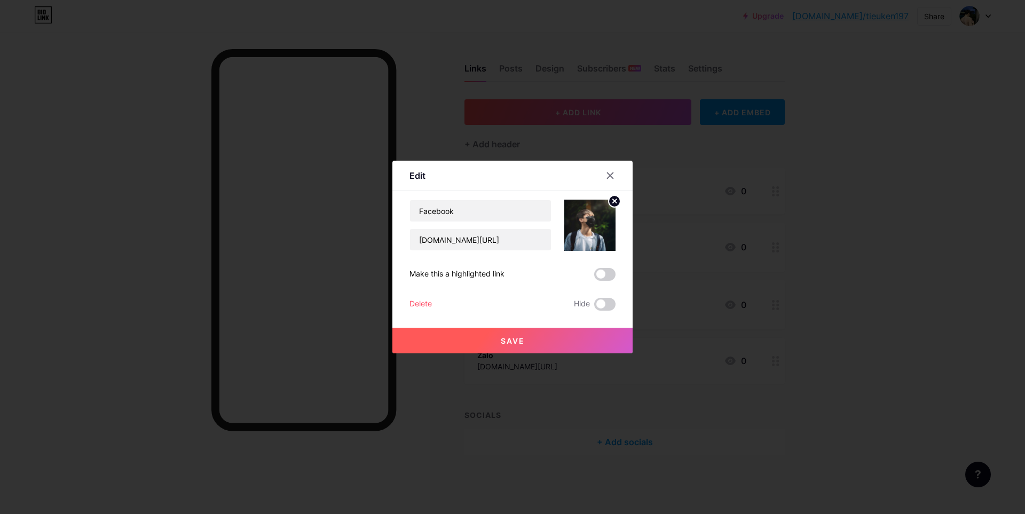
click at [614, 201] on circle at bounding box center [615, 201] width 12 height 12
click at [521, 339] on button "Save" at bounding box center [513, 341] width 240 height 26
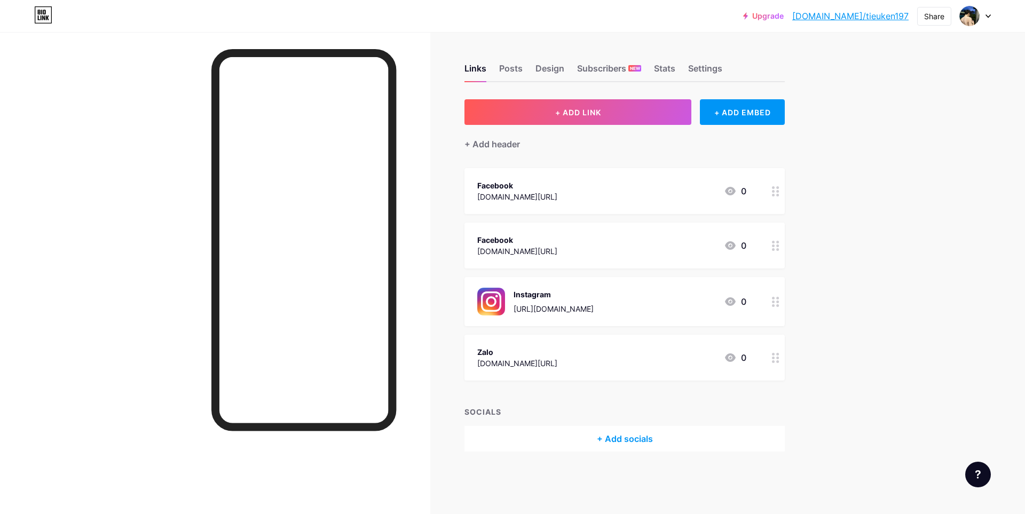
click at [861, 15] on link "[DOMAIN_NAME]/tieuken197" at bounding box center [851, 16] width 116 height 13
click at [536, 69] on div "Design" at bounding box center [550, 71] width 29 height 19
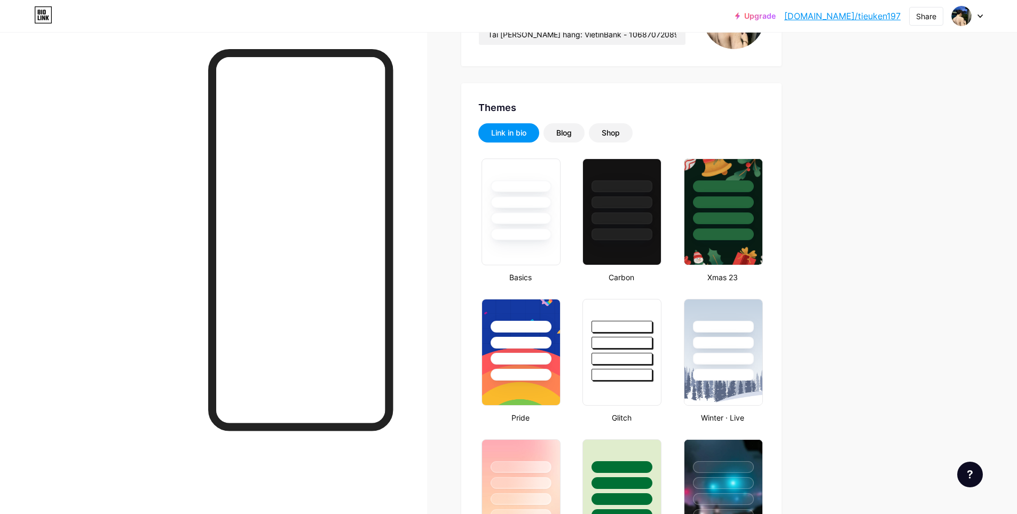
scroll to position [214, 0]
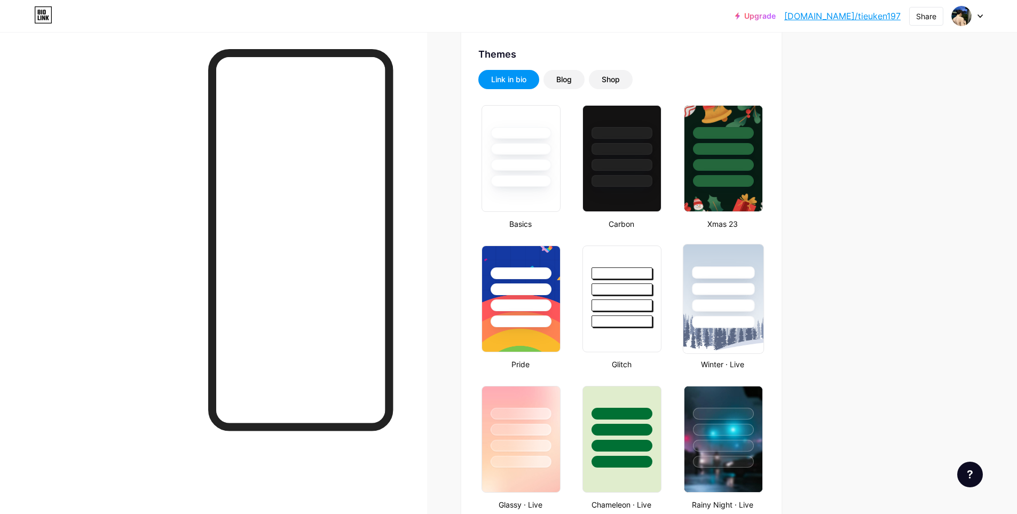
click at [717, 342] on img at bounding box center [724, 299] width 80 height 109
click at [887, 12] on link "[DOMAIN_NAME]/tieuken197" at bounding box center [843, 16] width 116 height 13
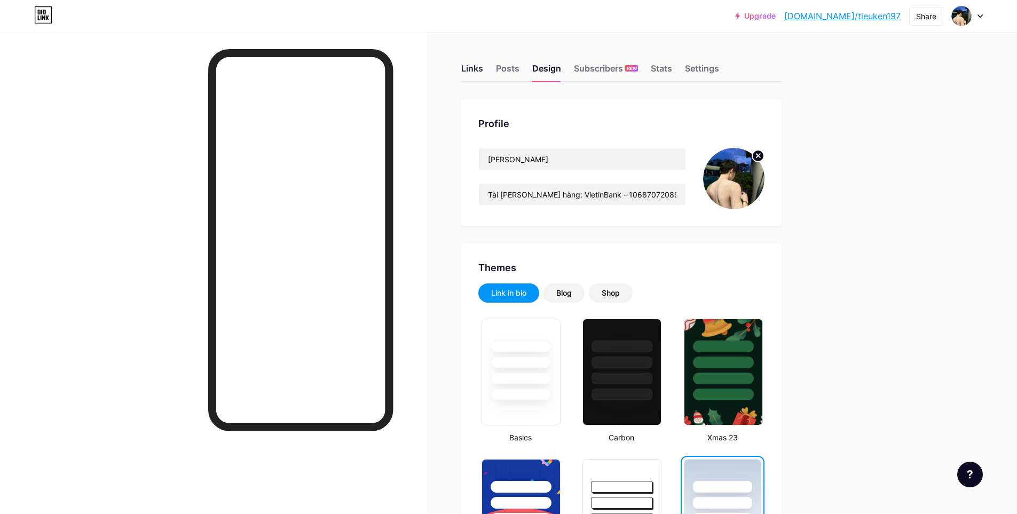
click at [483, 68] on div "Links" at bounding box center [472, 71] width 22 height 19
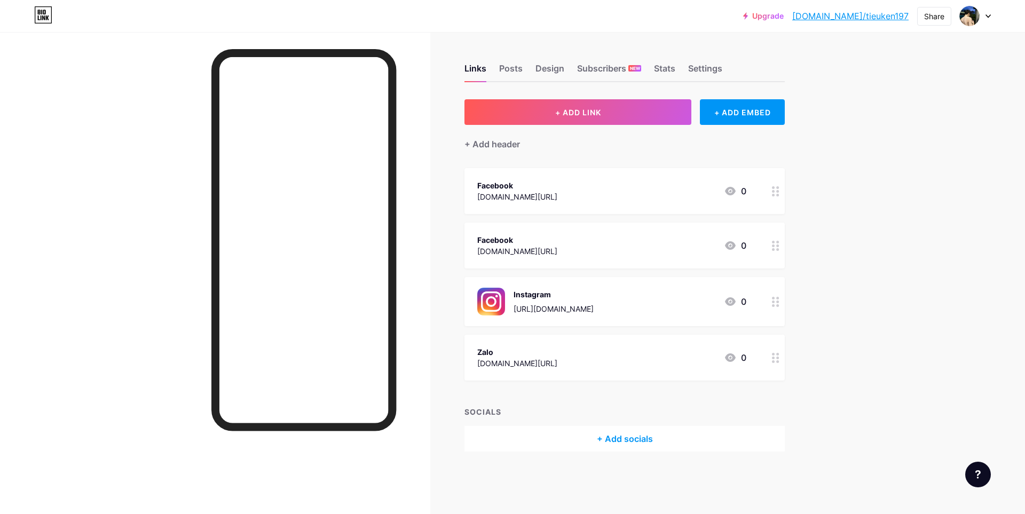
click at [678, 299] on div "Instagram [URL][DOMAIN_NAME] 0" at bounding box center [611, 302] width 269 height 28
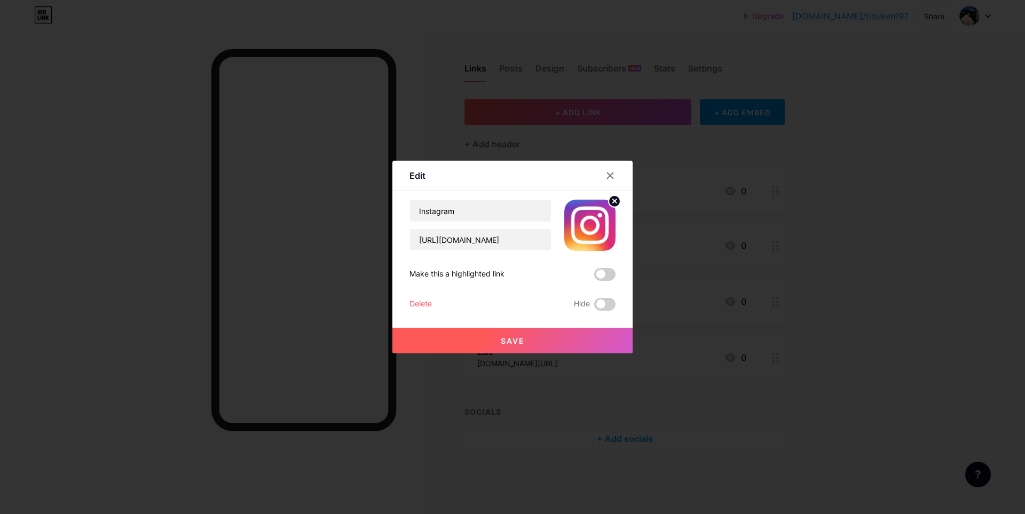
click at [613, 202] on circle at bounding box center [615, 201] width 12 height 12
click at [553, 333] on button "Save" at bounding box center [513, 341] width 240 height 26
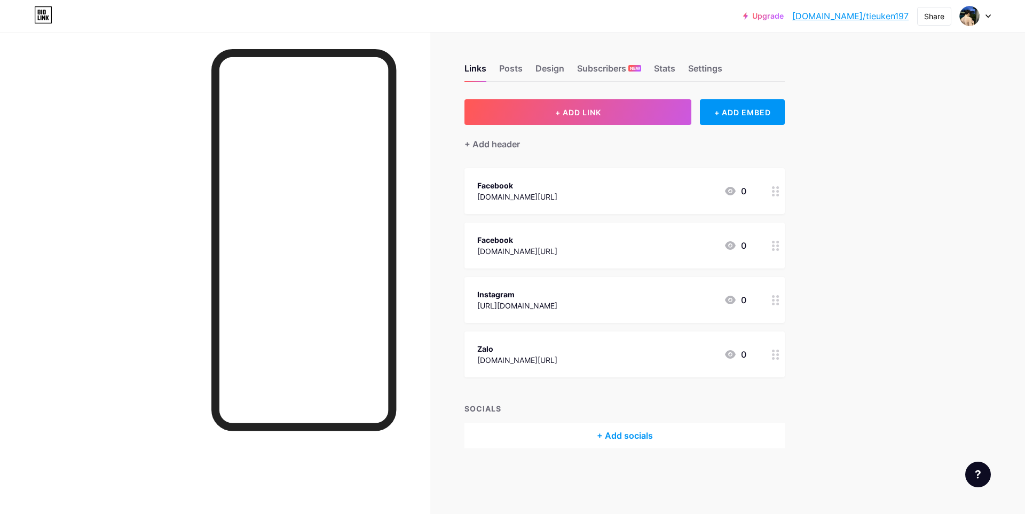
click at [638, 186] on div "Facebook [DOMAIN_NAME][URL] 0" at bounding box center [611, 191] width 269 height 25
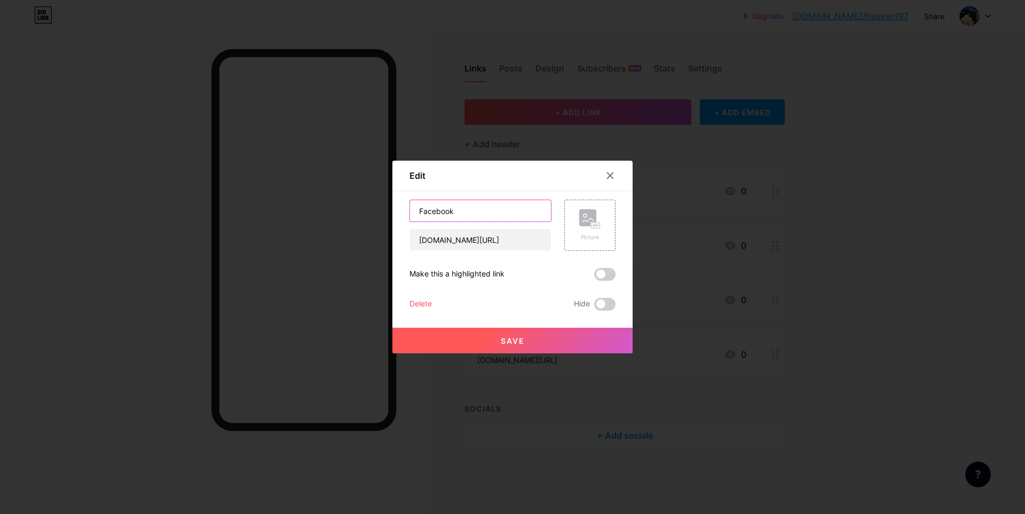
click at [509, 206] on input "Facebook" at bounding box center [480, 210] width 141 height 21
type input "Facebook #1"
click at [609, 276] on span at bounding box center [604, 274] width 21 height 13
click at [594, 277] on input "checkbox" at bounding box center [594, 277] width 0 height 0
click at [557, 339] on button "Save" at bounding box center [513, 341] width 240 height 26
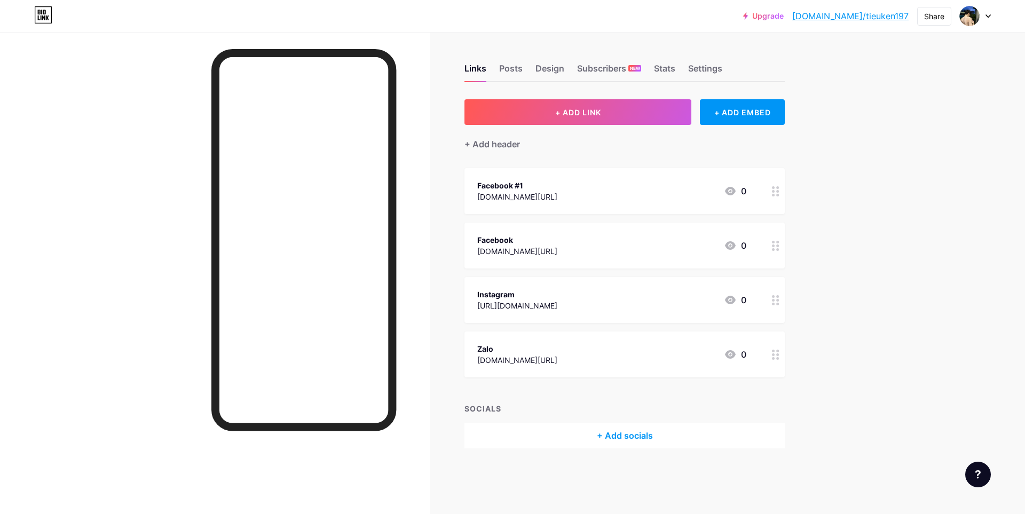
click at [604, 244] on div "Facebook [DOMAIN_NAME][URL] 0" at bounding box center [611, 245] width 269 height 25
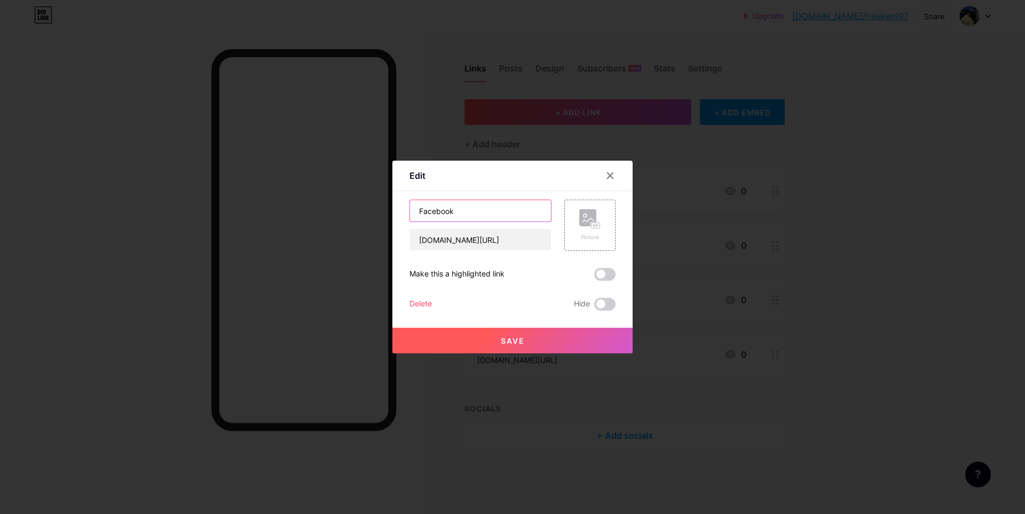
click at [482, 217] on input "Facebook" at bounding box center [480, 210] width 141 height 21
type input "Facebook #2"
click at [545, 328] on button "Save" at bounding box center [513, 341] width 240 height 26
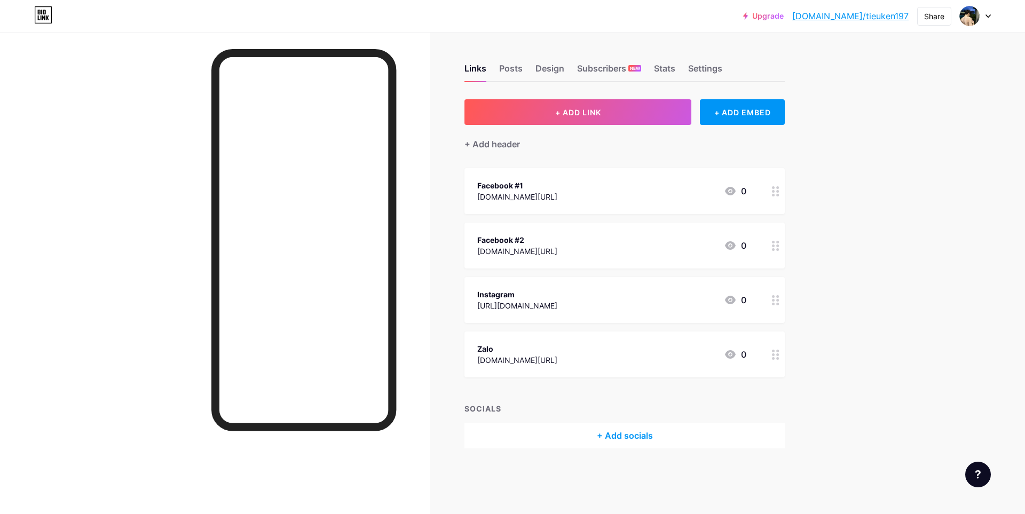
click at [558, 308] on div "[URL][DOMAIN_NAME]" at bounding box center [517, 305] width 80 height 11
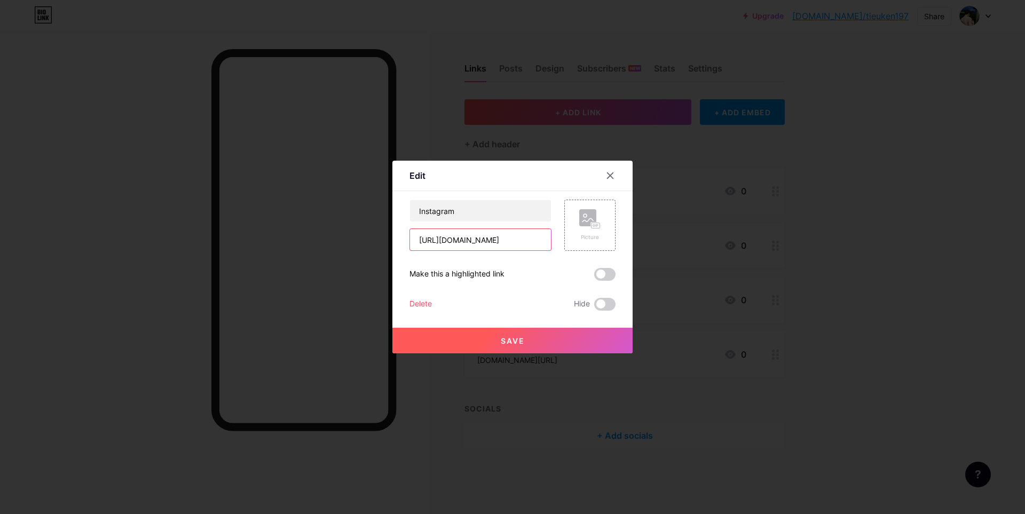
drag, startPoint x: 460, startPoint y: 240, endPoint x: 372, endPoint y: 240, distance: 87.6
click at [372, 240] on div "Edit Content YouTube Play YouTube video without leaving your page. ADD Vimeo Pl…" at bounding box center [512, 257] width 1025 height 514
type input "[DOMAIN_NAME][URL]"
click at [518, 342] on span "Save" at bounding box center [513, 340] width 24 height 9
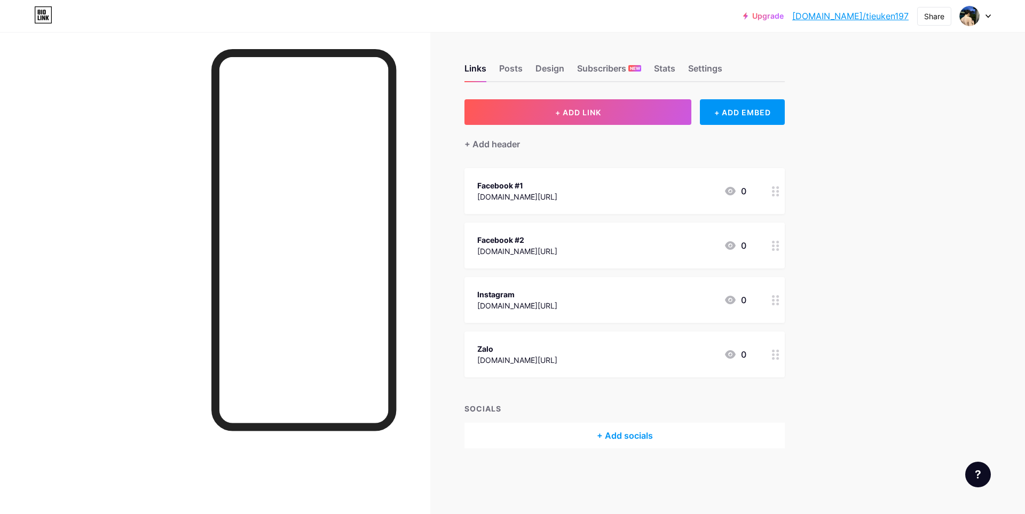
click at [630, 306] on div "Instagram [DOMAIN_NAME][URL] 0" at bounding box center [611, 300] width 269 height 25
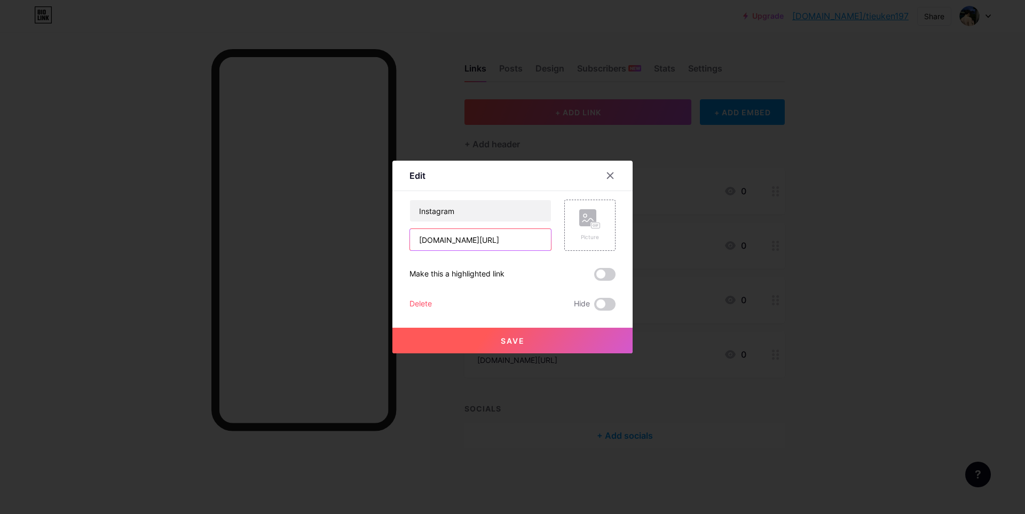
click at [532, 239] on input "[DOMAIN_NAME][URL]" at bounding box center [480, 239] width 141 height 21
type input "[DOMAIN_NAME][URL]"
click at [534, 338] on button "Save" at bounding box center [513, 341] width 240 height 26
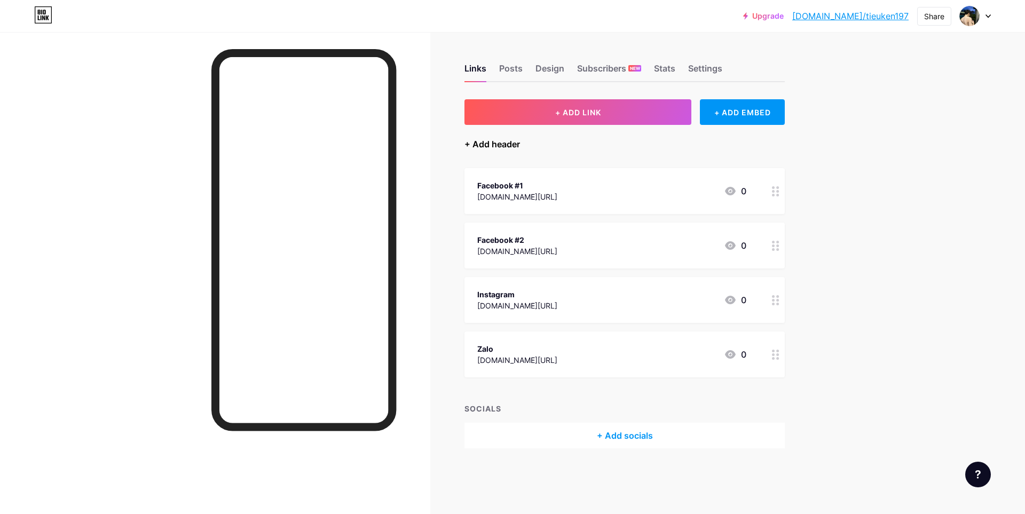
click at [494, 142] on div "+ Add header" at bounding box center [493, 144] width 56 height 13
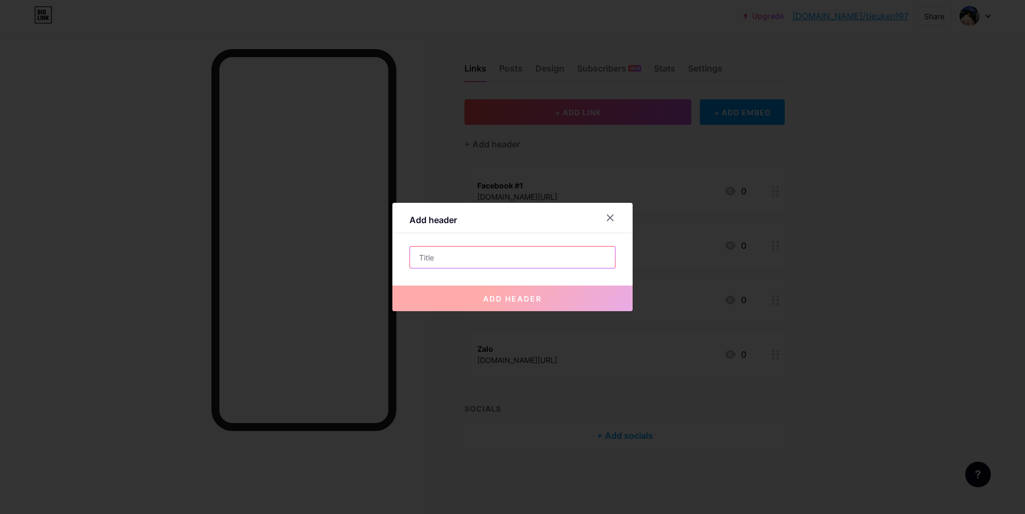
click at [519, 254] on input "text" at bounding box center [512, 257] width 205 height 21
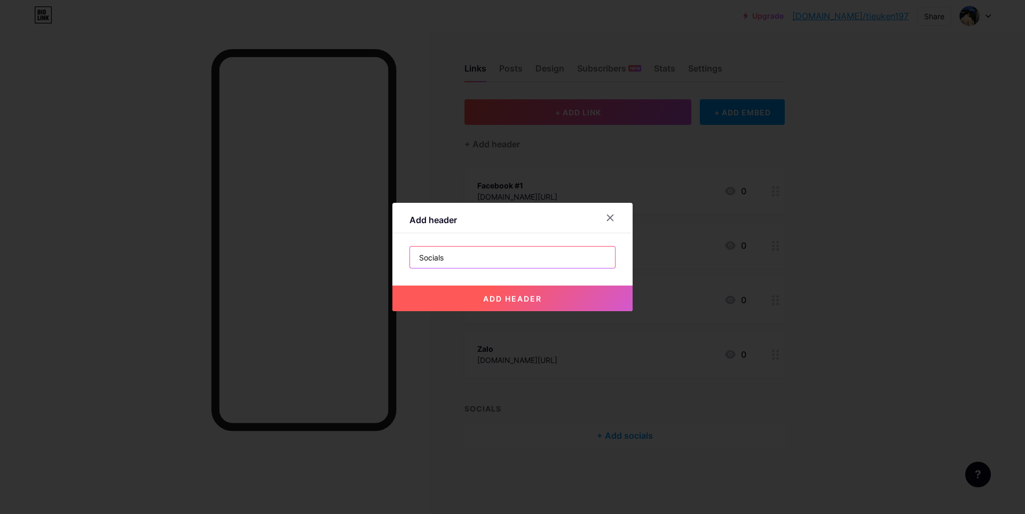
type input "Socials"
click at [519, 303] on span "add header" at bounding box center [512, 298] width 59 height 9
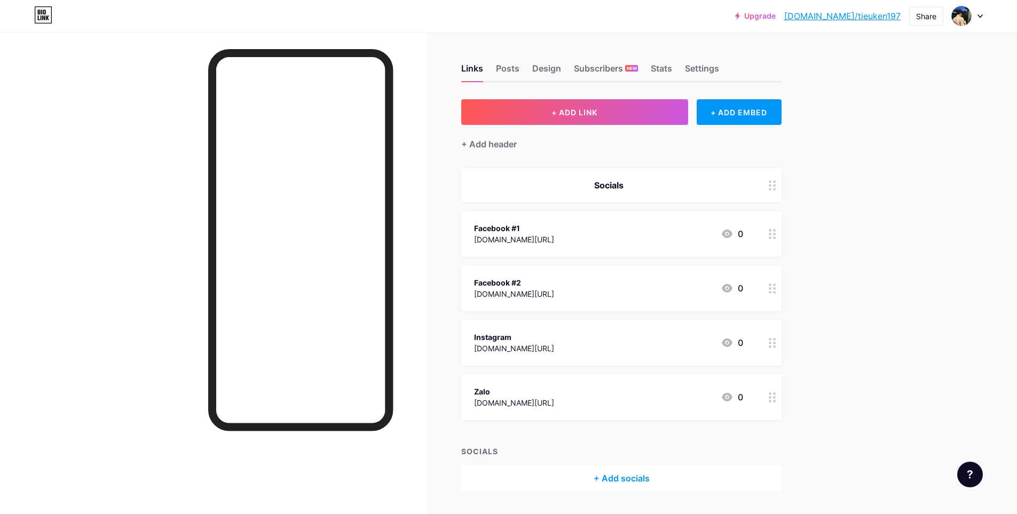
click at [775, 182] on icon at bounding box center [772, 186] width 7 height 10
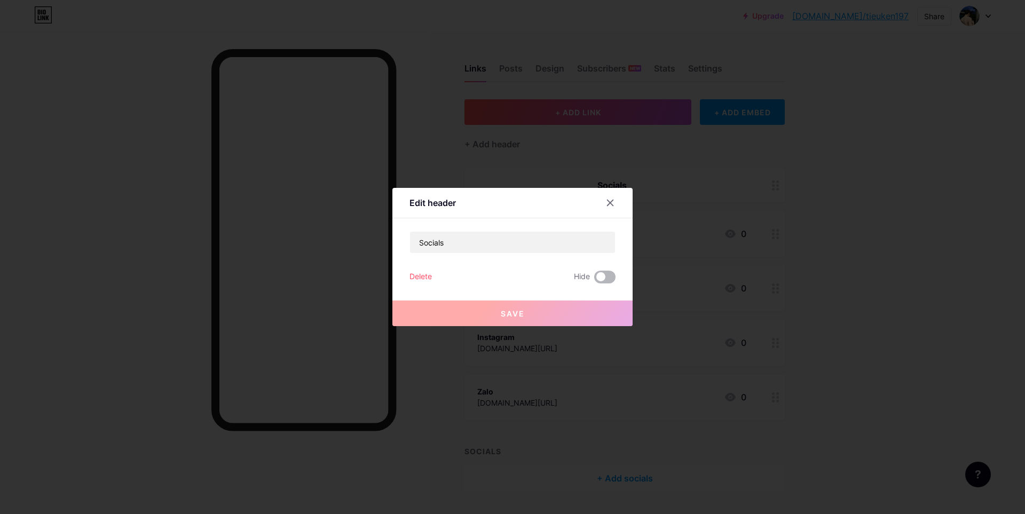
click at [603, 274] on span at bounding box center [604, 277] width 21 height 13
click at [594, 280] on input "checkbox" at bounding box center [594, 280] width 0 height 0
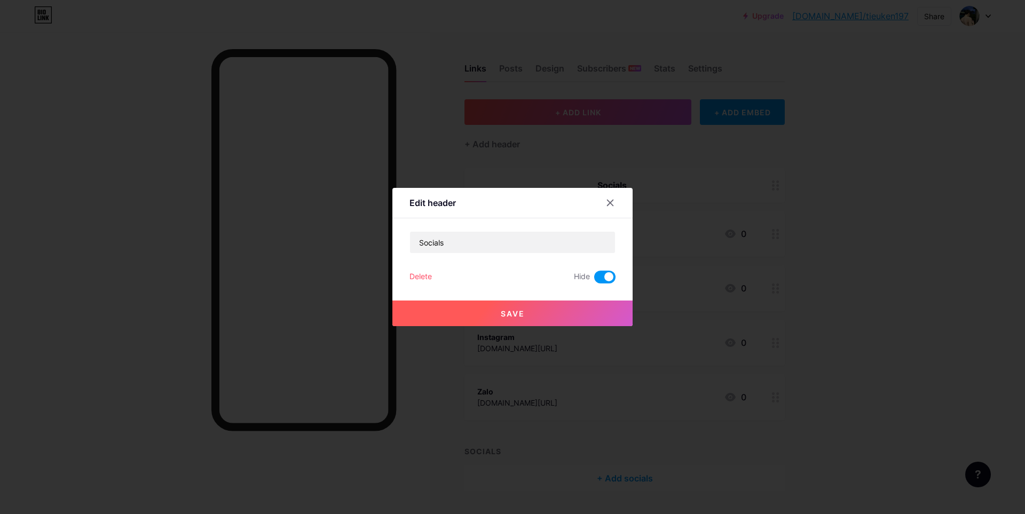
click at [554, 312] on button "Save" at bounding box center [513, 314] width 240 height 26
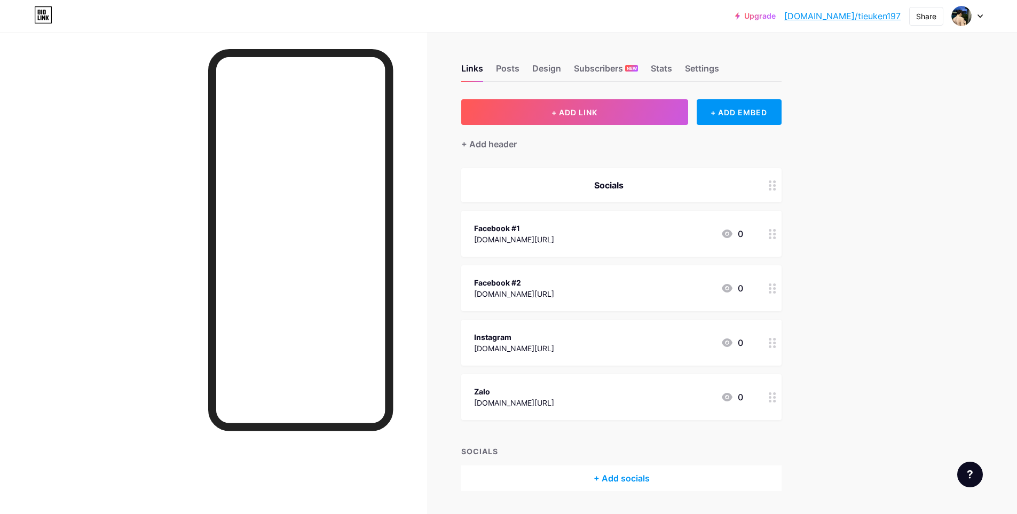
click at [742, 193] on div "Socials" at bounding box center [621, 185] width 320 height 34
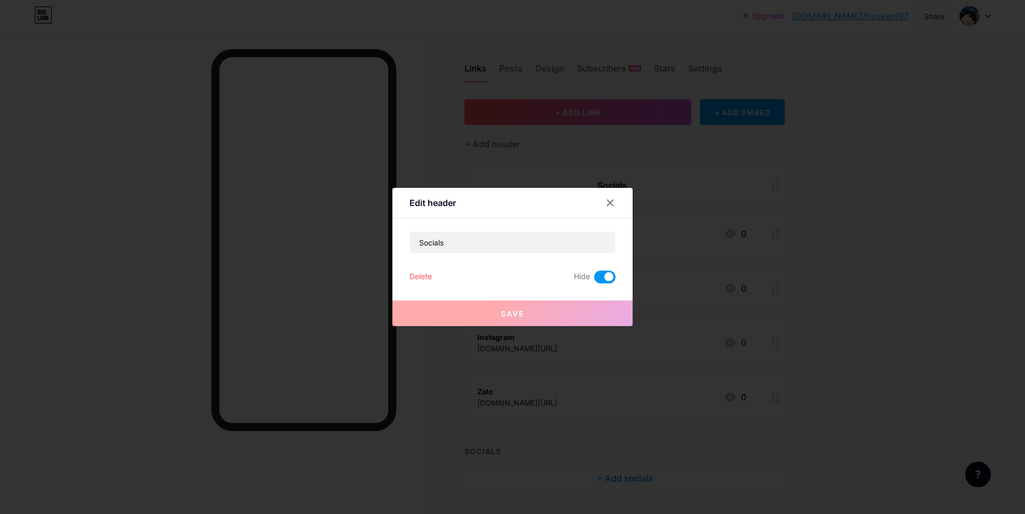
click at [605, 278] on span at bounding box center [604, 277] width 21 height 13
click at [594, 280] on input "checkbox" at bounding box center [594, 280] width 0 height 0
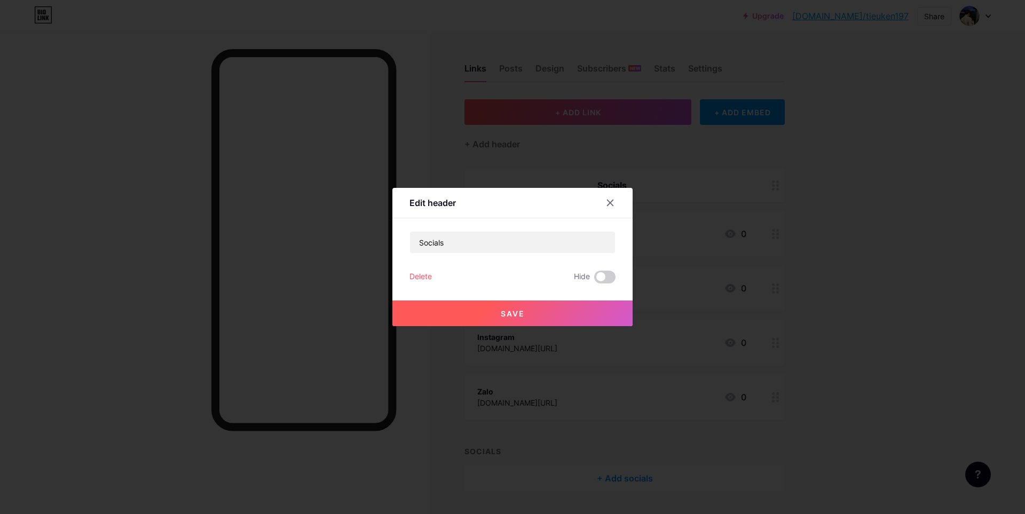
click at [568, 309] on button "Save" at bounding box center [513, 314] width 240 height 26
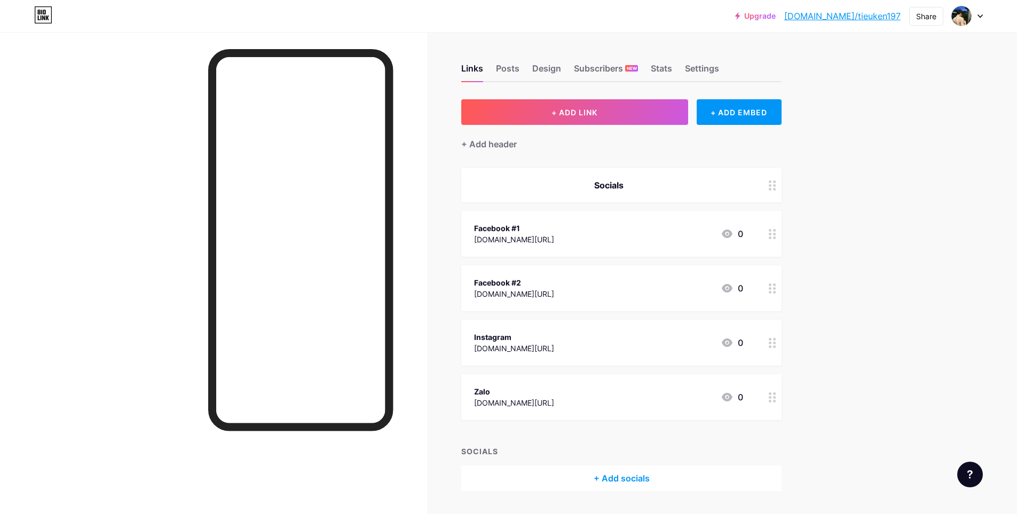
scroll to position [30, 0]
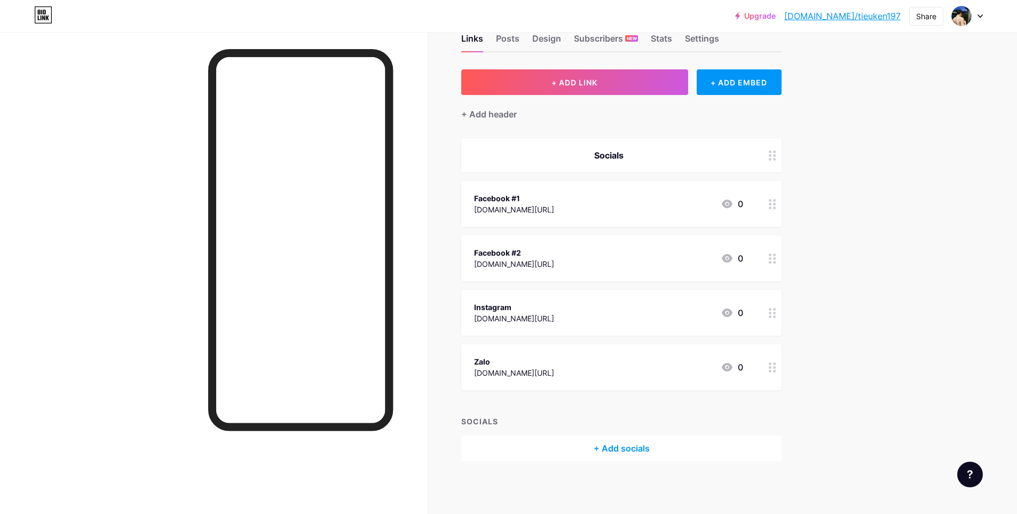
click at [632, 447] on div "+ Add socials" at bounding box center [621, 449] width 320 height 26
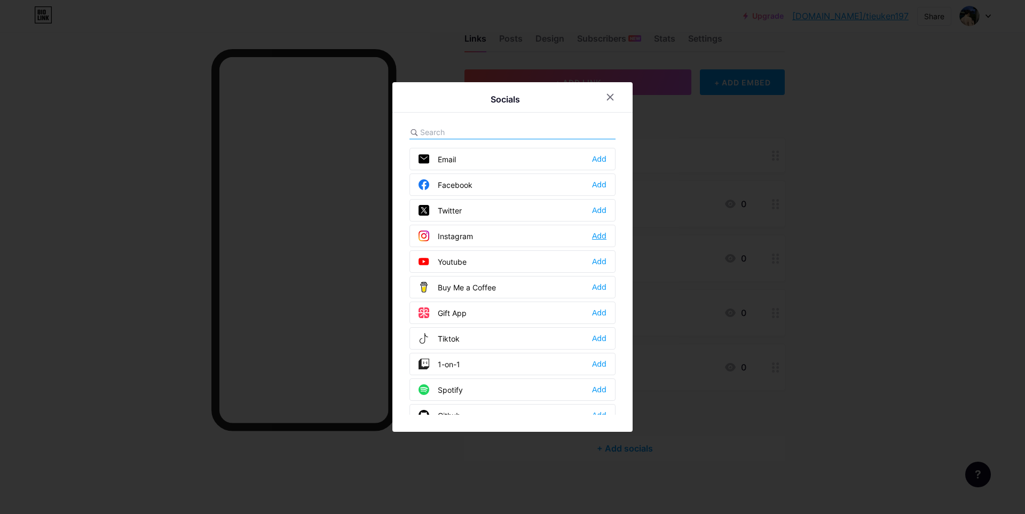
click at [597, 235] on div "Add" at bounding box center [599, 236] width 14 height 11
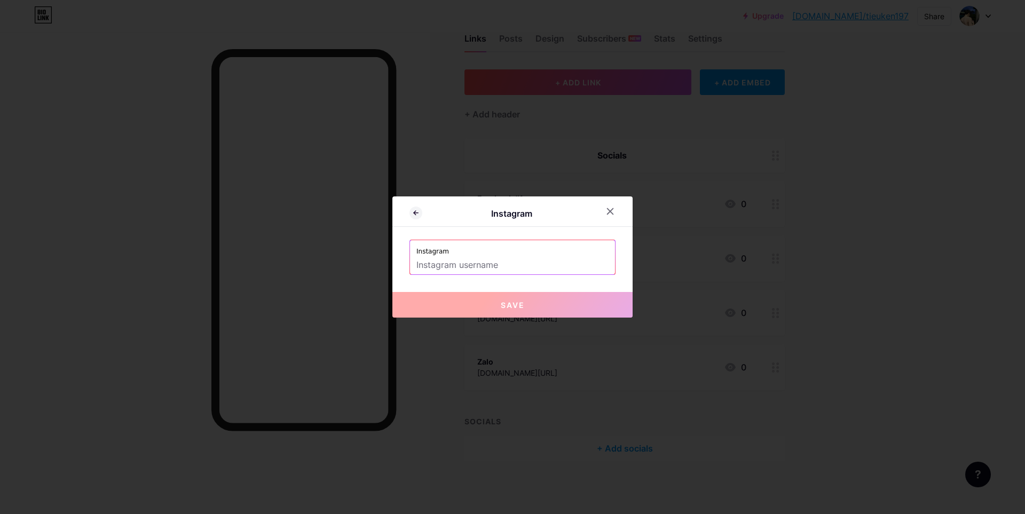
click at [538, 268] on input "text" at bounding box center [513, 265] width 192 height 18
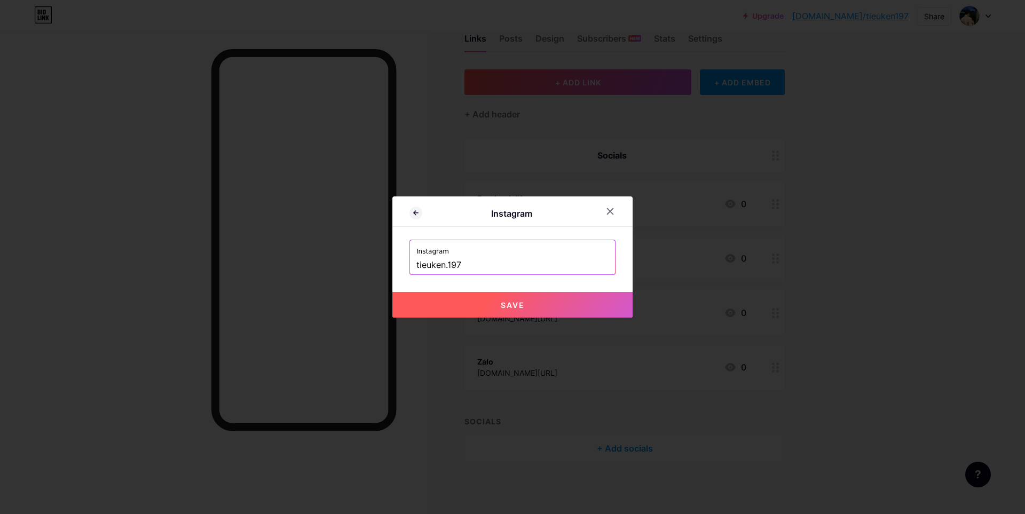
click at [508, 309] on span "Save" at bounding box center [513, 305] width 24 height 9
type input "[URL][DOMAIN_NAME]"
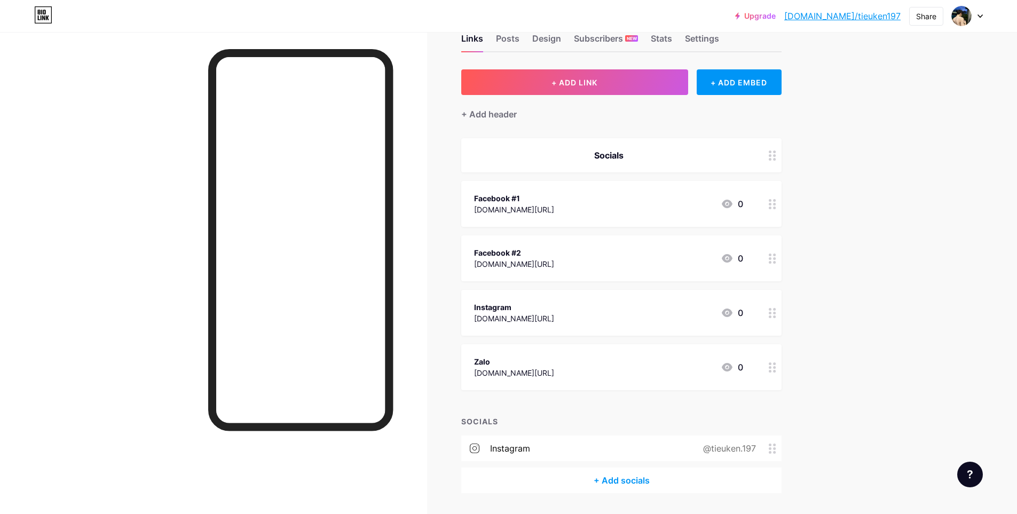
scroll to position [62, 0]
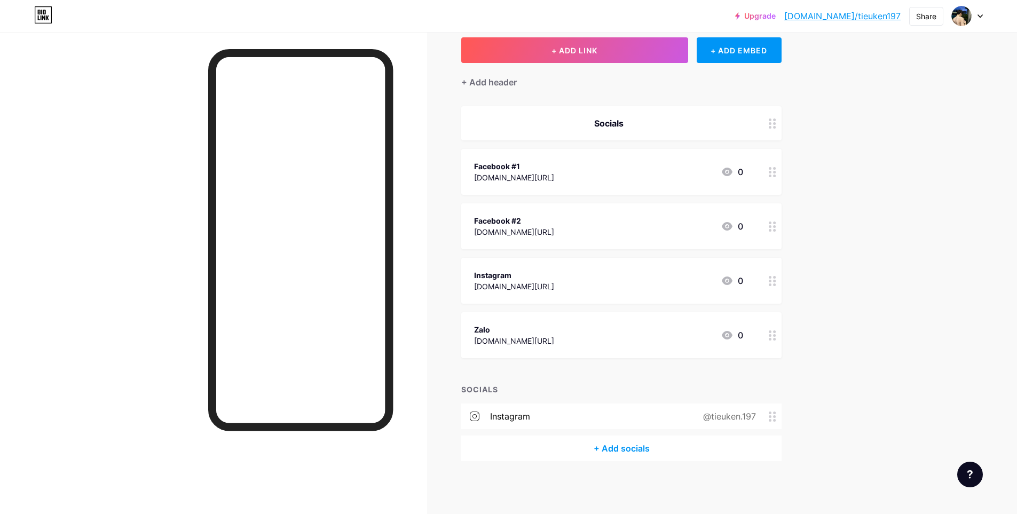
click at [635, 444] on div "+ Add socials" at bounding box center [621, 449] width 320 height 26
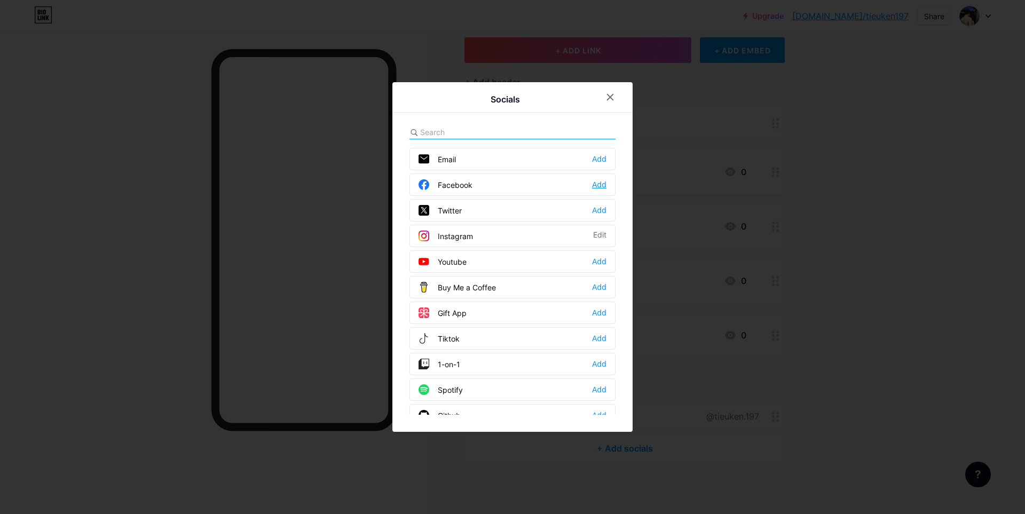
click at [597, 184] on div "Add" at bounding box center [599, 184] width 14 height 11
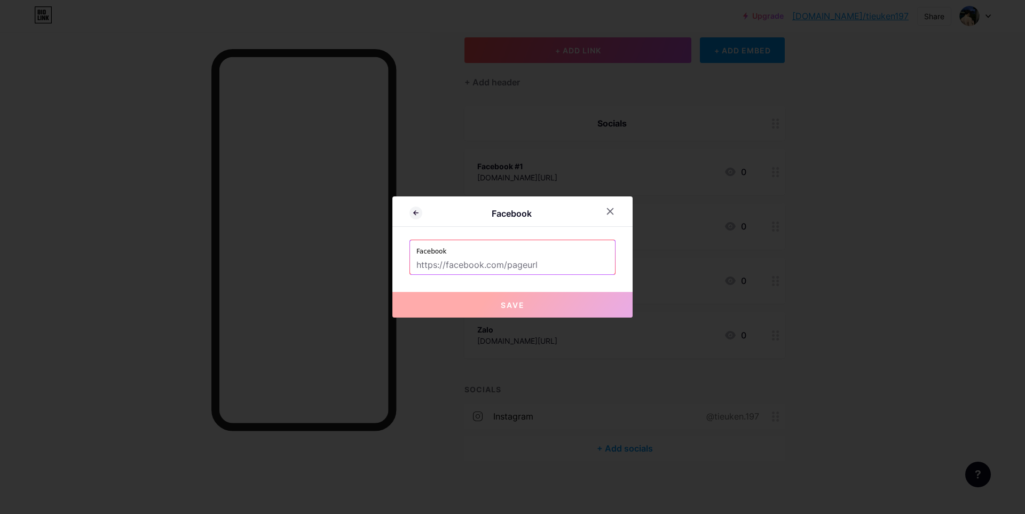
click at [512, 264] on input "text" at bounding box center [513, 265] width 192 height 18
paste input "[URL][DOMAIN_NAME]"
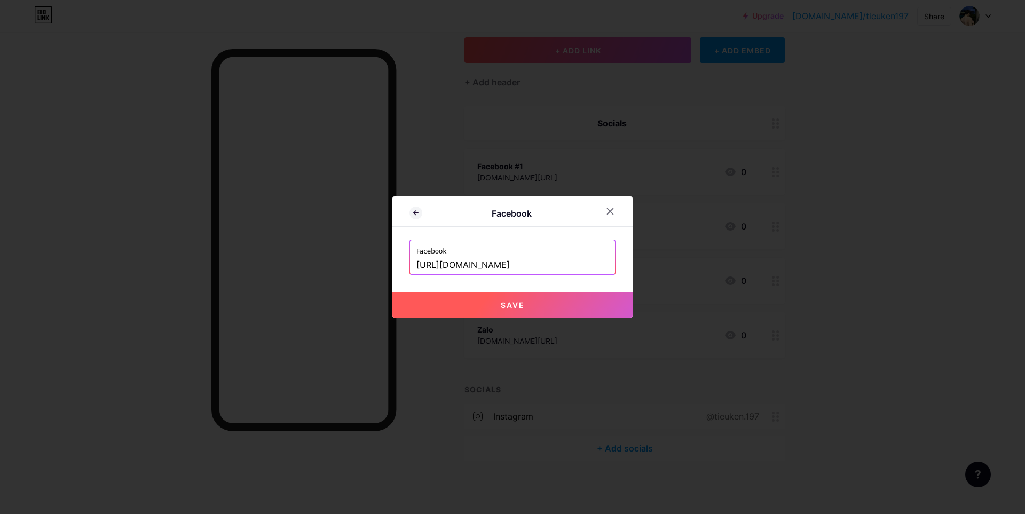
type input "[URL][DOMAIN_NAME]"
click at [556, 298] on button "Save" at bounding box center [513, 305] width 240 height 26
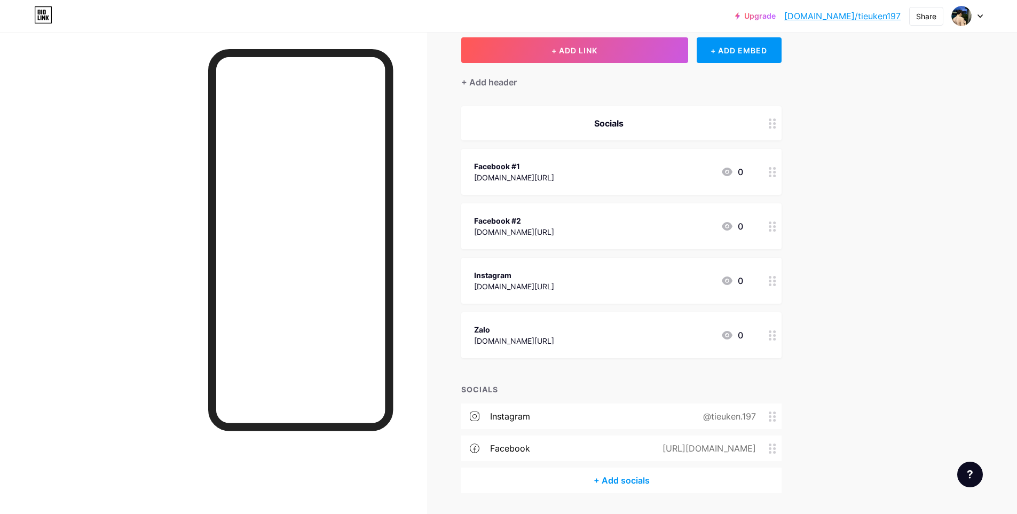
click at [618, 475] on div "+ Add socials" at bounding box center [621, 481] width 320 height 26
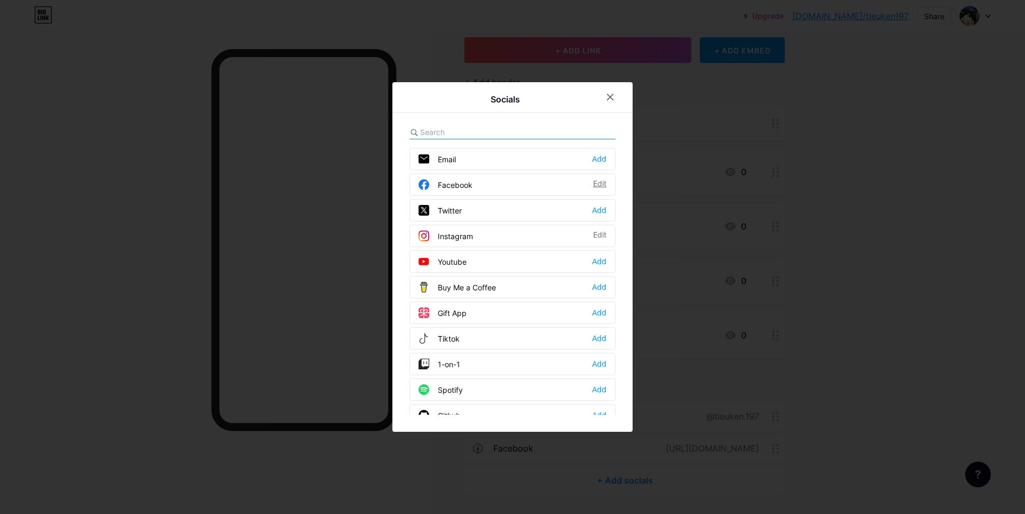
click at [600, 183] on div "Edit" at bounding box center [599, 184] width 13 height 11
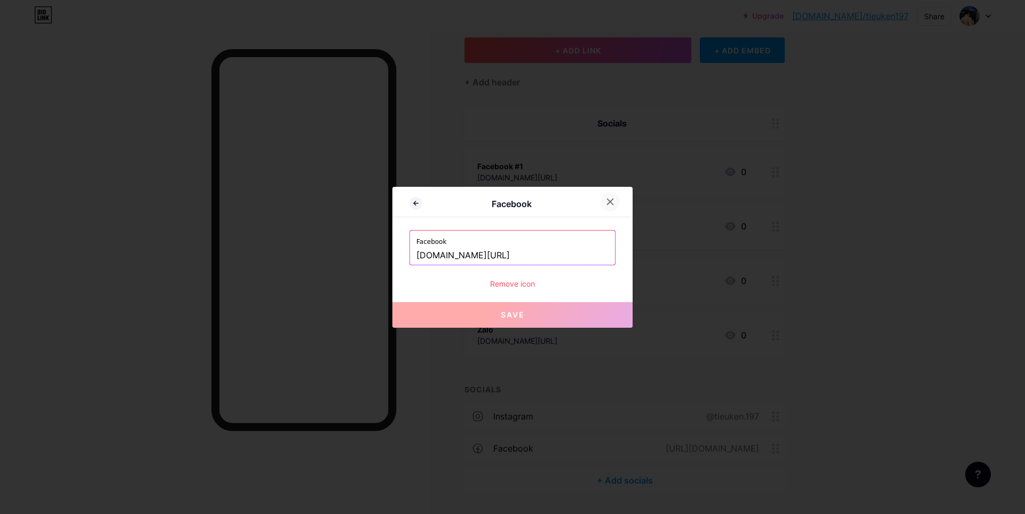
click at [606, 199] on icon at bounding box center [610, 202] width 9 height 9
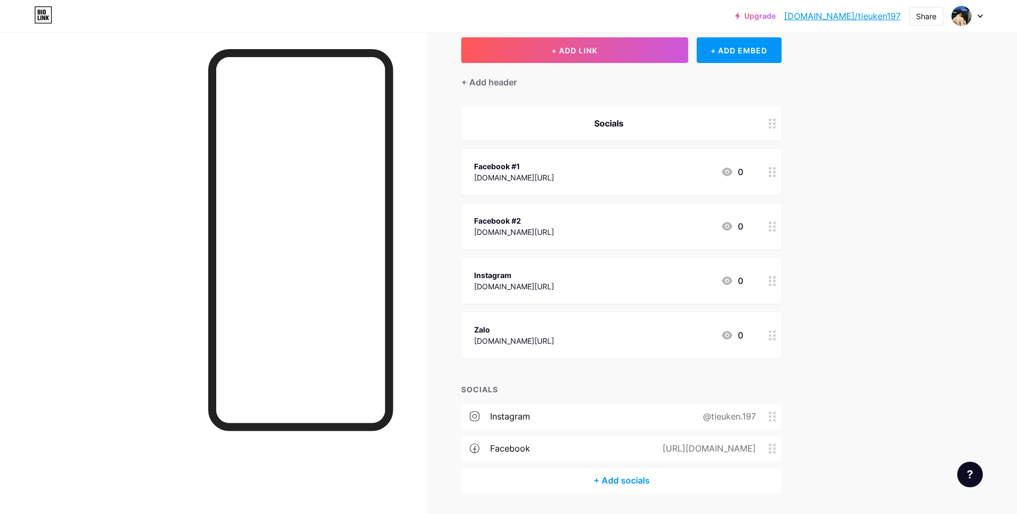
click at [850, 14] on link "[DOMAIN_NAME]/tieuken197" at bounding box center [843, 16] width 116 height 13
click at [634, 485] on div "+ Add socials" at bounding box center [621, 481] width 320 height 26
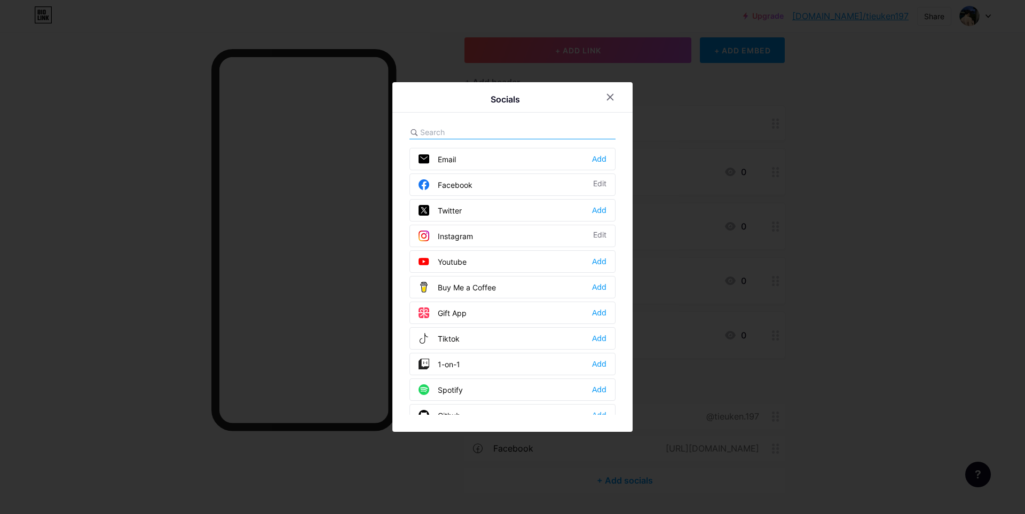
click at [465, 181] on div "Facebook" at bounding box center [446, 184] width 54 height 11
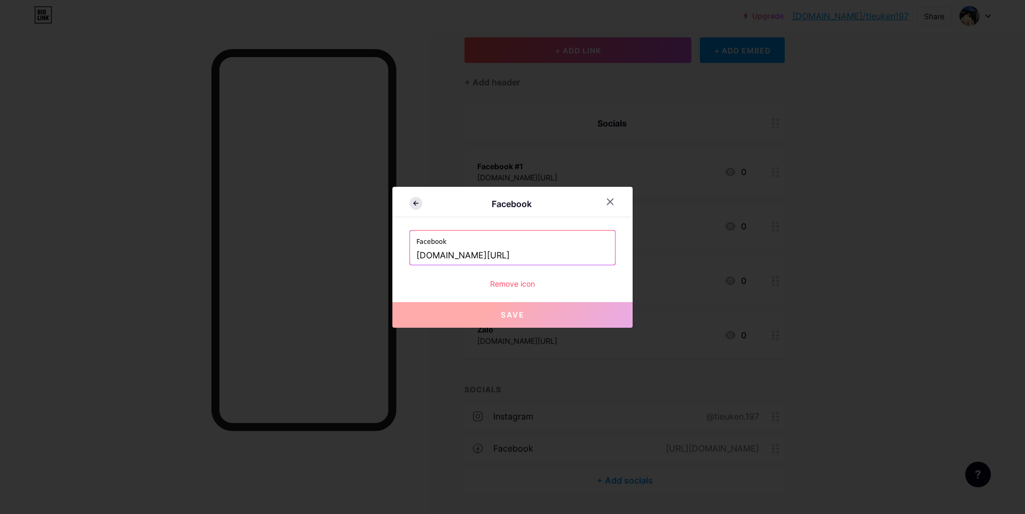
click at [410, 203] on icon at bounding box center [416, 203] width 13 height 13
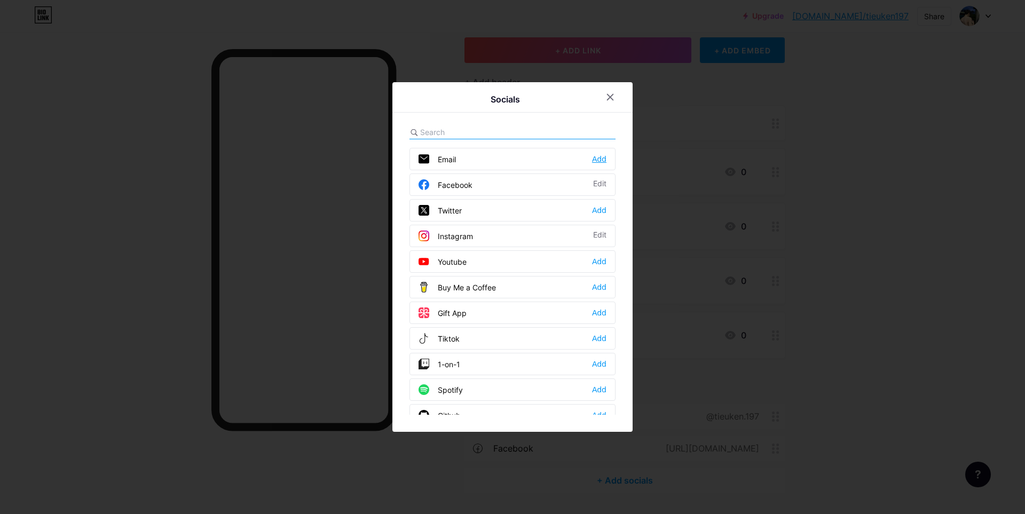
click at [598, 158] on div "Add" at bounding box center [599, 159] width 14 height 11
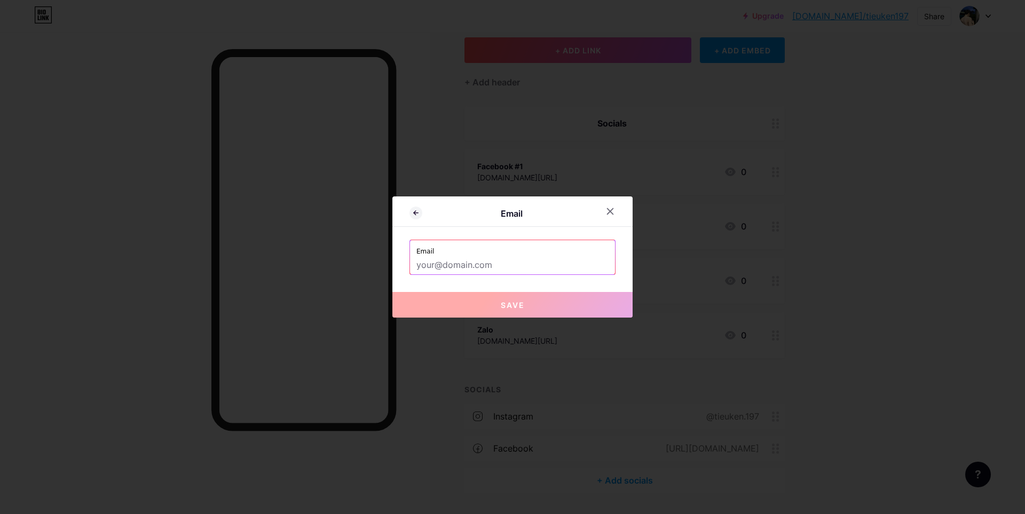
click at [505, 255] on label "Email" at bounding box center [513, 248] width 192 height 16
click at [504, 265] on input "text" at bounding box center [513, 265] width 192 height 18
paste input "[URL][DOMAIN_NAME]"
type input "[URL][DOMAIN_NAME]"
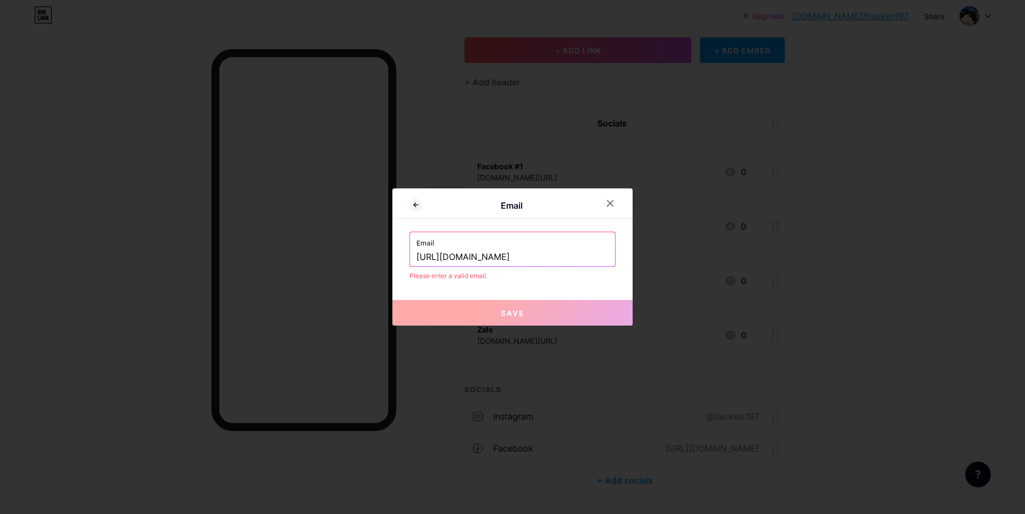
drag, startPoint x: 587, startPoint y: 254, endPoint x: 315, endPoint y: 252, distance: 272.9
click at [284, 252] on div "Email Email [URL][DOMAIN_NAME] Please enter a valid email. Save" at bounding box center [512, 257] width 1025 height 514
click at [523, 252] on input "text" at bounding box center [513, 257] width 192 height 18
paste input "[EMAIL_ADDRESS][DOMAIN_NAME]"
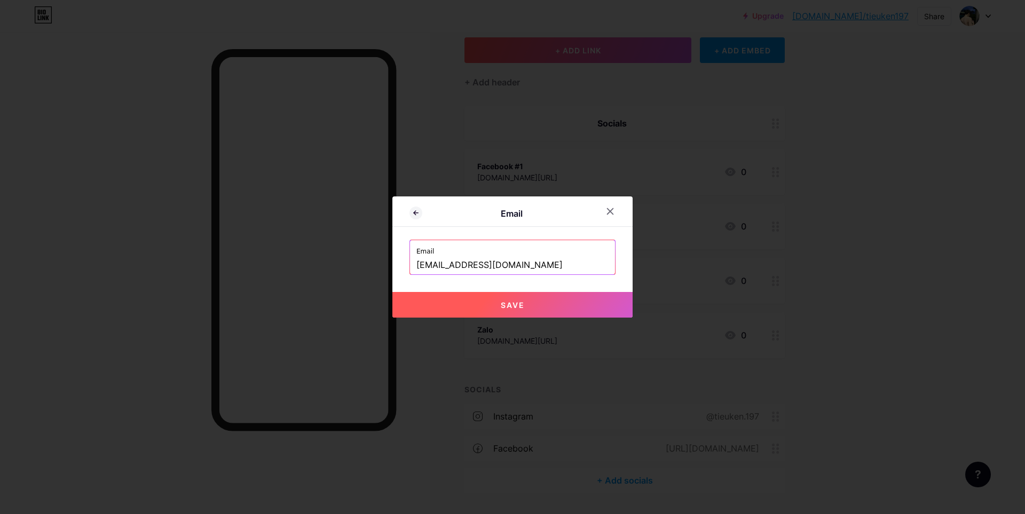
click at [527, 299] on button "Save" at bounding box center [513, 305] width 240 height 26
type input "mailto:[EMAIL_ADDRESS][DOMAIN_NAME]"
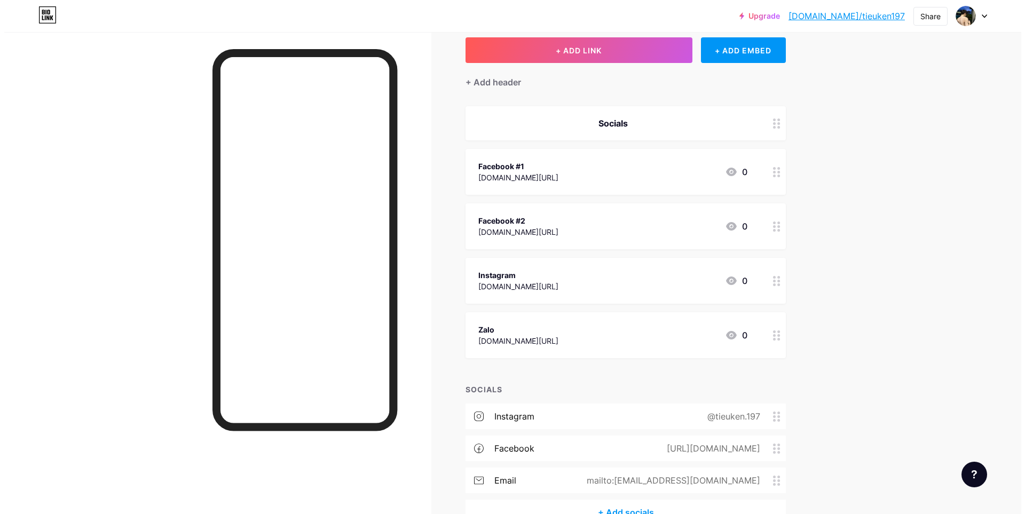
scroll to position [126, 0]
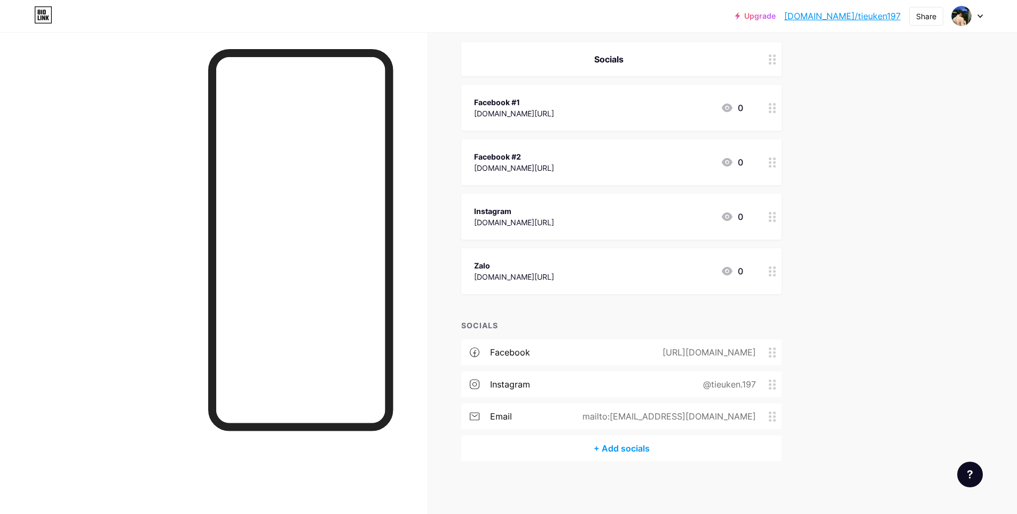
click at [631, 447] on div "+ Add socials" at bounding box center [621, 449] width 320 height 26
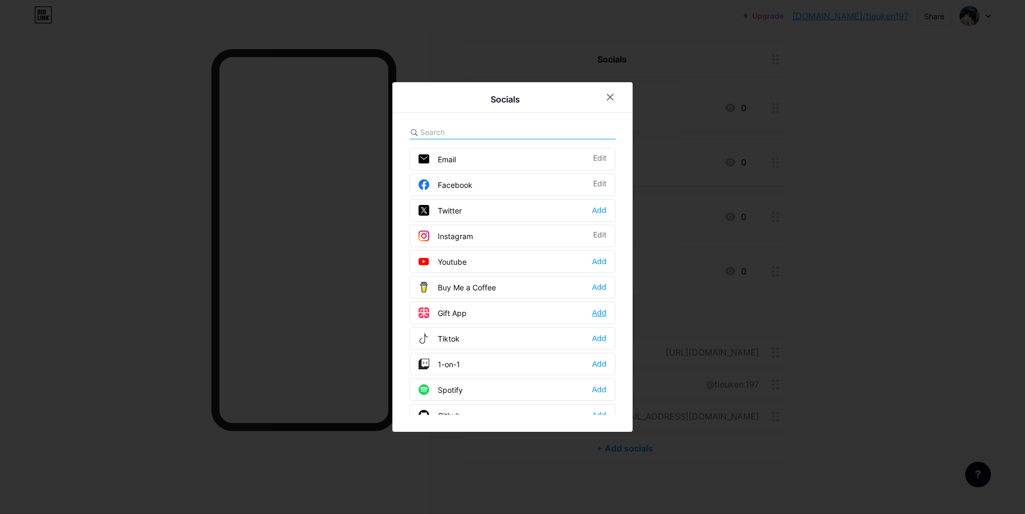
click at [593, 311] on div "Add" at bounding box center [599, 313] width 14 height 11
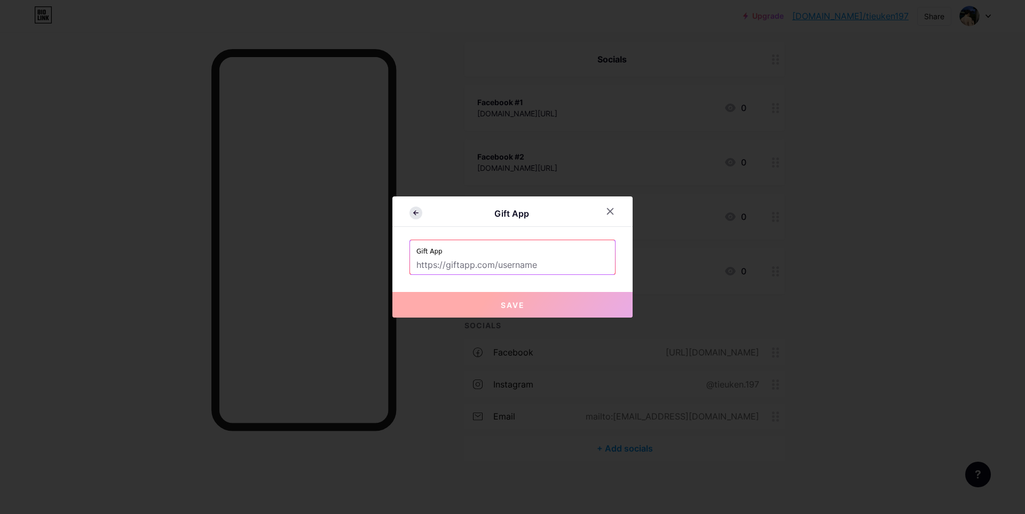
click at [415, 216] on icon at bounding box center [416, 213] width 13 height 13
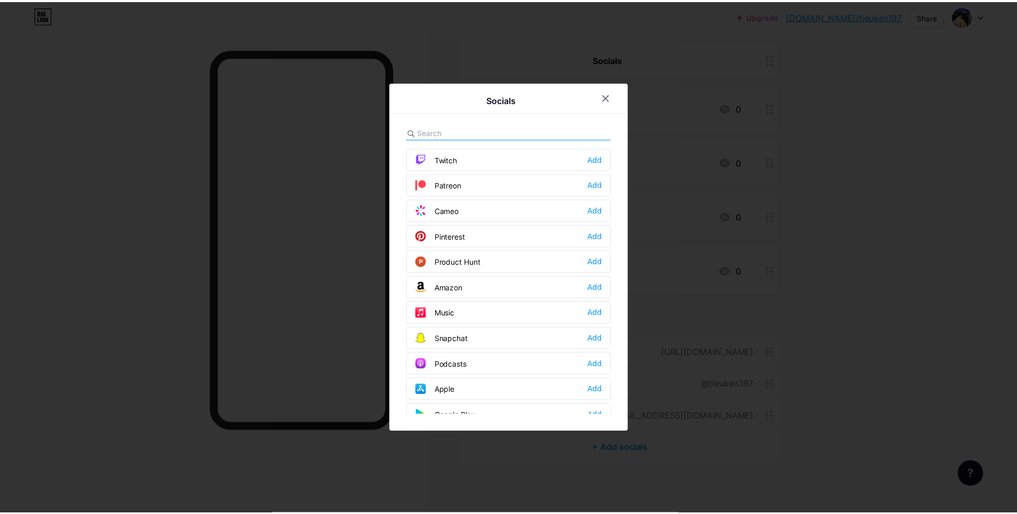
scroll to position [536, 0]
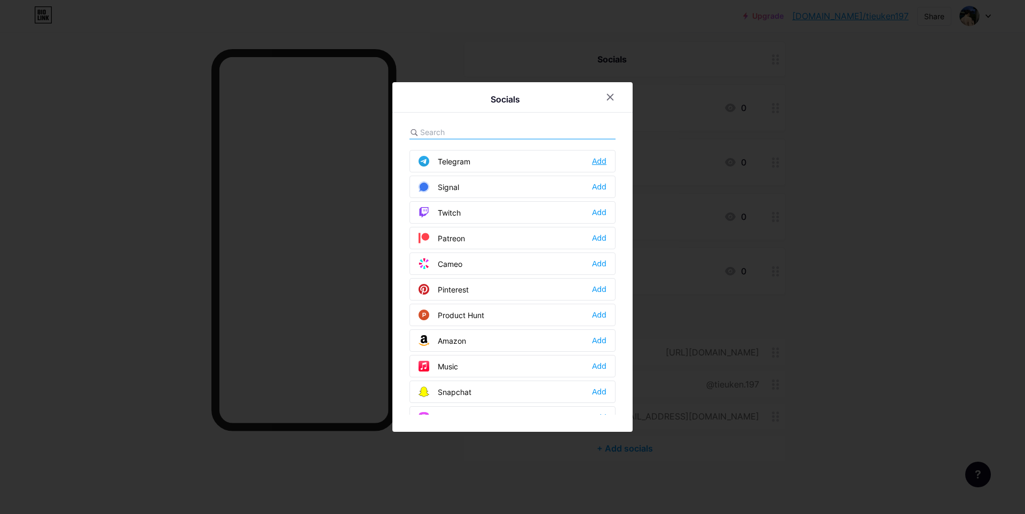
click at [595, 161] on div "Add" at bounding box center [599, 161] width 14 height 11
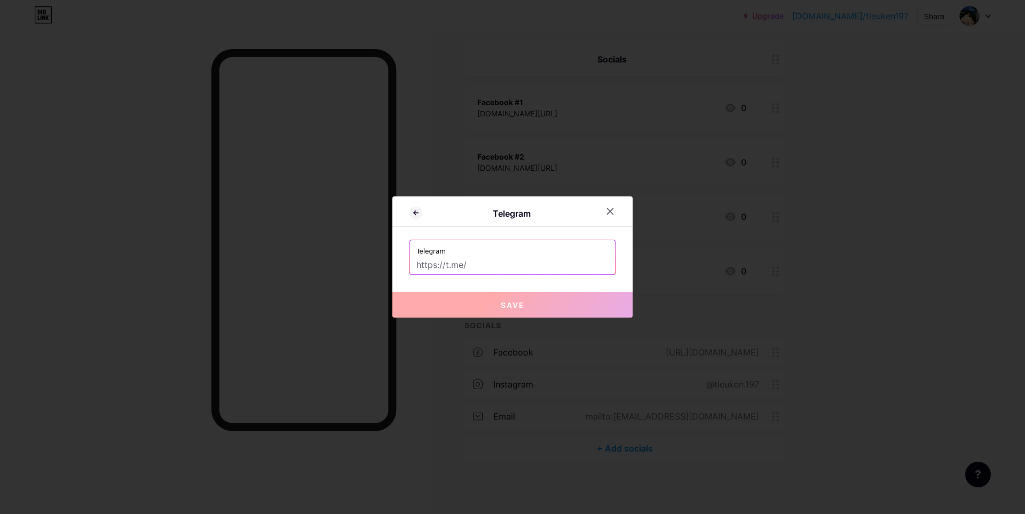
click at [512, 266] on input "text" at bounding box center [513, 265] width 192 height 18
paste input "[DOMAIN_NAME][URL]"
type input "[DOMAIN_NAME][URL]"
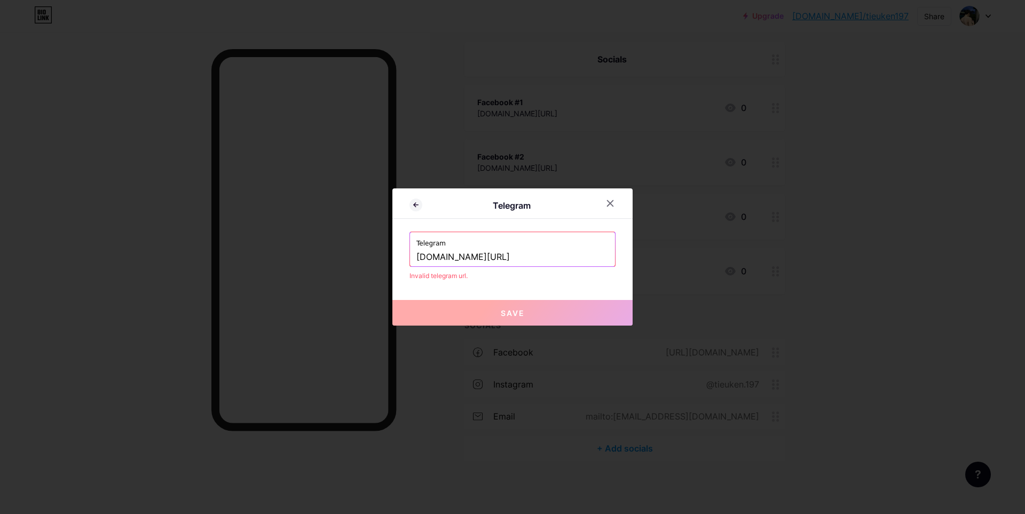
drag, startPoint x: 484, startPoint y: 260, endPoint x: 365, endPoint y: 260, distance: 119.6
click at [365, 260] on div "Telegram Telegram [DOMAIN_NAME][URL] Invalid telegram url. Save" at bounding box center [512, 257] width 1025 height 514
click at [501, 260] on input "text" at bounding box center [513, 257] width 192 height 18
paste input "@tieuken_197"
click at [513, 305] on button "Save" at bounding box center [513, 313] width 240 height 26
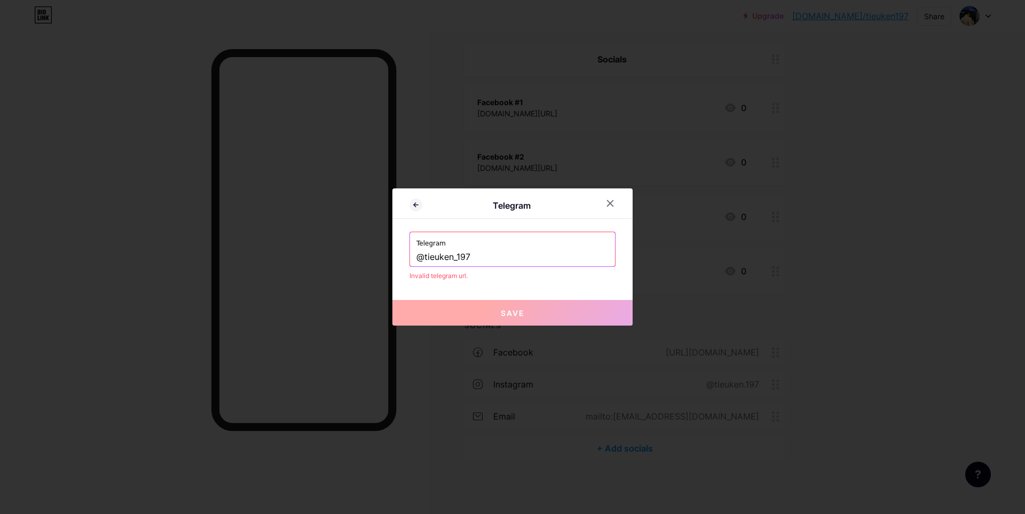
drag, startPoint x: 512, startPoint y: 258, endPoint x: 462, endPoint y: 239, distance: 53.8
click at [360, 258] on div "Telegram Telegram @tieuken_197 Invalid telegram url. Save" at bounding box center [512, 257] width 1025 height 514
click at [482, 254] on input "@tieuken_197" at bounding box center [513, 257] width 192 height 18
drag, startPoint x: 488, startPoint y: 253, endPoint x: 395, endPoint y: 263, distance: 93.5
click at [395, 263] on div "Telegram Telegram @tieuken_197 Invalid telegram url. Save" at bounding box center [513, 257] width 240 height 137
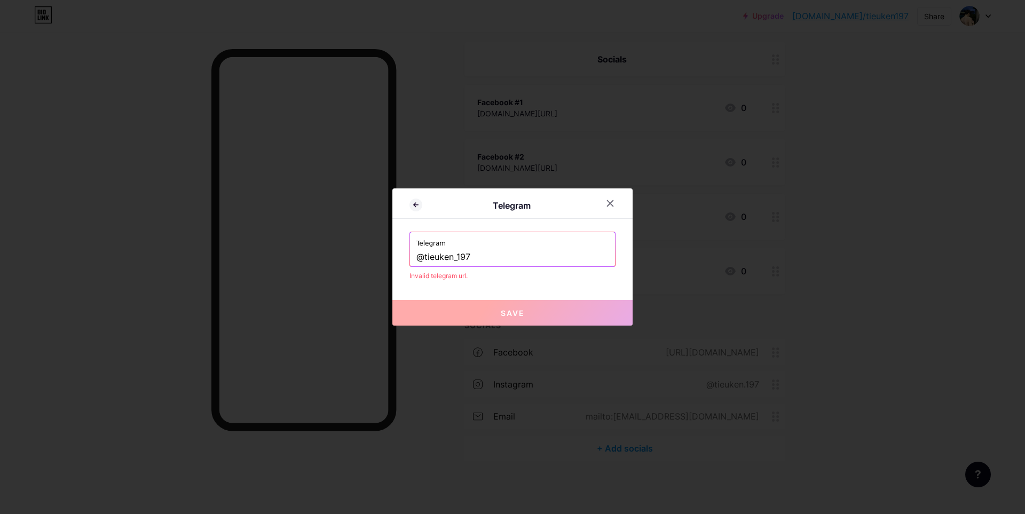
click at [417, 261] on input "@tieuken_197" at bounding box center [513, 257] width 192 height 18
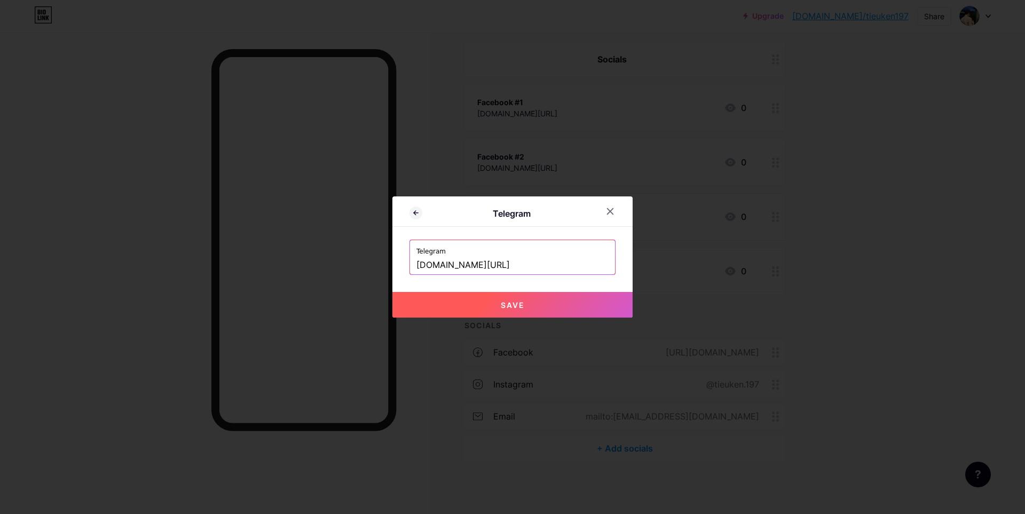
drag, startPoint x: 438, startPoint y: 268, endPoint x: 448, endPoint y: 273, distance: 10.8
click at [438, 268] on input "[DOMAIN_NAME][URL]" at bounding box center [513, 265] width 192 height 18
click at [487, 303] on button "Save" at bounding box center [513, 305] width 240 height 26
type input "[URL][DOMAIN_NAME]"
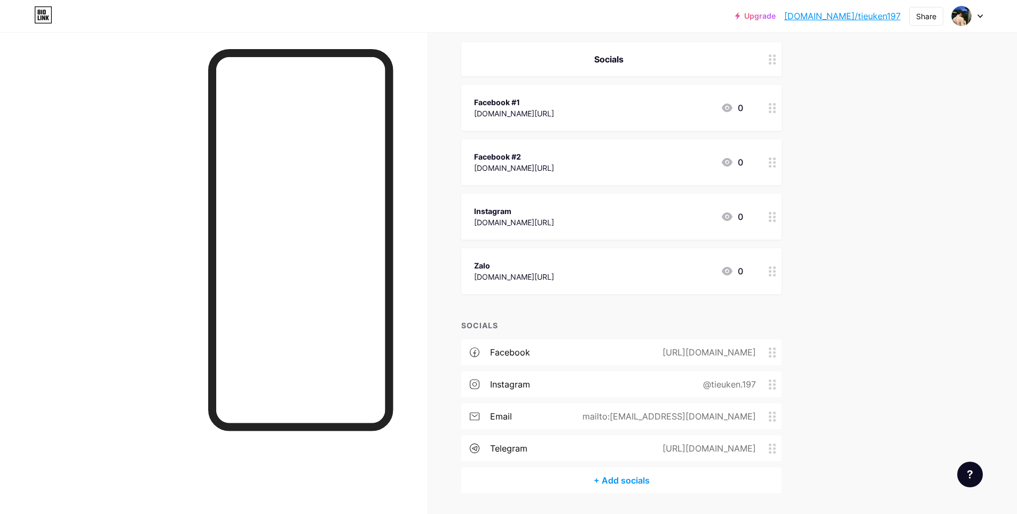
click at [861, 17] on link "[DOMAIN_NAME]/tieuken197" at bounding box center [843, 16] width 116 height 13
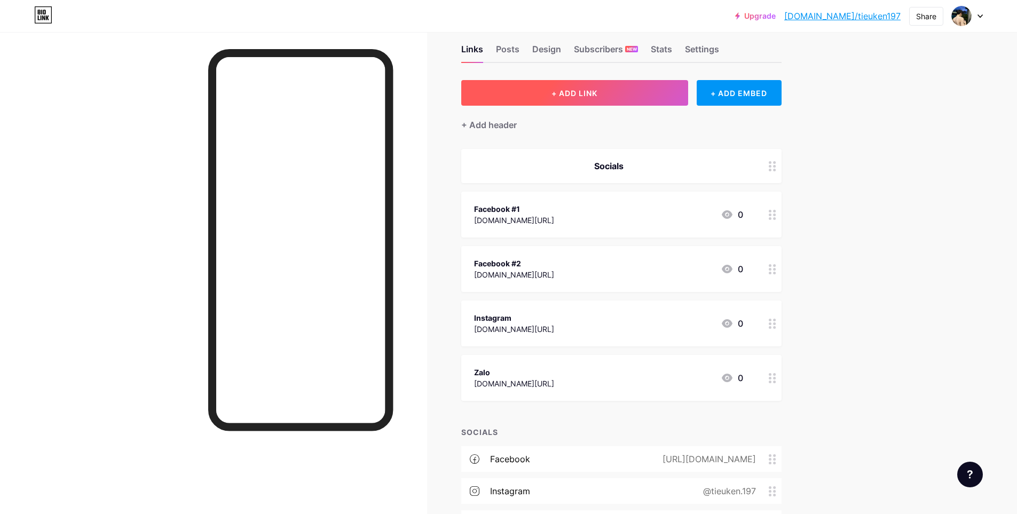
click at [598, 92] on span "+ ADD LINK" at bounding box center [575, 93] width 46 height 9
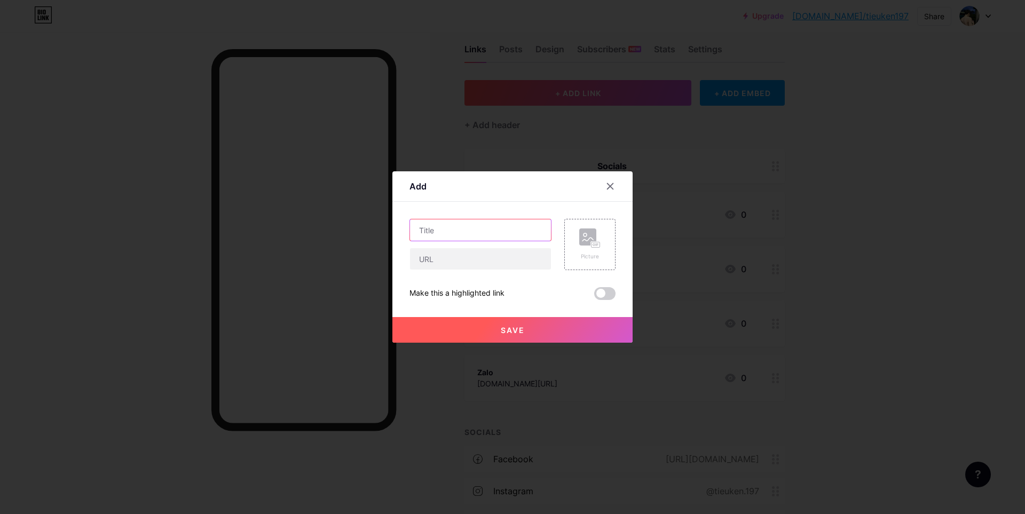
click at [479, 236] on input "text" at bounding box center [480, 229] width 141 height 21
type input "Telegram"
click at [474, 252] on input "text" at bounding box center [480, 258] width 141 height 21
paste input "[URL][DOMAIN_NAME]"
type input "[URL][DOMAIN_NAME]"
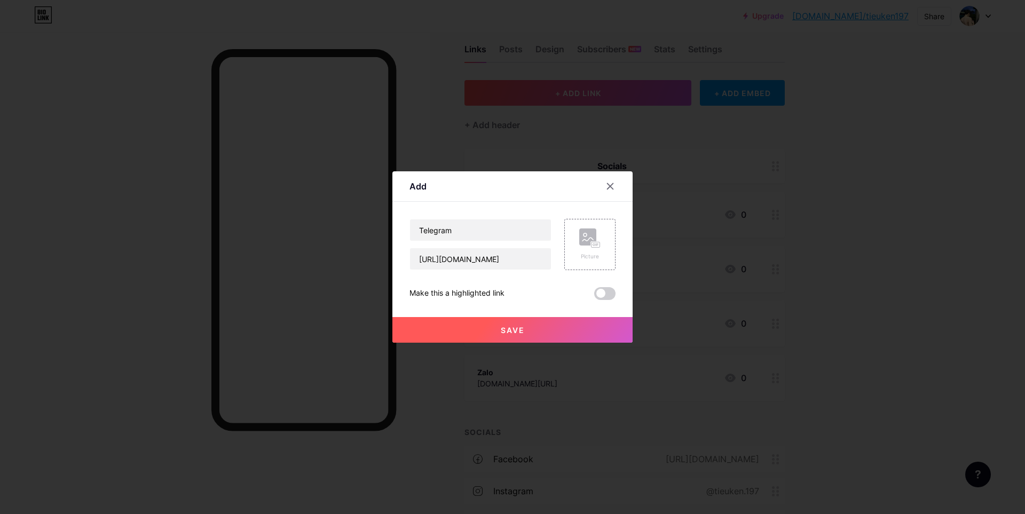
click at [522, 327] on button "Save" at bounding box center [513, 330] width 240 height 26
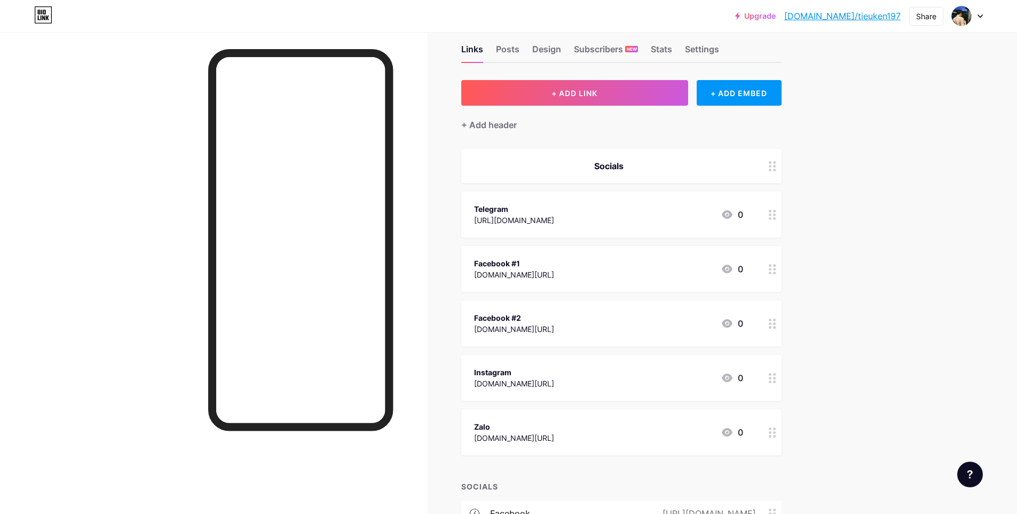
click at [620, 223] on div "Telegram [URL][DOMAIN_NAME] 0" at bounding box center [608, 214] width 269 height 25
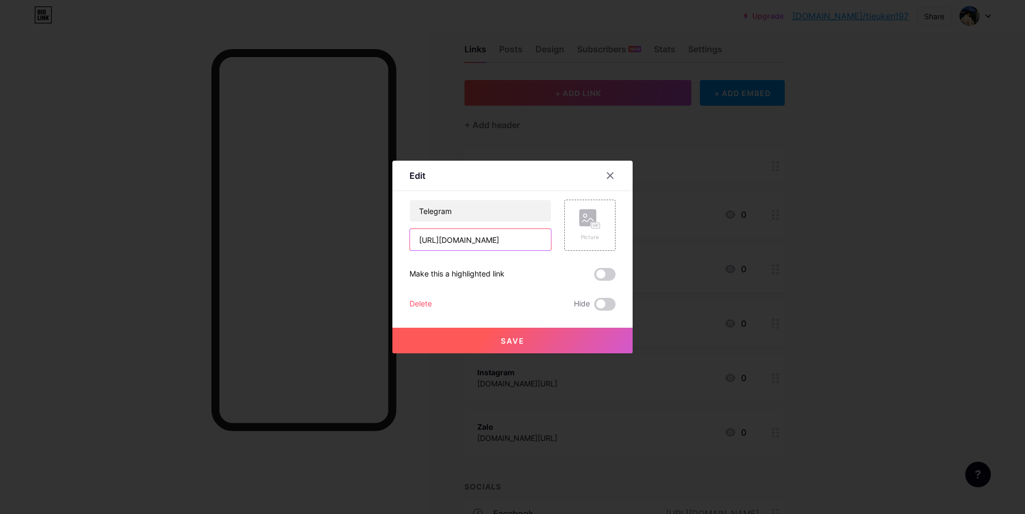
drag, startPoint x: 441, startPoint y: 244, endPoint x: 411, endPoint y: 252, distance: 31.1
click at [393, 247] on div "Edit Content YouTube Play YouTube video without leaving your page. ADD Vimeo Pl…" at bounding box center [513, 257] width 240 height 193
type input "[DOMAIN_NAME][URL]"
click at [518, 340] on span "Save" at bounding box center [513, 340] width 24 height 9
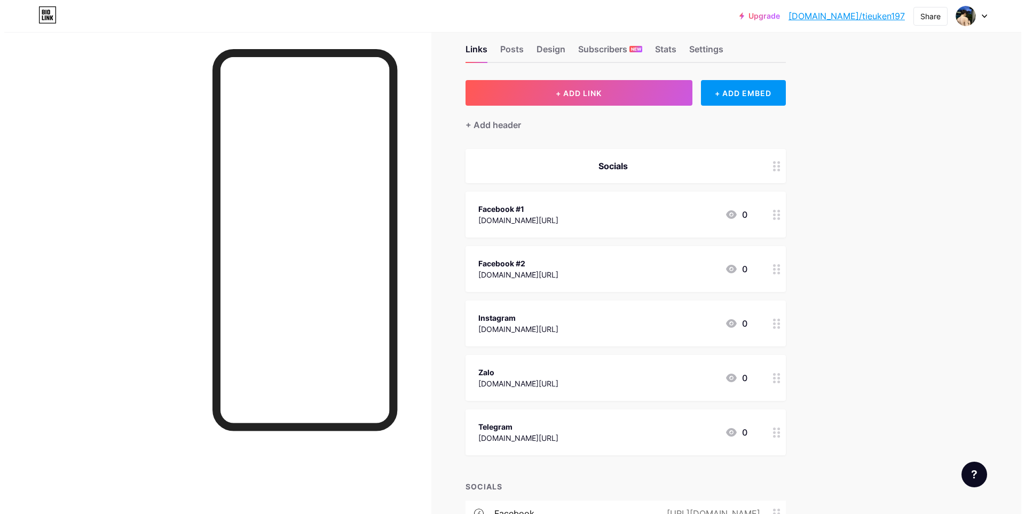
scroll to position [213, 0]
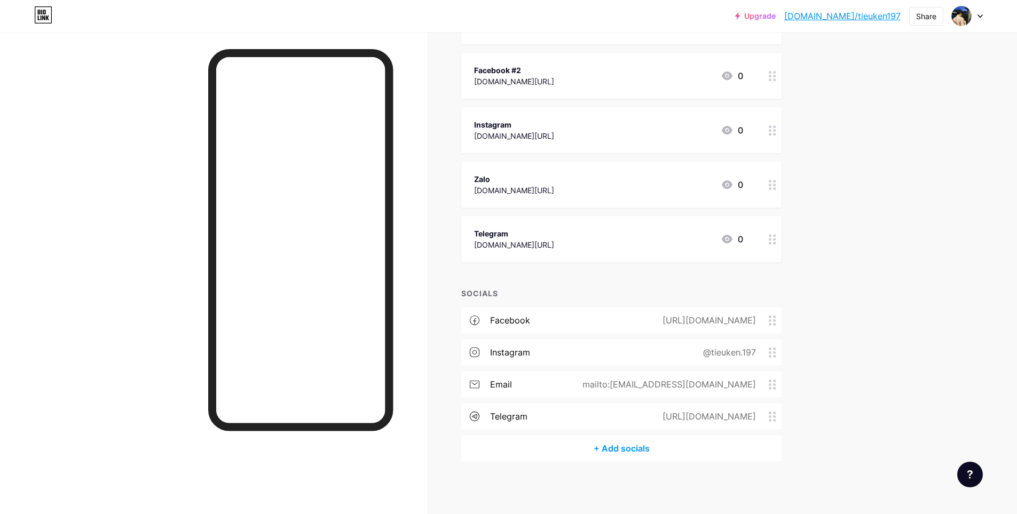
click at [860, 17] on link "[DOMAIN_NAME]/tieuken197" at bounding box center [843, 16] width 116 height 13
click at [633, 447] on div "+ Add socials" at bounding box center [621, 449] width 320 height 26
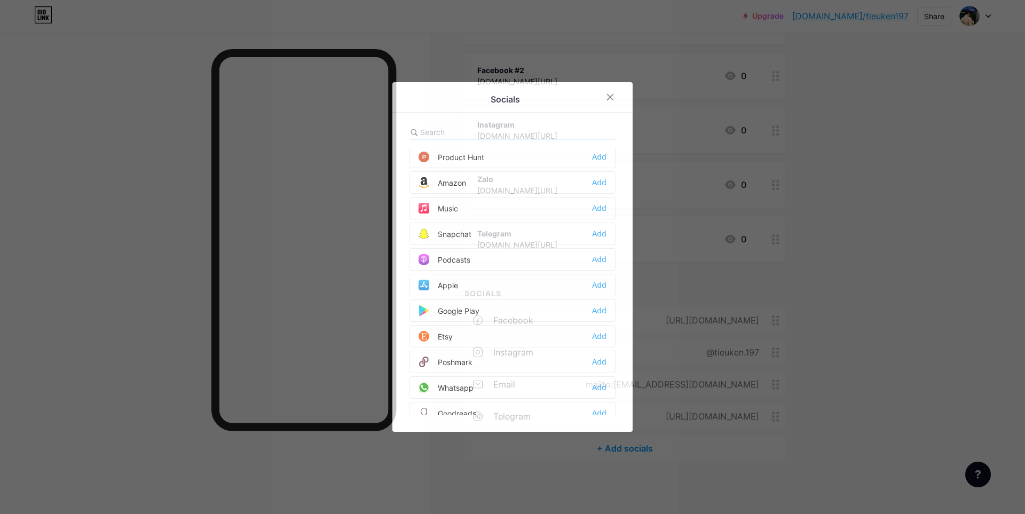
scroll to position [963, 0]
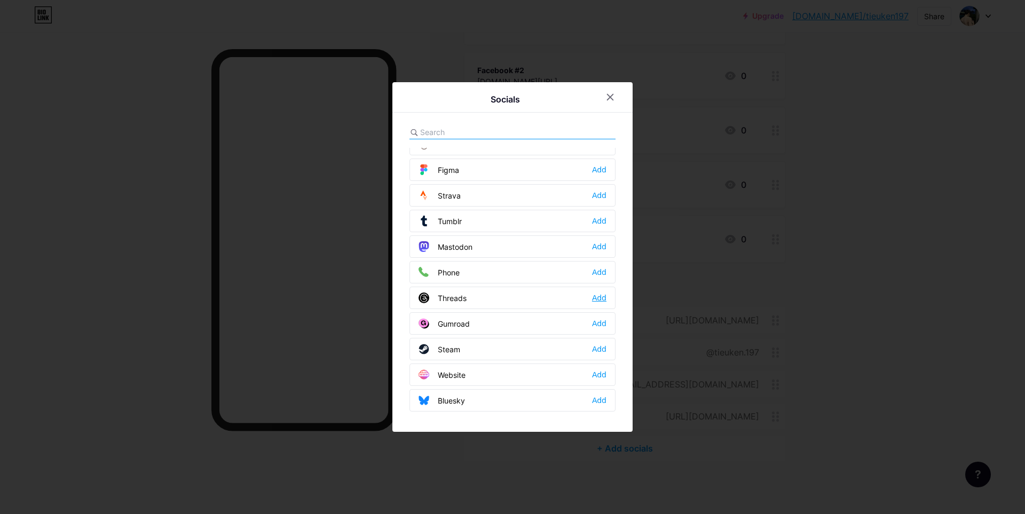
click at [596, 296] on div "Add" at bounding box center [599, 298] width 14 height 11
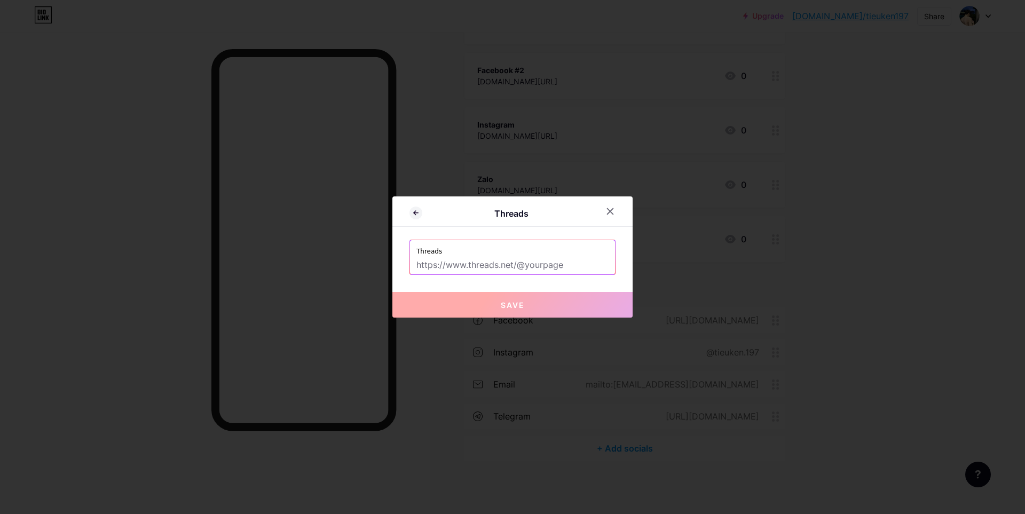
click at [553, 265] on input "text" at bounding box center [513, 265] width 192 height 18
click at [574, 268] on input "text" at bounding box center [513, 265] width 192 height 18
paste input "[URL][DOMAIN_NAME]"
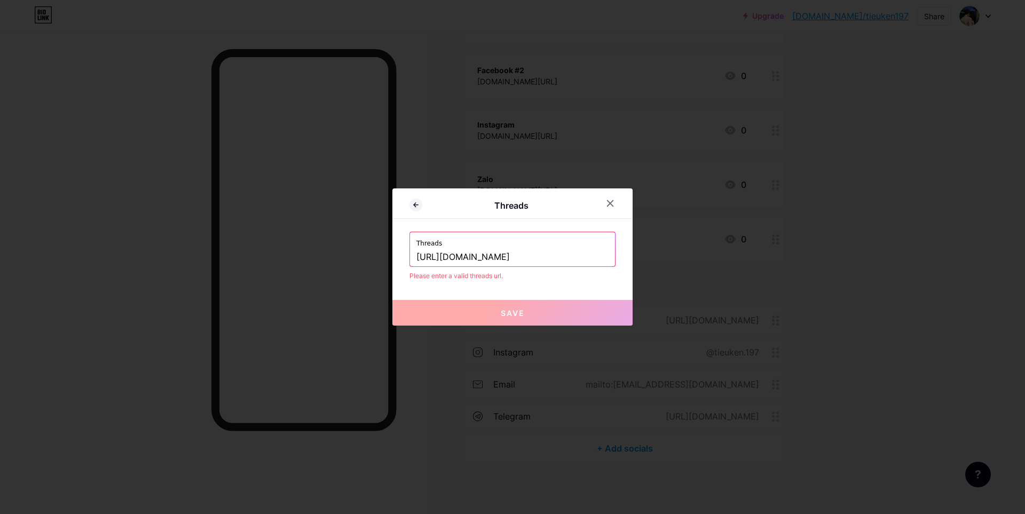
drag, startPoint x: 465, startPoint y: 261, endPoint x: 358, endPoint y: 263, distance: 106.3
click at [358, 263] on div "Threads Threads [URL][DOMAIN_NAME] Please enter a valid threads url. Save" at bounding box center [512, 257] width 1025 height 514
click at [540, 253] on input "[DOMAIN_NAME][URL]" at bounding box center [513, 257] width 192 height 18
click at [532, 256] on input "[DOMAIN_NAME][URL]" at bounding box center [513, 257] width 192 height 18
click at [511, 309] on span "Save" at bounding box center [513, 313] width 24 height 9
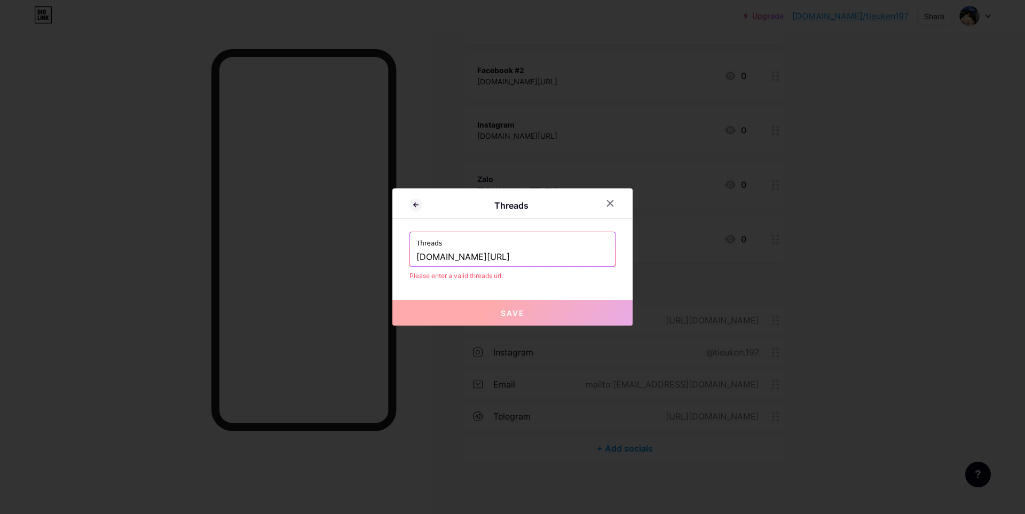
click at [465, 257] on input "[DOMAIN_NAME][URL]" at bounding box center [513, 257] width 192 height 18
drag, startPoint x: 465, startPoint y: 262, endPoint x: 297, endPoint y: 262, distance: 168.2
click at [295, 262] on div "Threads Threads [DOMAIN_NAME][URL] Please enter a valid threads url. Save" at bounding box center [512, 257] width 1025 height 514
paste input "[URL][DOMAIN_NAME]"
type input "[URL][DOMAIN_NAME]"
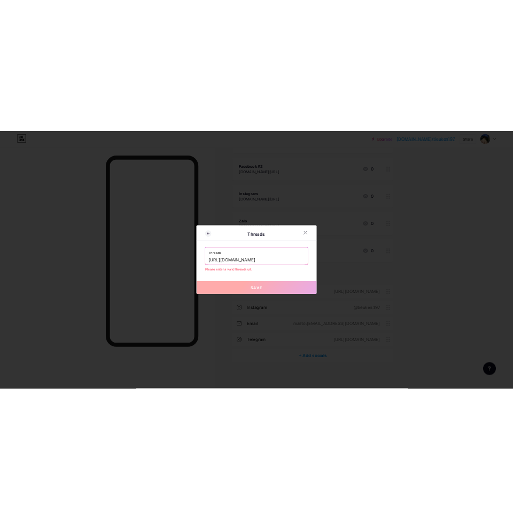
scroll to position [208, 0]
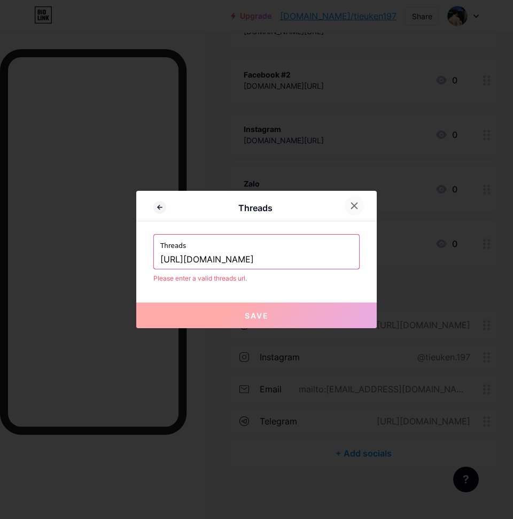
click at [350, 203] on icon at bounding box center [354, 205] width 9 height 9
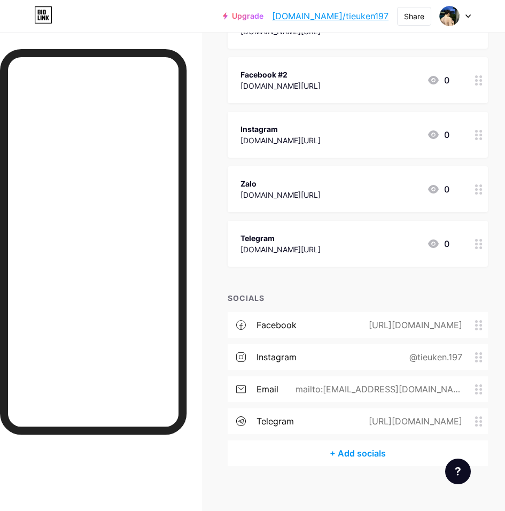
click at [368, 451] on div "+ Add socials" at bounding box center [358, 453] width 260 height 26
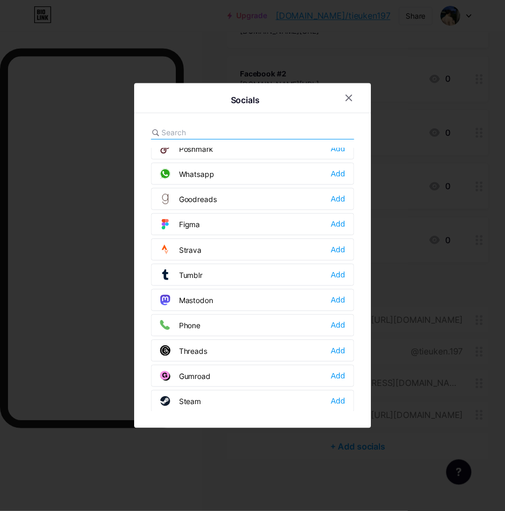
scroll to position [963, 0]
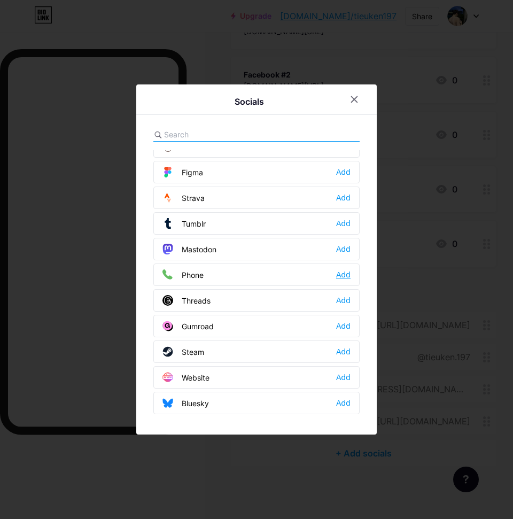
click at [342, 272] on div "Add" at bounding box center [343, 274] width 14 height 11
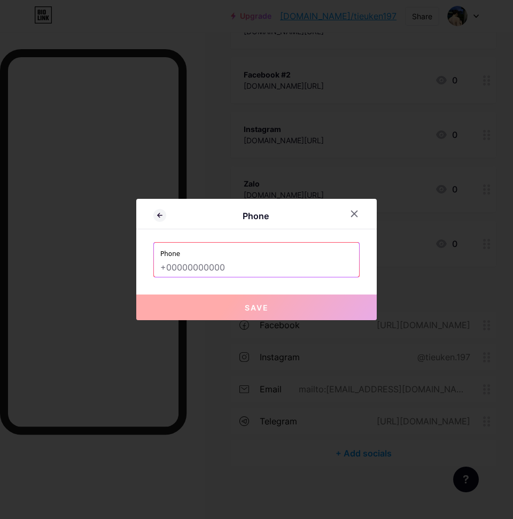
click at [304, 272] on input "text" at bounding box center [256, 267] width 192 height 18
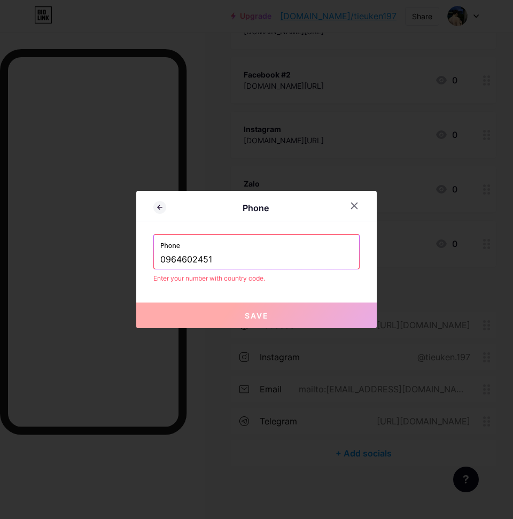
click at [263, 308] on button "Save" at bounding box center [256, 315] width 240 height 26
click at [160, 261] on input "0964602451" at bounding box center [256, 259] width 192 height 18
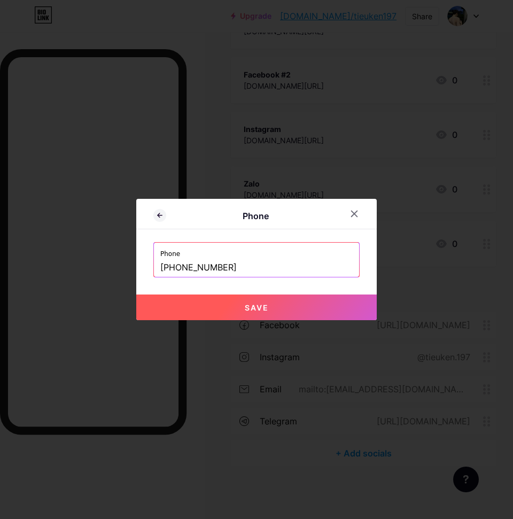
click at [306, 297] on button "Save" at bounding box center [256, 307] width 240 height 26
type input "tel:[PHONE_NUMBER]"
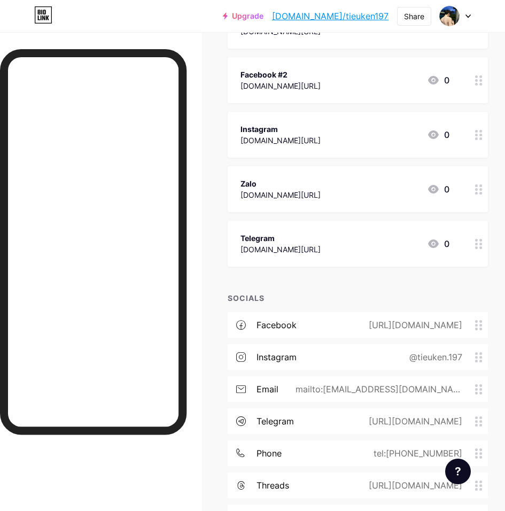
scroll to position [280, 0]
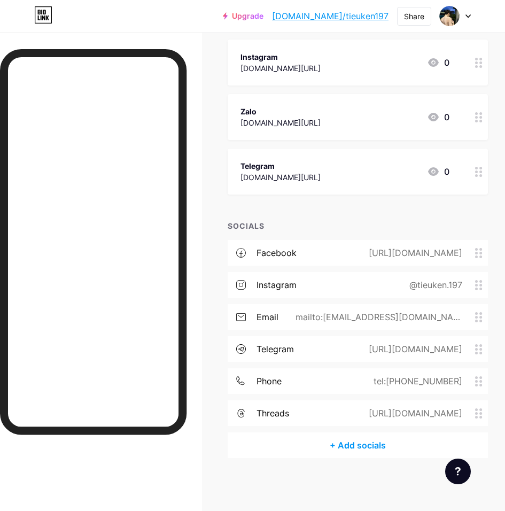
click at [371, 15] on link "[DOMAIN_NAME]/tieuken197" at bounding box center [330, 16] width 116 height 13
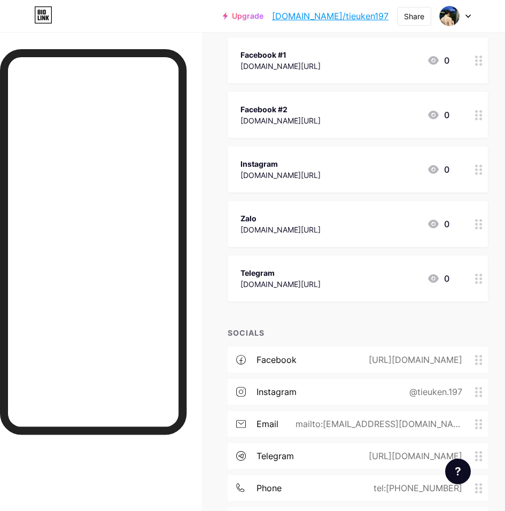
scroll to position [227, 0]
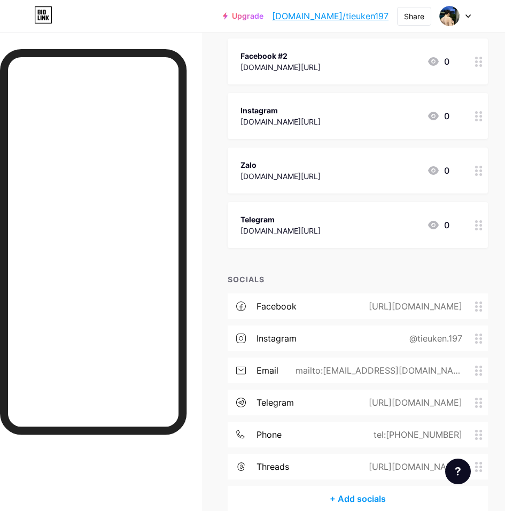
click at [477, 223] on div at bounding box center [478, 225] width 18 height 46
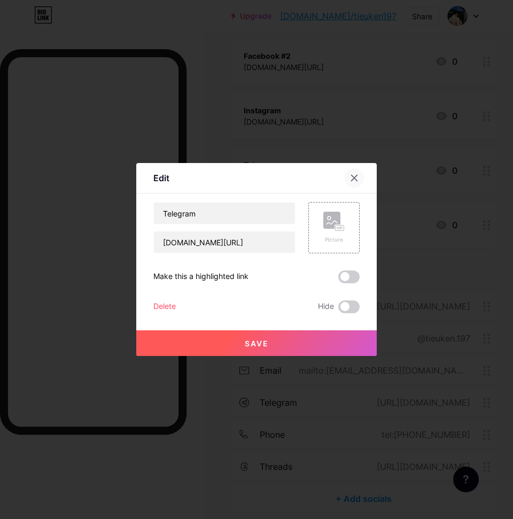
click at [351, 179] on icon at bounding box center [354, 178] width 6 height 6
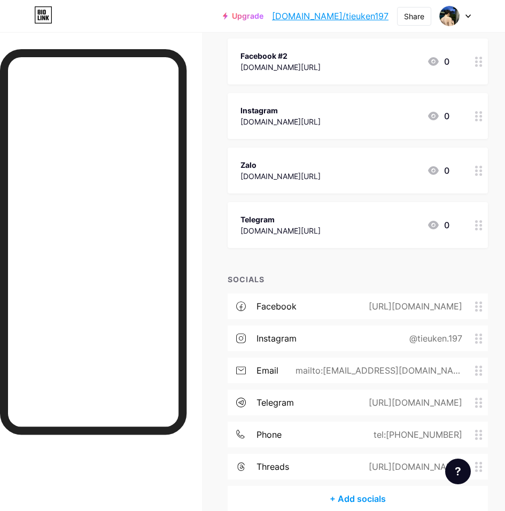
click at [472, 303] on div "[URL][DOMAIN_NAME]" at bounding box center [412, 306] width 123 height 13
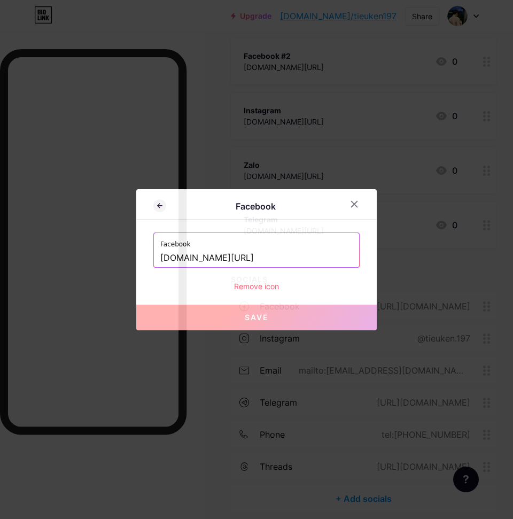
click at [262, 291] on div "Remove icon" at bounding box center [256, 285] width 206 height 11
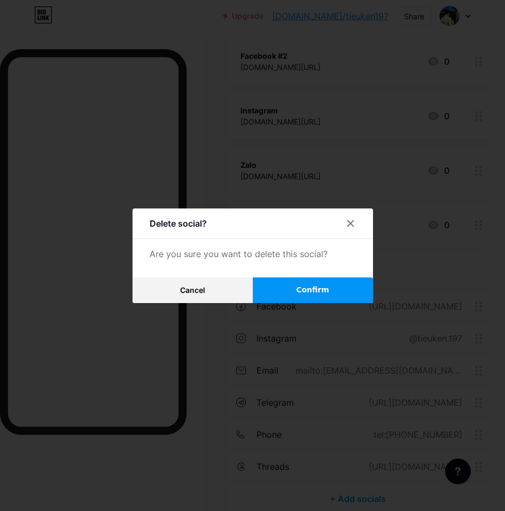
click at [288, 287] on button "Confirm" at bounding box center [313, 290] width 120 height 26
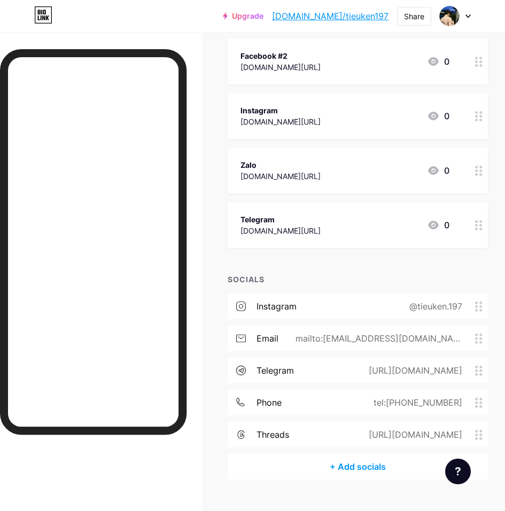
click at [382, 304] on div "instagram @tieuken.197" at bounding box center [358, 306] width 260 height 26
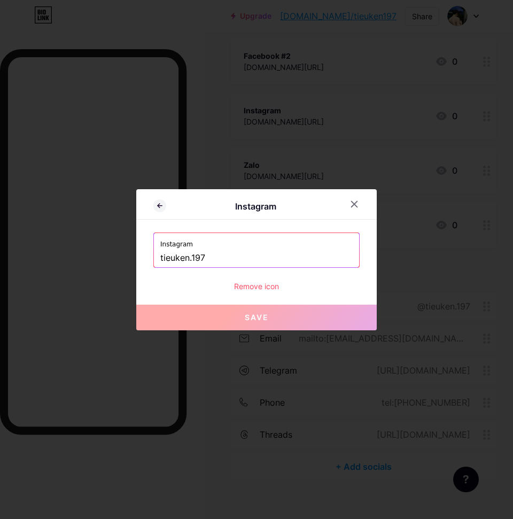
click at [262, 287] on div "Remove icon" at bounding box center [256, 285] width 206 height 11
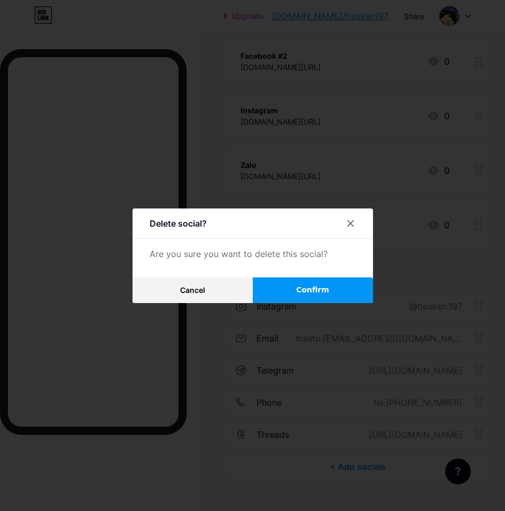
click at [307, 286] on button "Confirm" at bounding box center [313, 290] width 120 height 26
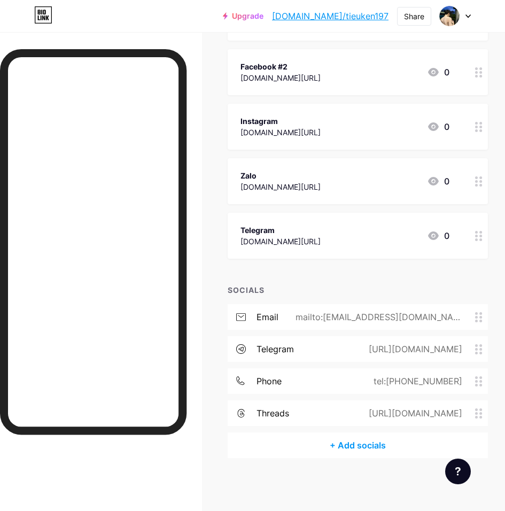
click at [335, 348] on div "telegram [URL][DOMAIN_NAME]" at bounding box center [358, 349] width 260 height 26
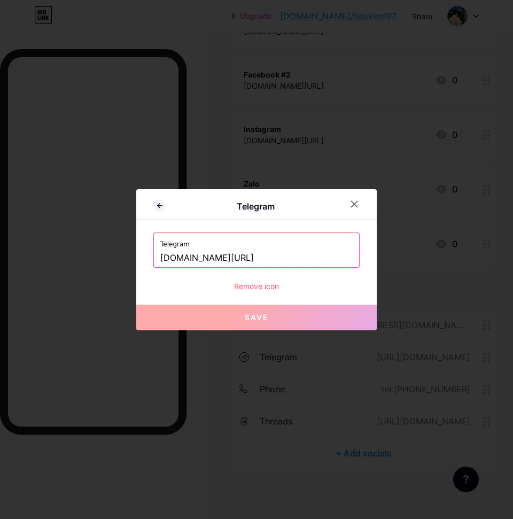
click at [269, 289] on div "Remove icon" at bounding box center [256, 285] width 206 height 11
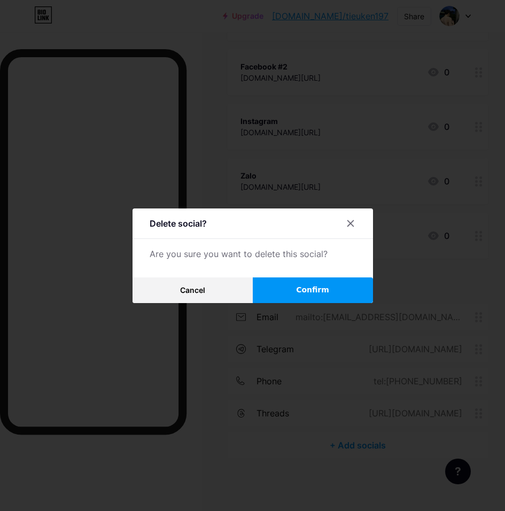
click at [333, 294] on button "Confirm" at bounding box center [313, 290] width 120 height 26
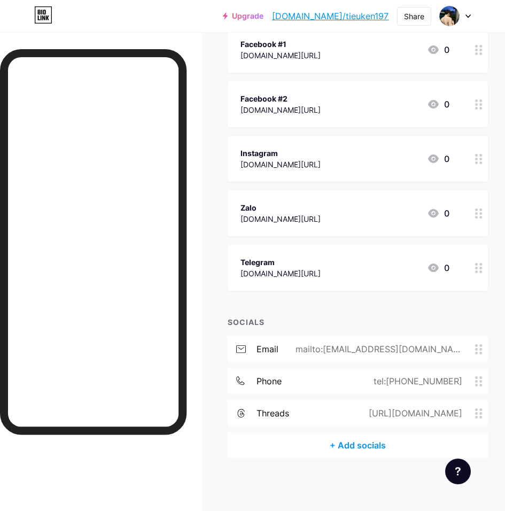
scroll to position [24, 0]
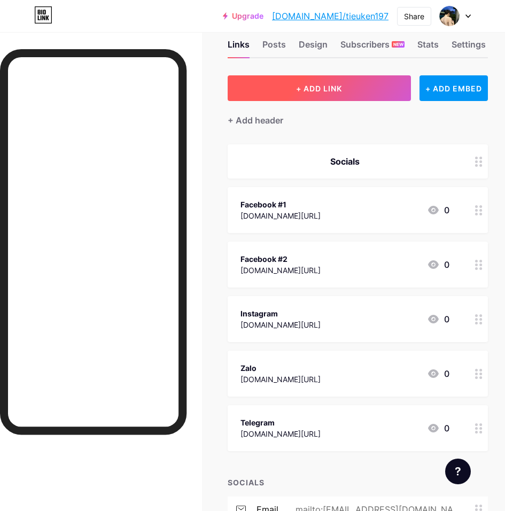
click at [315, 83] on button "+ ADD LINK" at bounding box center [319, 88] width 183 height 26
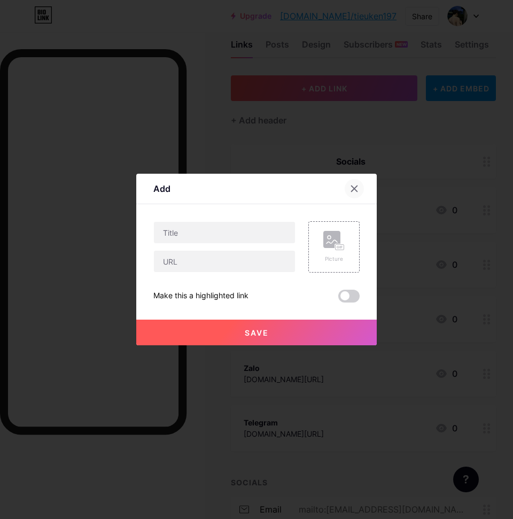
click at [350, 187] on icon at bounding box center [354, 188] width 9 height 9
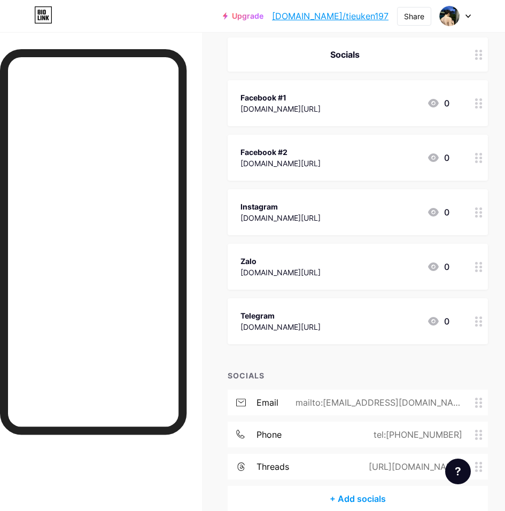
scroll to position [184, 0]
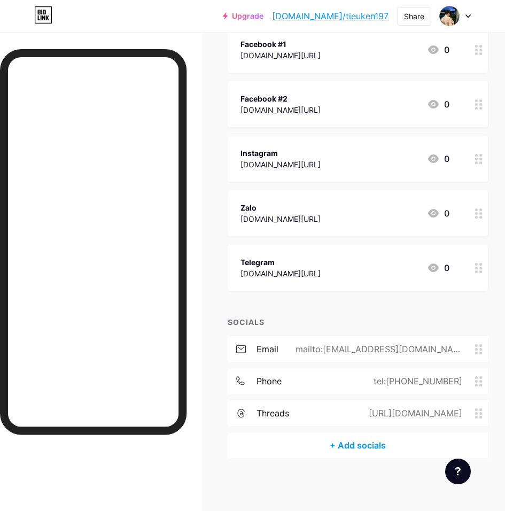
click at [448, 414] on div "[URL][DOMAIN_NAME]" at bounding box center [412, 412] width 123 height 13
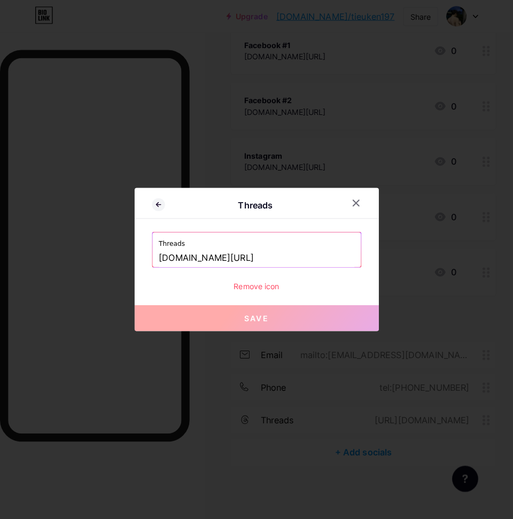
scroll to position [176, 0]
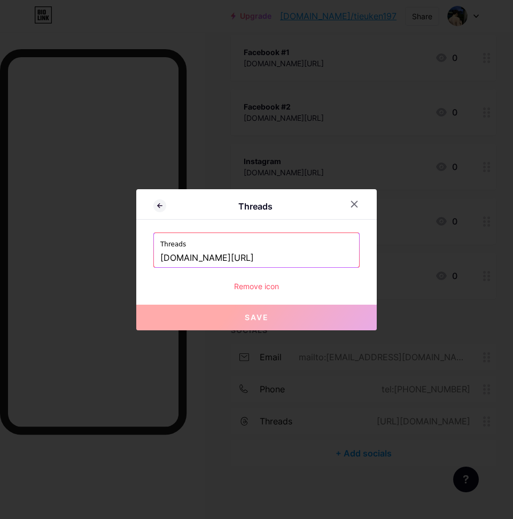
click at [261, 286] on div "Remove icon" at bounding box center [256, 285] width 206 height 11
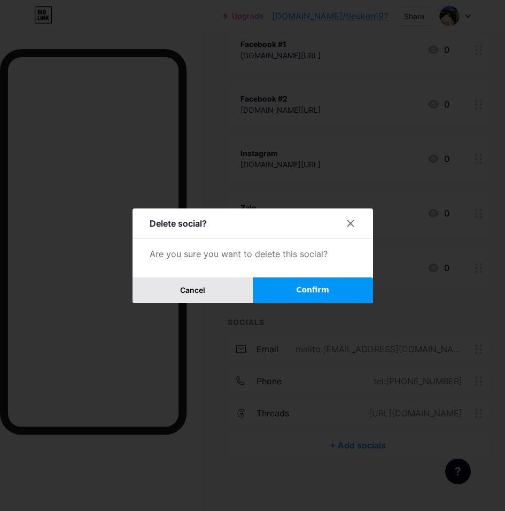
click at [225, 295] on button "Cancel" at bounding box center [192, 290] width 120 height 26
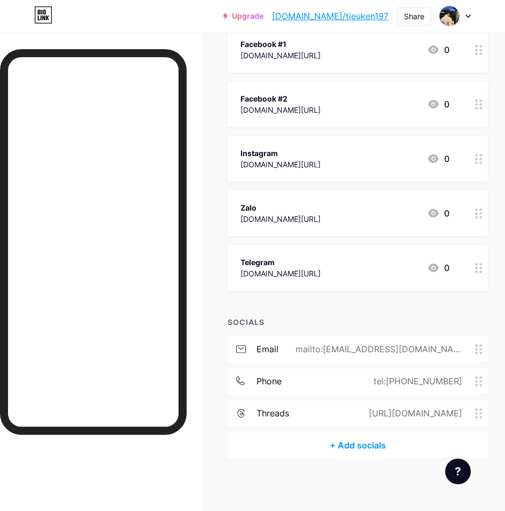
click at [351, 418] on div "[URL][DOMAIN_NAME]" at bounding box center [412, 412] width 123 height 13
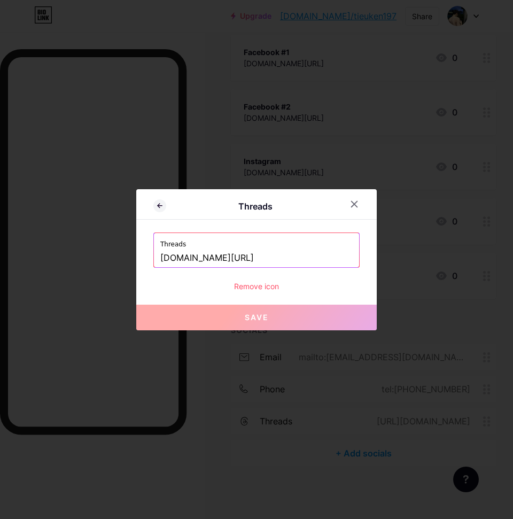
drag, startPoint x: 310, startPoint y: 260, endPoint x: 14, endPoint y: 260, distance: 295.3
click at [14, 260] on div "Threads Threads [DOMAIN_NAME][URL] Remove icon Save" at bounding box center [256, 259] width 513 height 519
click at [258, 286] on div "Remove icon" at bounding box center [256, 285] width 206 height 11
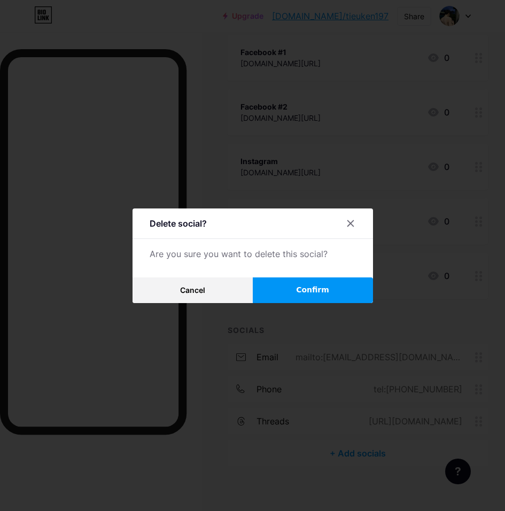
click at [328, 293] on button "Confirm" at bounding box center [313, 290] width 120 height 26
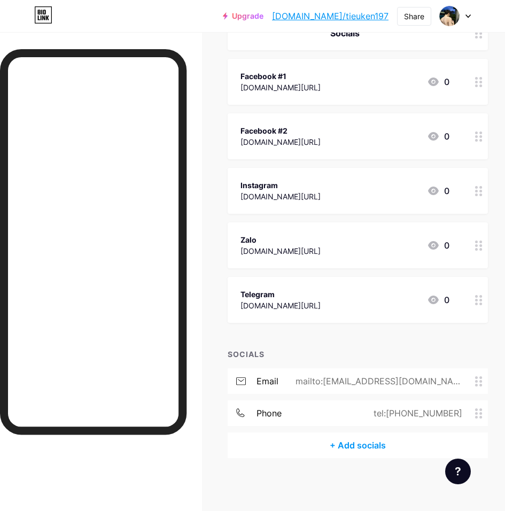
scroll to position [0, 0]
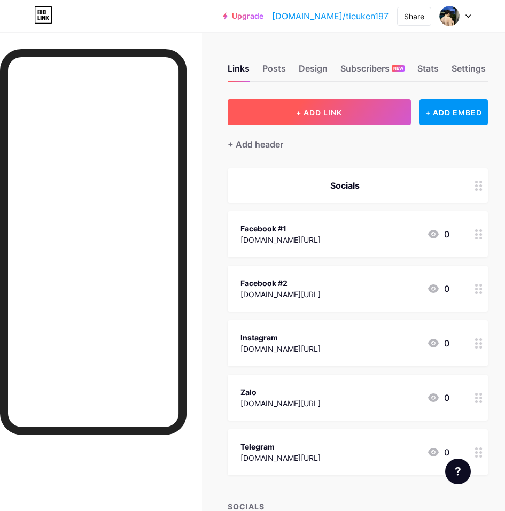
click at [312, 113] on span "+ ADD LINK" at bounding box center [319, 112] width 46 height 9
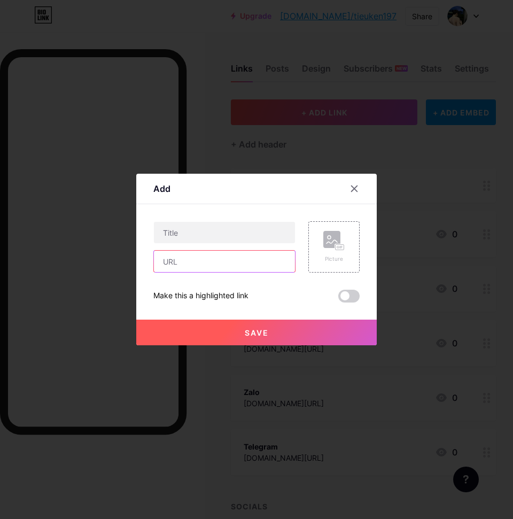
click at [205, 261] on input "text" at bounding box center [224, 260] width 141 height 21
paste input "[DOMAIN_NAME][URL]"
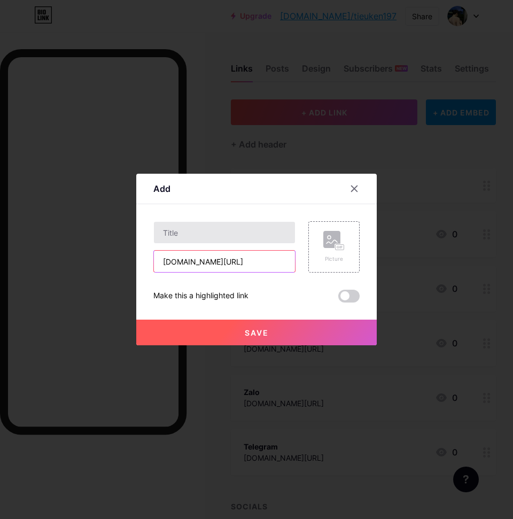
type input "[DOMAIN_NAME][URL]"
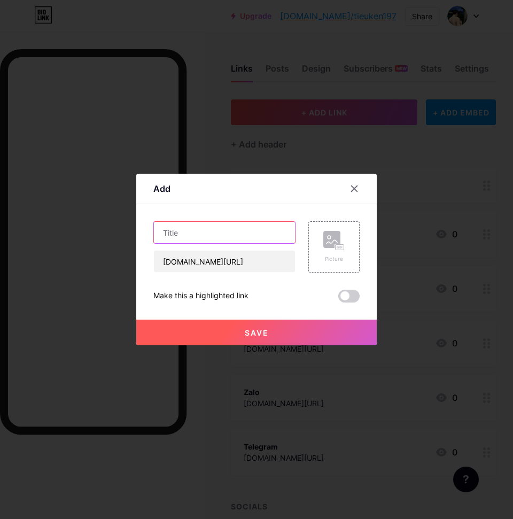
click at [223, 233] on input "text" at bounding box center [224, 232] width 141 height 21
type input "Thread"
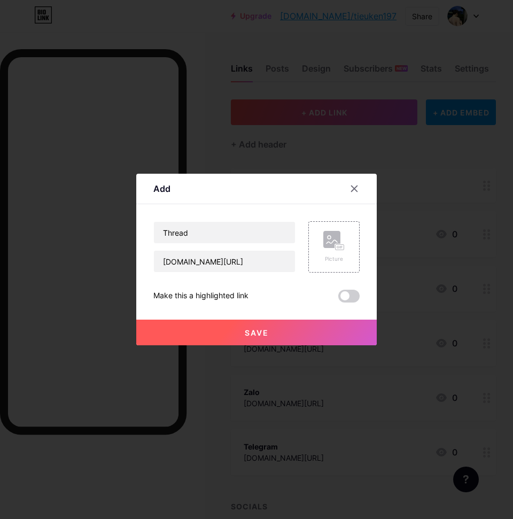
click at [254, 332] on span "Save" at bounding box center [257, 332] width 24 height 9
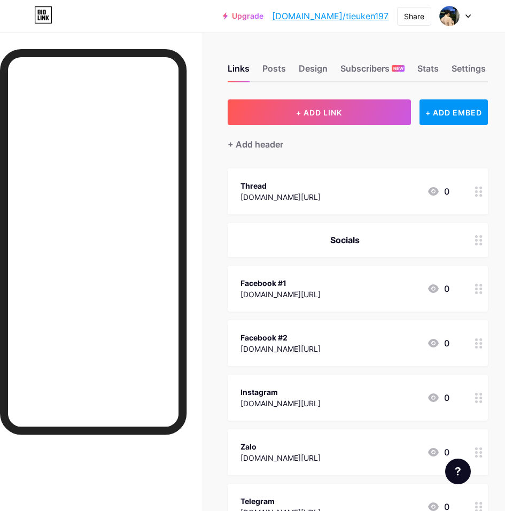
click at [356, 13] on link "[DOMAIN_NAME]/tieuken197" at bounding box center [330, 16] width 116 height 13
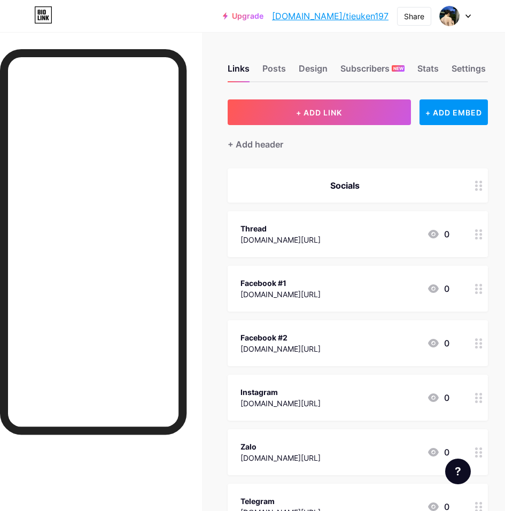
click at [364, 18] on link "[DOMAIN_NAME]/tieuken197" at bounding box center [330, 16] width 116 height 13
click at [370, 15] on link "[DOMAIN_NAME]/tieuken197" at bounding box center [330, 16] width 116 height 13
click at [268, 143] on div "+ Add header" at bounding box center [256, 144] width 56 height 13
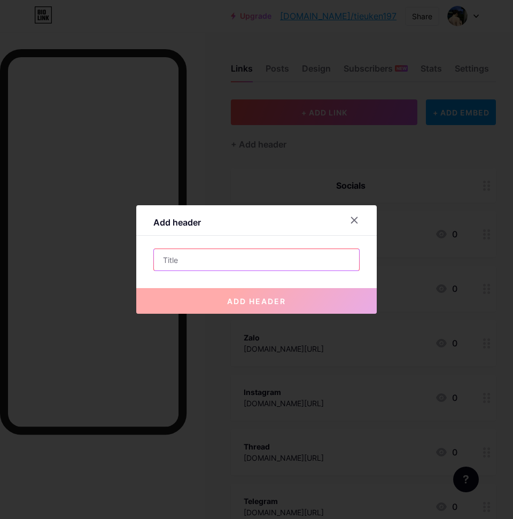
click at [220, 253] on input "text" at bounding box center [256, 259] width 205 height 21
click at [240, 256] on input "text" at bounding box center [256, 259] width 205 height 21
paste input "running ads"
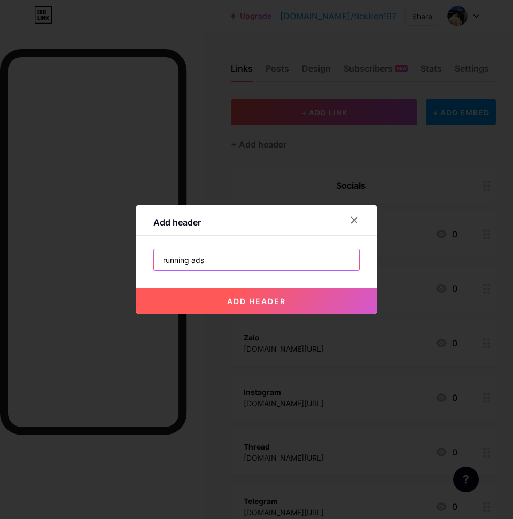
drag, startPoint x: 162, startPoint y: 261, endPoint x: 144, endPoint y: 263, distance: 17.8
click at [144, 263] on div "Add header running ads add header" at bounding box center [256, 259] width 240 height 108
click at [194, 261] on input "Running ads" at bounding box center [256, 259] width 205 height 21
type input "Running Ads"
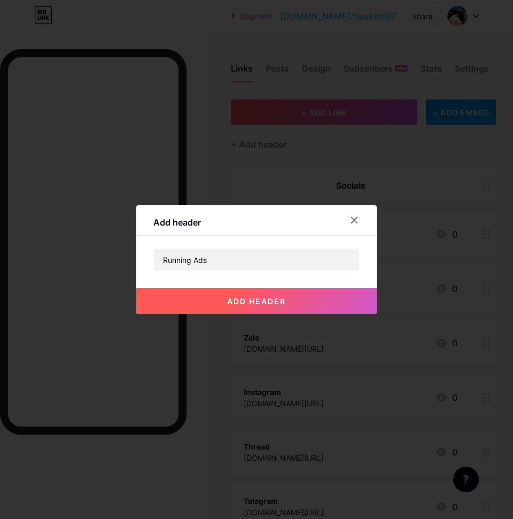
click at [264, 299] on span "add header" at bounding box center [256, 300] width 59 height 9
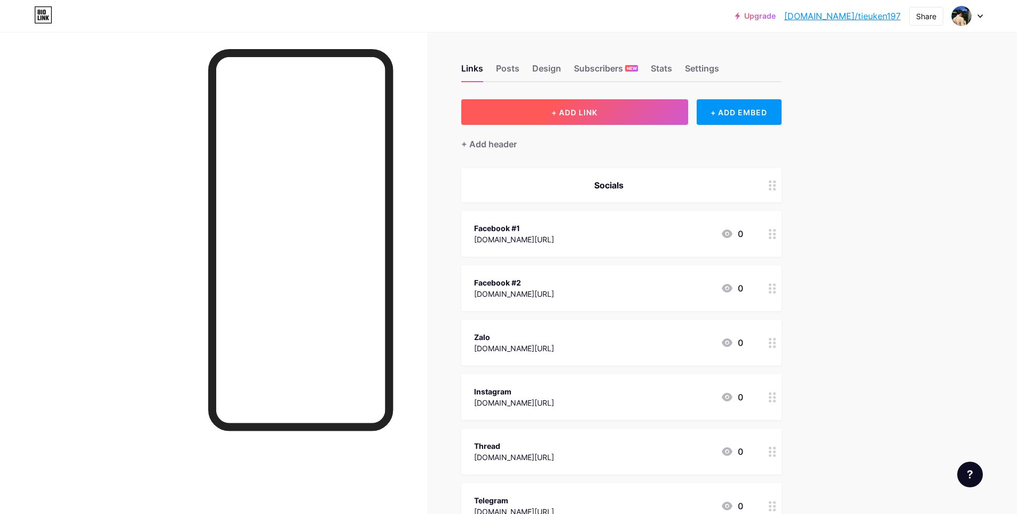
click at [619, 119] on button "+ ADD LINK" at bounding box center [574, 112] width 227 height 26
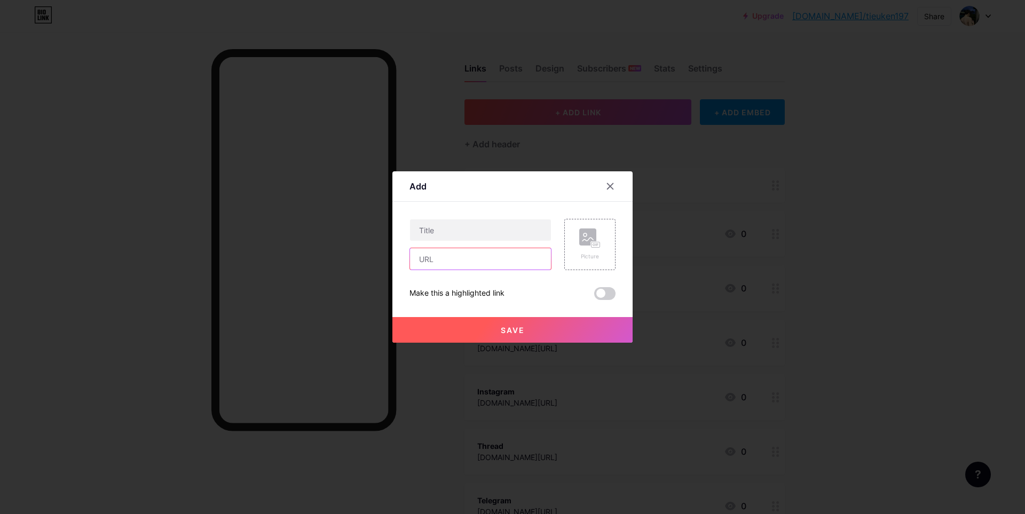
click at [460, 255] on input "text" at bounding box center [480, 258] width 141 height 21
paste input "[URL][DOMAIN_NAME]"
drag, startPoint x: 449, startPoint y: 258, endPoint x: 381, endPoint y: 258, distance: 67.3
click at [381, 258] on div "Add Content YouTube Play YouTube video without leaving your page. ADD Vimeo Pla…" at bounding box center [512, 257] width 1025 height 514
type input "[DOMAIN_NAME][URL]"
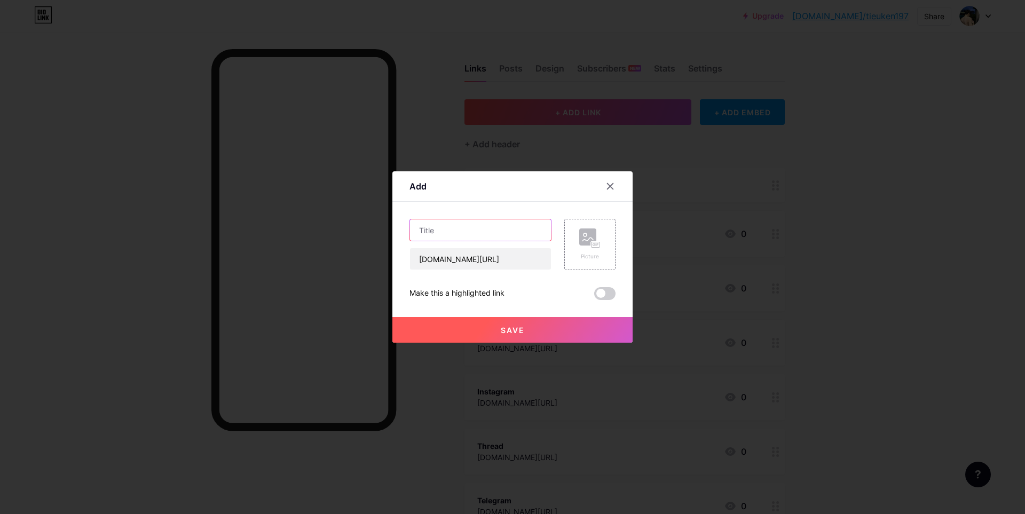
click at [472, 231] on input "text" at bounding box center [480, 229] width 141 height 21
type input "Facebook #3"
click at [523, 331] on button "Save" at bounding box center [513, 330] width 240 height 26
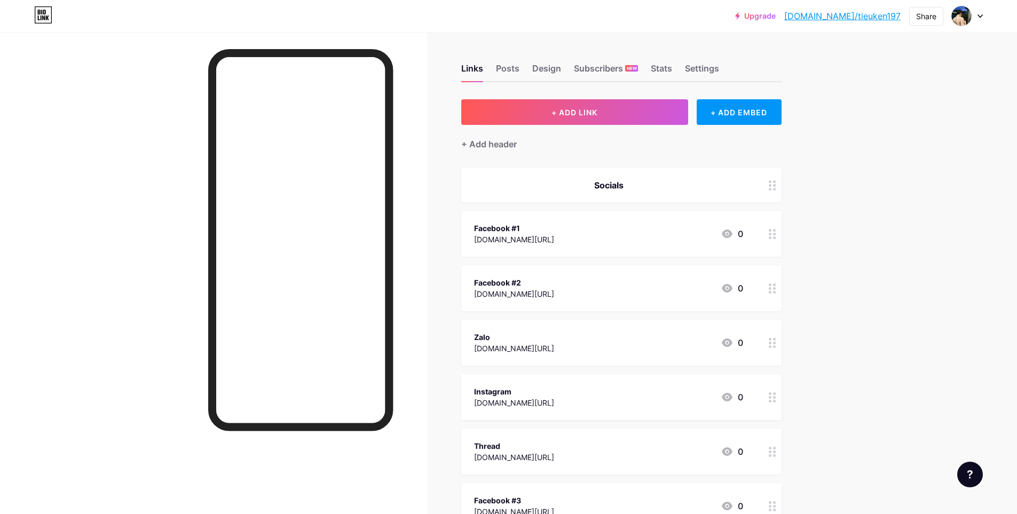
scroll to position [300, 0]
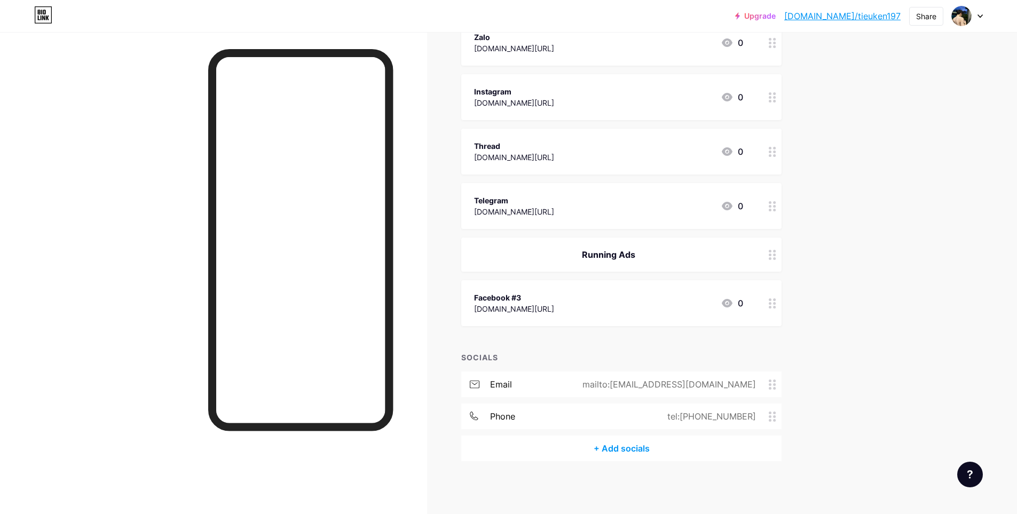
click at [875, 14] on link "[DOMAIN_NAME]/tieuken197" at bounding box center [843, 16] width 116 height 13
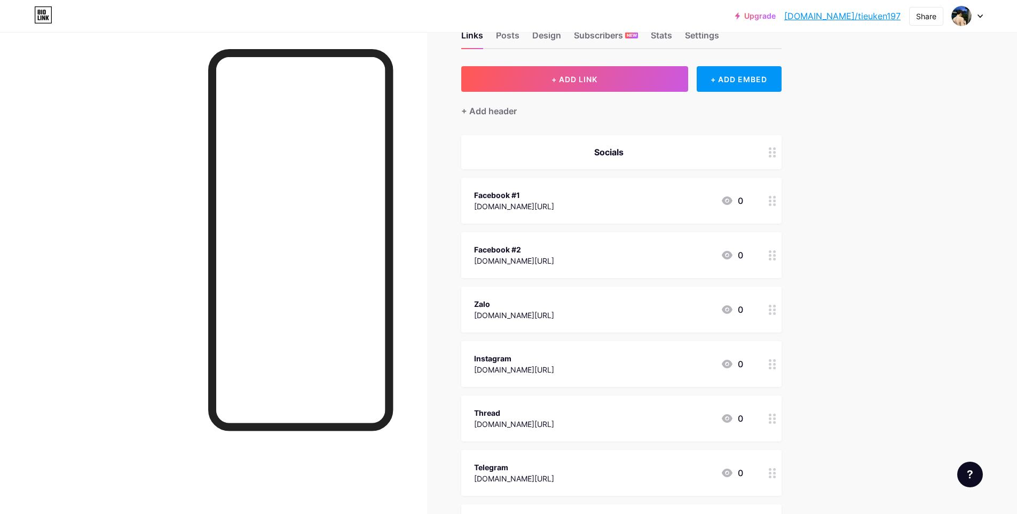
click at [595, 211] on div "Facebook #1 [DOMAIN_NAME][URL] 0" at bounding box center [608, 201] width 269 height 25
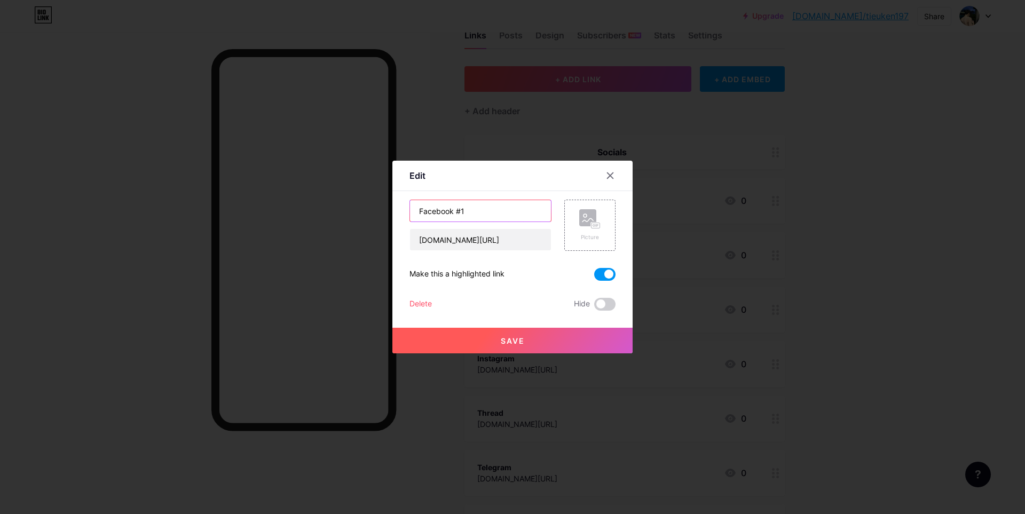
drag, startPoint x: 386, startPoint y: 217, endPoint x: 338, endPoint y: 217, distance: 48.1
click at [338, 217] on div "Edit Content YouTube Play YouTube video without leaving your page. ADD Vimeo Pl…" at bounding box center [512, 257] width 1025 height 514
type input "[PERSON_NAME]"
click at [517, 339] on span "Save" at bounding box center [513, 340] width 24 height 9
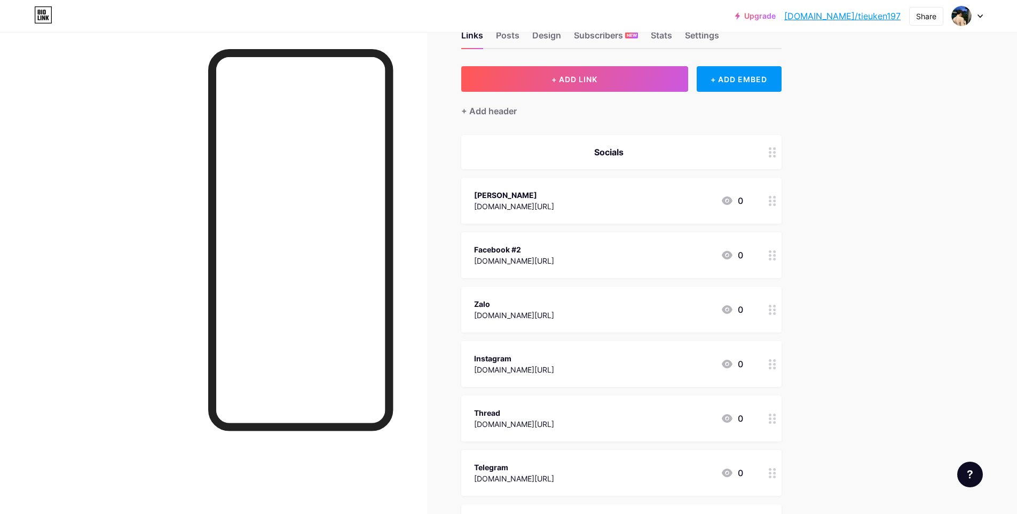
click at [615, 254] on div "Facebook #2 [DOMAIN_NAME][URL] 0" at bounding box center [608, 255] width 269 height 25
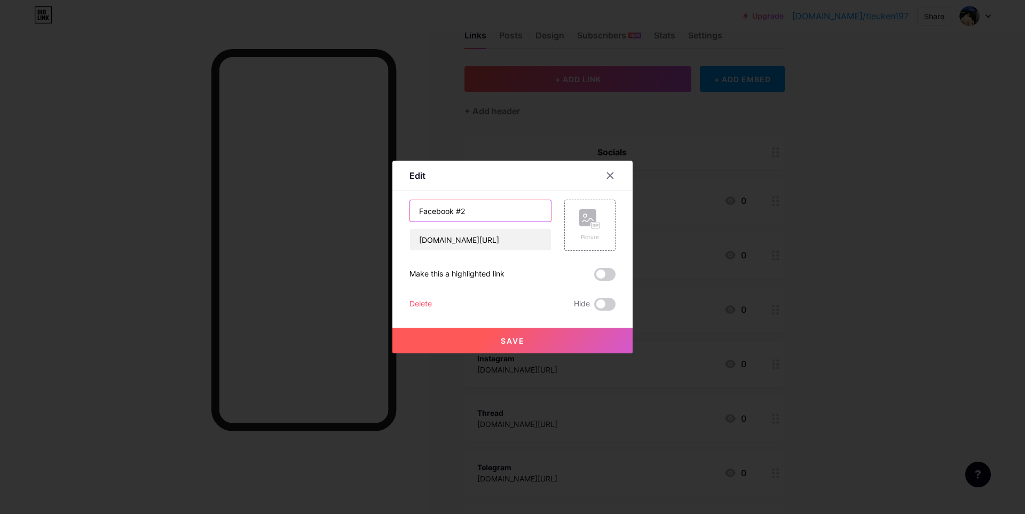
drag, startPoint x: 496, startPoint y: 207, endPoint x: 131, endPoint y: 202, distance: 364.3
click at [131, 202] on div "Edit Content YouTube Play YouTube video without leaving your page. ADD Vimeo Pl…" at bounding box center [512, 257] width 1025 height 514
type input "[PERSON_NAME]"
click at [540, 334] on button "Save" at bounding box center [513, 341] width 240 height 26
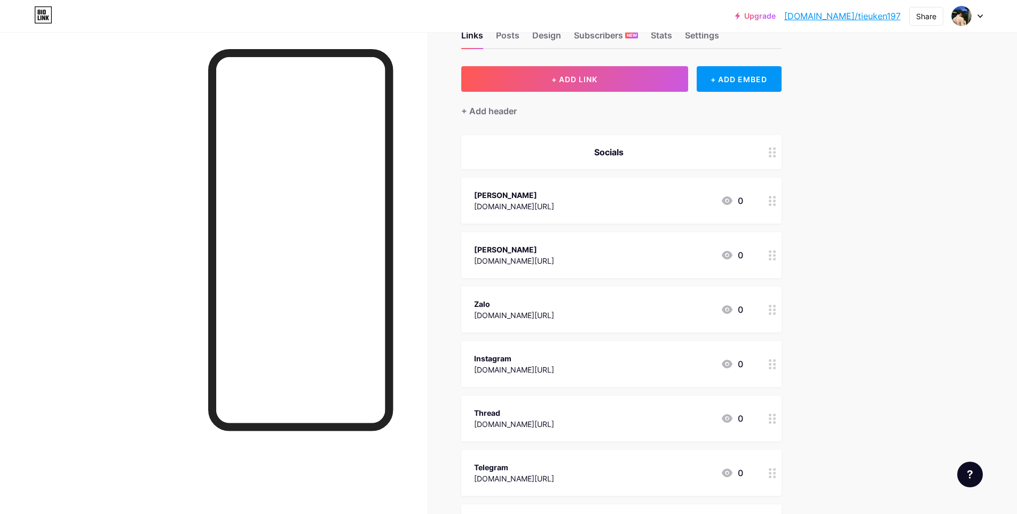
click at [878, 15] on link "[DOMAIN_NAME]/tieuken197" at bounding box center [843, 16] width 116 height 13
click at [555, 311] on div "Zalo [DOMAIN_NAME][URL] 0" at bounding box center [608, 309] width 269 height 25
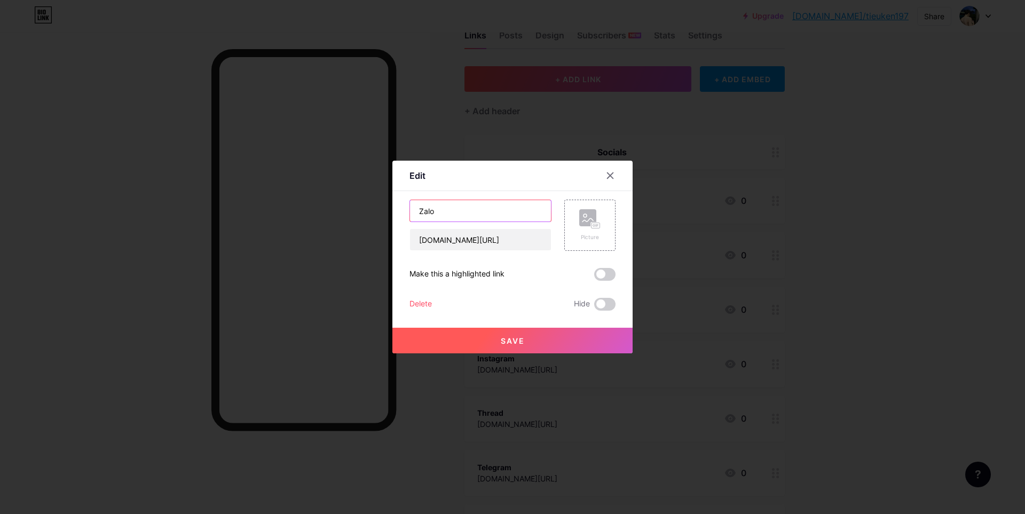
drag, startPoint x: 327, startPoint y: 224, endPoint x: 264, endPoint y: 222, distance: 63.1
click at [249, 224] on div "Edit Content YouTube Play YouTube video without leaving your page. ADD Vimeo Pl…" at bounding box center [512, 257] width 1025 height 514
click at [519, 335] on button "Save" at bounding box center [513, 341] width 240 height 26
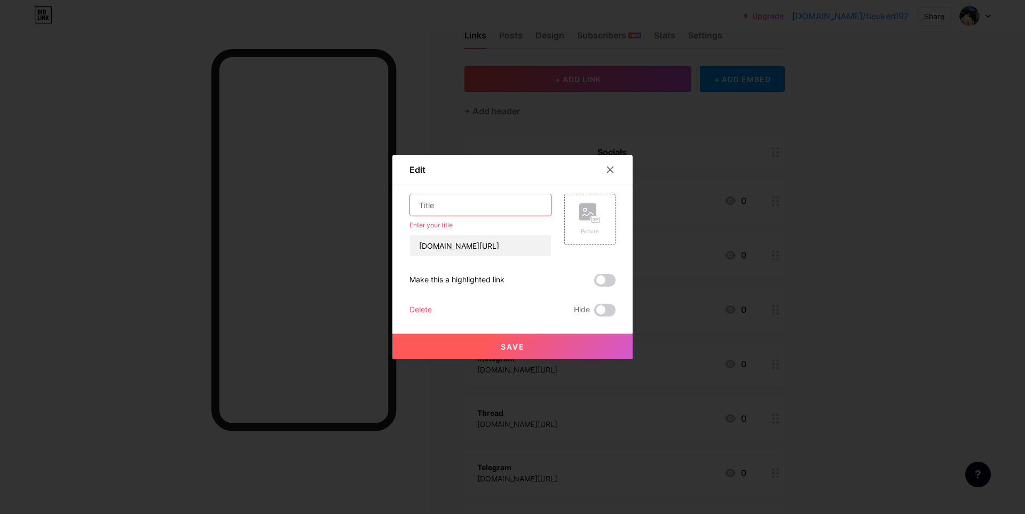
click at [476, 209] on input "text" at bounding box center [480, 204] width 141 height 21
click at [609, 171] on icon at bounding box center [610, 170] width 9 height 9
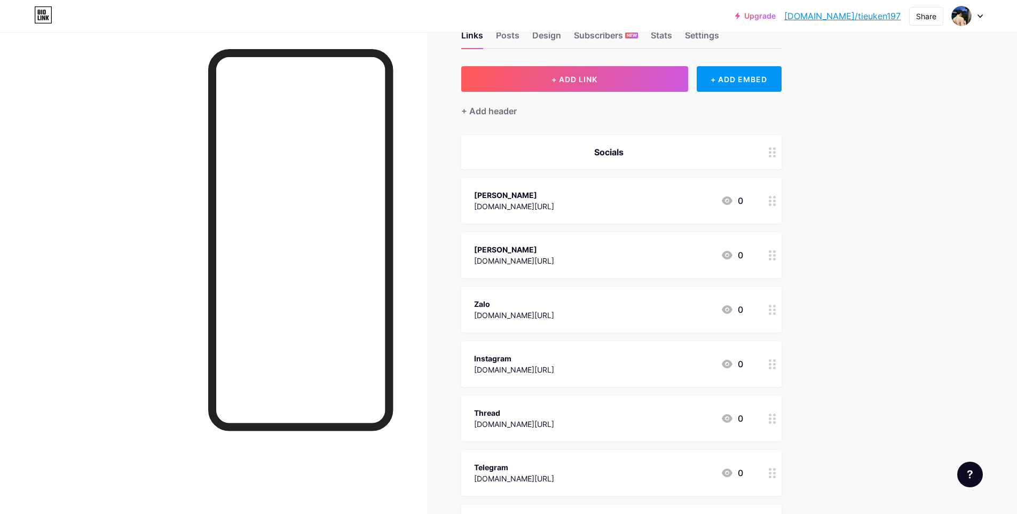
click at [621, 203] on div "[PERSON_NAME] [DOMAIN_NAME][URL] 0" at bounding box center [608, 201] width 269 height 25
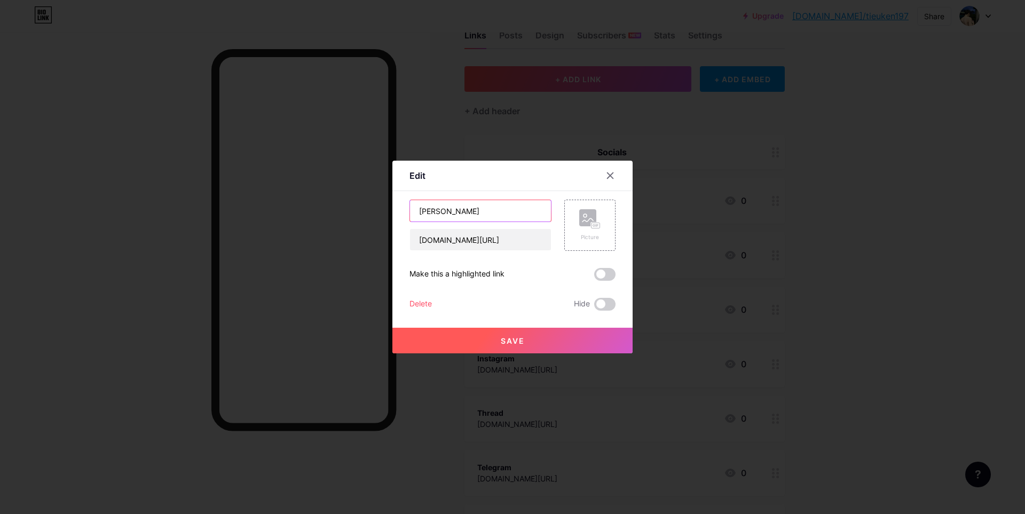
drag, startPoint x: 499, startPoint y: 213, endPoint x: 182, endPoint y: 210, distance: 317.2
click at [182, 210] on div "Edit Content YouTube Play YouTube video without leaving your page. ADD Vimeo Pl…" at bounding box center [512, 257] width 1025 height 514
type input "Facebook [PERSON_NAME]"
click at [516, 333] on button "Save" at bounding box center [513, 341] width 240 height 26
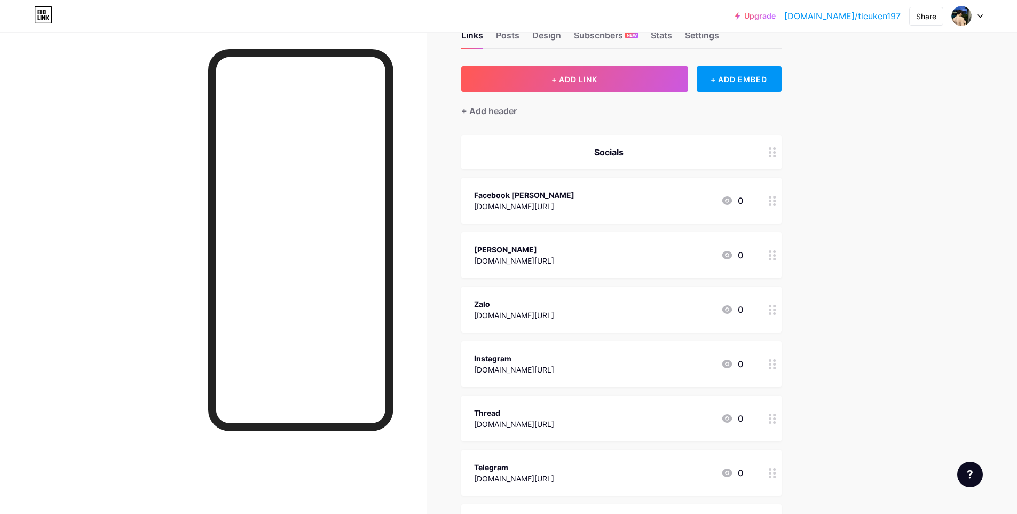
click at [636, 203] on div "Facebook [PERSON_NAME] [DOMAIN_NAME][URL] 0" at bounding box center [608, 201] width 269 height 25
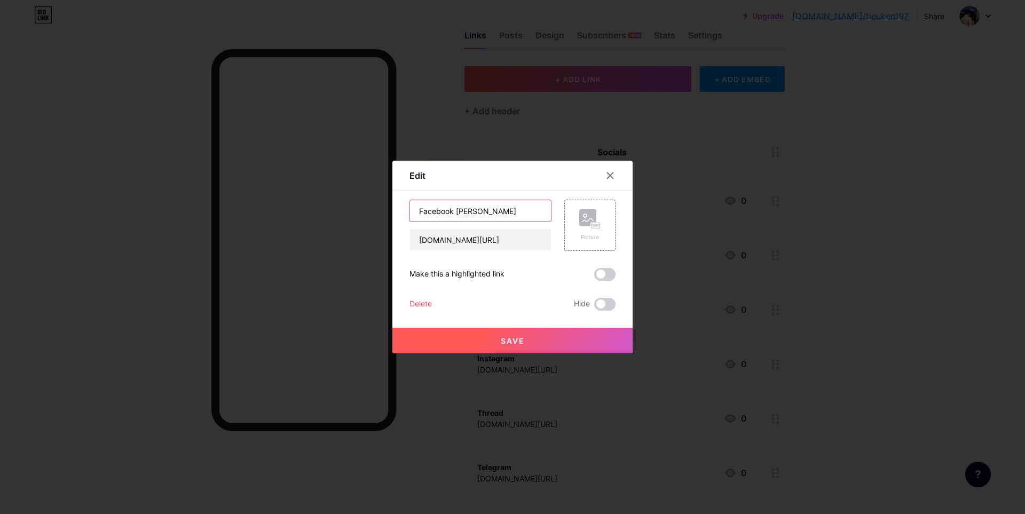
drag, startPoint x: 450, startPoint y: 210, endPoint x: 521, endPoint y: 211, distance: 71.0
click at [521, 211] on input "Facebook [PERSON_NAME]" at bounding box center [480, 210] width 141 height 21
drag, startPoint x: 458, startPoint y: 211, endPoint x: 516, endPoint y: 222, distance: 59.2
click at [458, 211] on input "Facebook Main" at bounding box center [480, 210] width 141 height 21
type input "Facebook Main"
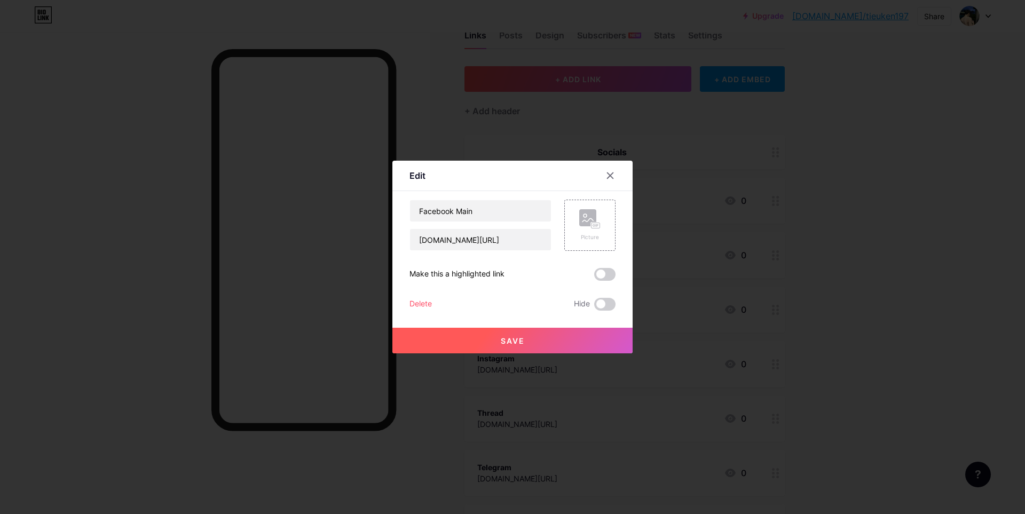
click at [542, 343] on button "Save" at bounding box center [513, 341] width 240 height 26
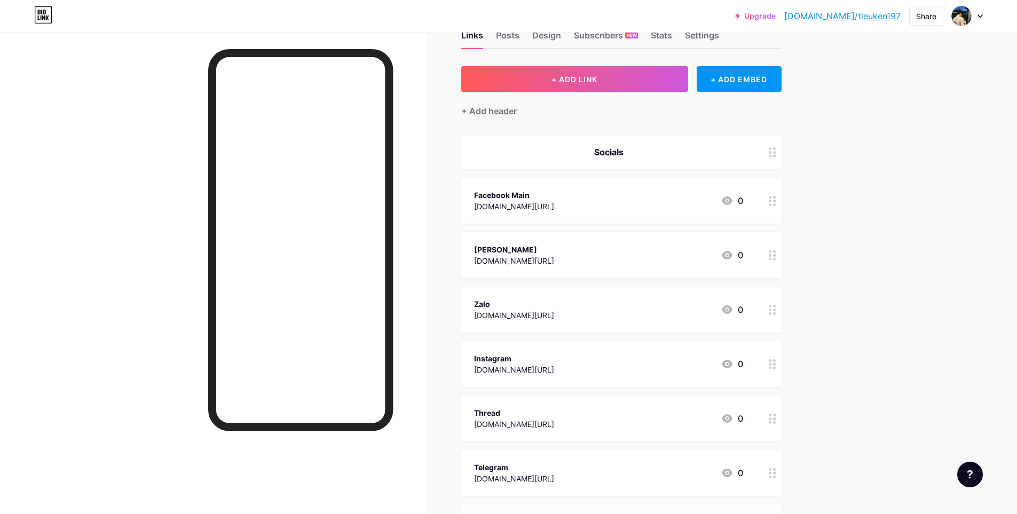
click at [575, 244] on div "[PERSON_NAME] [DOMAIN_NAME][URL] 0" at bounding box center [608, 255] width 269 height 25
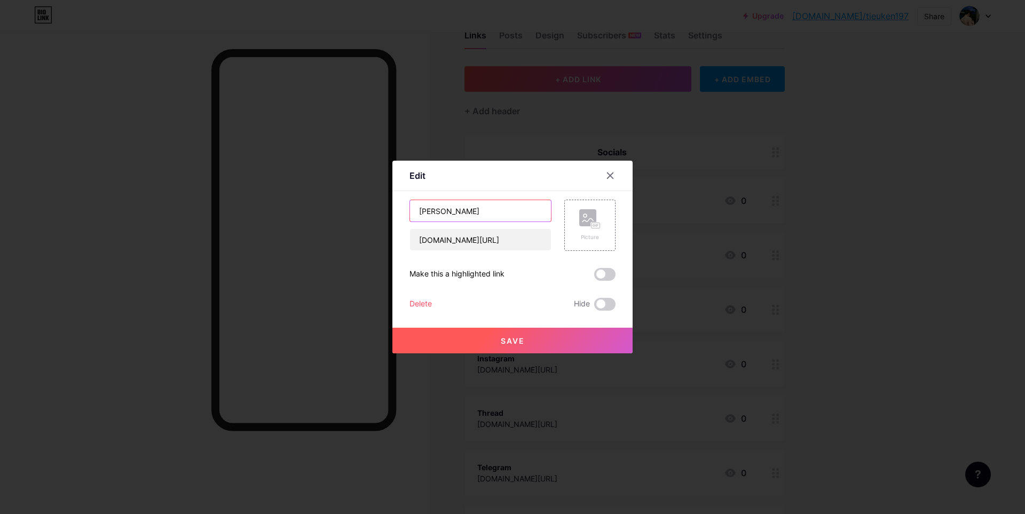
drag, startPoint x: 491, startPoint y: 213, endPoint x: 207, endPoint y: 213, distance: 283.6
click at [207, 213] on div "Edit Content YouTube Play YouTube video without leaving your page. ADD Vimeo Pl…" at bounding box center [512, 257] width 1025 height 514
drag, startPoint x: 452, startPoint y: 212, endPoint x: 544, endPoint y: 212, distance: 92.4
click at [544, 212] on input "Facebook Clone" at bounding box center [480, 210] width 141 height 21
type input "Facebook Sub"
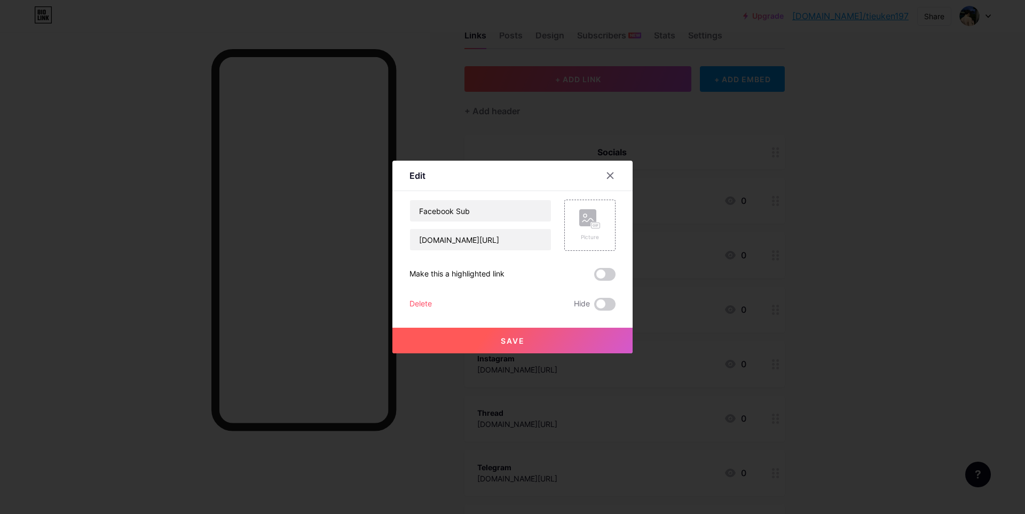
click at [513, 338] on span "Save" at bounding box center [513, 340] width 24 height 9
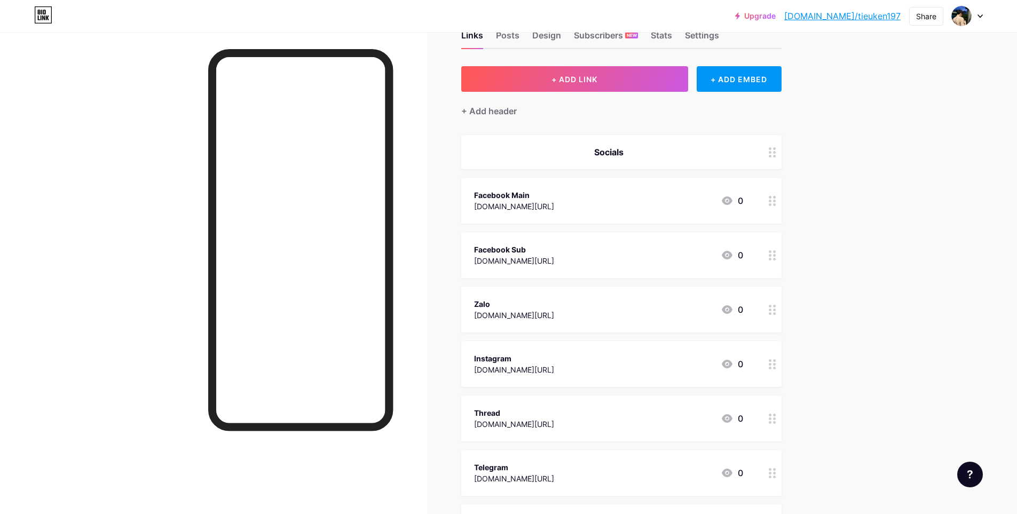
scroll to position [300, 0]
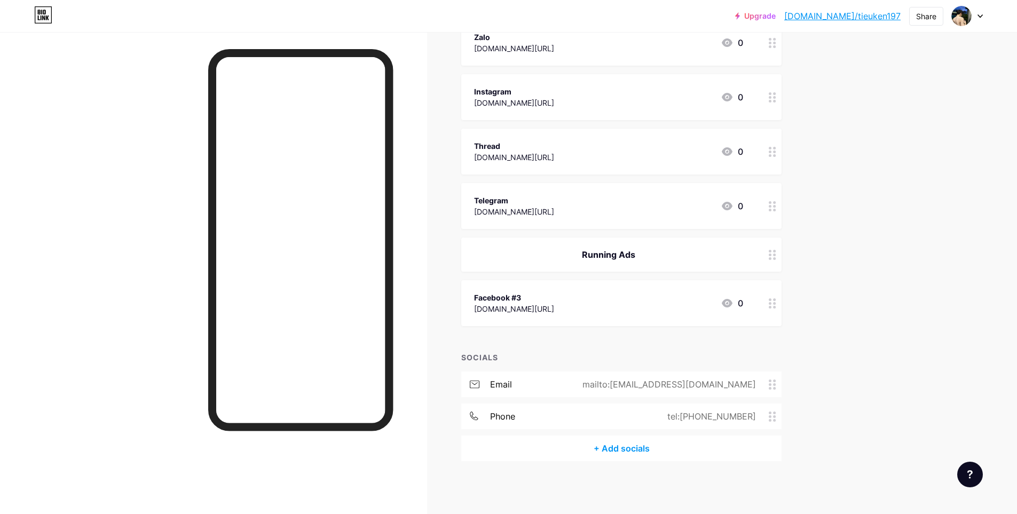
click at [619, 302] on div "Facebook #3 [DOMAIN_NAME][URL] 0" at bounding box center [608, 303] width 269 height 25
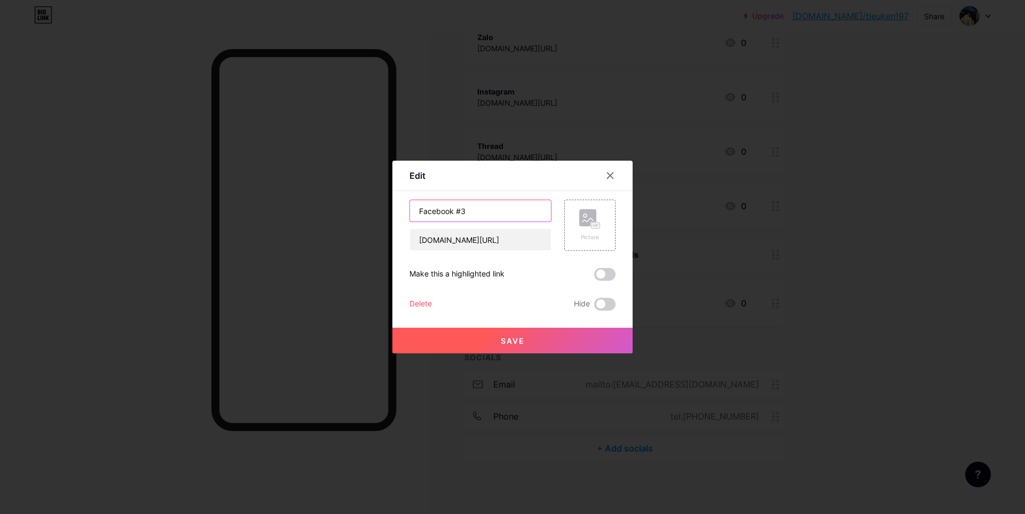
drag, startPoint x: 492, startPoint y: 215, endPoint x: 453, endPoint y: 215, distance: 39.0
click at [453, 215] on input "Facebook #3" at bounding box center [480, 210] width 141 height 21
type input "Facebook Ads"
click at [520, 333] on button "Save" at bounding box center [513, 341] width 240 height 26
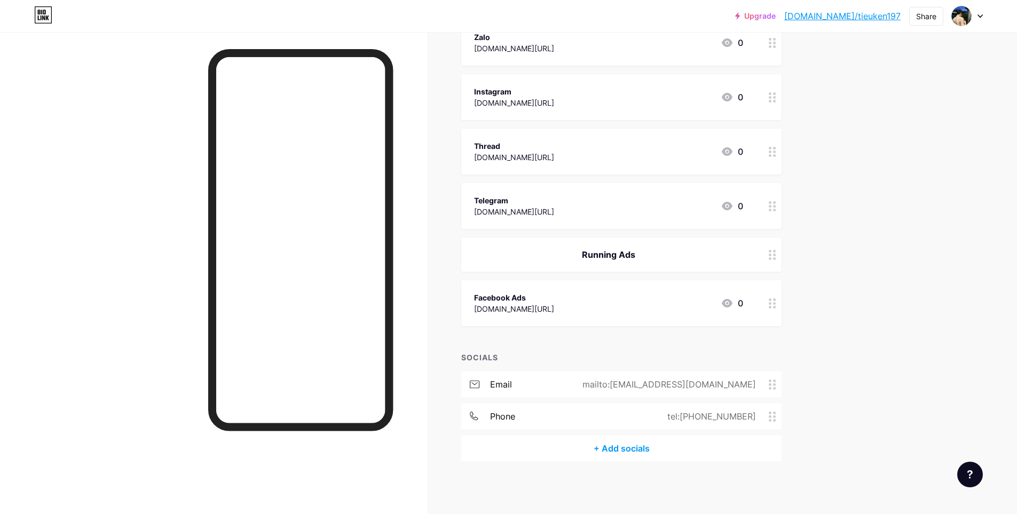
click at [735, 260] on div "Running Ads" at bounding box center [608, 254] width 269 height 13
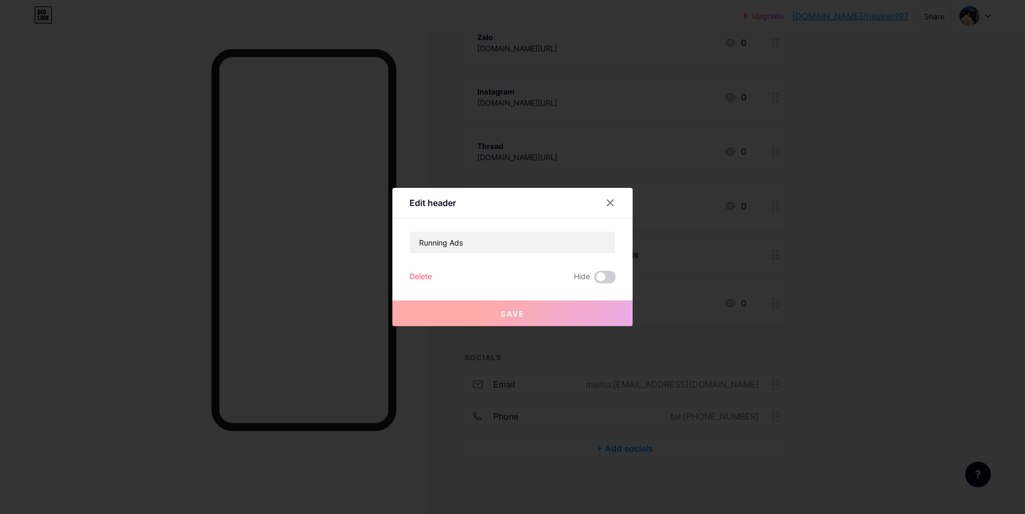
click at [536, 322] on button "Save" at bounding box center [513, 314] width 240 height 26
click at [412, 272] on div "Delete" at bounding box center [421, 277] width 22 height 13
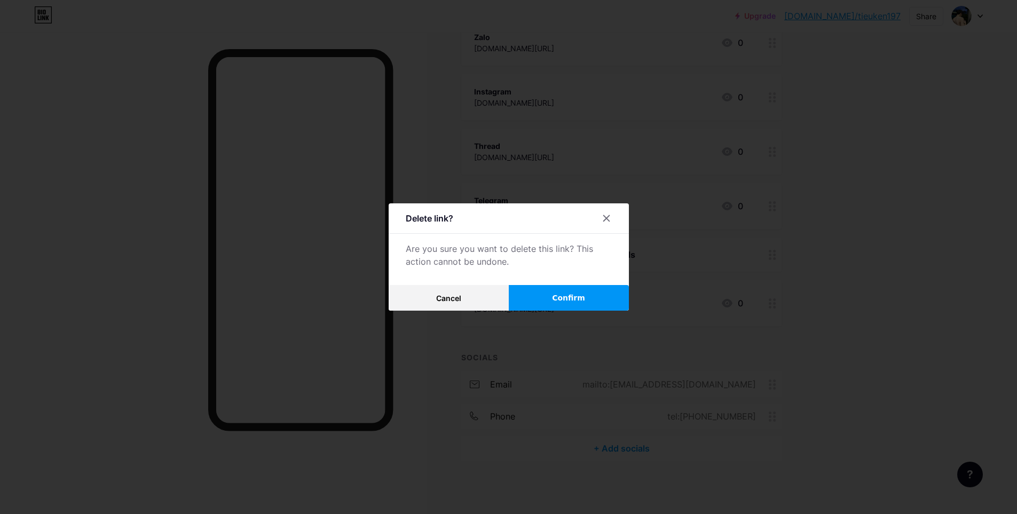
click at [573, 300] on span "Confirm" at bounding box center [568, 298] width 33 height 11
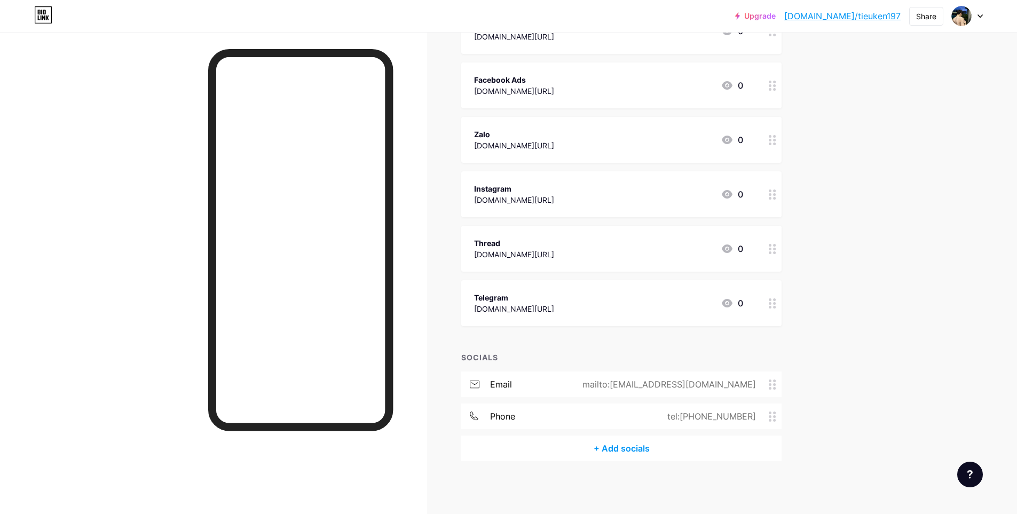
scroll to position [0, 0]
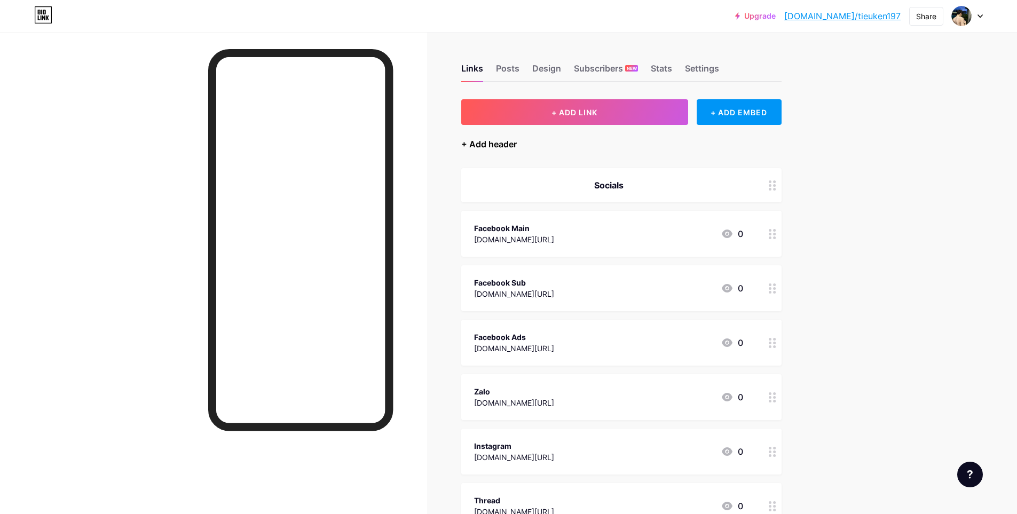
click at [502, 143] on div "+ Add header" at bounding box center [489, 144] width 56 height 13
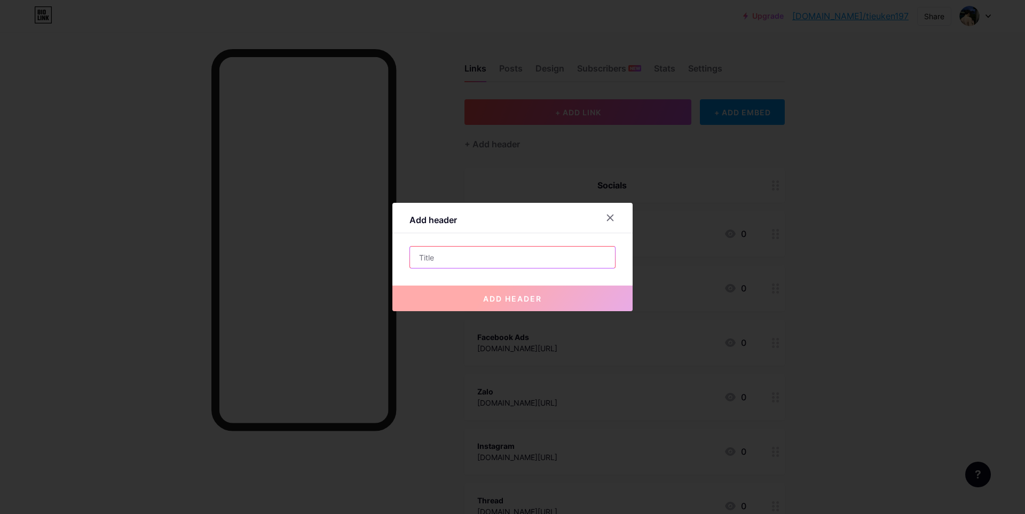
click at [484, 257] on input "text" at bounding box center [512, 257] width 205 height 21
click at [449, 255] on input "text" at bounding box center [512, 257] width 205 height 21
paste input "running ads"
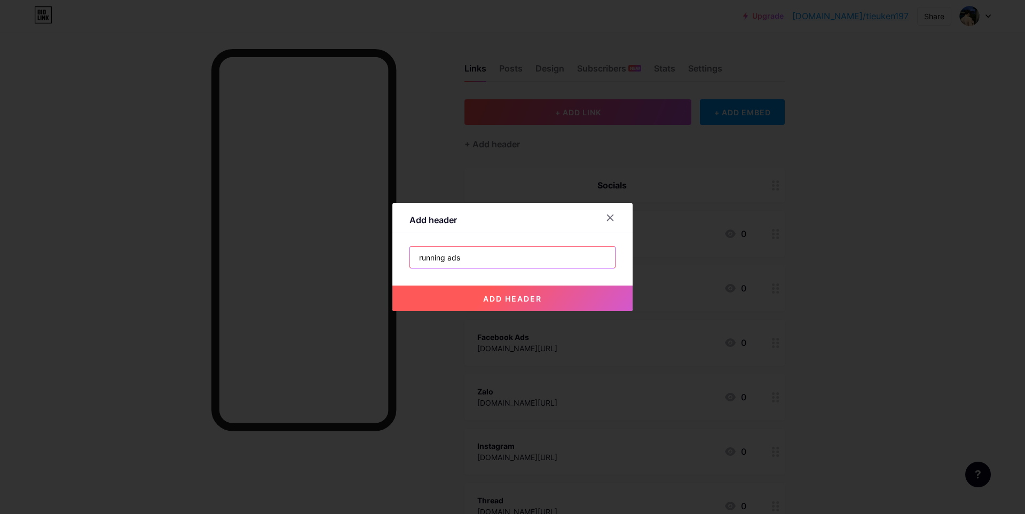
type input "Running Ads"
click at [493, 292] on button "add header" at bounding box center [513, 299] width 240 height 26
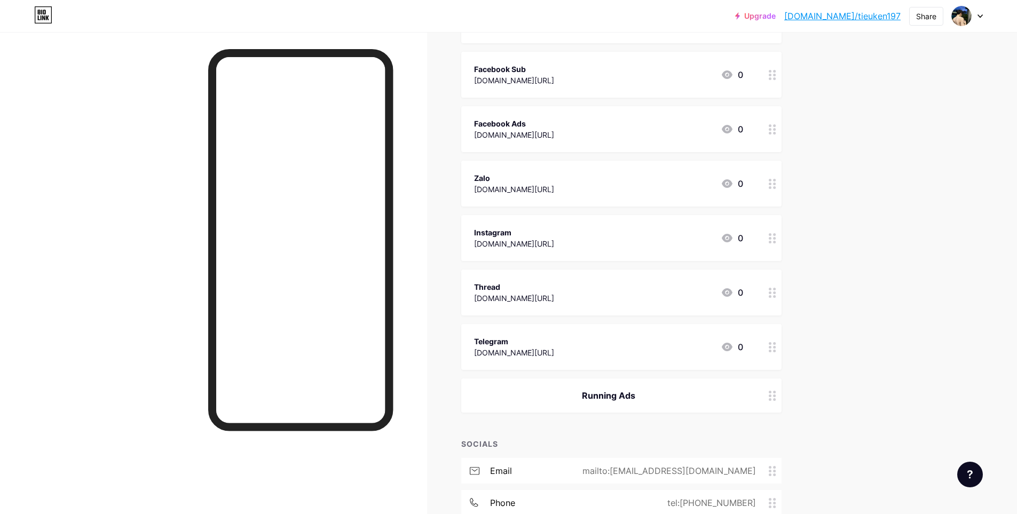
scroll to position [300, 0]
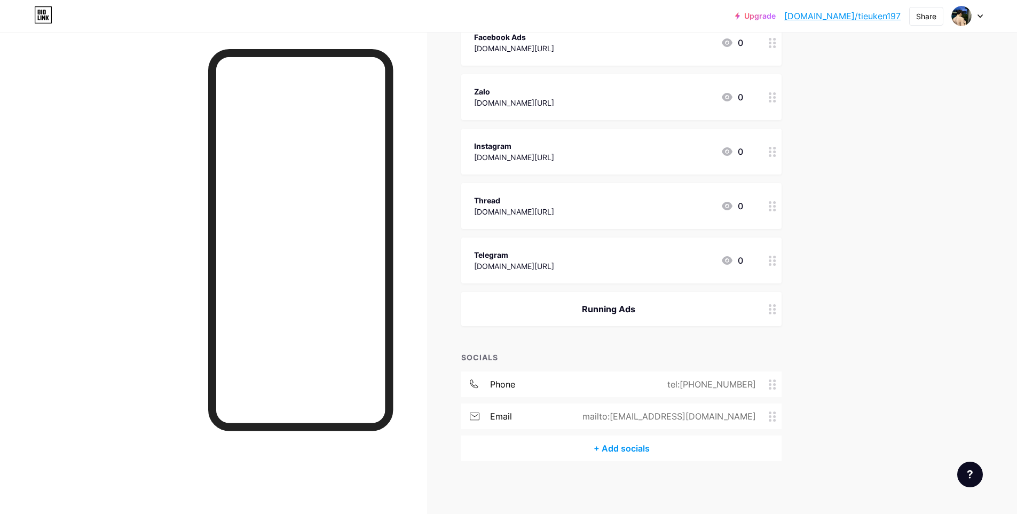
click at [478, 386] on icon at bounding box center [475, 385] width 10 height 10
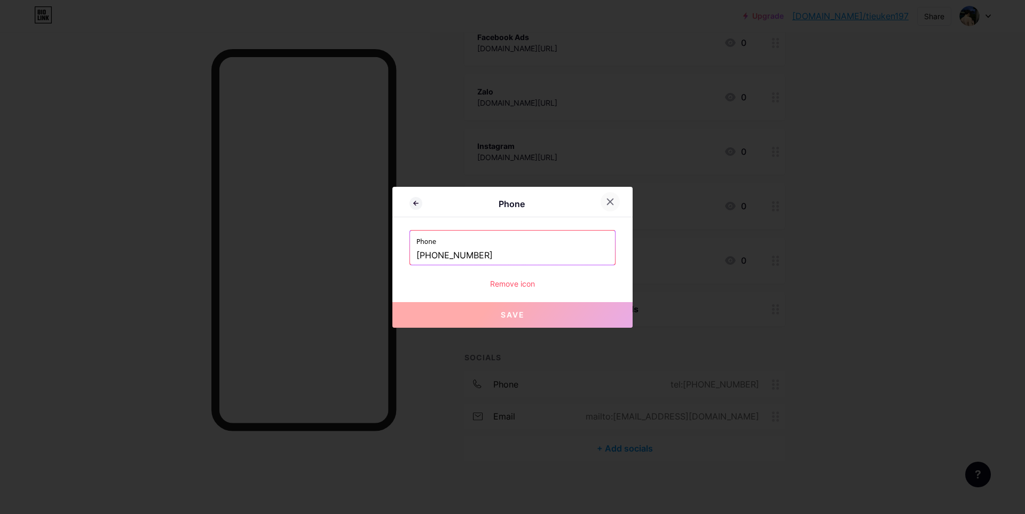
click at [608, 203] on icon at bounding box center [611, 202] width 6 height 6
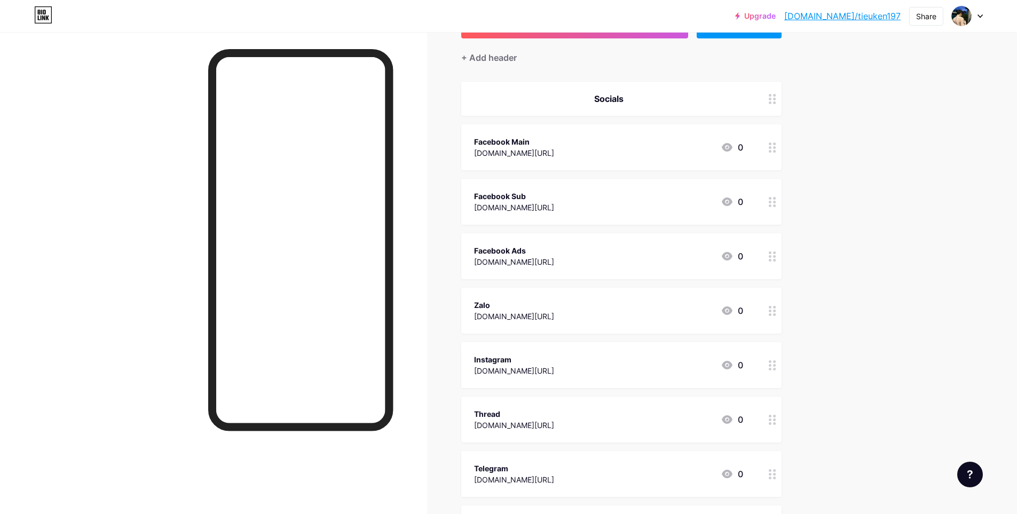
scroll to position [0, 0]
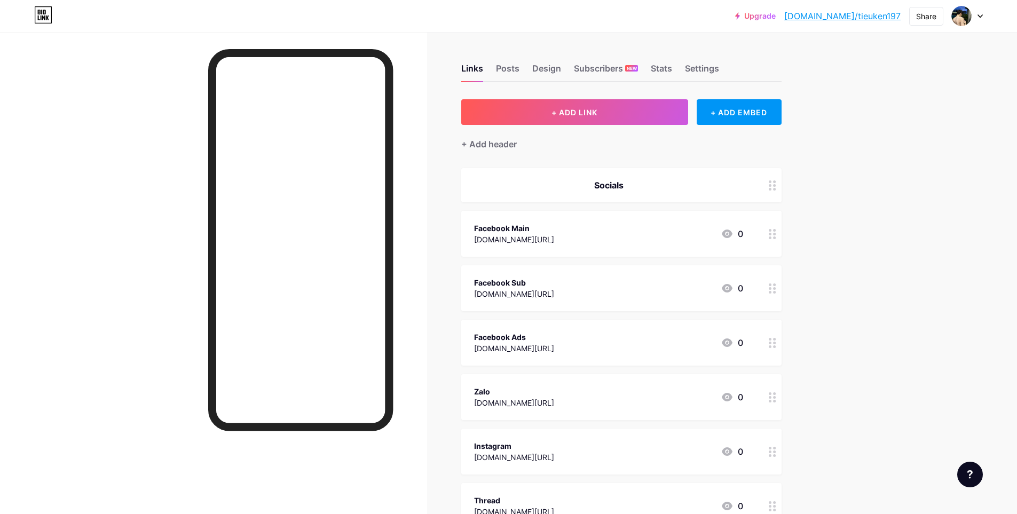
click at [877, 16] on link "[DOMAIN_NAME]/tieuken197" at bounding box center [843, 16] width 116 height 13
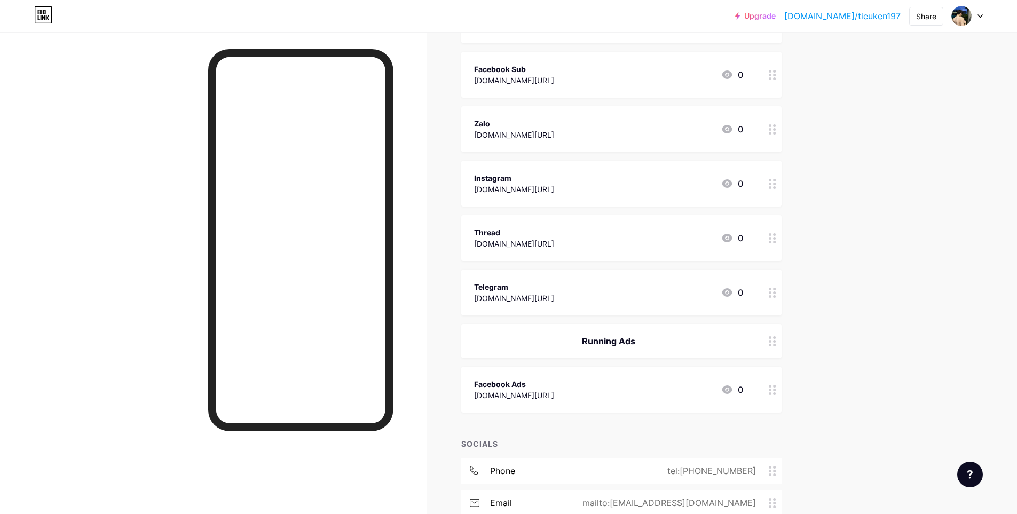
click at [851, 17] on link "[DOMAIN_NAME]/tieuken197" at bounding box center [843, 16] width 116 height 13
click at [658, 239] on div "Thread [DOMAIN_NAME][URL] 0" at bounding box center [608, 238] width 269 height 25
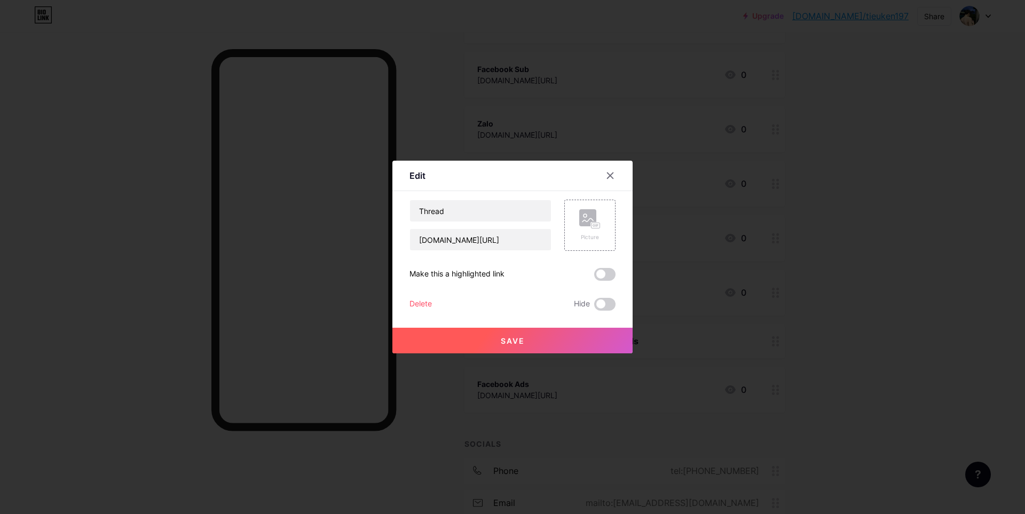
click at [413, 300] on div "Delete" at bounding box center [421, 304] width 22 height 13
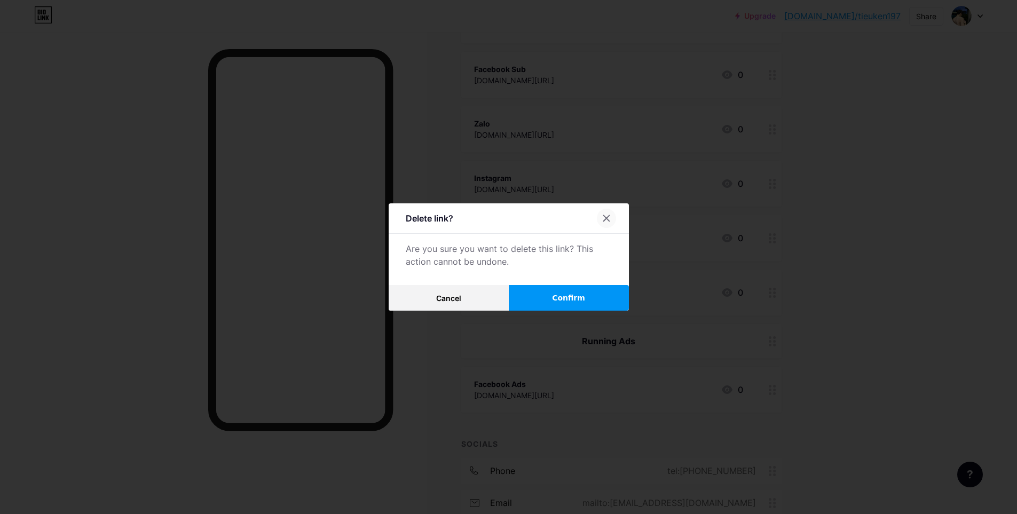
click at [609, 219] on icon at bounding box center [606, 218] width 9 height 9
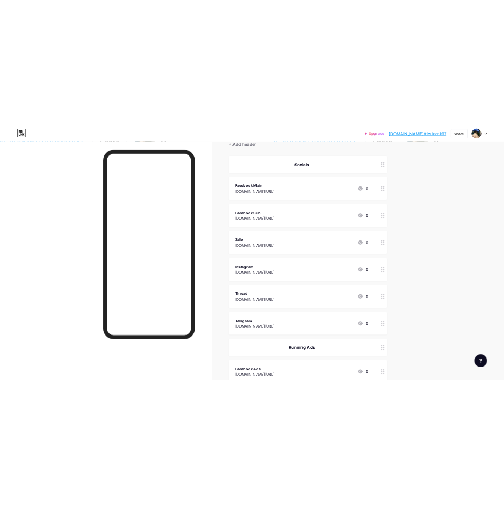
scroll to position [0, 0]
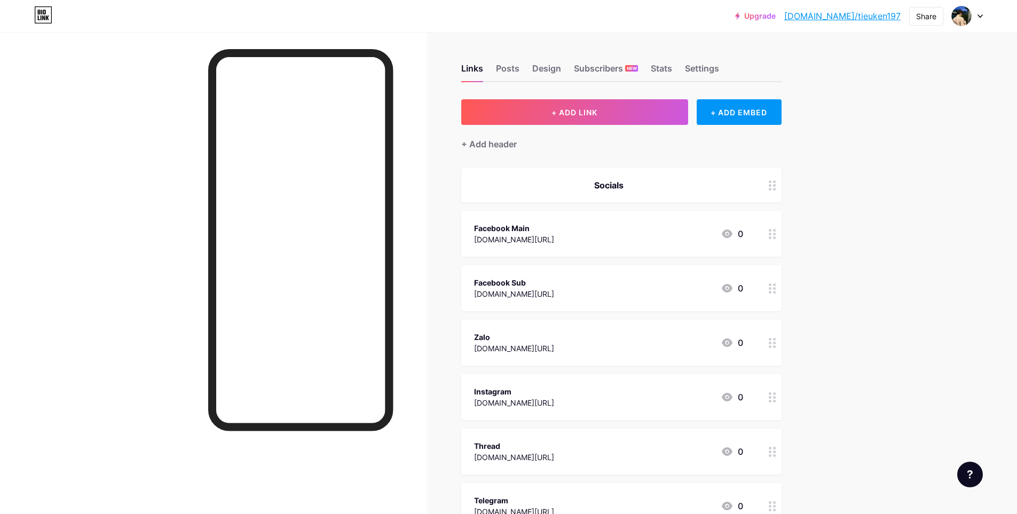
click at [693, 185] on div "Socials" at bounding box center [608, 185] width 269 height 13
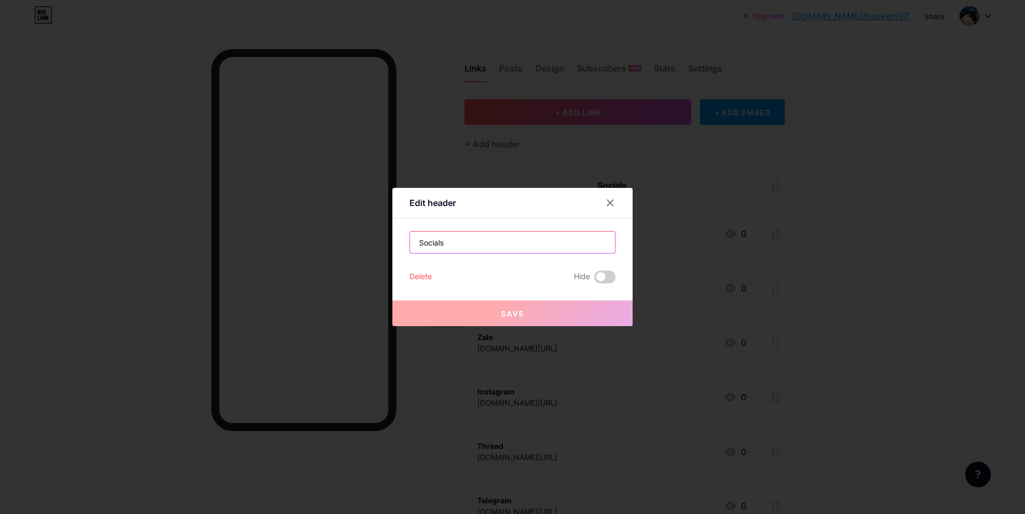
drag, startPoint x: 467, startPoint y: 240, endPoint x: 345, endPoint y: 238, distance: 121.8
click at [321, 234] on div "Edit header Socials Delete Hide Save" at bounding box center [512, 257] width 1025 height 514
click at [516, 244] on input "Socials" at bounding box center [512, 242] width 205 height 21
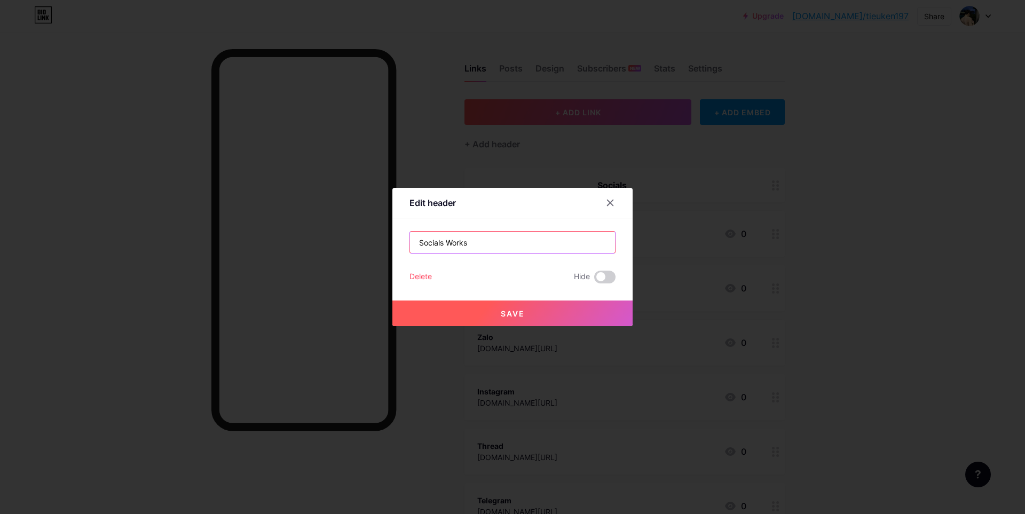
type input "Socials Works"
click at [515, 308] on button "Save" at bounding box center [513, 314] width 240 height 26
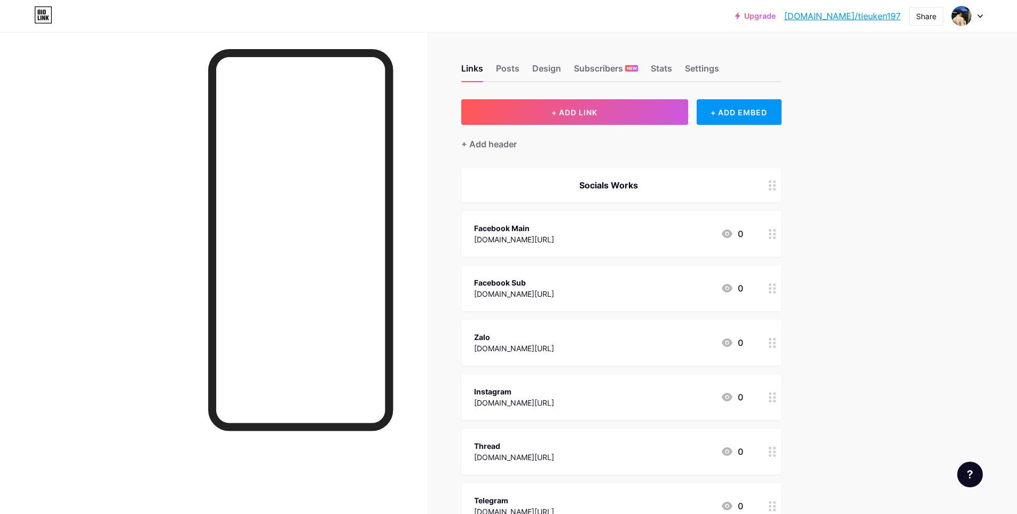
click at [862, 14] on link "[DOMAIN_NAME]/tieuken197" at bounding box center [843, 16] width 116 height 13
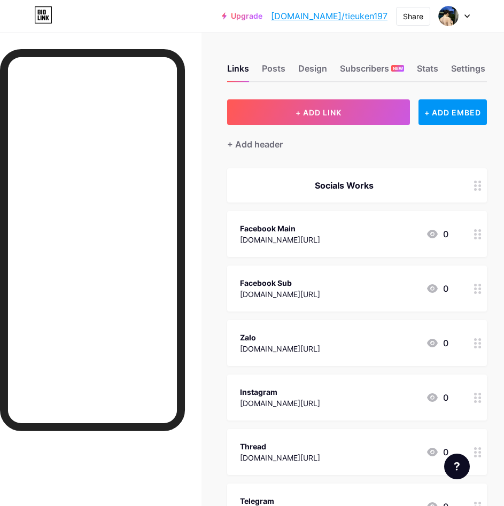
click at [353, 15] on link "[DOMAIN_NAME]/tieuken197" at bounding box center [329, 16] width 116 height 13
click at [472, 70] on div "Settings" at bounding box center [468, 71] width 34 height 19
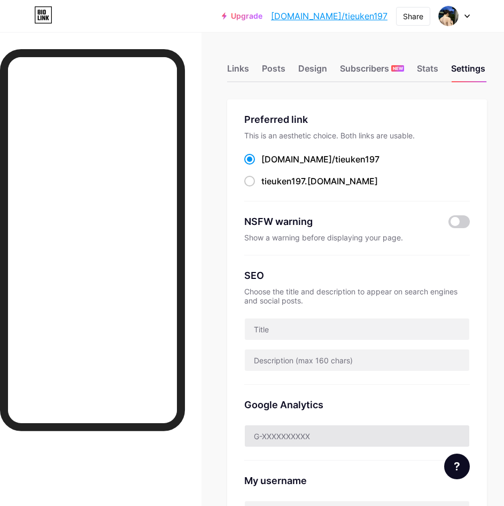
scroll to position [214, 0]
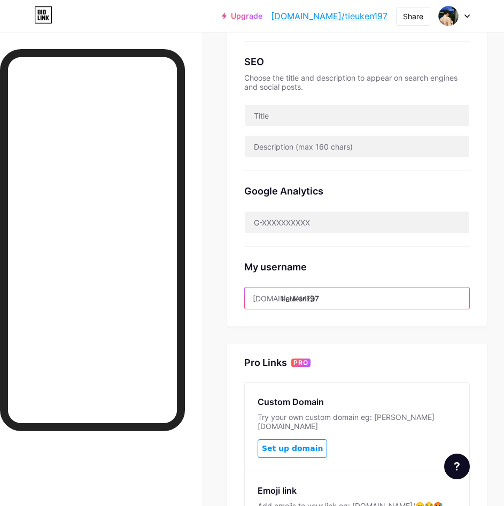
click at [355, 297] on input "tieuken197" at bounding box center [357, 297] width 224 height 21
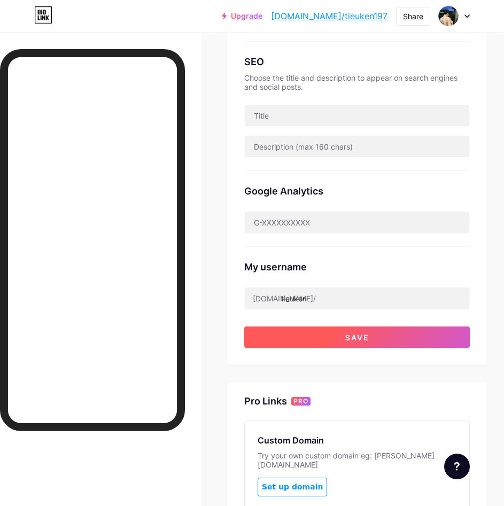
click at [426, 339] on button "Save" at bounding box center [356, 336] width 225 height 21
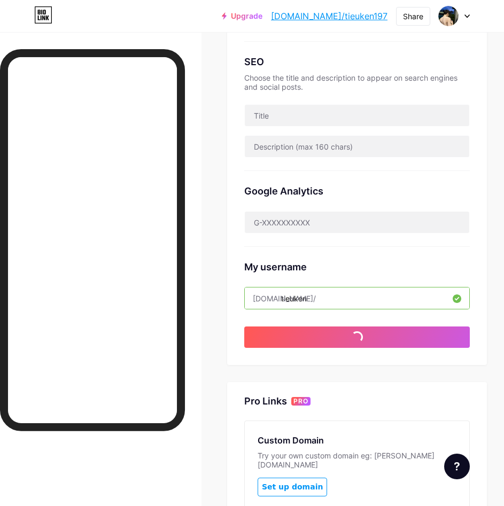
click at [368, 298] on input "tieuken" at bounding box center [357, 297] width 224 height 21
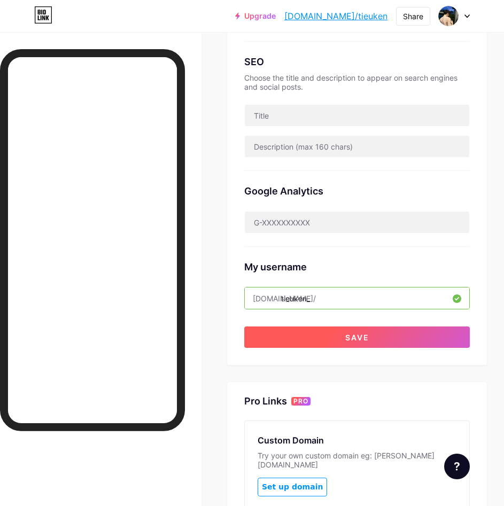
type input "tieuken_"
click at [445, 341] on button "Save" at bounding box center [356, 336] width 225 height 21
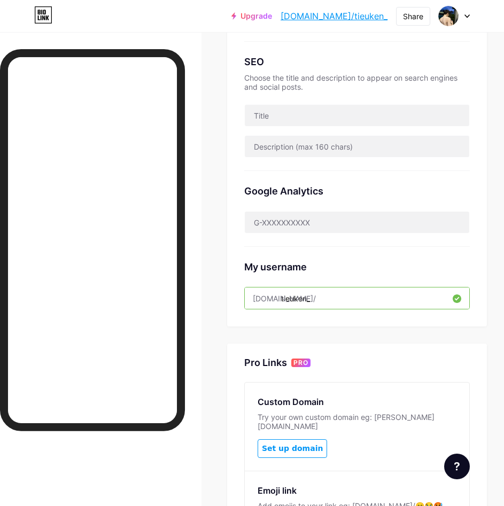
scroll to position [0, 0]
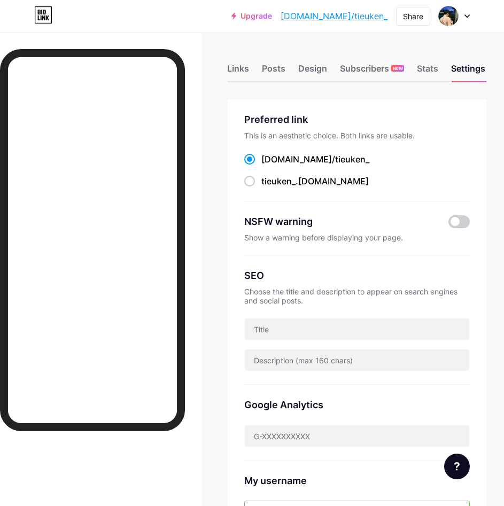
click at [359, 18] on link "[DOMAIN_NAME]/tieuken_" at bounding box center [333, 16] width 107 height 13
click at [432, 70] on div "Stats" at bounding box center [427, 71] width 21 height 19
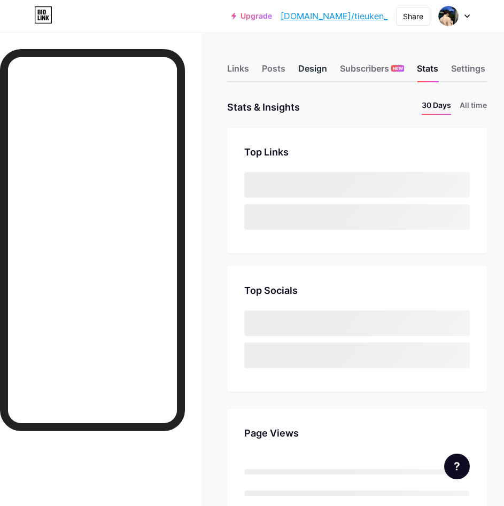
click at [304, 68] on div "Design" at bounding box center [312, 71] width 29 height 19
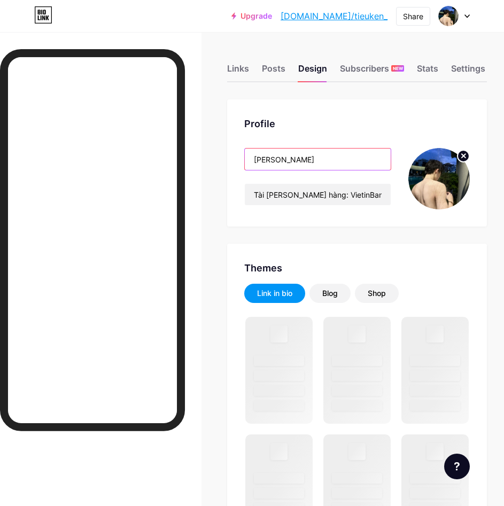
drag, startPoint x: 277, startPoint y: 156, endPoint x: 199, endPoint y: 160, distance: 77.6
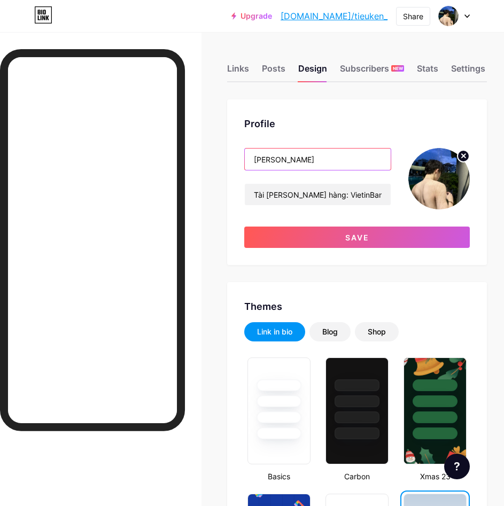
drag, startPoint x: 309, startPoint y: 161, endPoint x: 196, endPoint y: 160, distance: 112.7
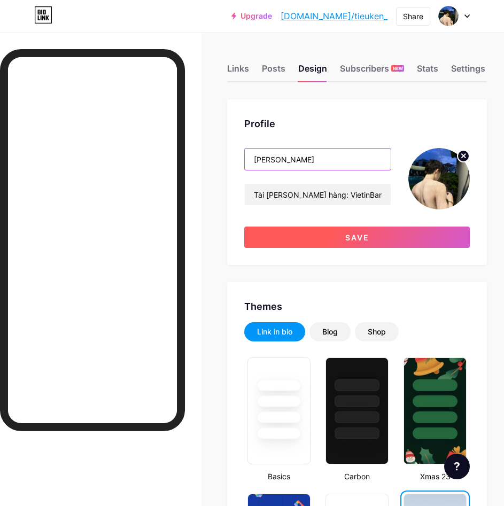
type input "[PERSON_NAME]"
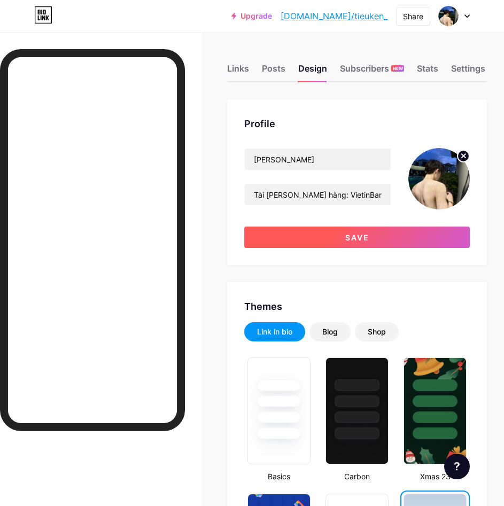
click at [381, 240] on button "Save" at bounding box center [356, 236] width 225 height 21
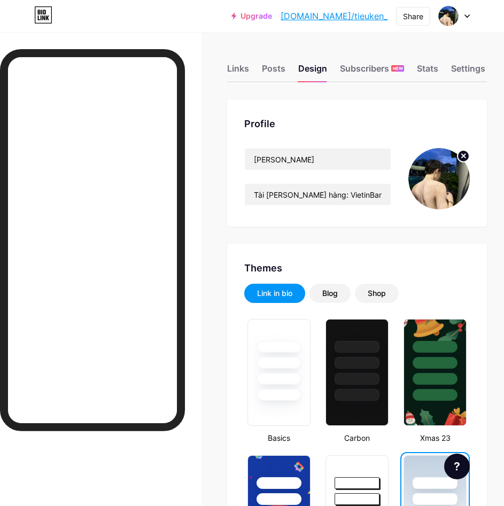
click at [362, 15] on link "[DOMAIN_NAME]/tieuken_" at bounding box center [333, 16] width 107 height 13
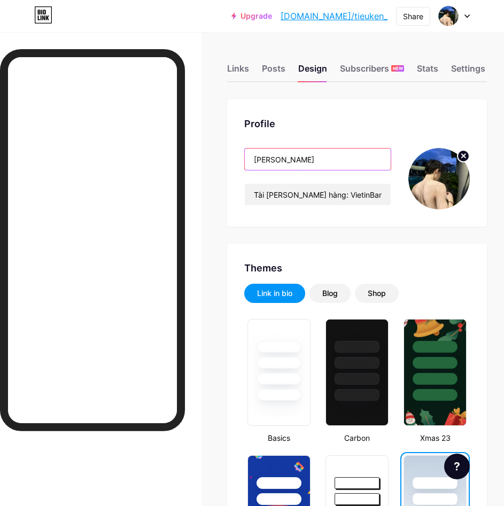
drag, startPoint x: 303, startPoint y: 160, endPoint x: 180, endPoint y: 164, distance: 122.9
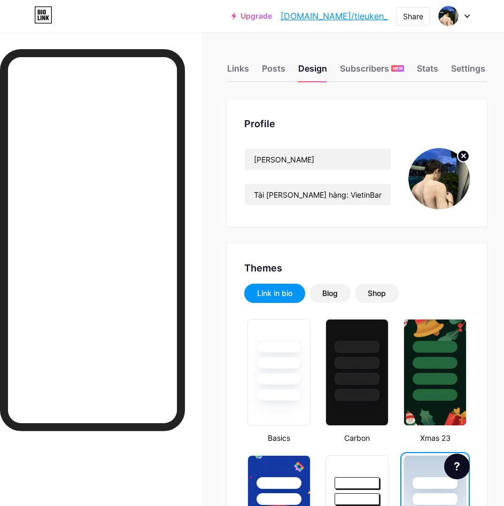
click at [345, 101] on div "Profile [PERSON_NAME] [PERSON_NAME] hàng: VietinBank - 106870720895 - [PERSON_N…" at bounding box center [357, 162] width 260 height 127
click at [456, 68] on div "Settings" at bounding box center [468, 71] width 34 height 19
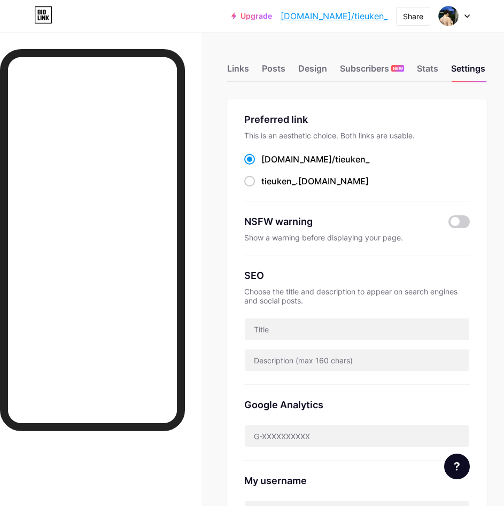
click at [242, 61] on div "Links Posts Design Subscribers NEW Stats Settings" at bounding box center [357, 63] width 260 height 37
click at [247, 68] on div "Links" at bounding box center [238, 71] width 22 height 19
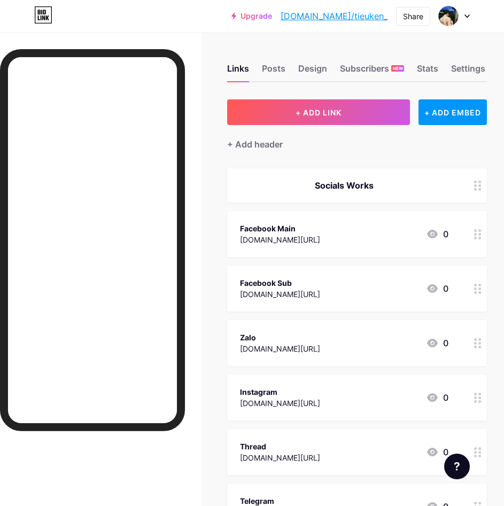
scroll to position [309, 0]
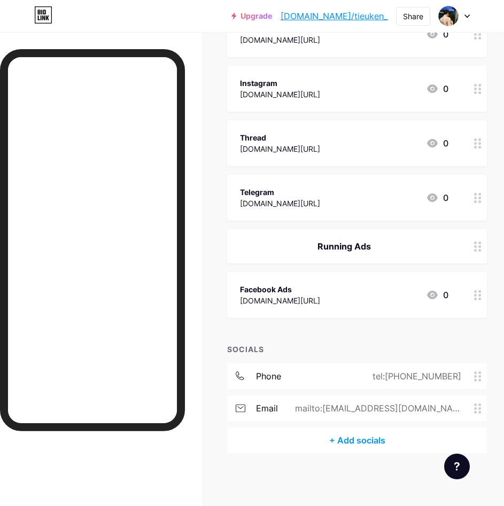
click at [399, 248] on div "Running Ads" at bounding box center [344, 246] width 208 height 13
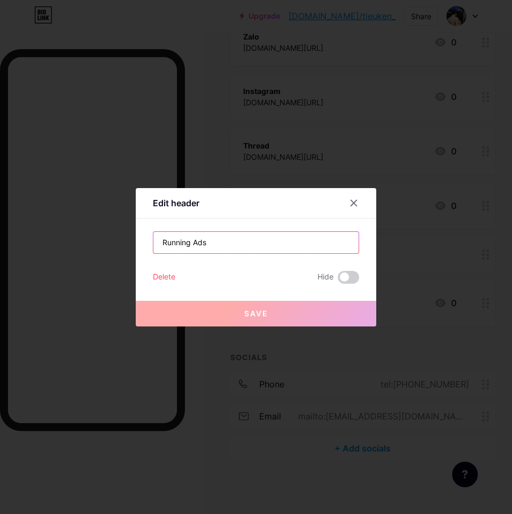
click at [235, 242] on input "Running Ads" at bounding box center [255, 242] width 205 height 21
drag, startPoint x: 190, startPoint y: 243, endPoint x: 91, endPoint y: 243, distance: 98.3
click at [91, 243] on div "Edit header Running Ads Delete Hide Save" at bounding box center [256, 257] width 512 height 514
paste input "design, edit clip, content, automation workflow"
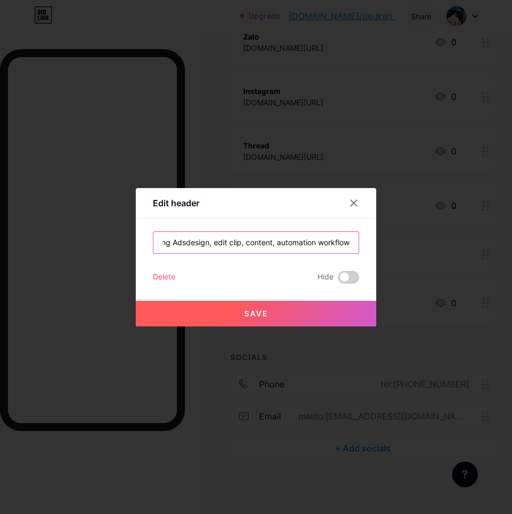
drag, startPoint x: 210, startPoint y: 241, endPoint x: 280, endPoint y: 247, distance: 69.7
click at [211, 241] on input "Running Adsdesign, edit clip, content, automation workflow" at bounding box center [255, 242] width 205 height 21
drag, startPoint x: 278, startPoint y: 247, endPoint x: 270, endPoint y: 248, distance: 8.1
click at [270, 248] on input "Running Adsdesign, Automation workflow" at bounding box center [255, 242] width 205 height 21
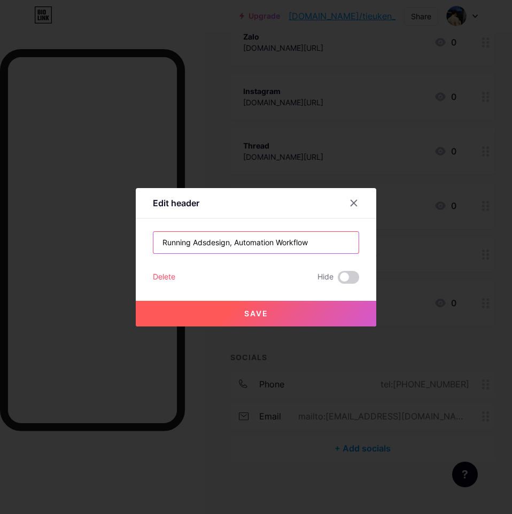
click at [203, 242] on input "Running Adsdesign, Automation Workflow" at bounding box center [255, 242] width 205 height 21
type input "Running Ads, Design, Automation Workflow"
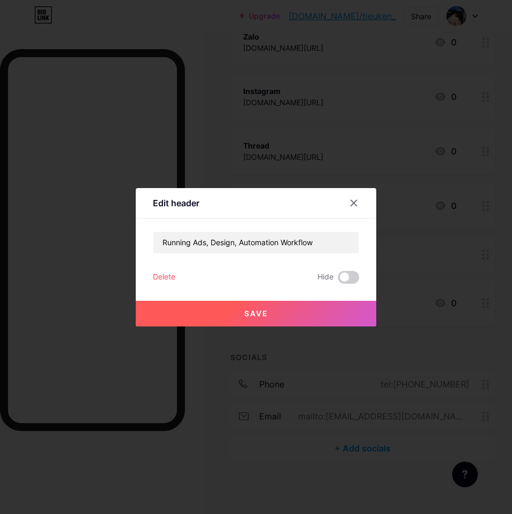
click at [271, 312] on button "Save" at bounding box center [256, 314] width 240 height 26
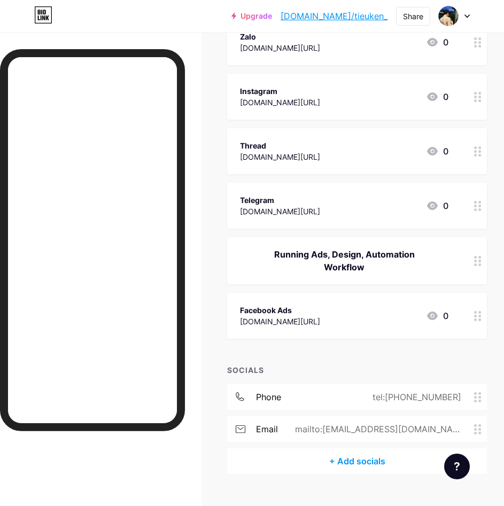
click at [373, 19] on link "[DOMAIN_NAME]/tieuken_" at bounding box center [333, 16] width 107 height 13
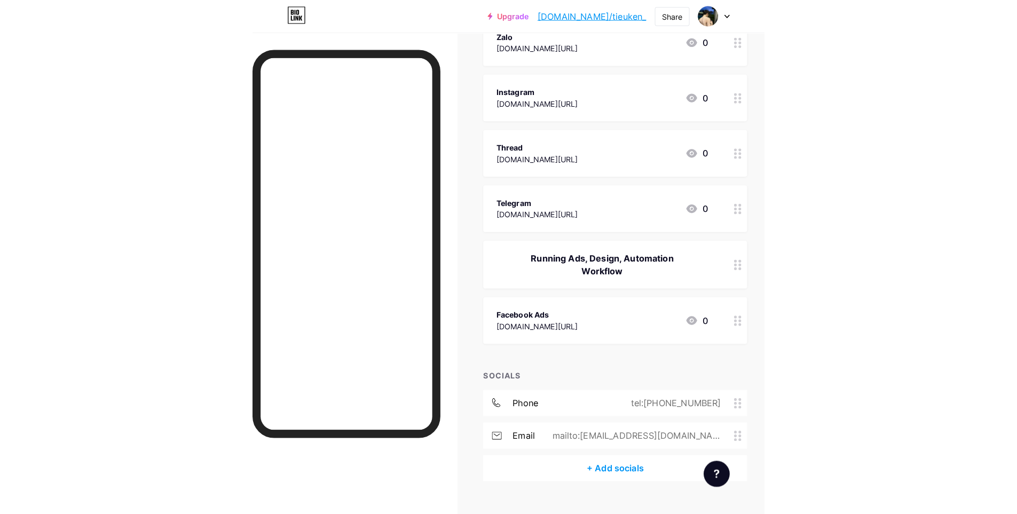
scroll to position [300, 0]
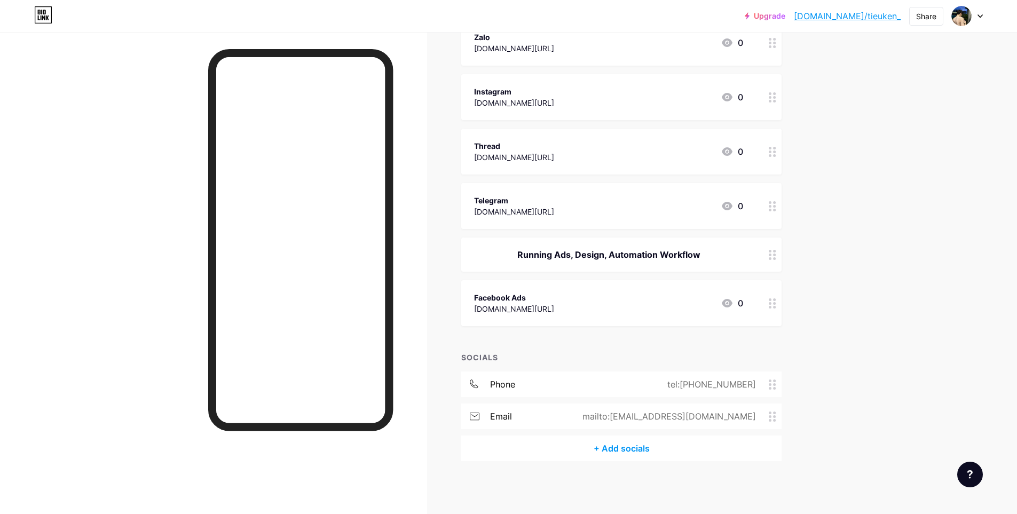
click at [598, 300] on div "Facebook Ads [DOMAIN_NAME][URL] 0" at bounding box center [608, 303] width 269 height 25
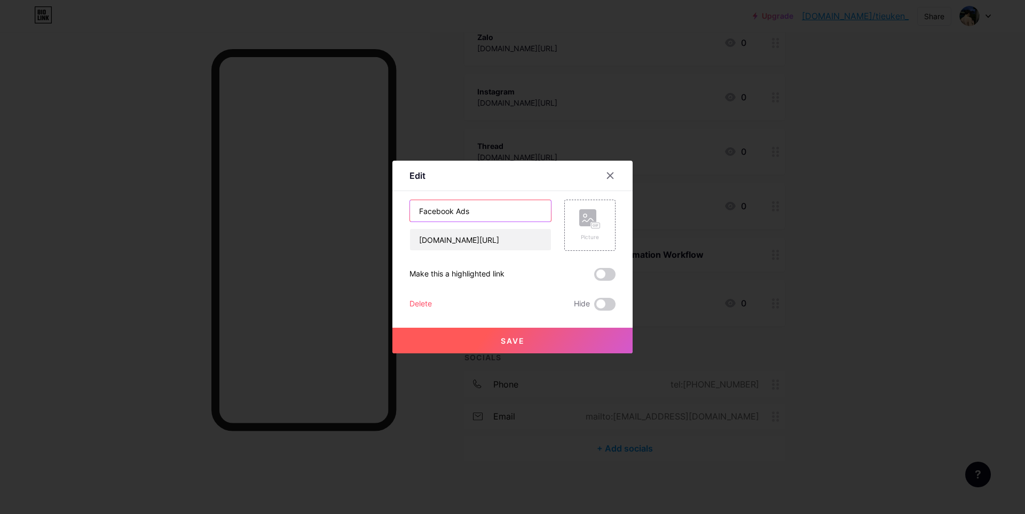
drag, startPoint x: 452, startPoint y: 210, endPoint x: 512, endPoint y: 207, distance: 59.3
click at [512, 207] on input "Facebook Ads" at bounding box center [480, 210] width 141 height 21
type input "Facebook Job"
click at [536, 334] on button "Save" at bounding box center [513, 341] width 240 height 26
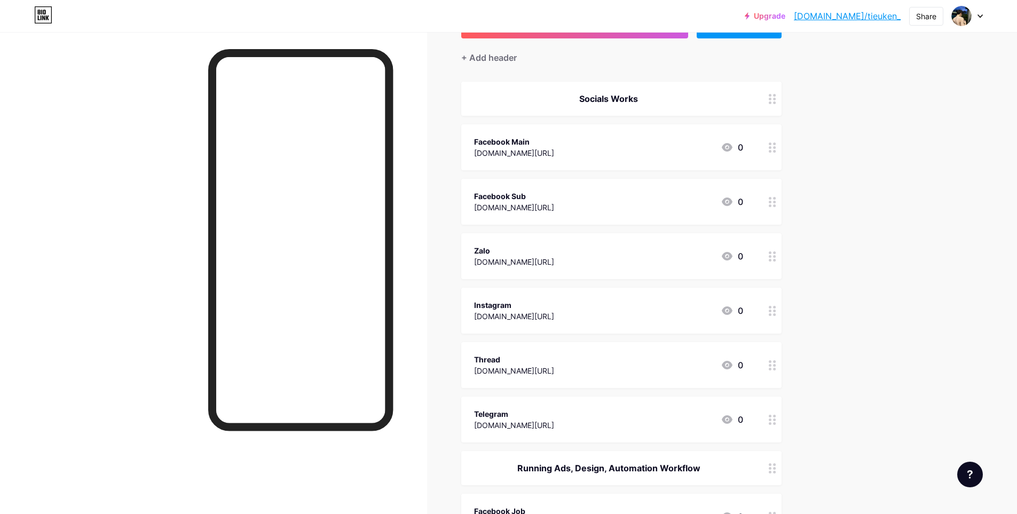
scroll to position [0, 0]
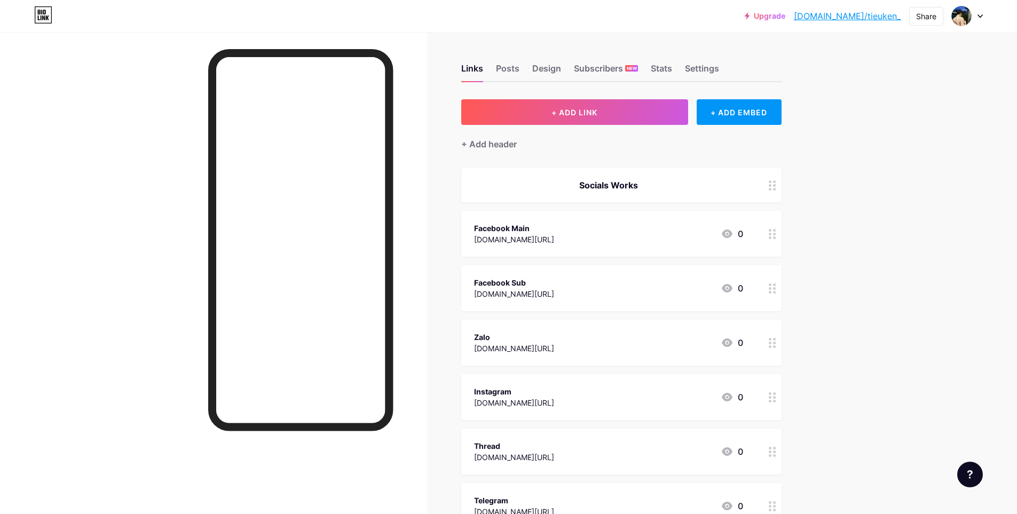
click at [855, 15] on link "[DOMAIN_NAME]/tieuken_" at bounding box center [847, 16] width 107 height 13
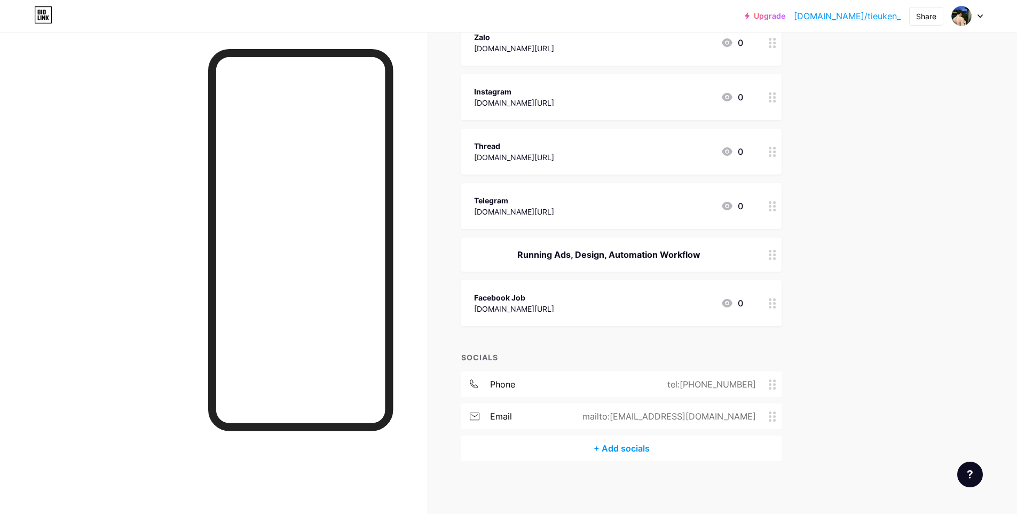
scroll to position [140, 0]
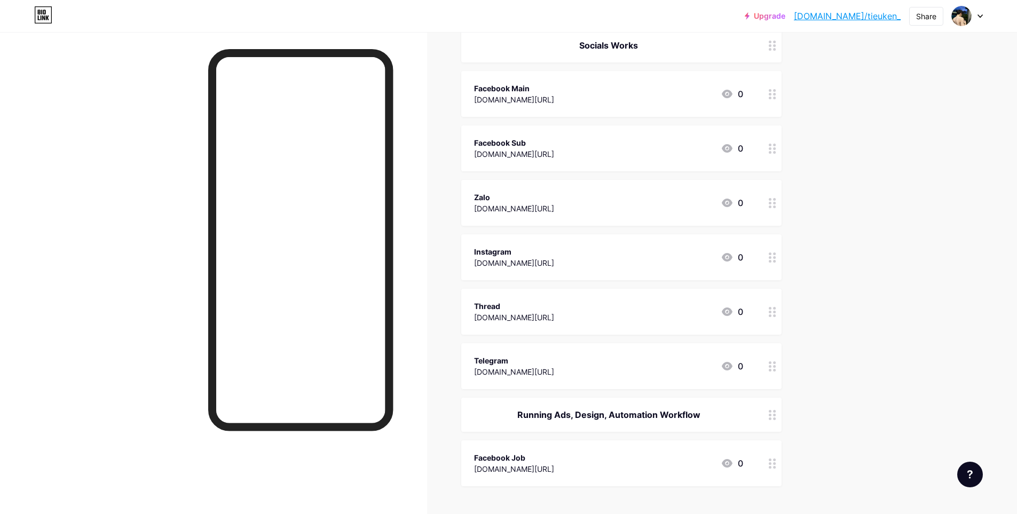
click at [862, 13] on link "[DOMAIN_NAME]/tieuken_" at bounding box center [847, 16] width 107 height 13
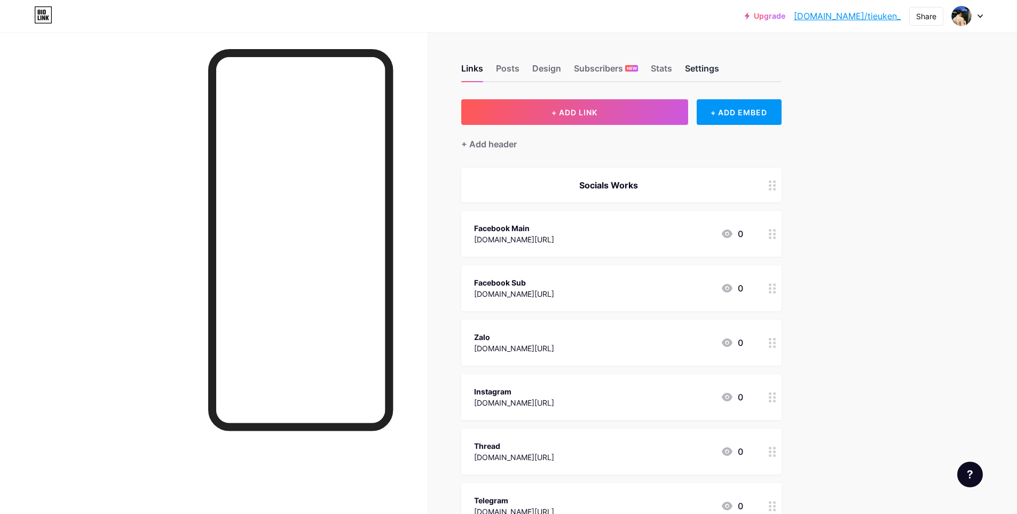
click at [719, 67] on div "Settings" at bounding box center [702, 71] width 34 height 19
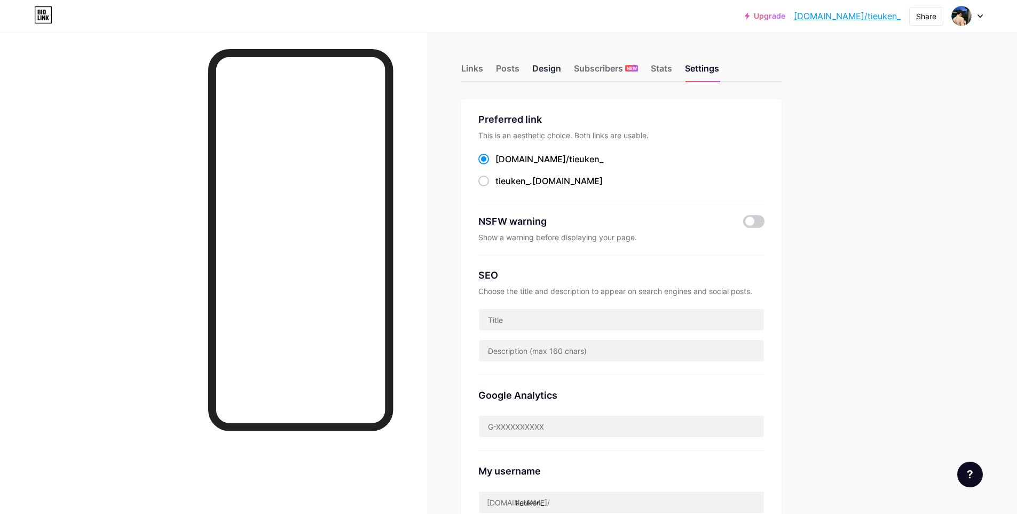
click at [543, 66] on div "Design" at bounding box center [546, 71] width 29 height 19
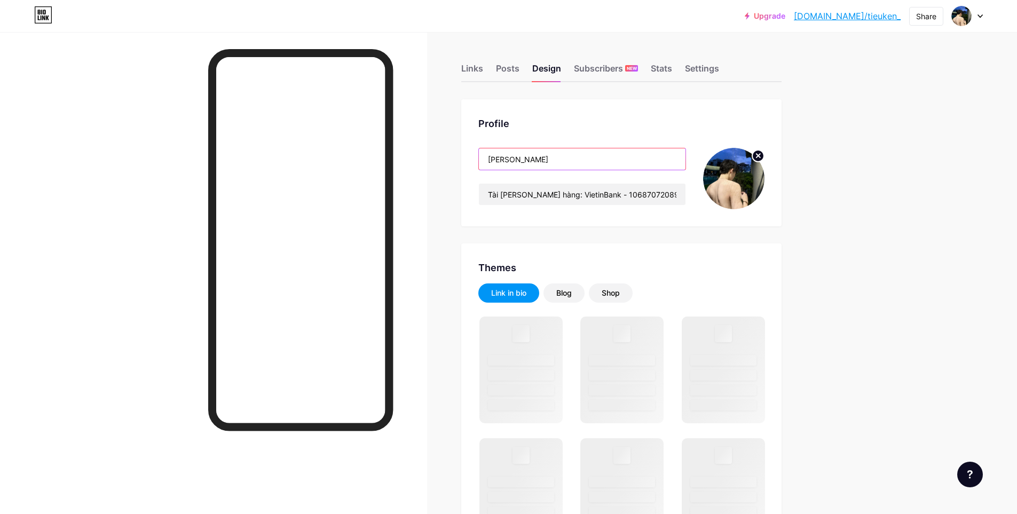
drag, startPoint x: 556, startPoint y: 162, endPoint x: 416, endPoint y: 164, distance: 139.9
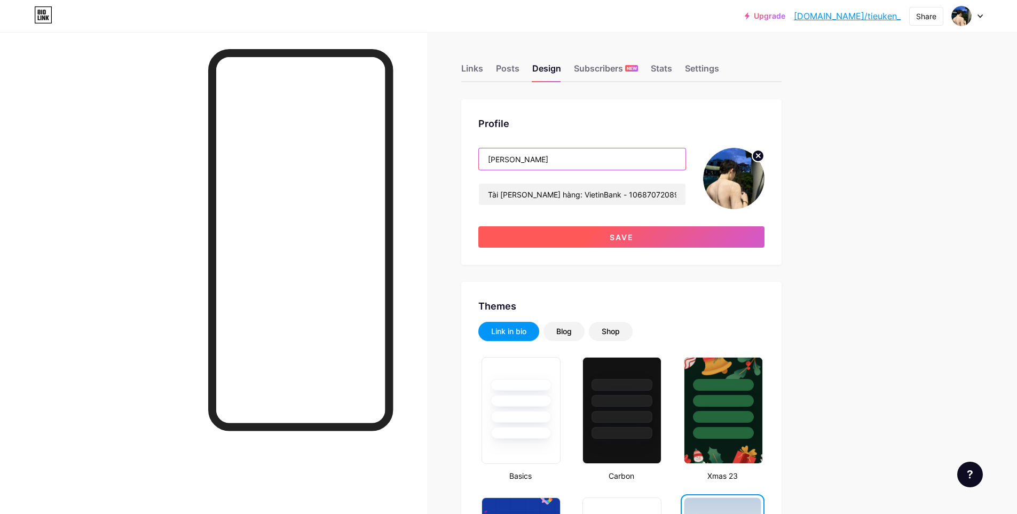
type input "[PERSON_NAME]"
click at [687, 245] on button "Save" at bounding box center [622, 236] width 286 height 21
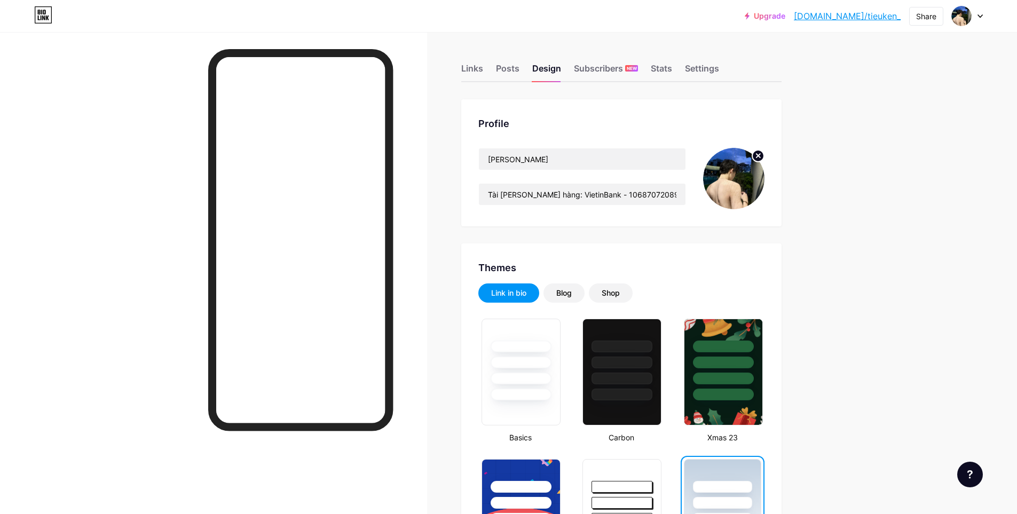
click at [884, 13] on link "[DOMAIN_NAME]/tieuken_" at bounding box center [847, 16] width 107 height 13
